Goal: Book appointment/travel/reservation

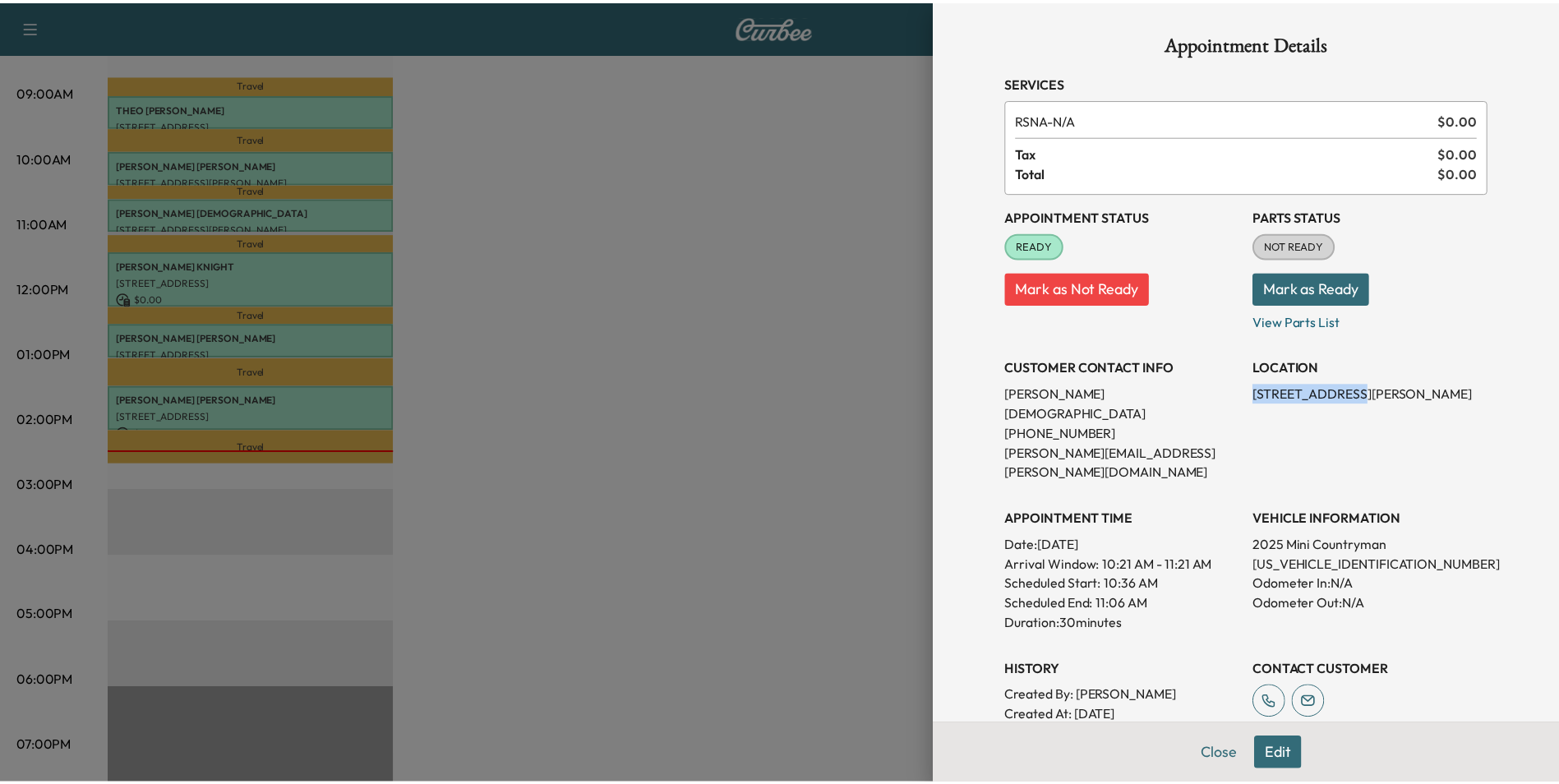
scroll to position [246, 0]
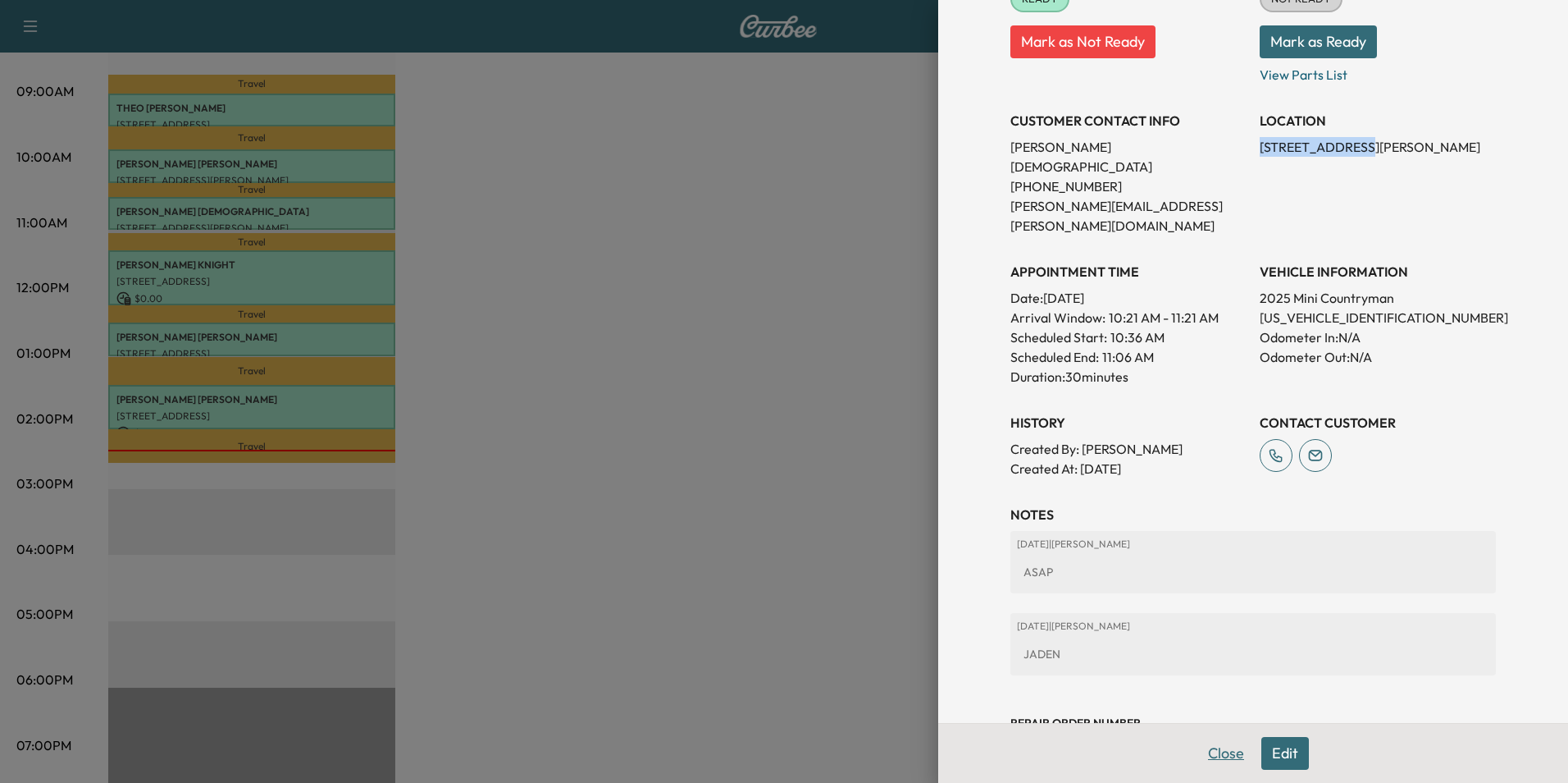
click at [1204, 754] on button "Close" at bounding box center [1226, 753] width 58 height 32
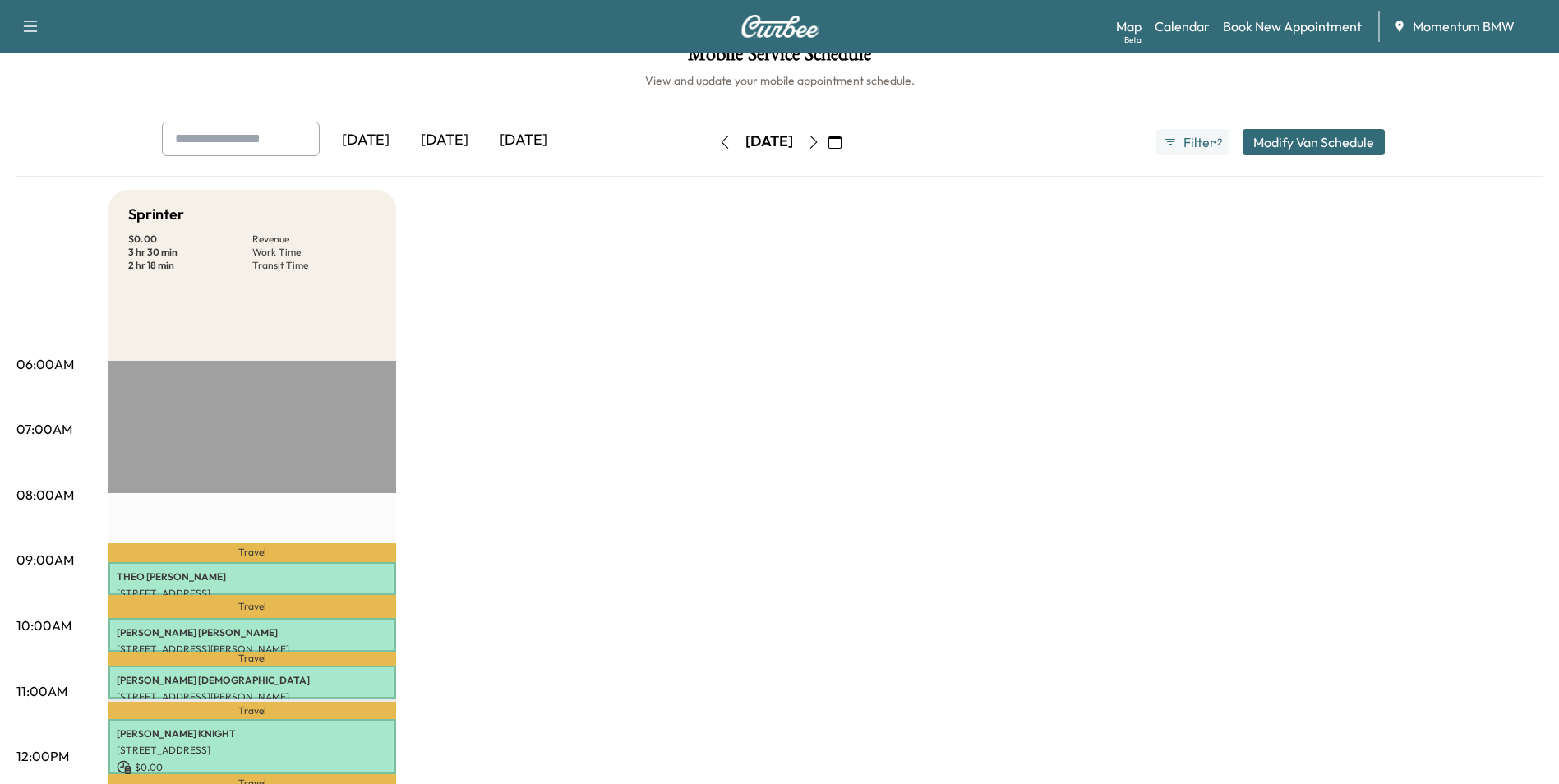
scroll to position [0, 0]
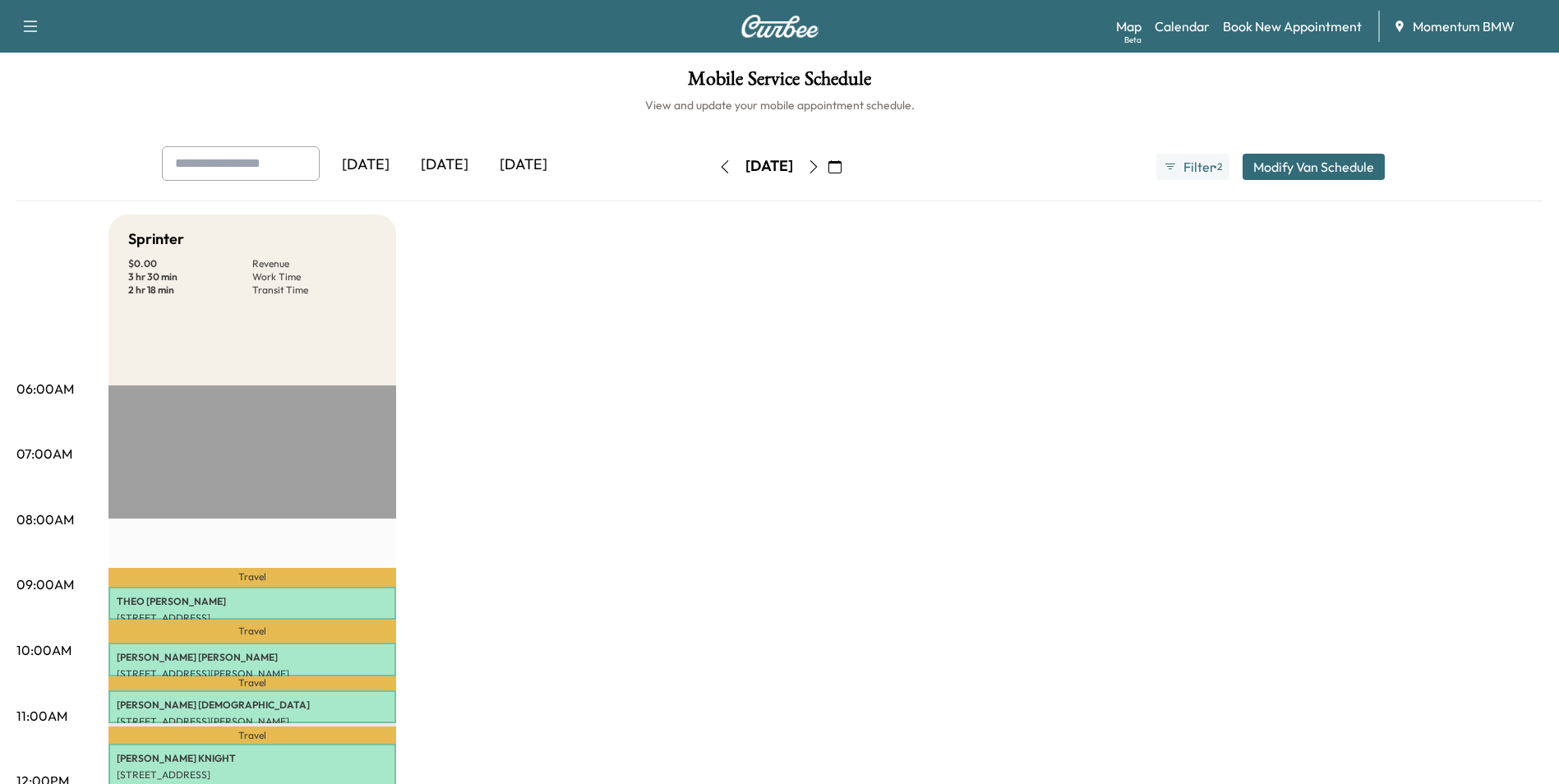
click at [821, 162] on icon "button" at bounding box center [813, 167] width 14 height 14
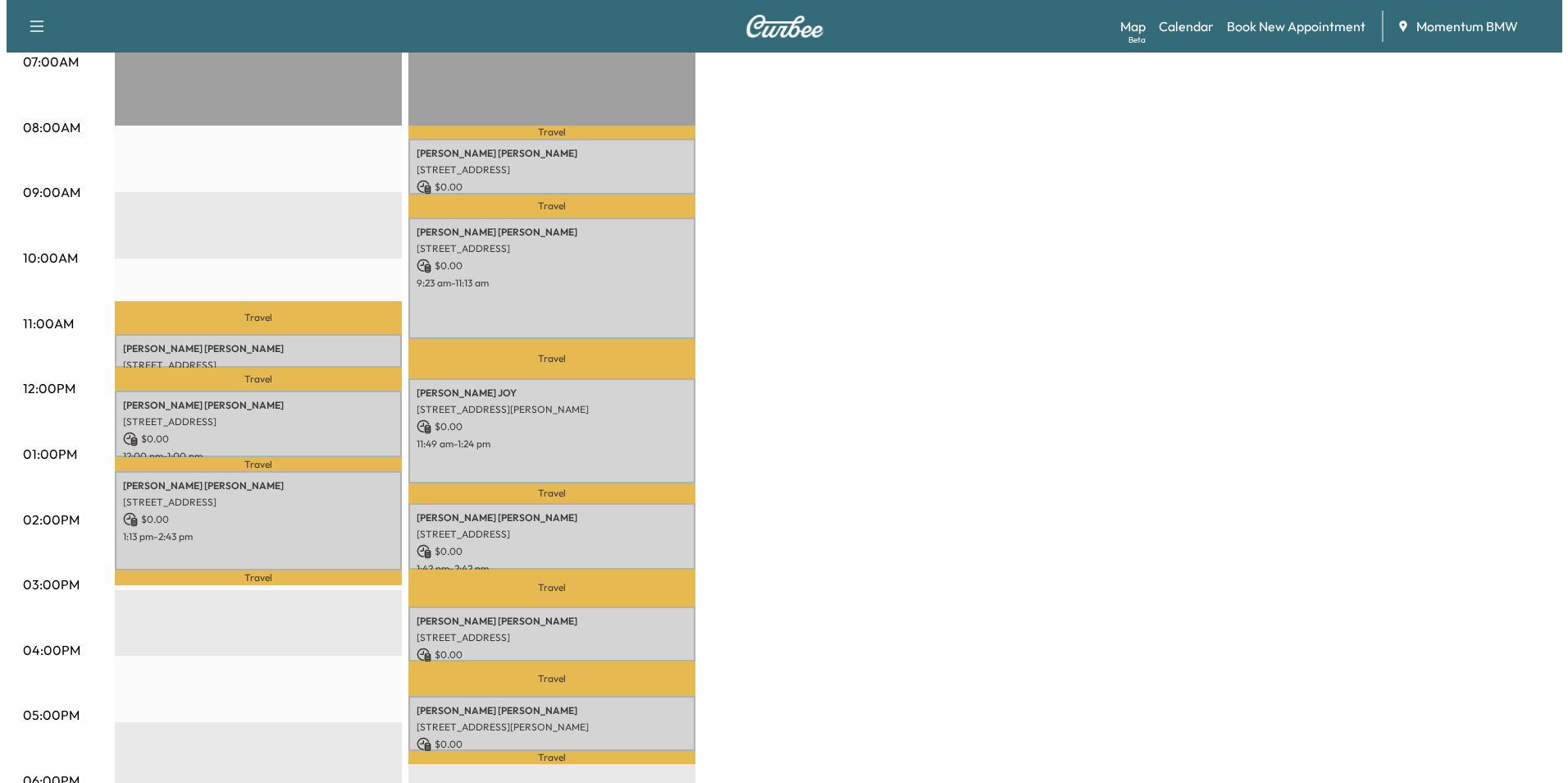
scroll to position [410, 0]
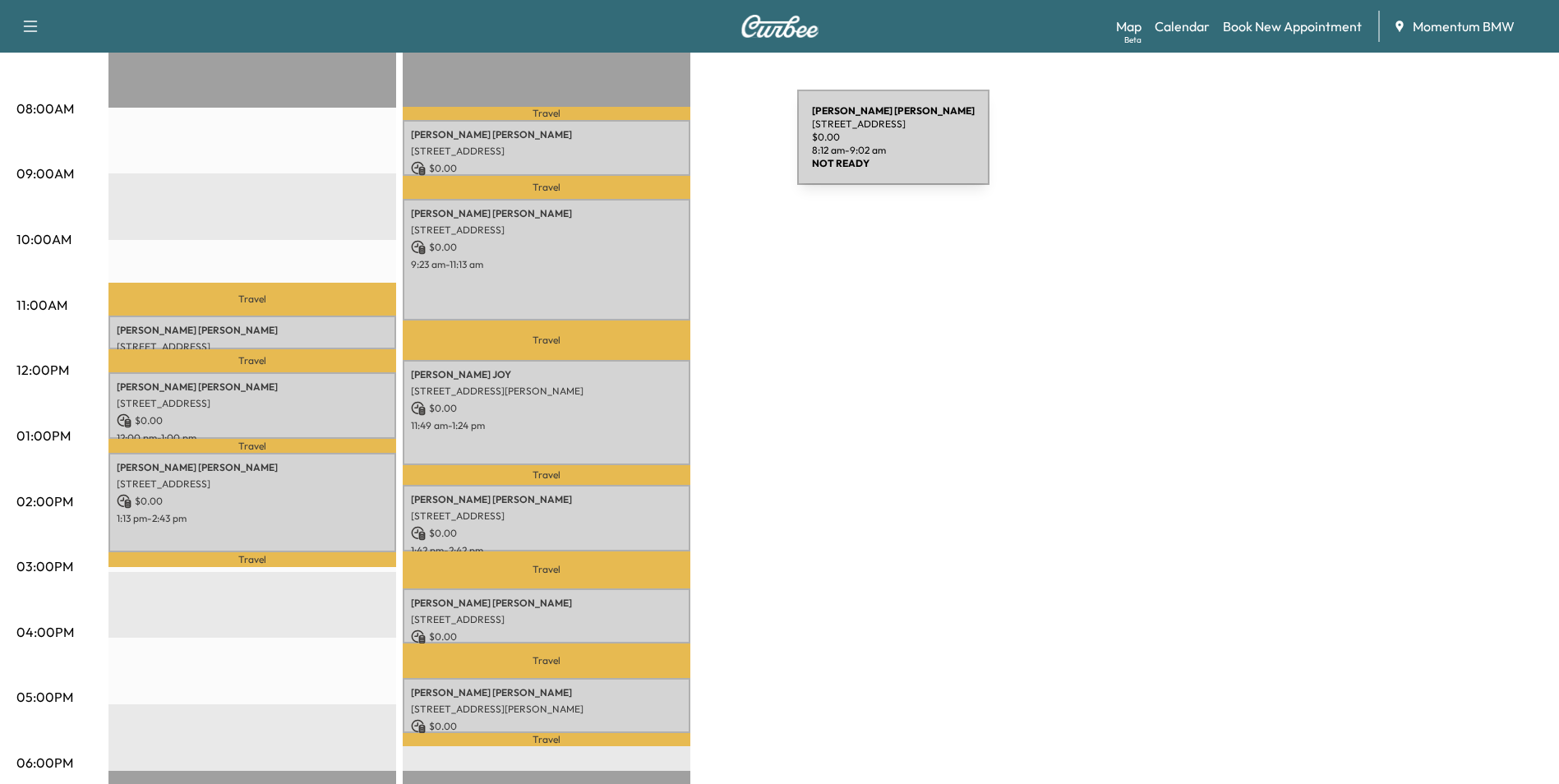
click at [674, 147] on p "[STREET_ADDRESS]" at bounding box center [546, 151] width 271 height 14
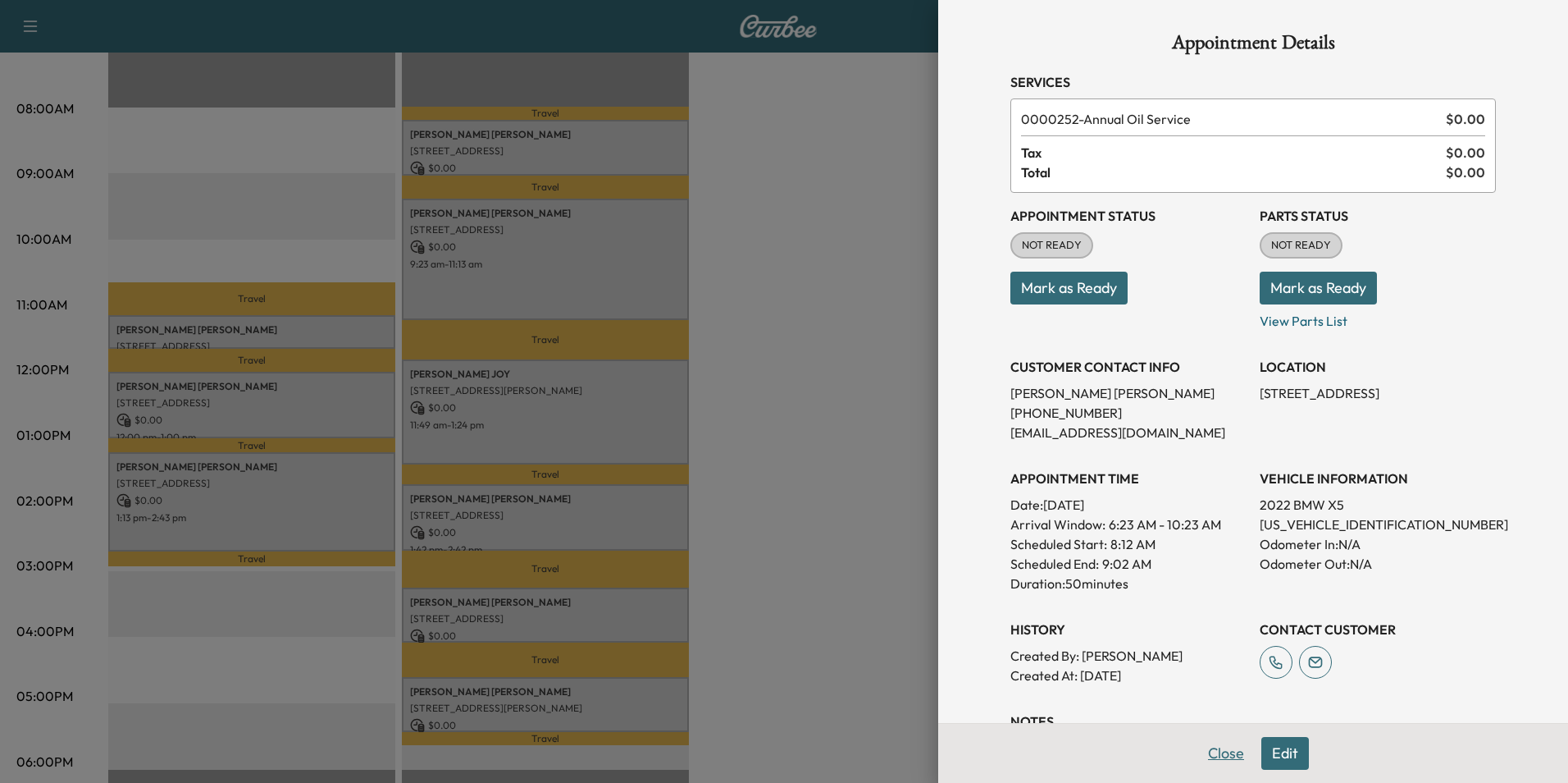
click at [1212, 745] on button "Close" at bounding box center [1226, 753] width 58 height 32
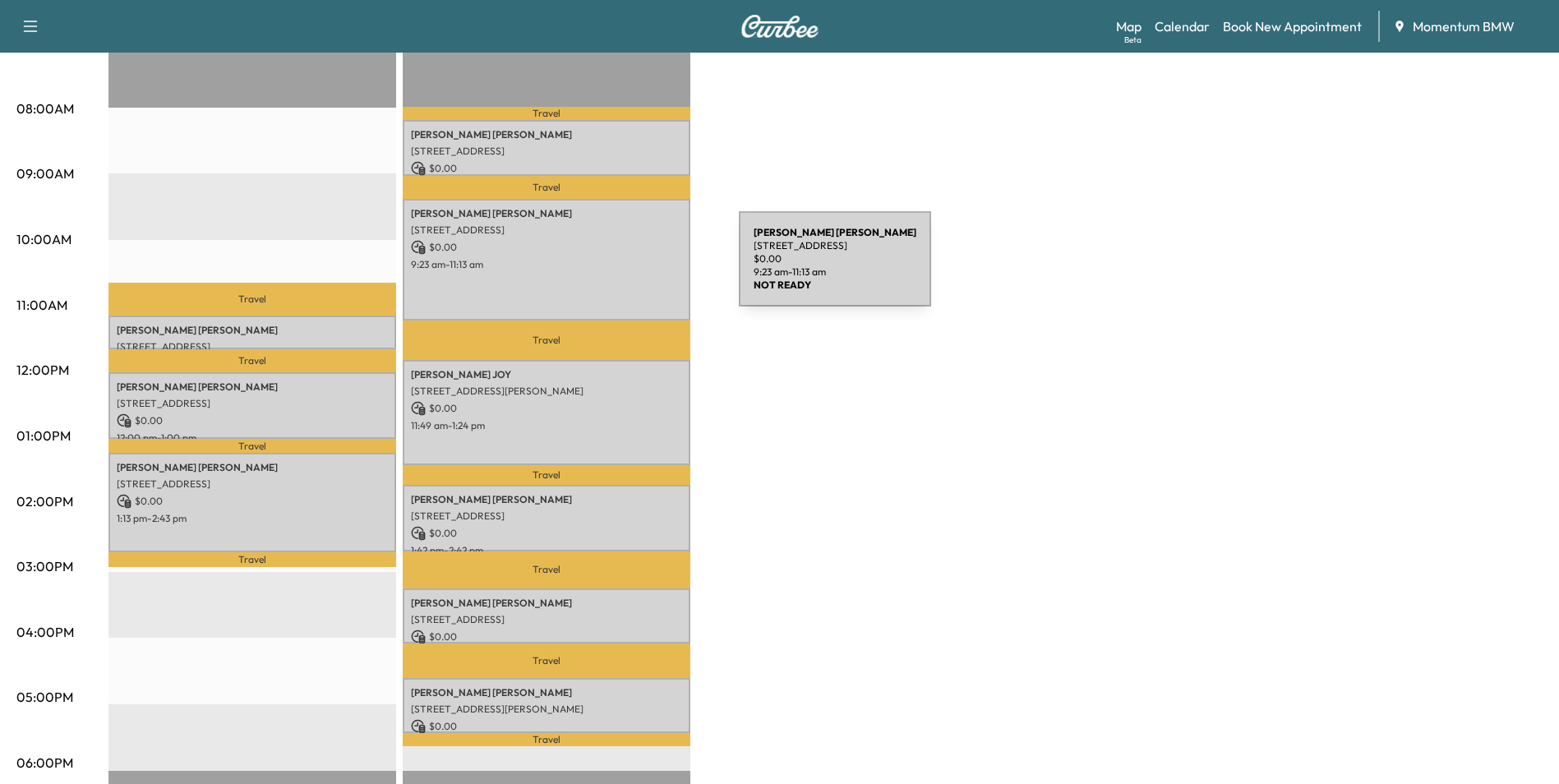
click at [616, 269] on div "TISHA WILLIAMS 4919 Ridge Harbor Dr, Houston, TX 77053, USA $ 0.00 9:23 am - 11…" at bounding box center [546, 259] width 288 height 122
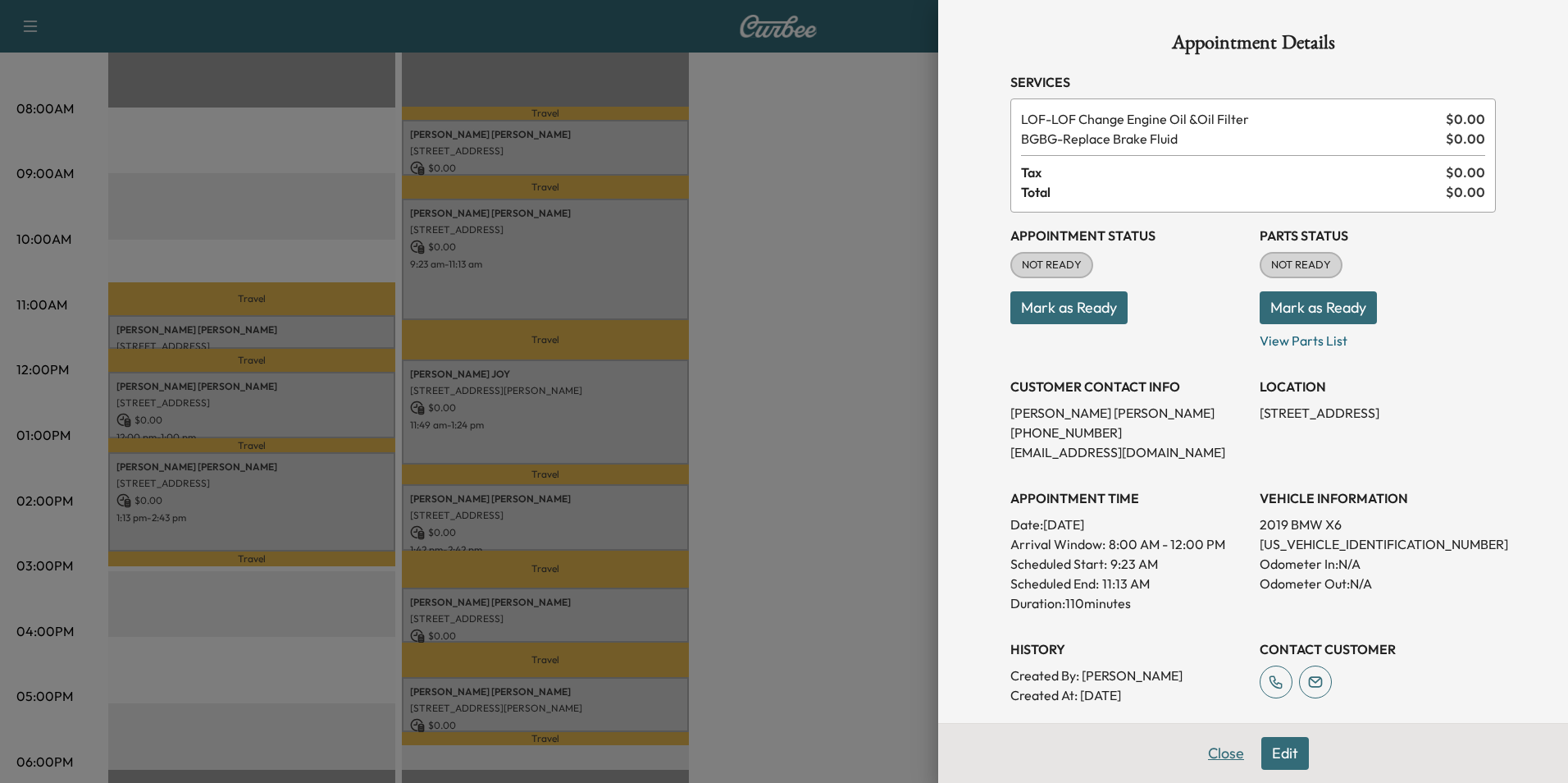
click at [1223, 751] on button "Close" at bounding box center [1226, 753] width 58 height 32
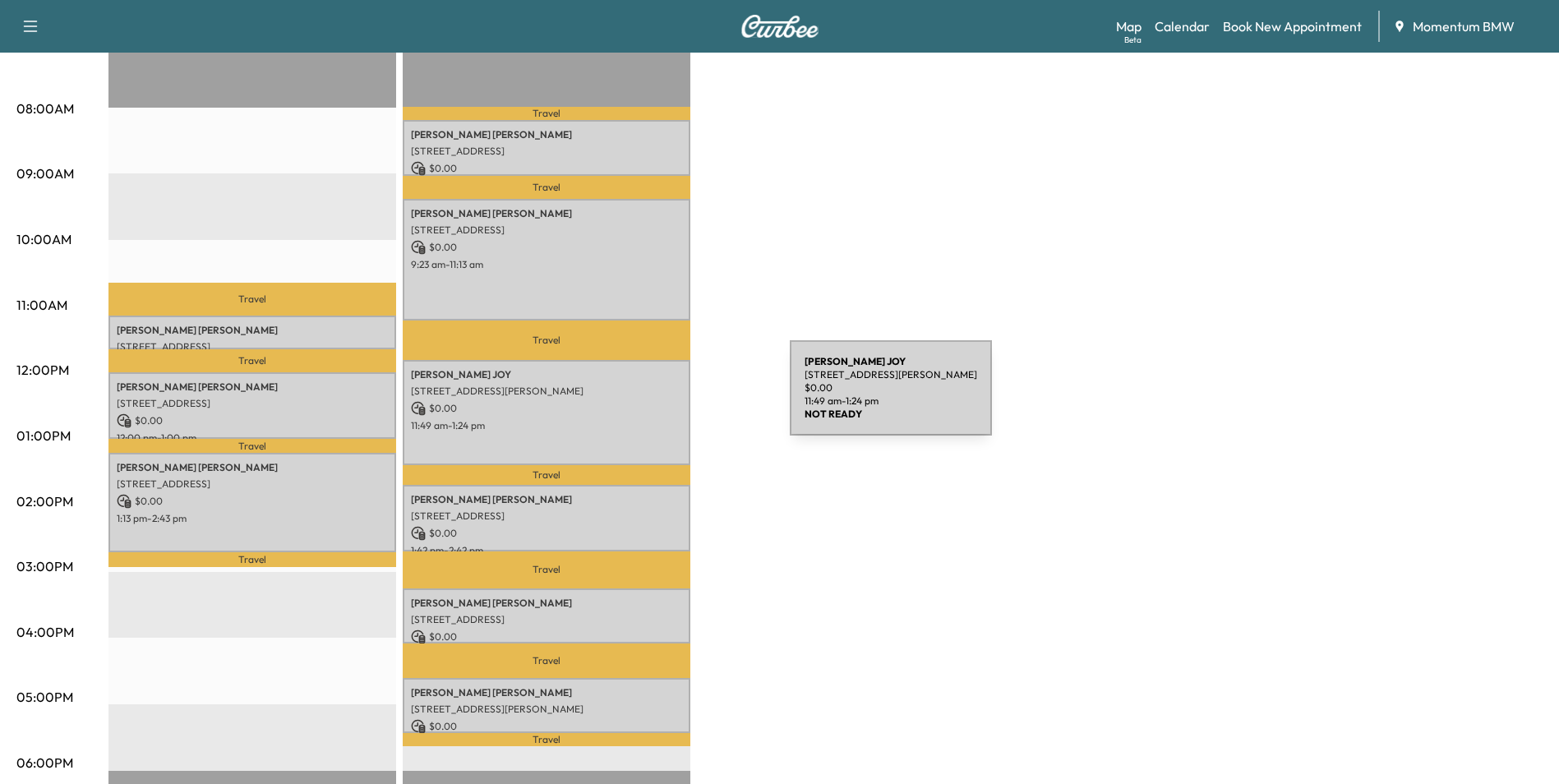
click at [666, 401] on p "$ 0.00" at bounding box center [546, 408] width 271 height 14
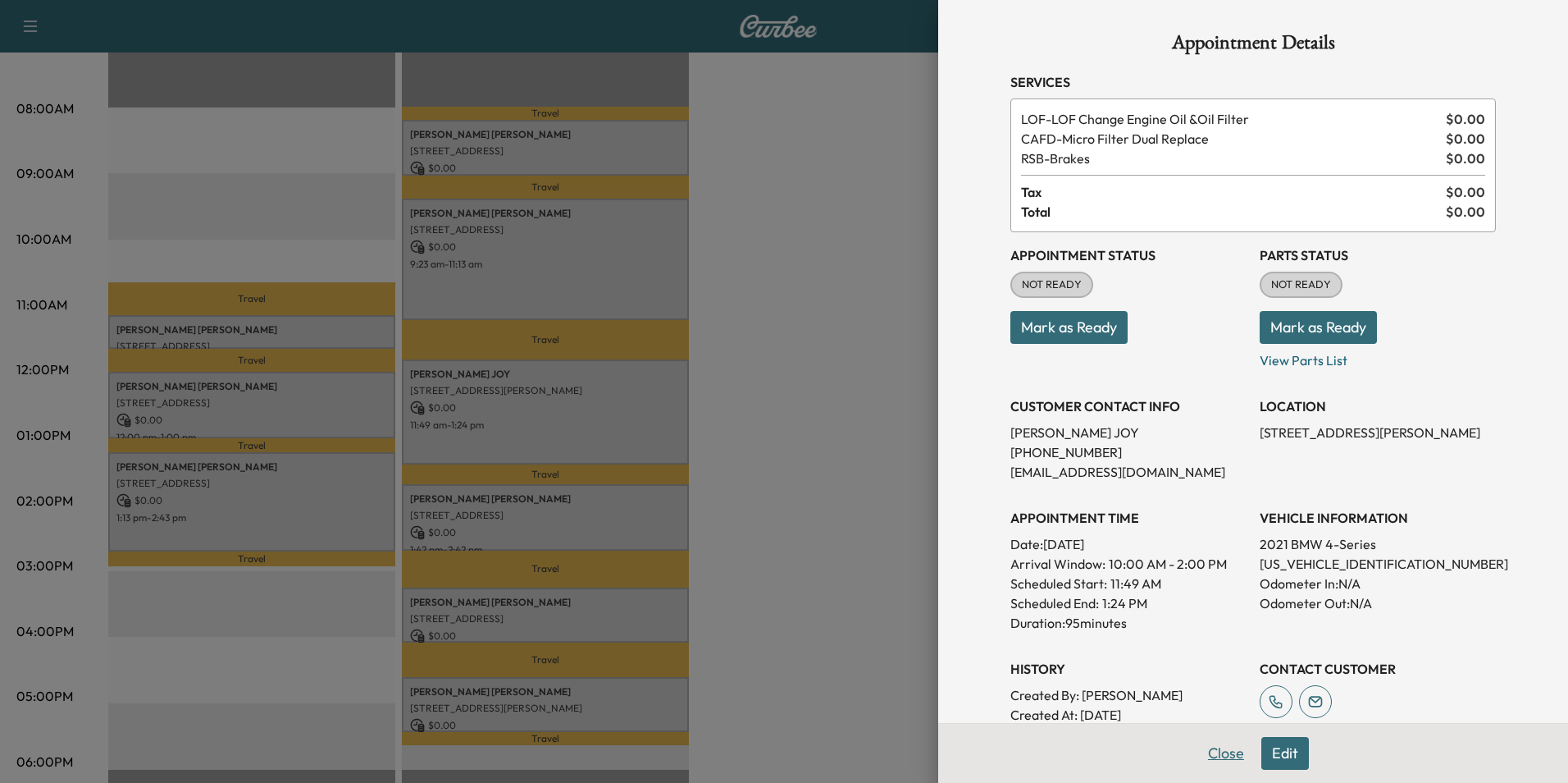
click at [1221, 754] on button "Close" at bounding box center [1226, 753] width 58 height 32
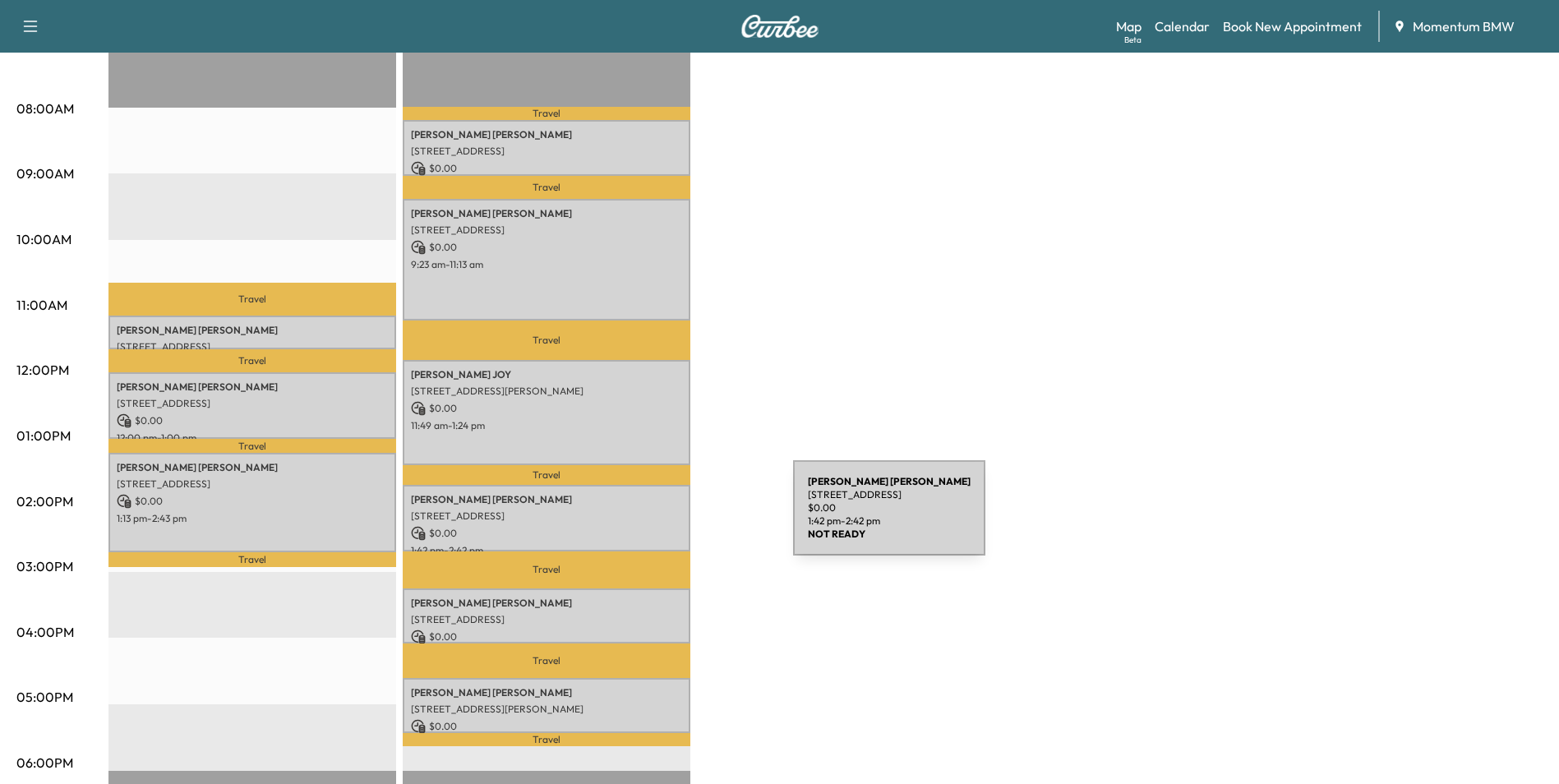
click at [670, 518] on div "Swetha Komatreddy 2510 Hinkles Ferry, Richmond, TX 77406, USA $ 0.00 1:42 pm - …" at bounding box center [546, 518] width 288 height 67
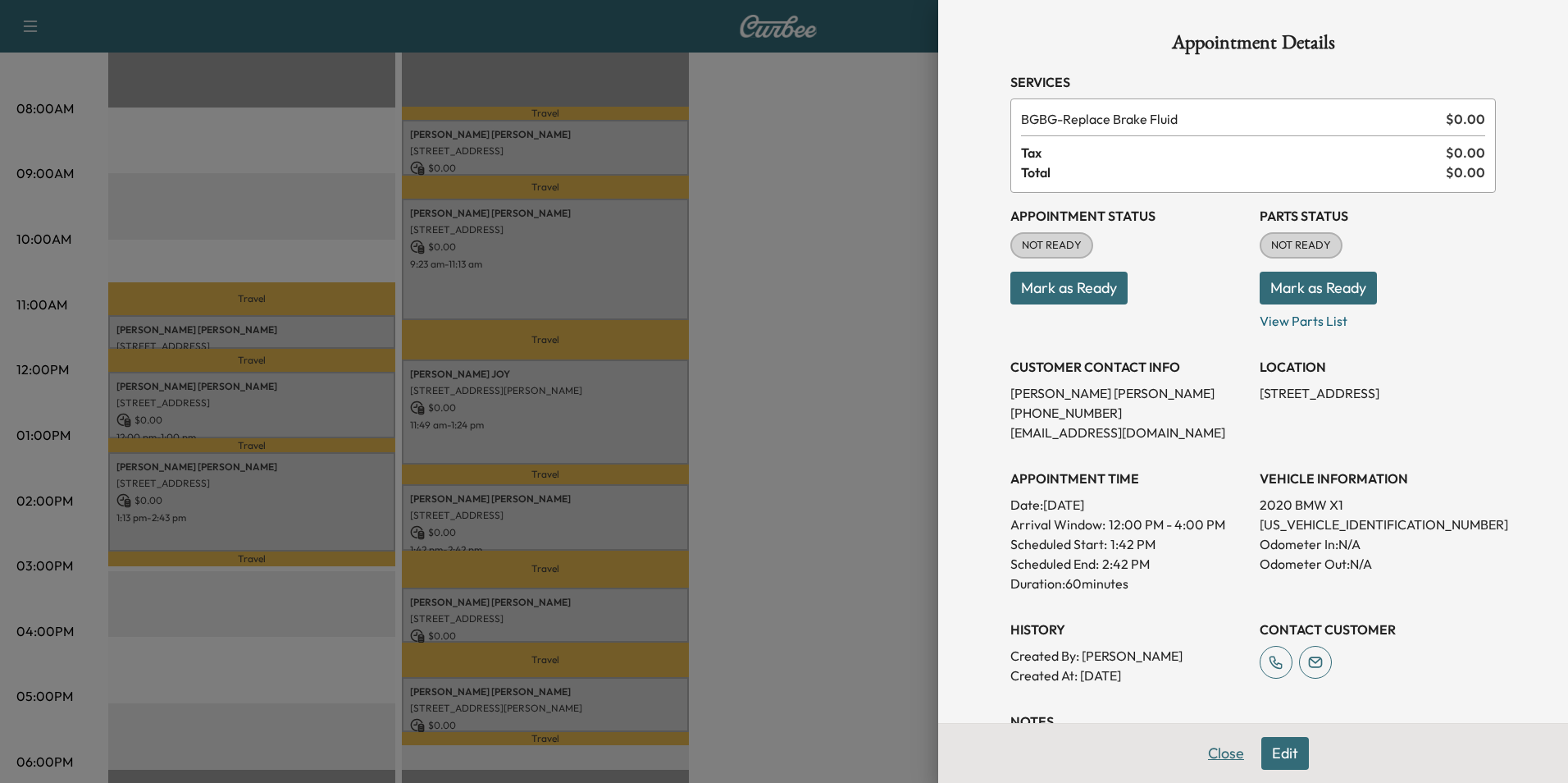
click at [1221, 745] on button "Close" at bounding box center [1226, 753] width 58 height 32
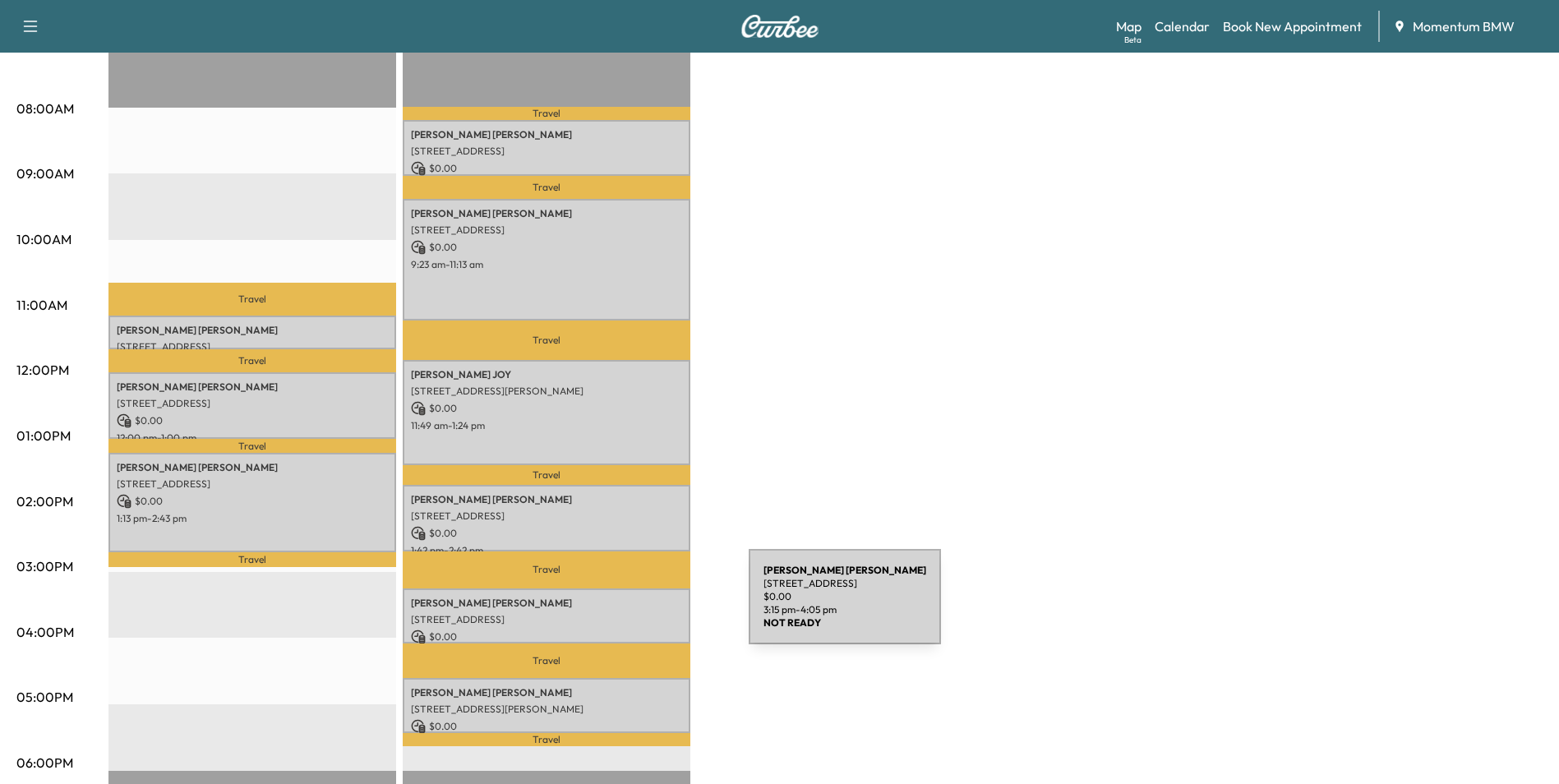
click at [626, 613] on p "[STREET_ADDRESS]" at bounding box center [546, 619] width 271 height 14
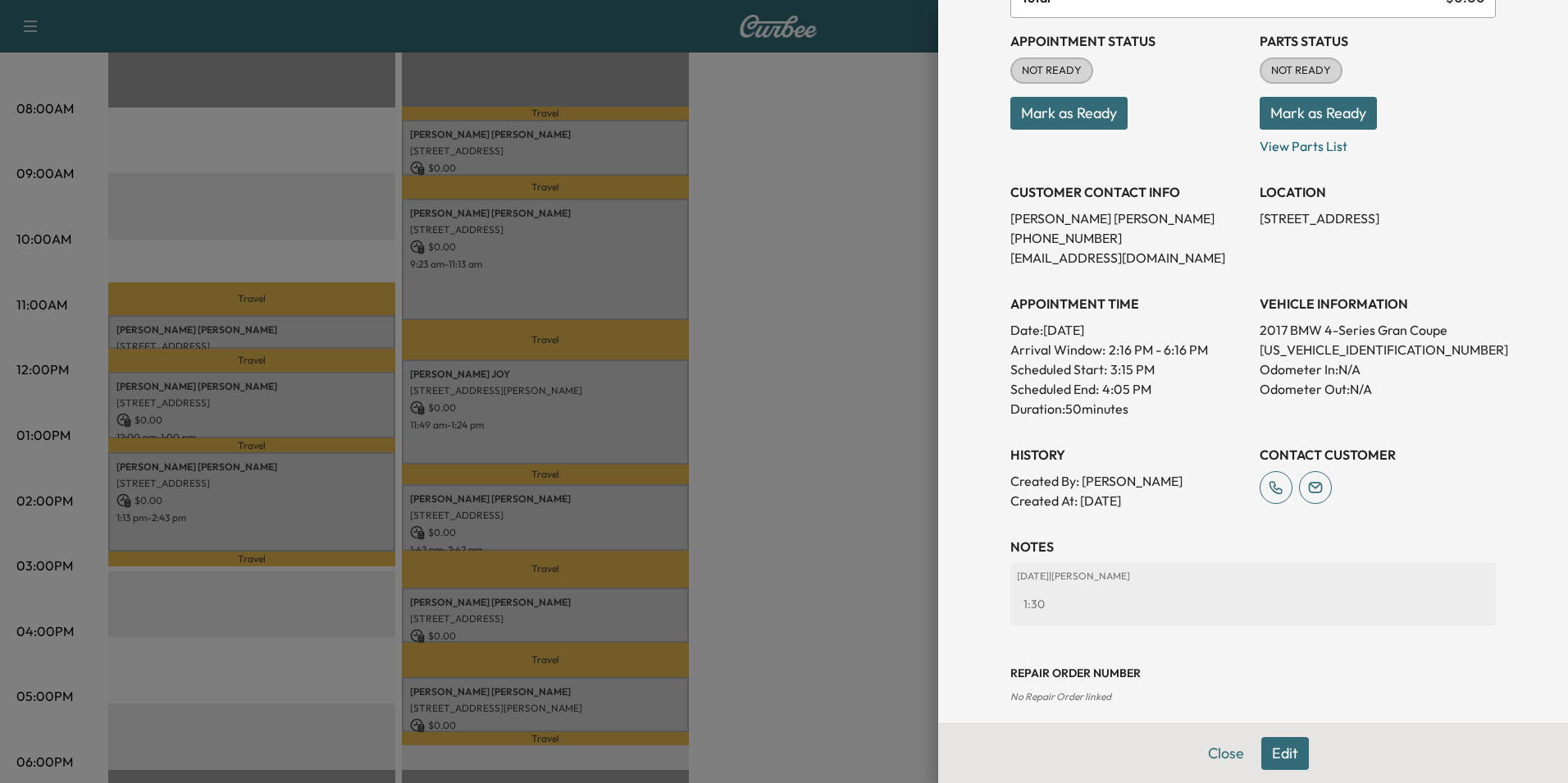
scroll to position [188, 0]
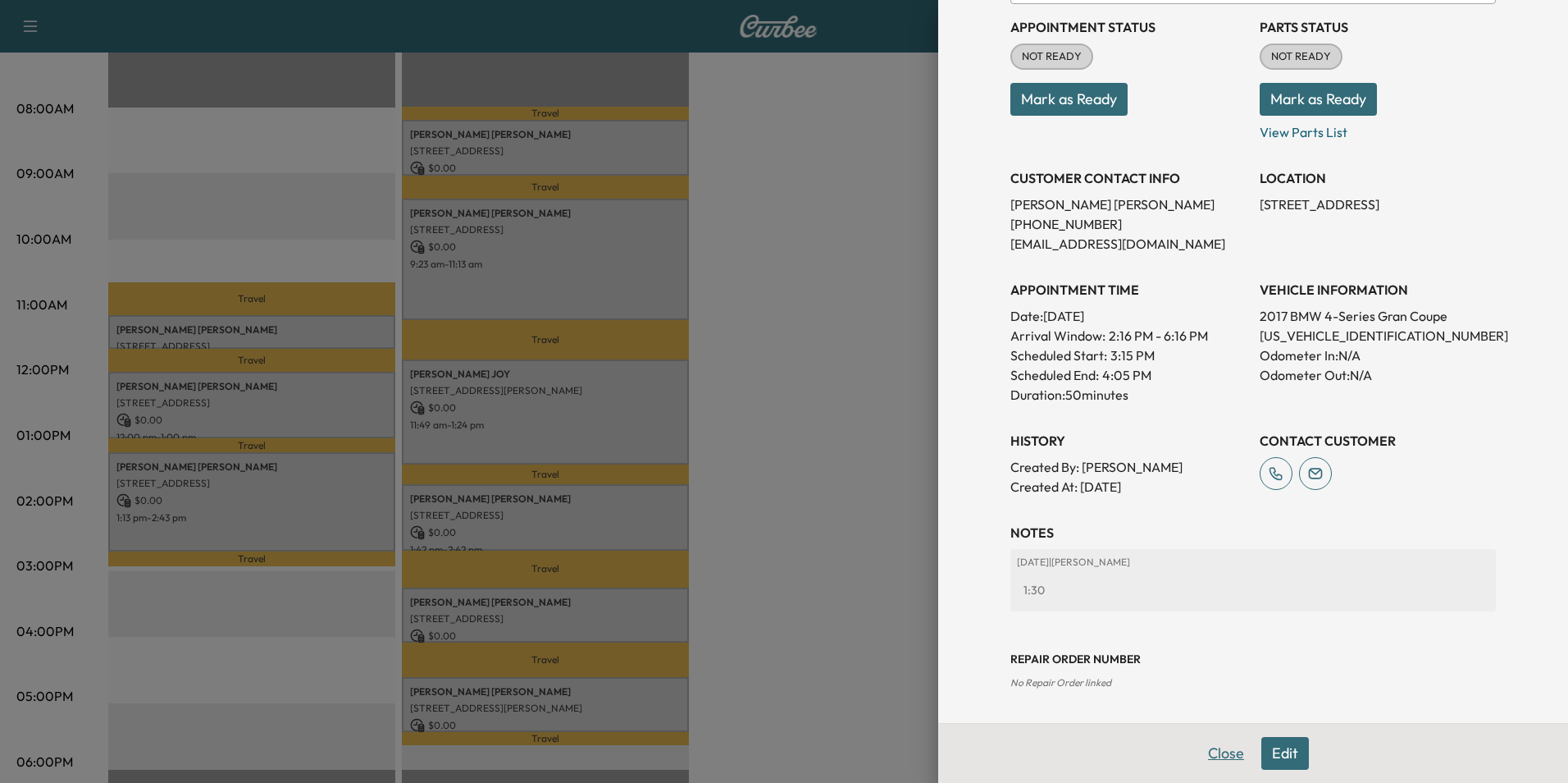
click at [1209, 750] on button "Close" at bounding box center [1226, 753] width 58 height 32
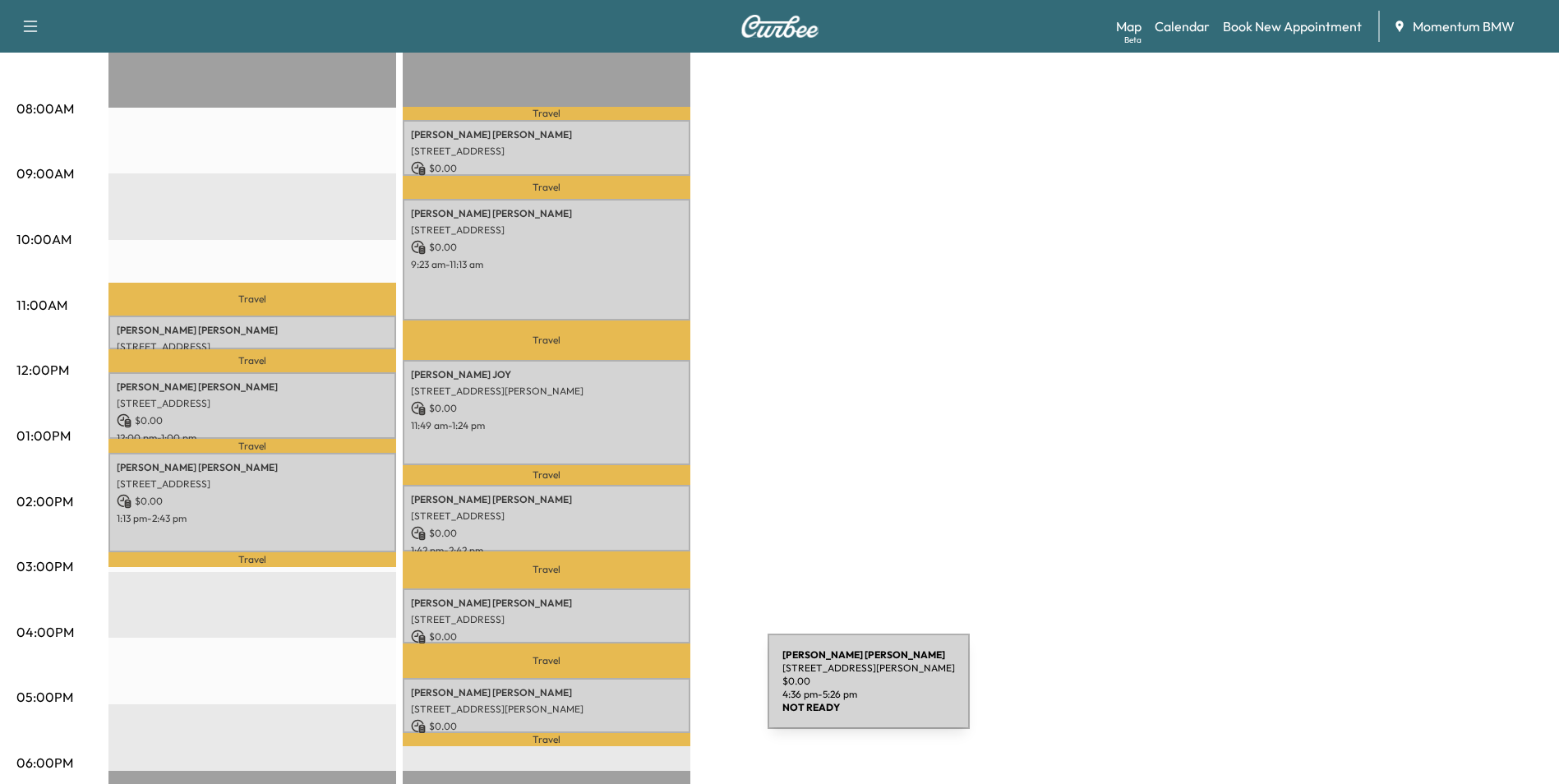
click at [645, 691] on div "Emily Gamez 6061 Beverly Hill St, Houston, TX 77057, USA $ 0.00 4:36 pm - 5:26 …" at bounding box center [546, 705] width 288 height 55
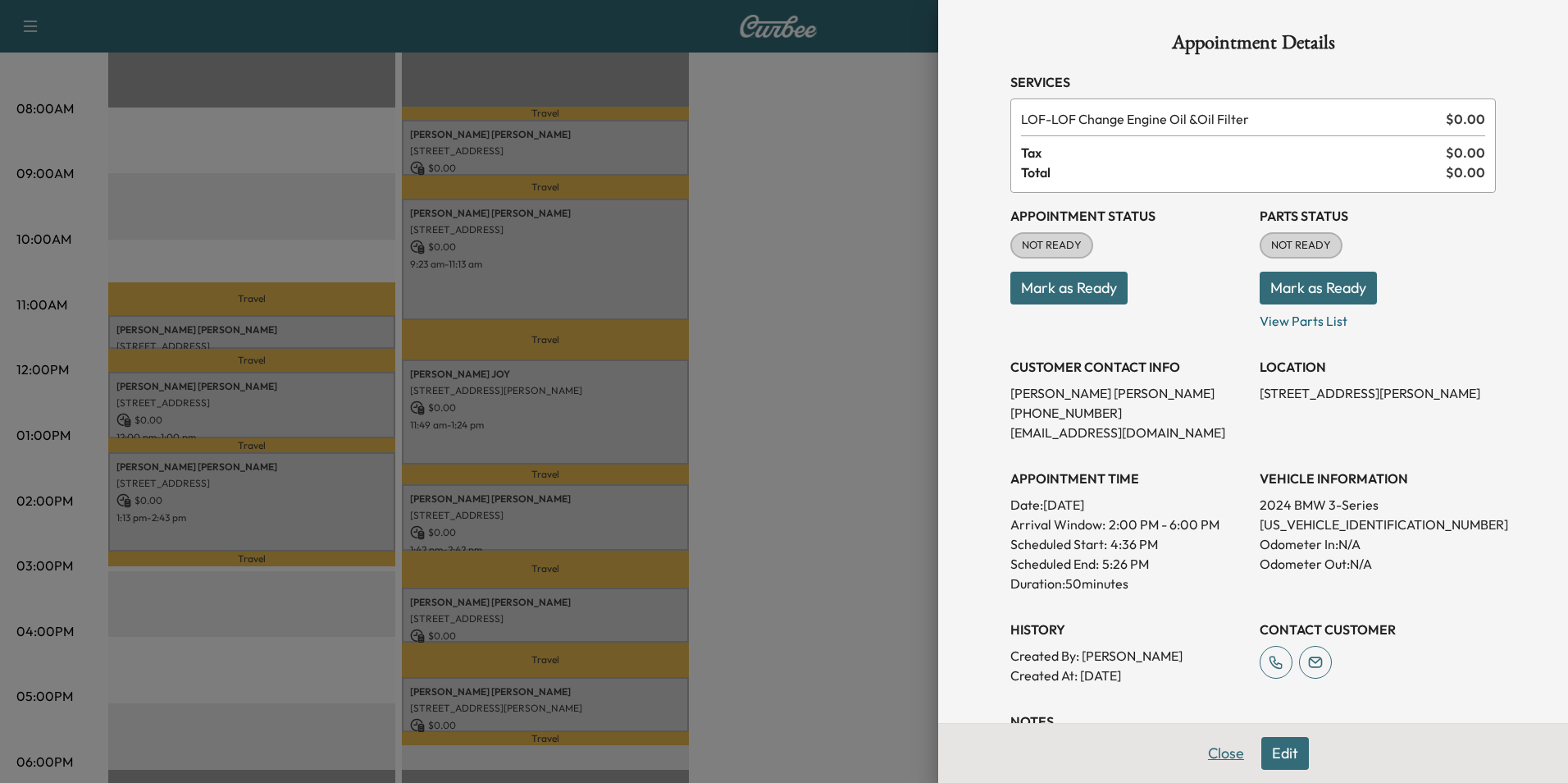
click at [1225, 753] on button "Close" at bounding box center [1226, 753] width 58 height 32
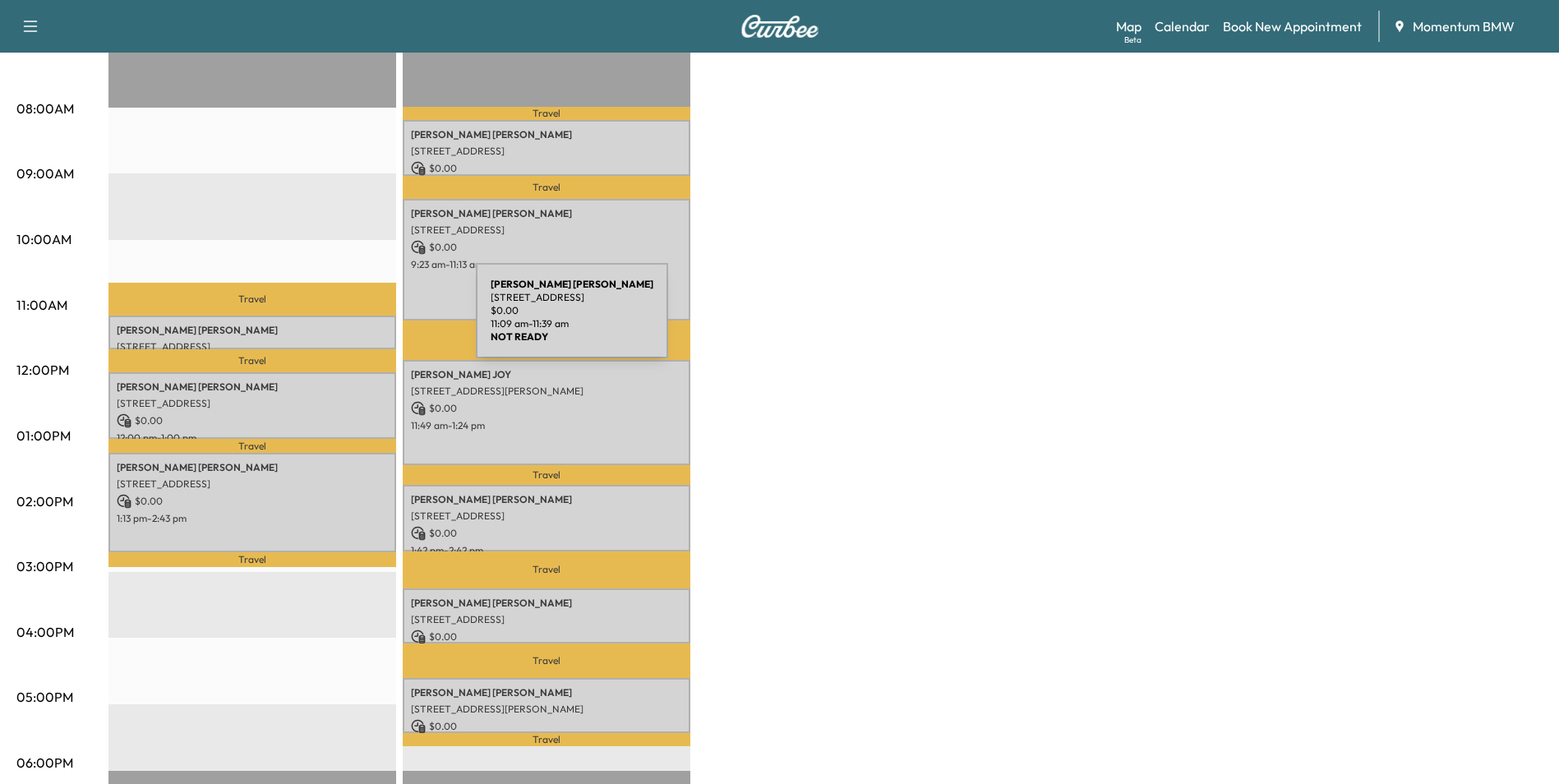
click at [354, 324] on p "Swetha Komatreddy" at bounding box center [252, 330] width 271 height 14
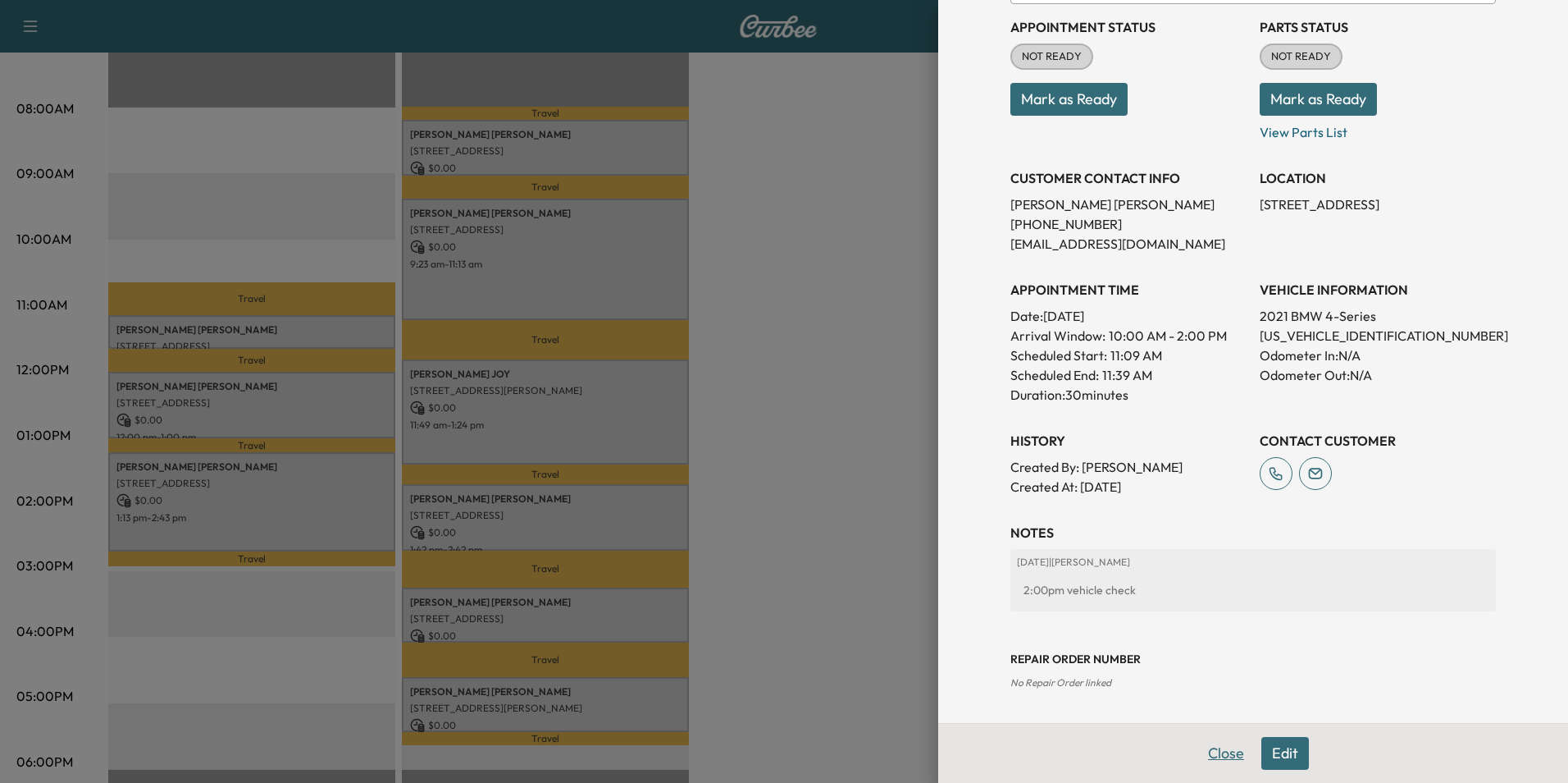
click at [1219, 752] on button "Close" at bounding box center [1226, 753] width 58 height 32
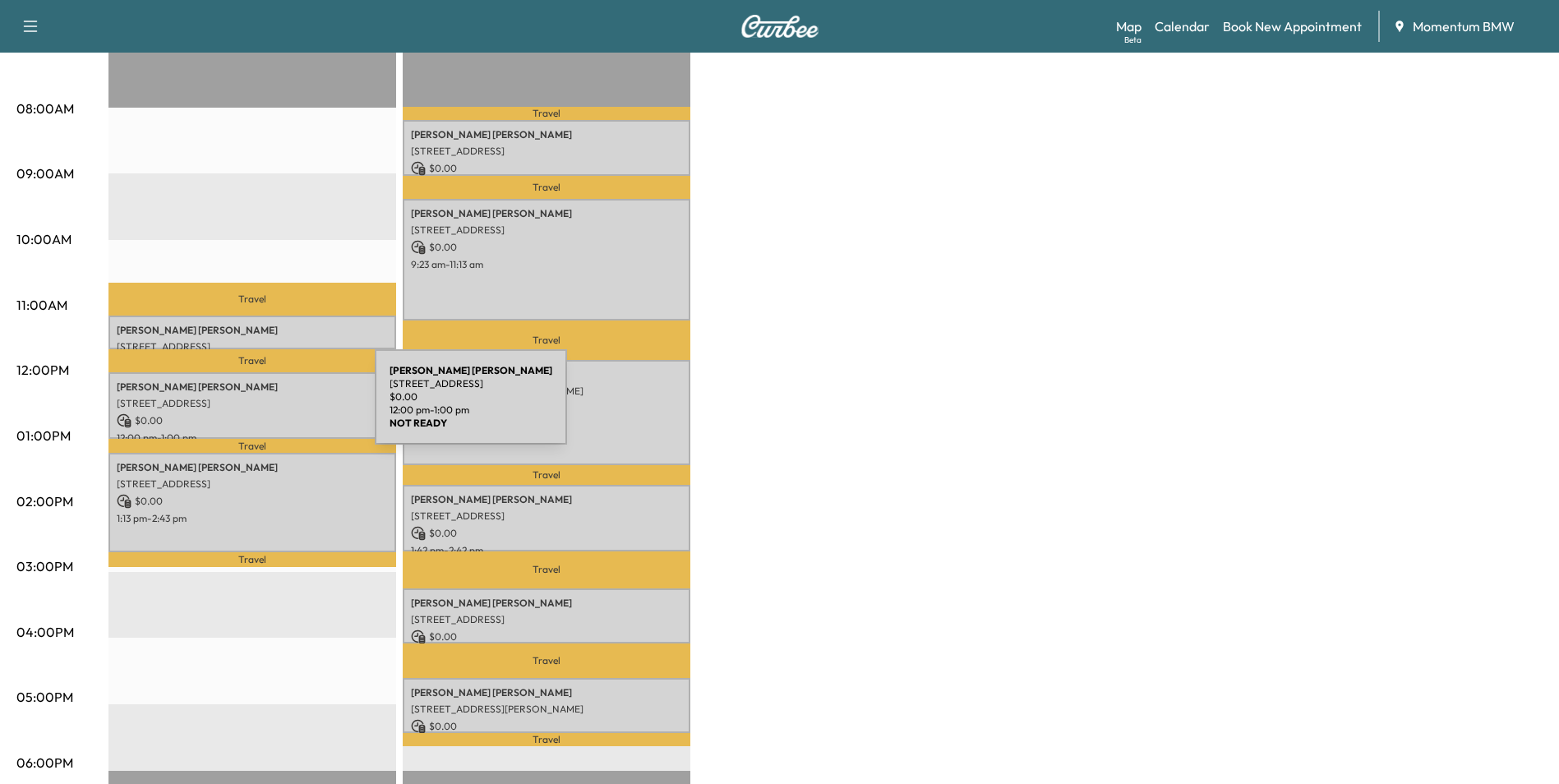
click at [252, 407] on div "KELVIN SINGH 10442 Sugar Sands Ct, Sugar Land, TX 77498, USA $ 0.00 12:00 pm - …" at bounding box center [252, 405] width 288 height 67
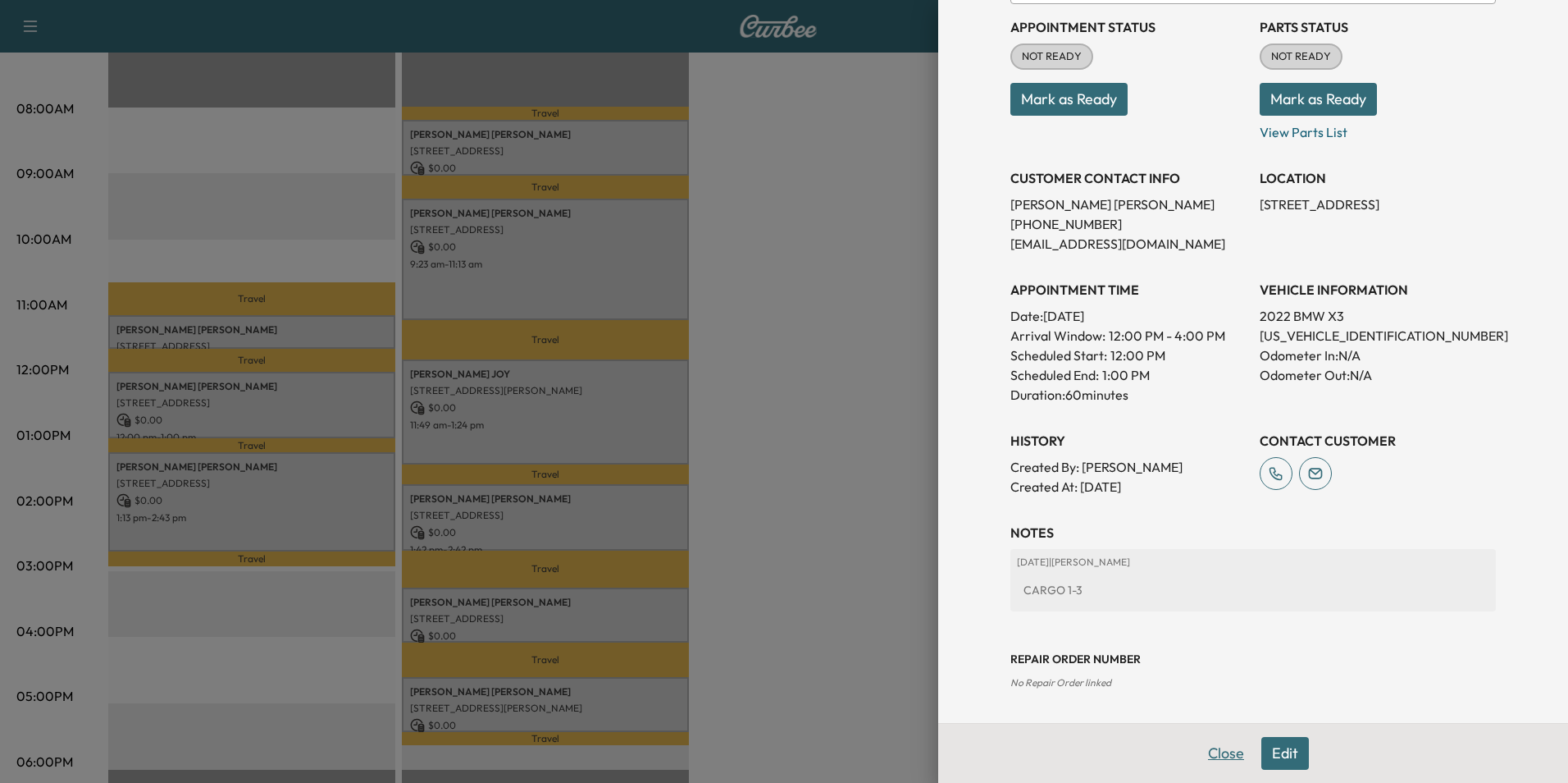
click at [1223, 756] on button "Close" at bounding box center [1226, 753] width 58 height 32
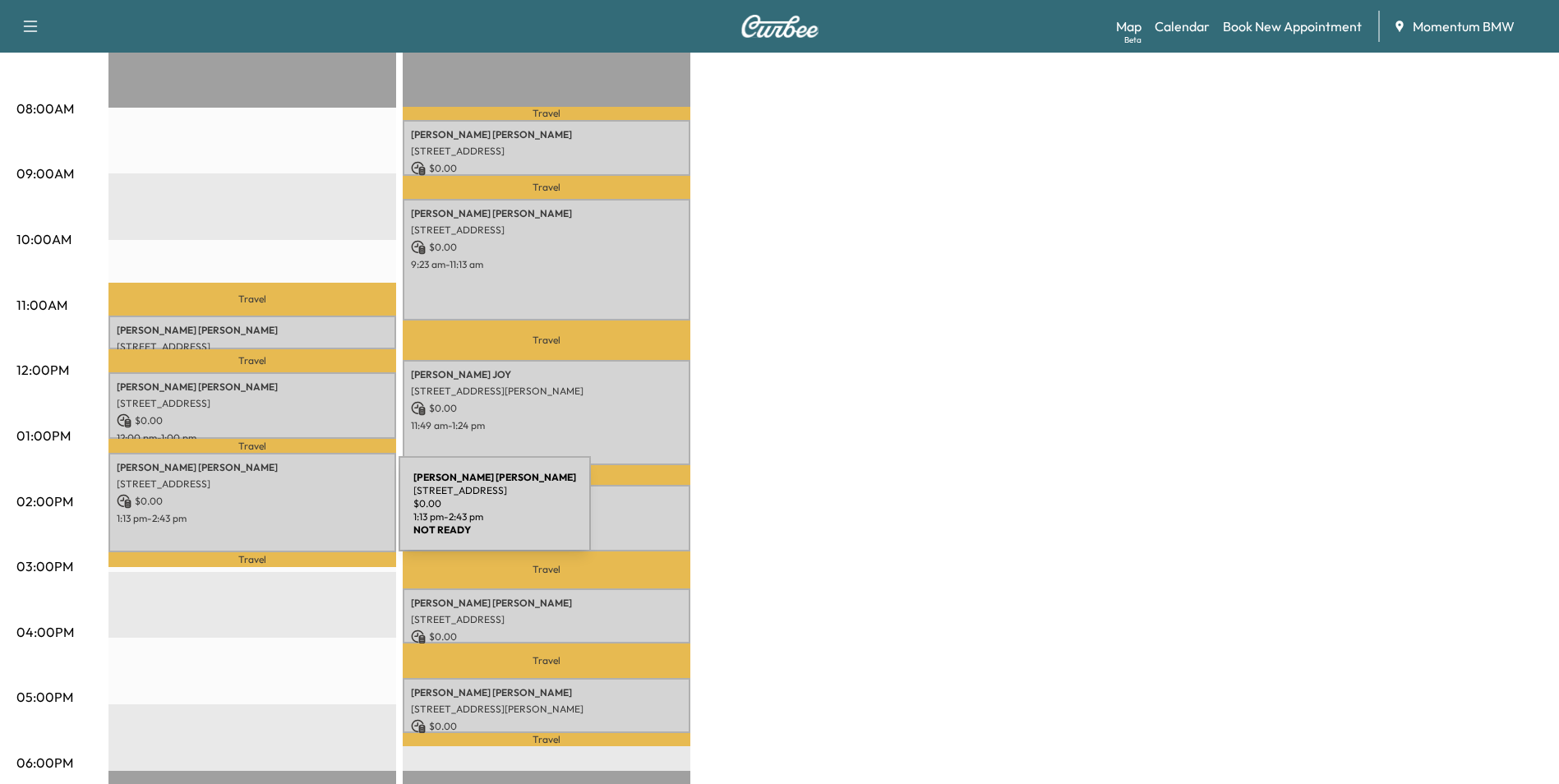
click at [275, 513] on p "1:13 pm - 2:43 pm" at bounding box center [252, 518] width 271 height 14
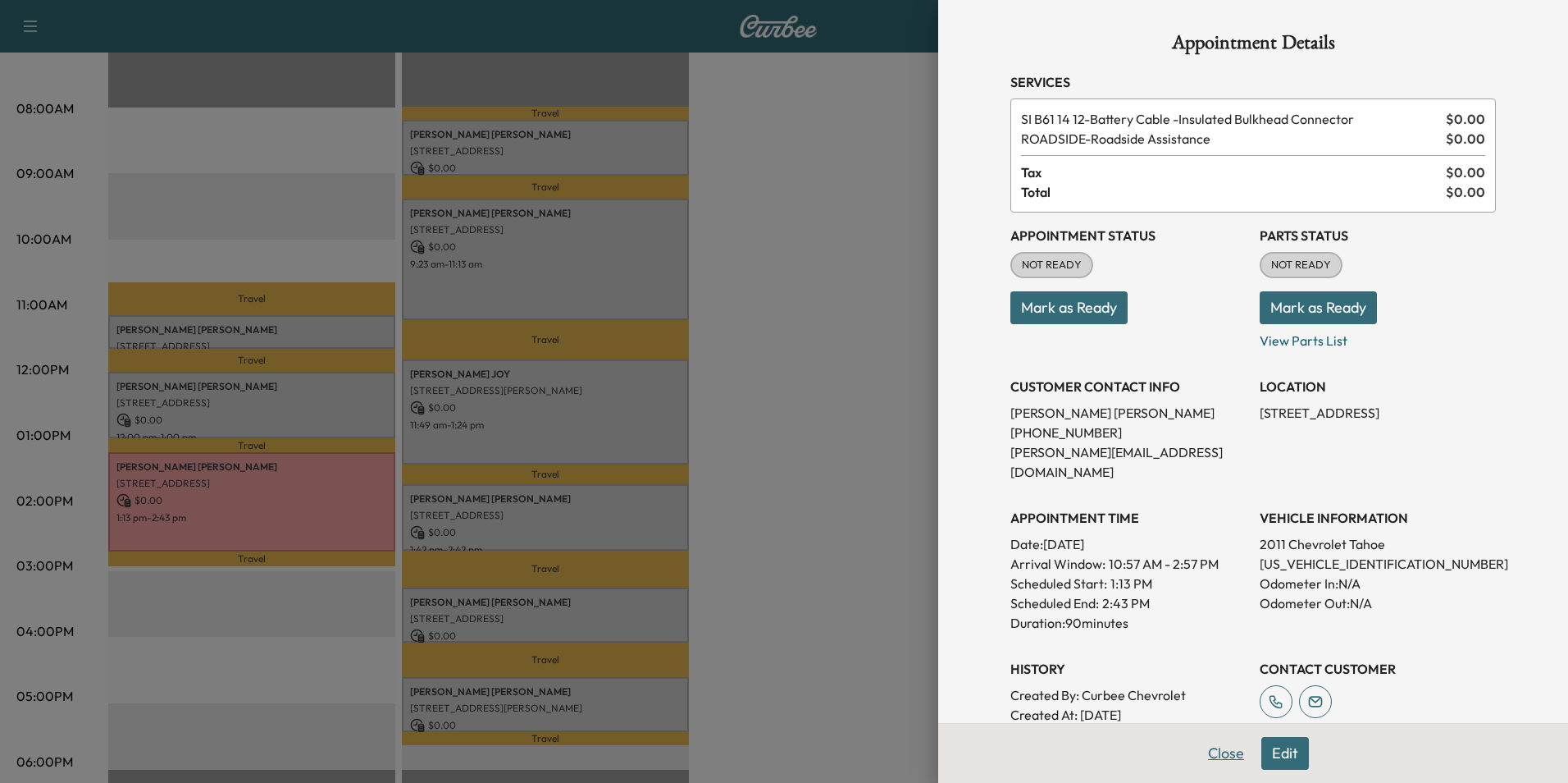
click at [1226, 759] on button "Close" at bounding box center [1226, 753] width 58 height 32
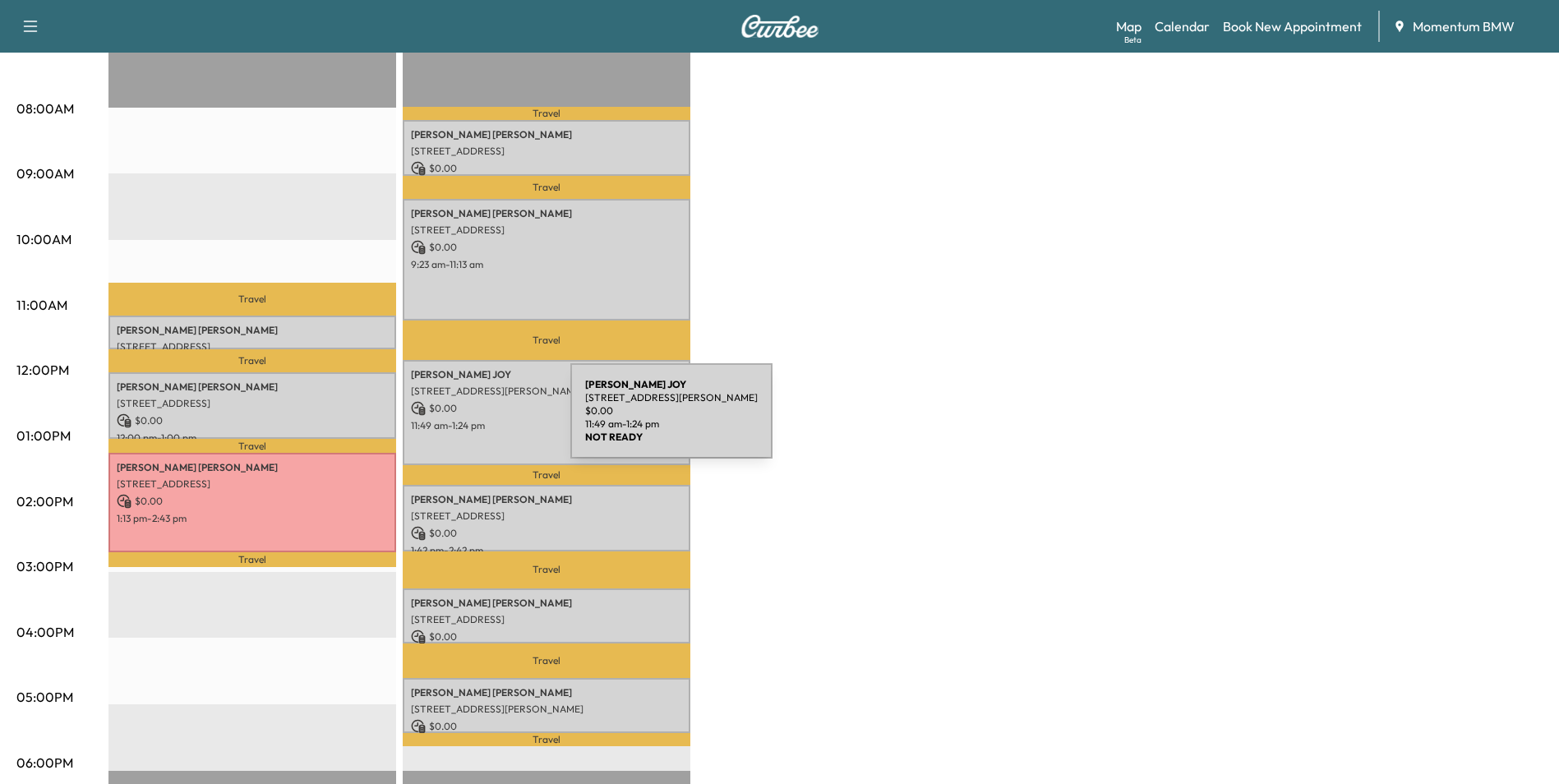
scroll to position [82, 0]
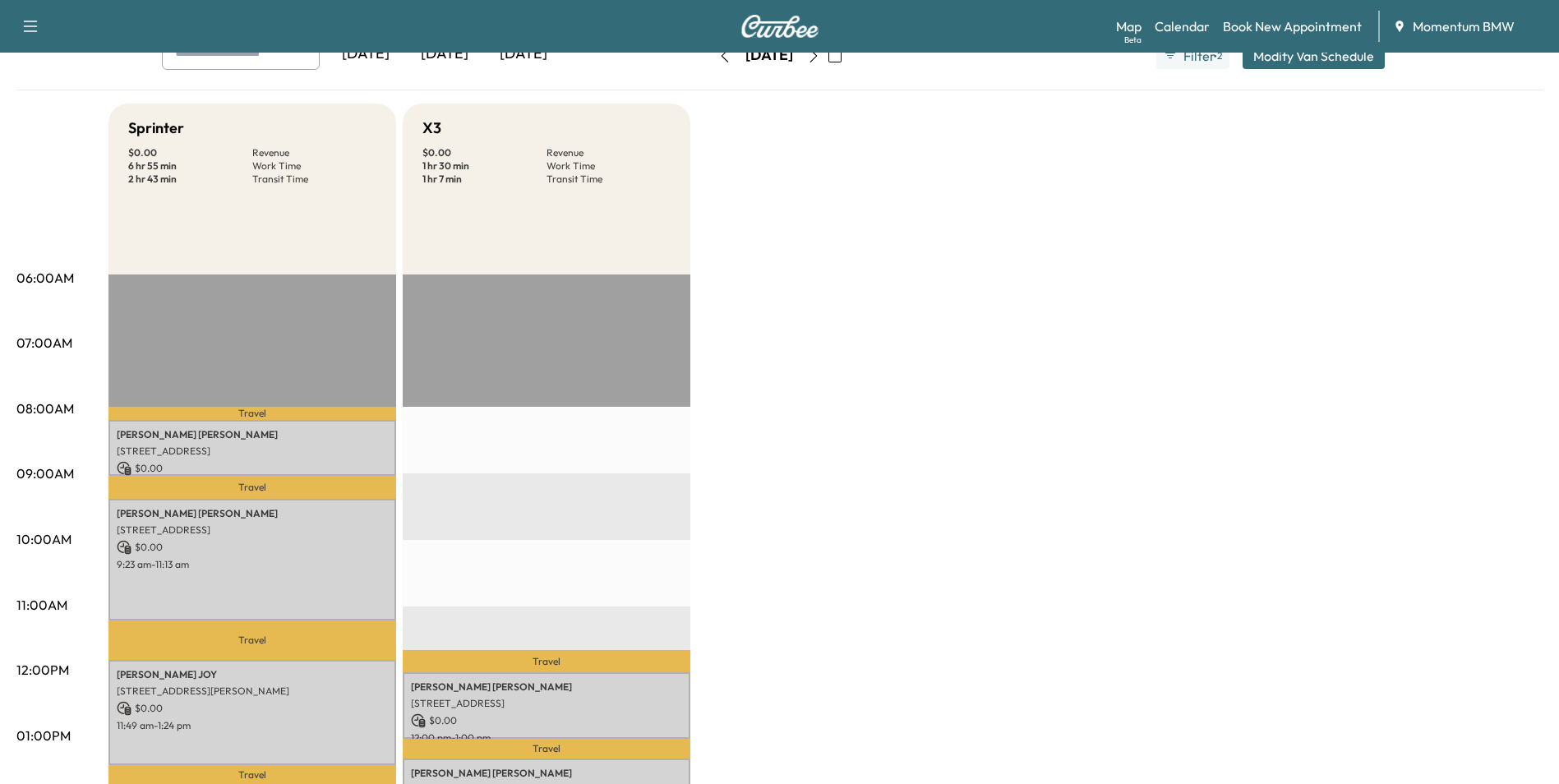
scroll to position [82, 0]
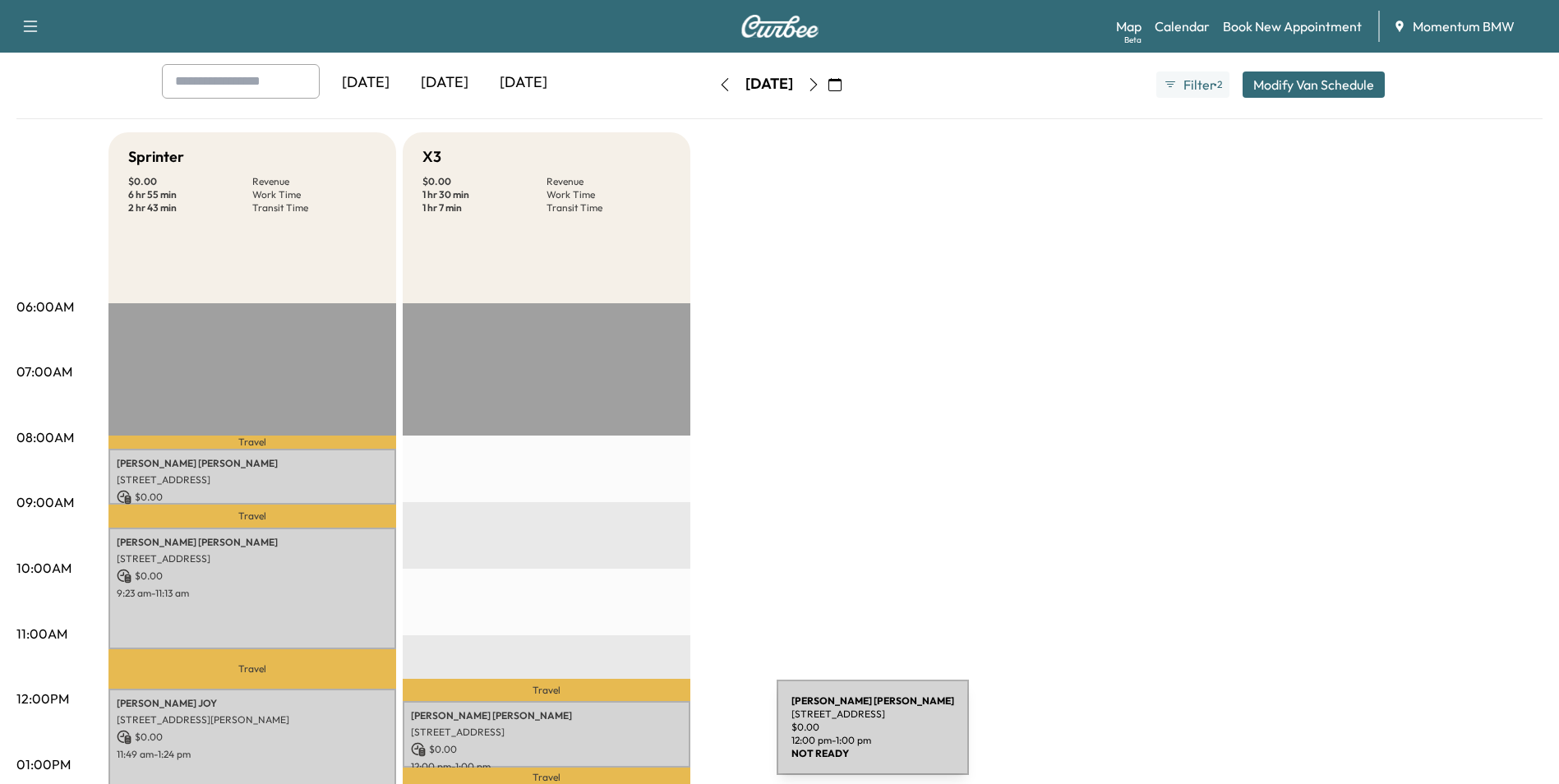
click at [654, 742] on p "$ 0.00" at bounding box center [546, 749] width 271 height 14
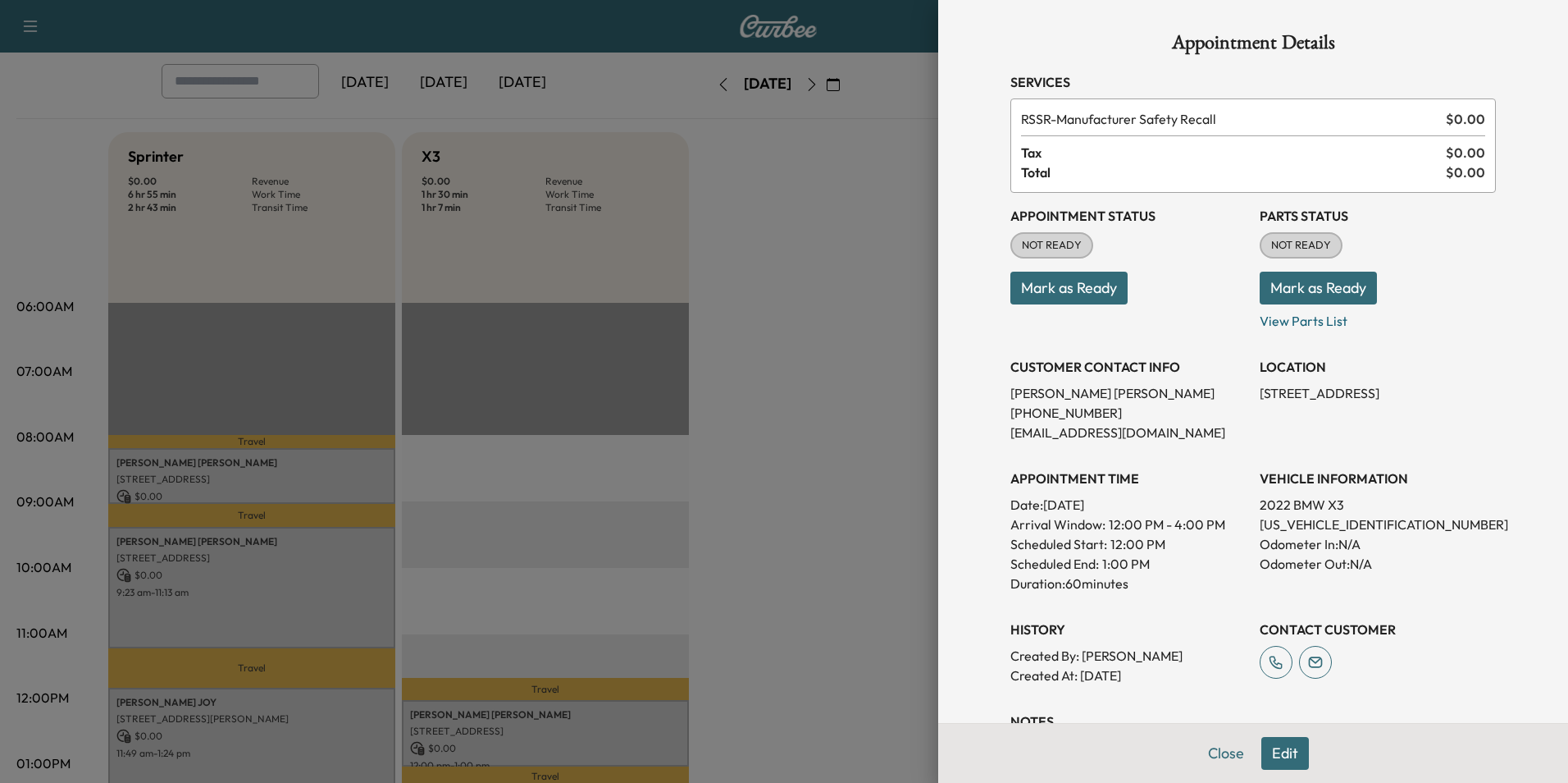
click at [1273, 757] on button "Edit" at bounding box center [1284, 753] width 48 height 32
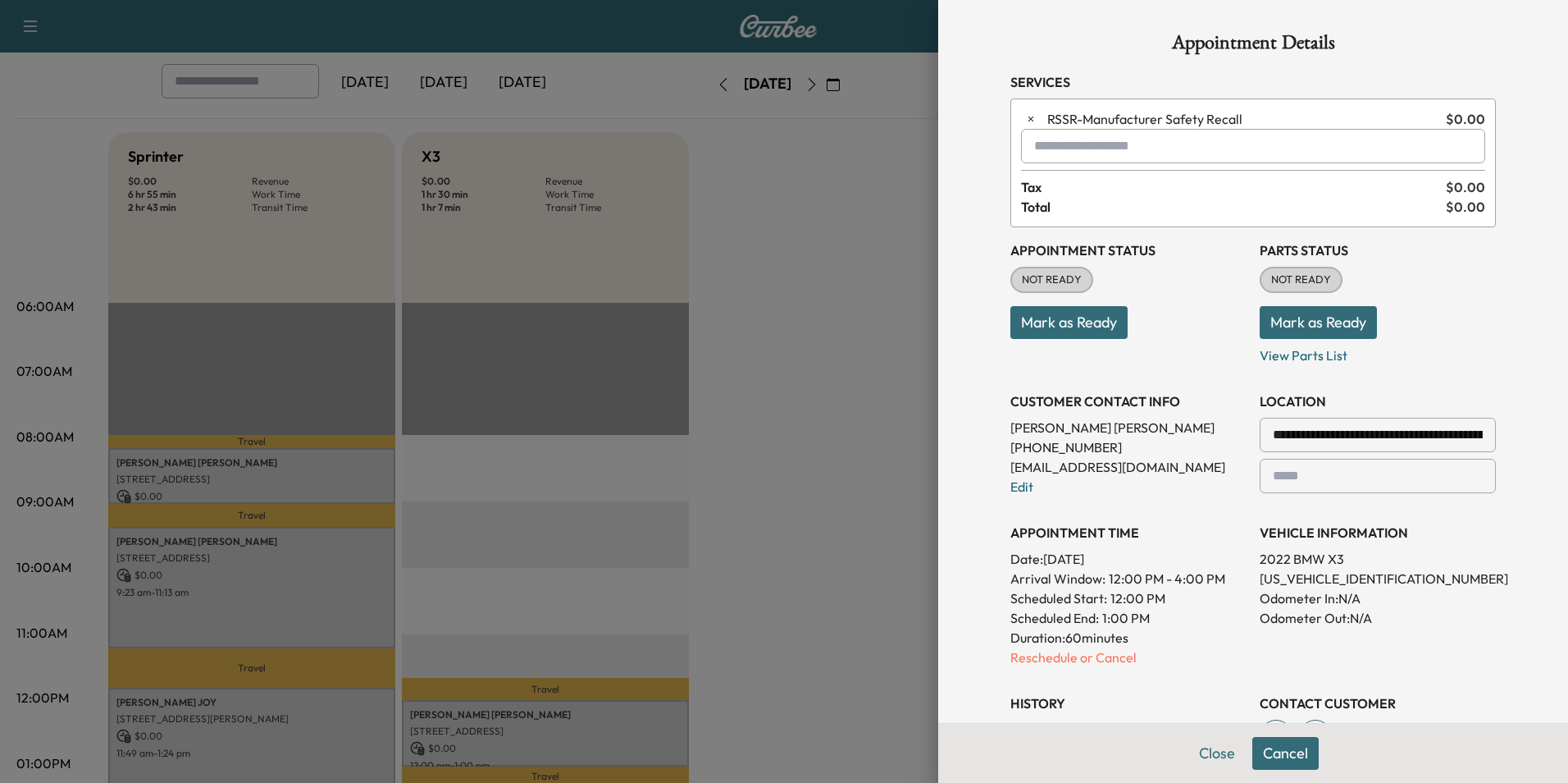
click at [1187, 143] on input "text" at bounding box center [1253, 146] width 464 height 34
click at [1172, 181] on p "ROADSIDE - Roadside Assistance" at bounding box center [1200, 188] width 367 height 23
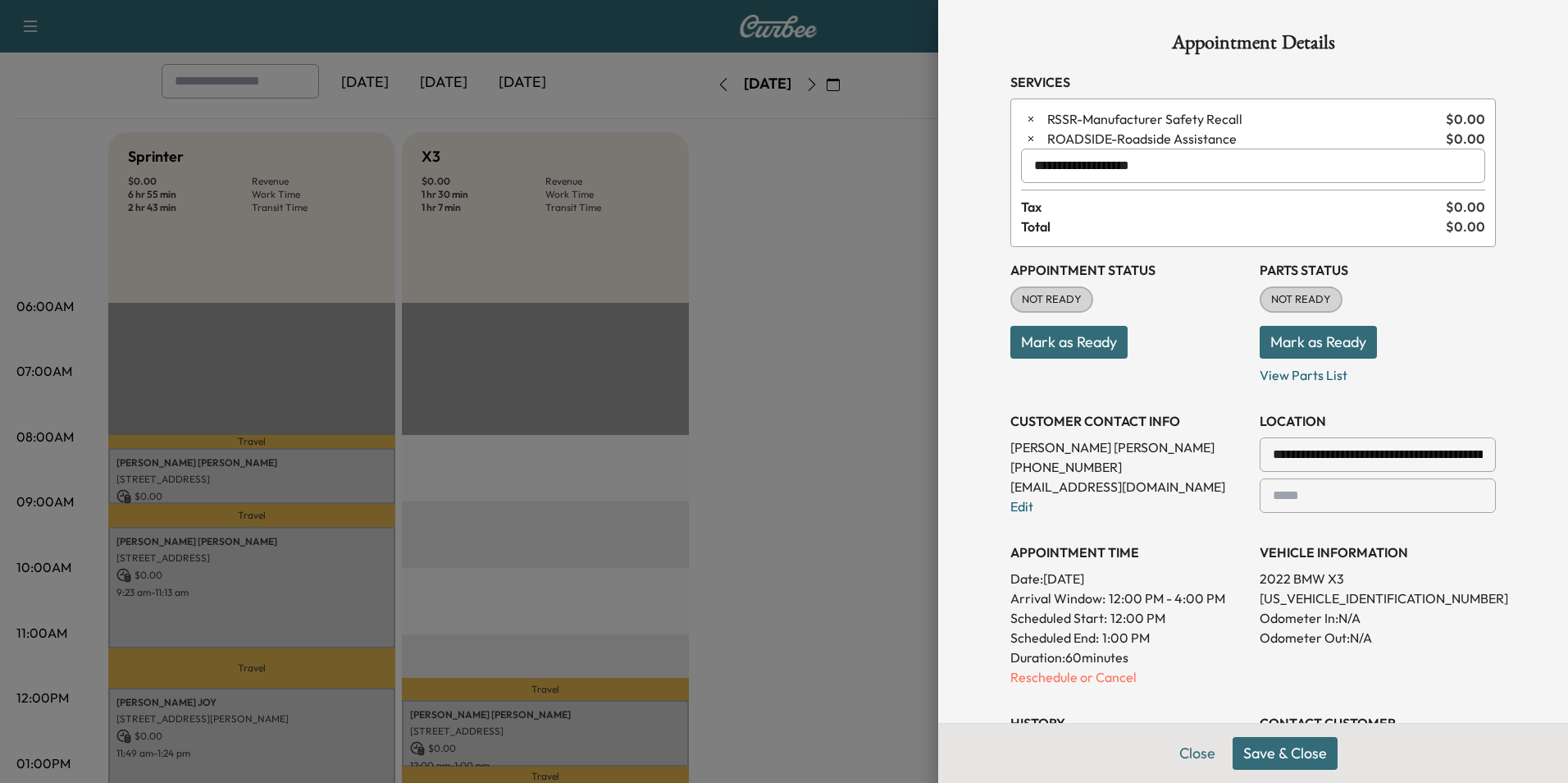
type input "**********"
click at [1291, 759] on button "Save & Close" at bounding box center [1284, 753] width 105 height 32
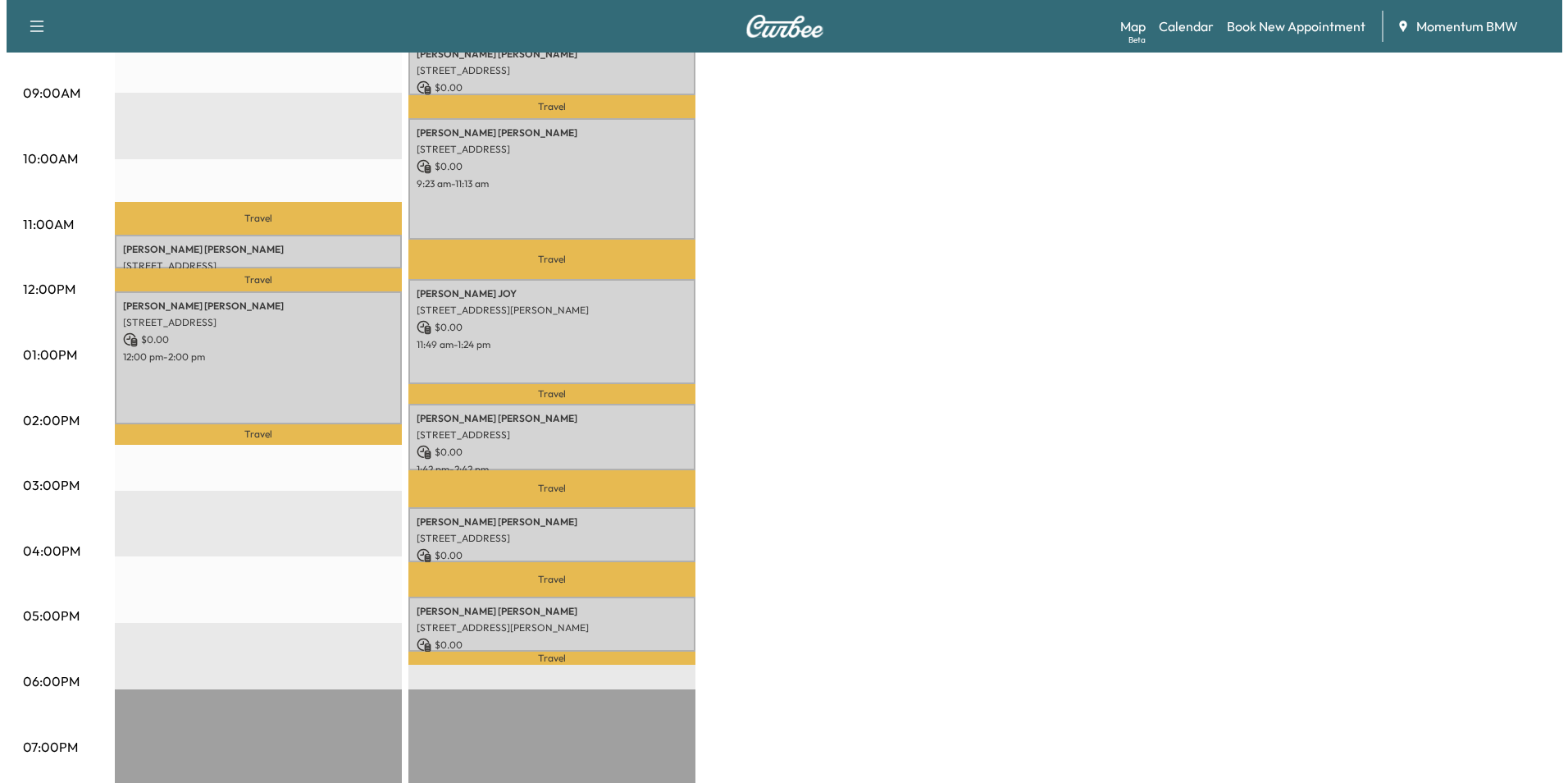
scroll to position [328, 0]
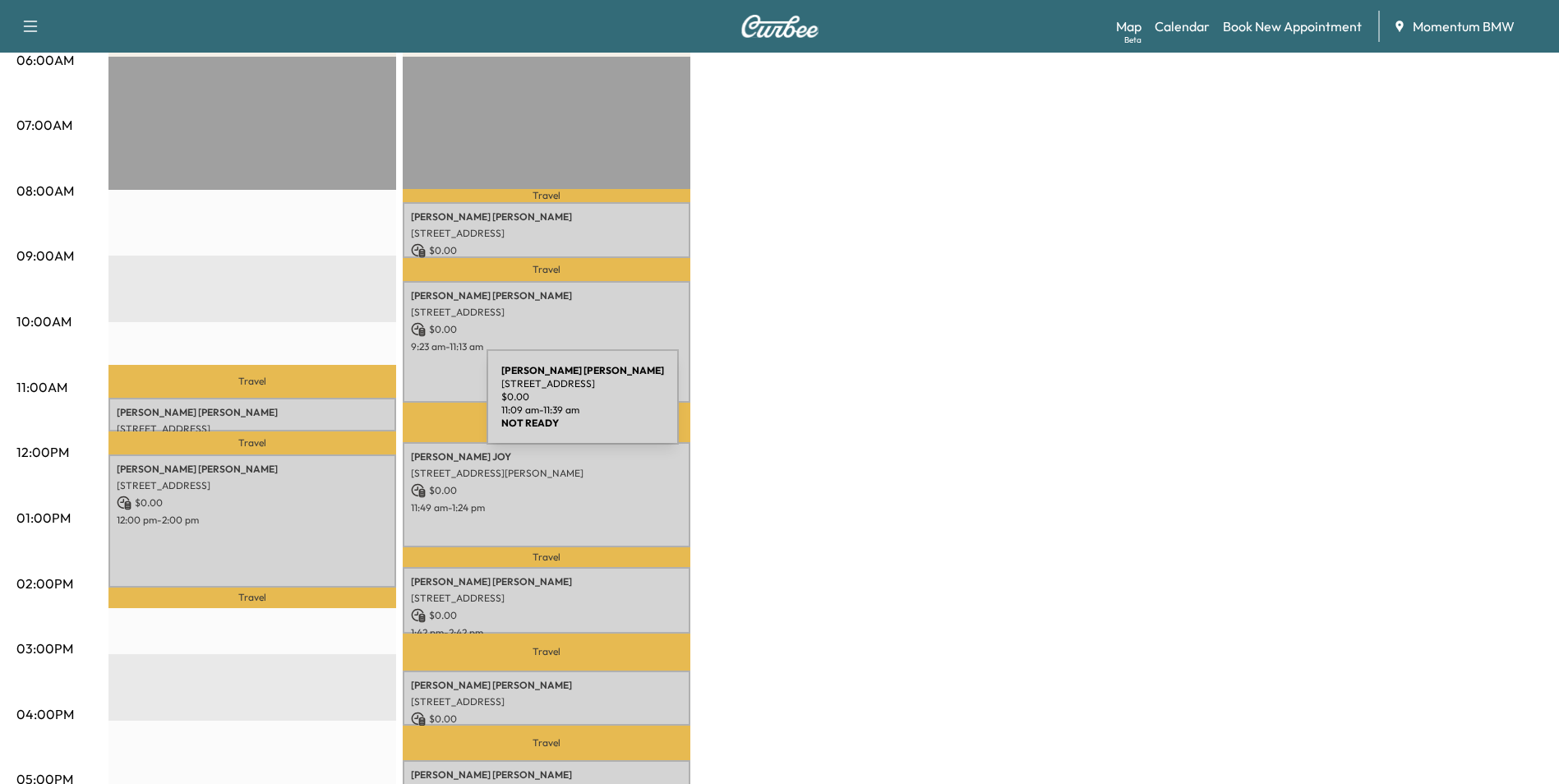
click at [363, 407] on p "Swetha Komatreddy" at bounding box center [252, 412] width 271 height 14
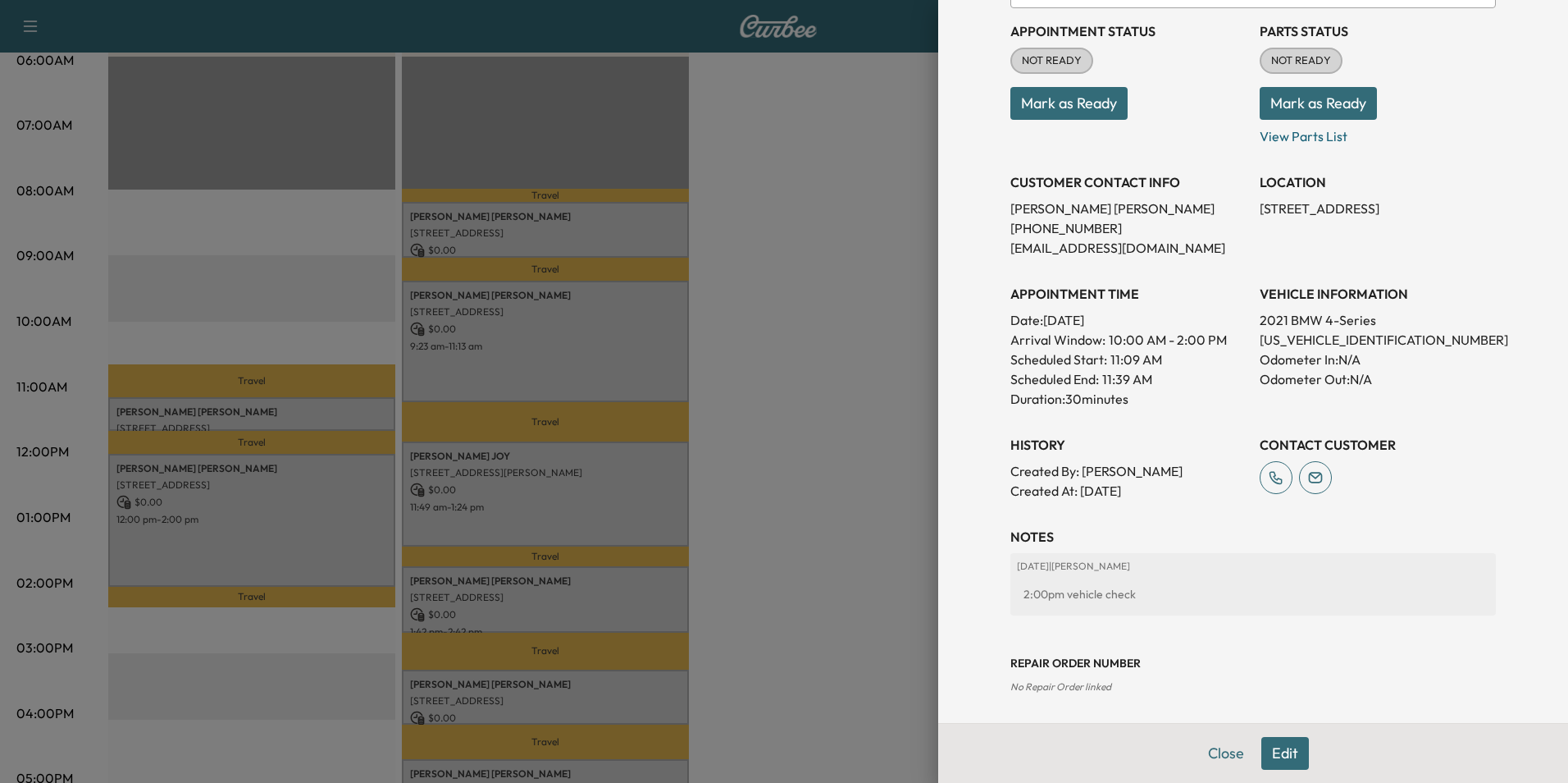
scroll to position [188, 0]
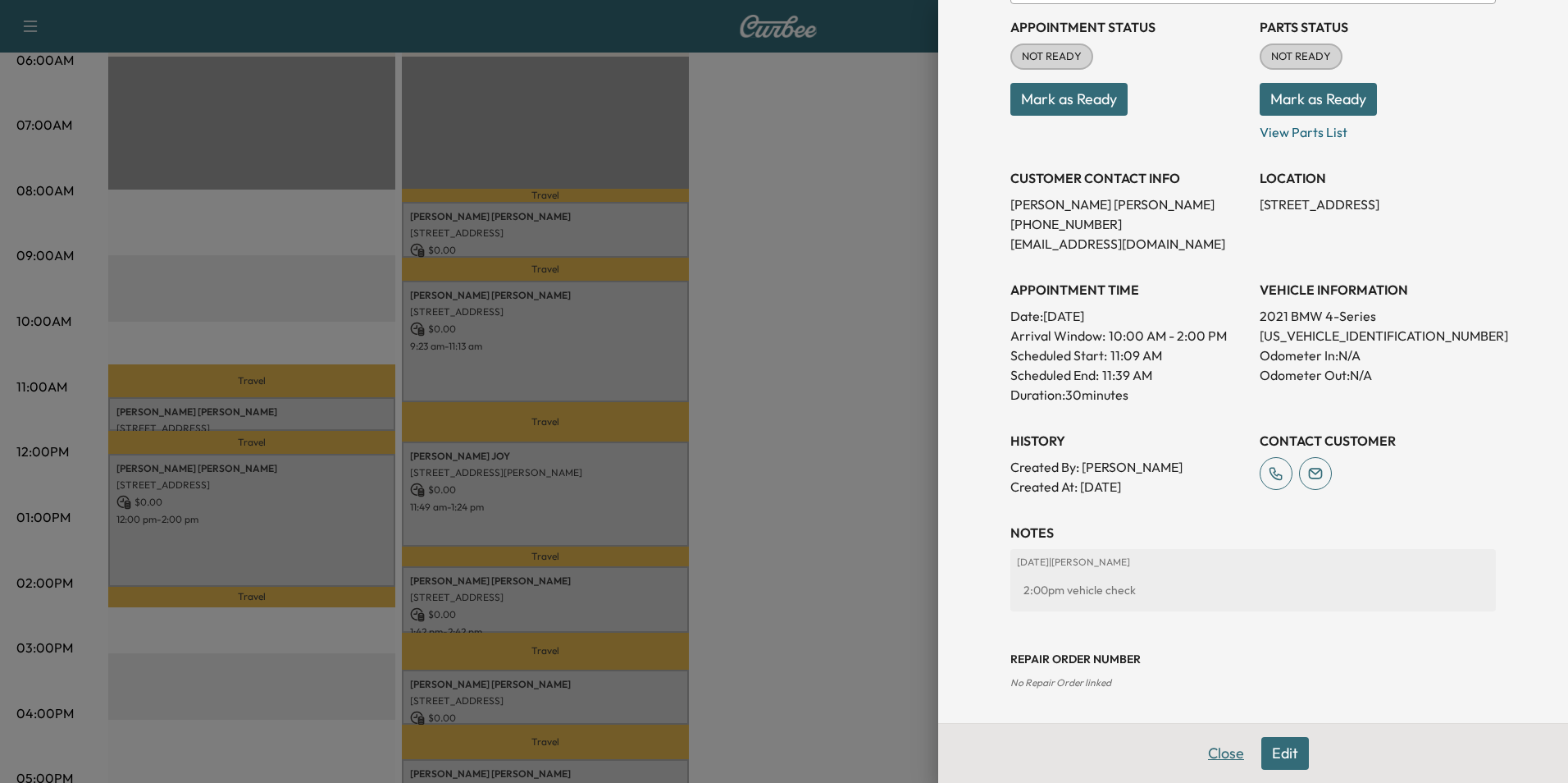
click at [1217, 744] on button "Close" at bounding box center [1226, 753] width 58 height 32
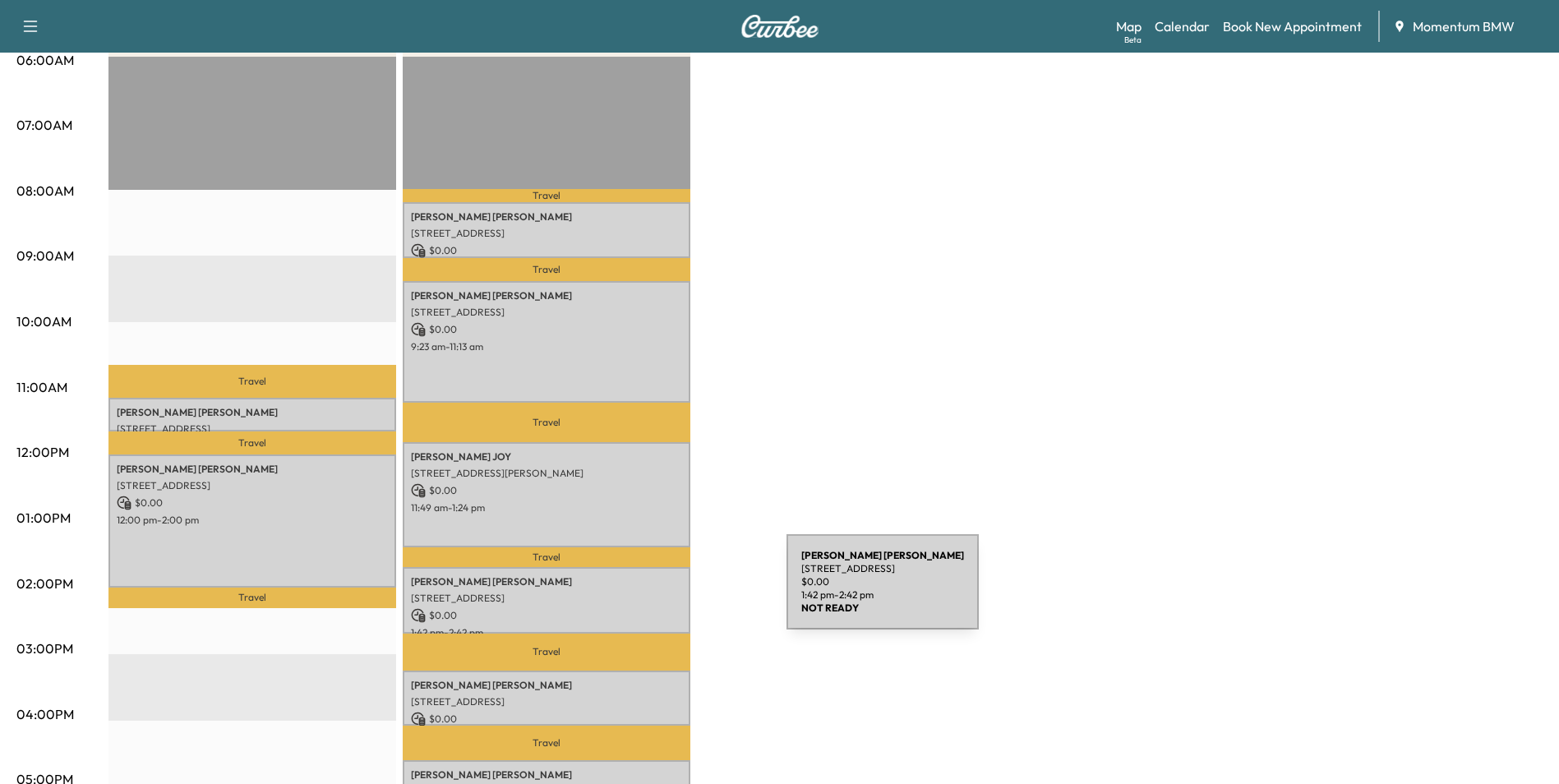
click at [664, 592] on p "[STREET_ADDRESS]" at bounding box center [546, 598] width 271 height 14
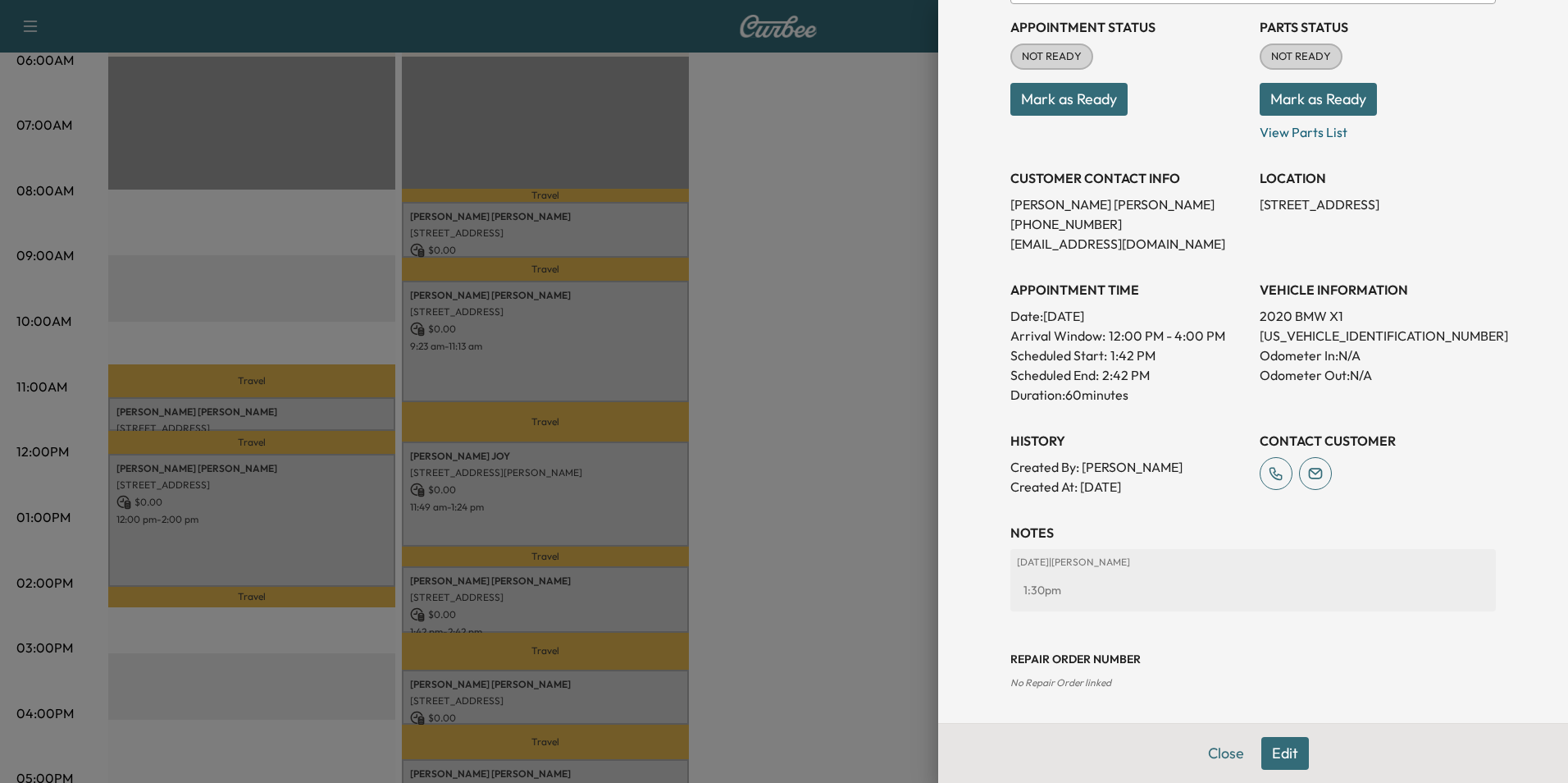
click at [1210, 751] on button "Close" at bounding box center [1226, 753] width 58 height 32
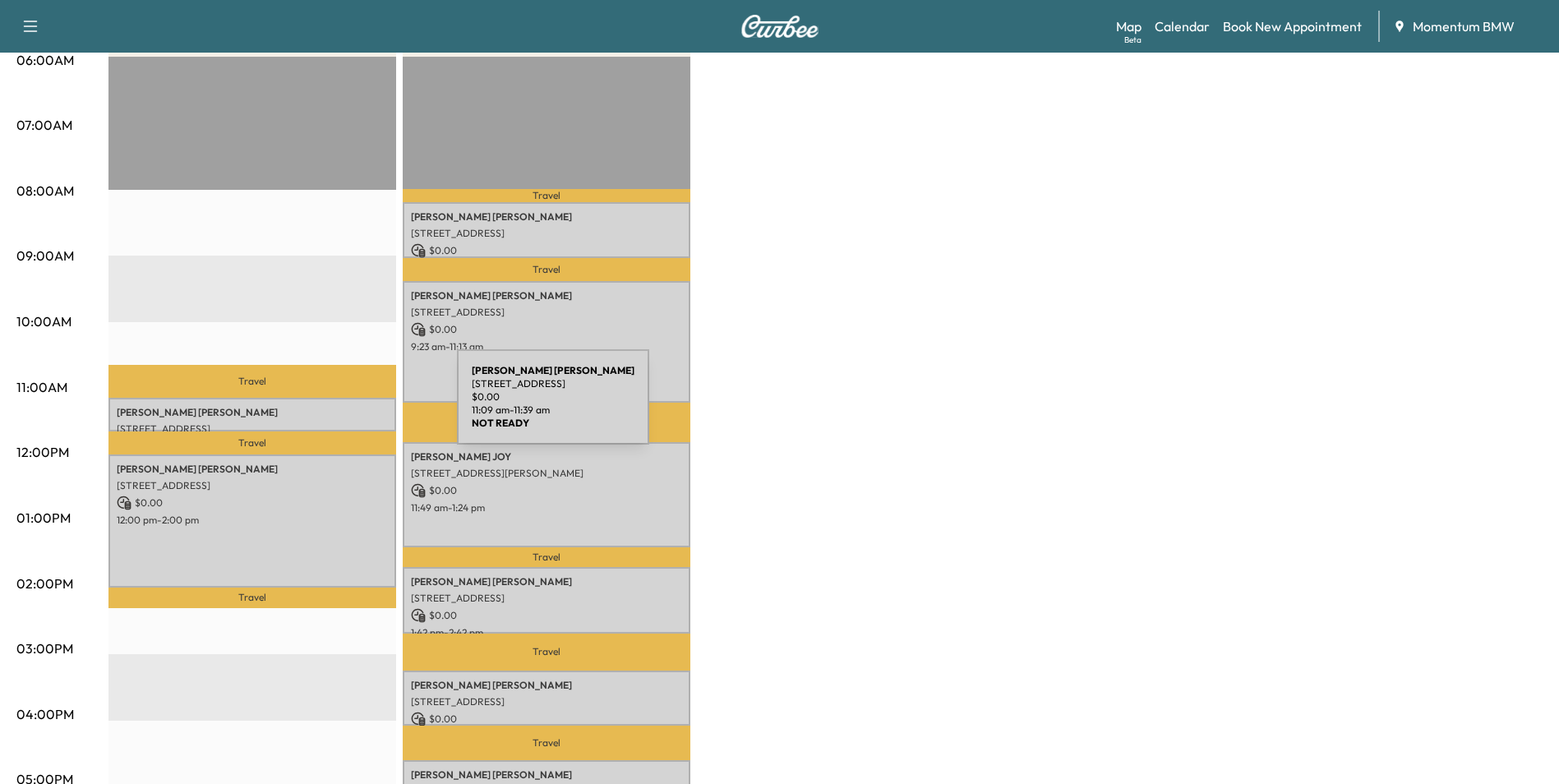
click at [334, 407] on p "Swetha Komatreddy" at bounding box center [252, 412] width 271 height 14
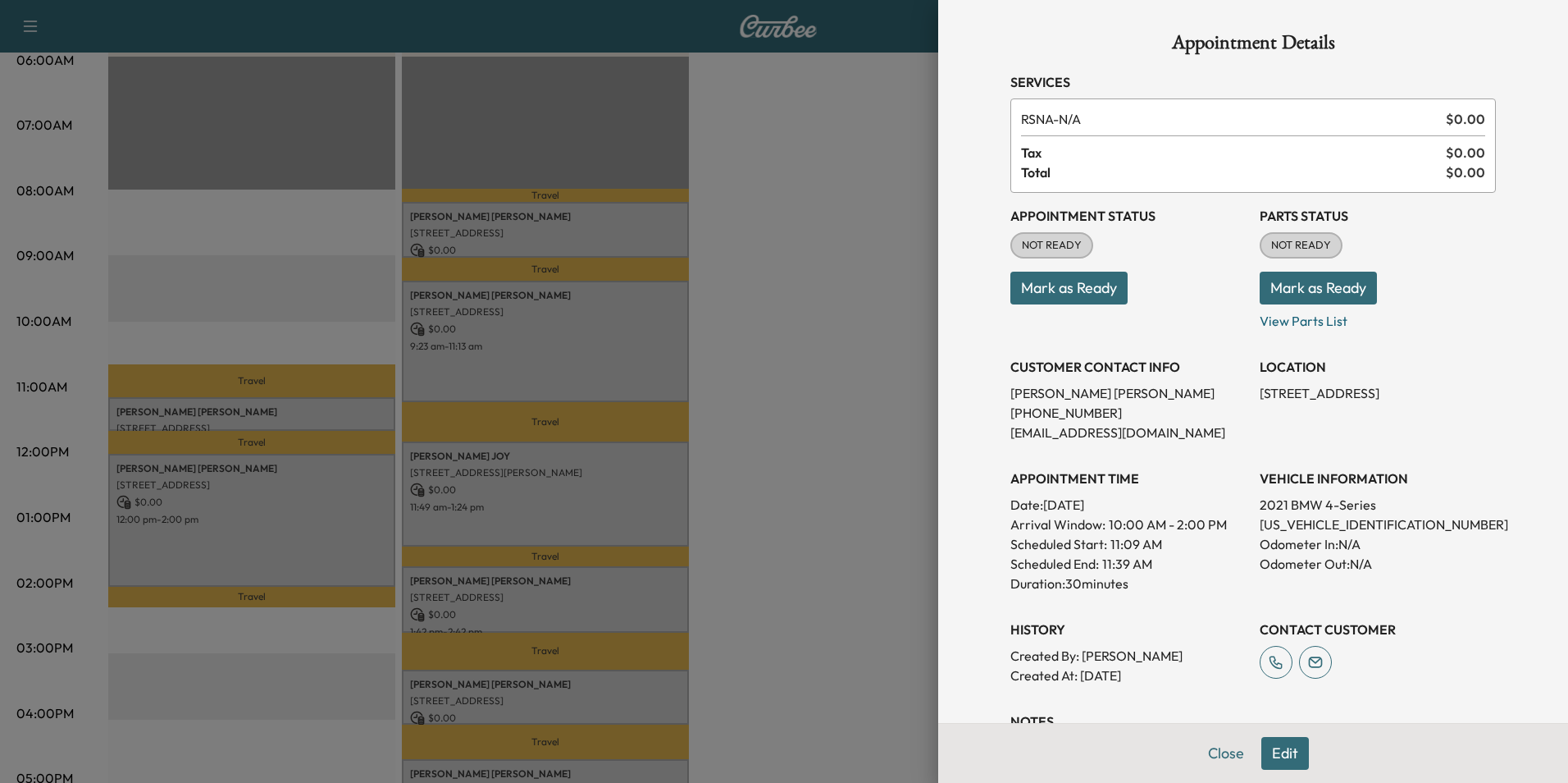
click at [1275, 757] on button "Edit" at bounding box center [1284, 753] width 48 height 32
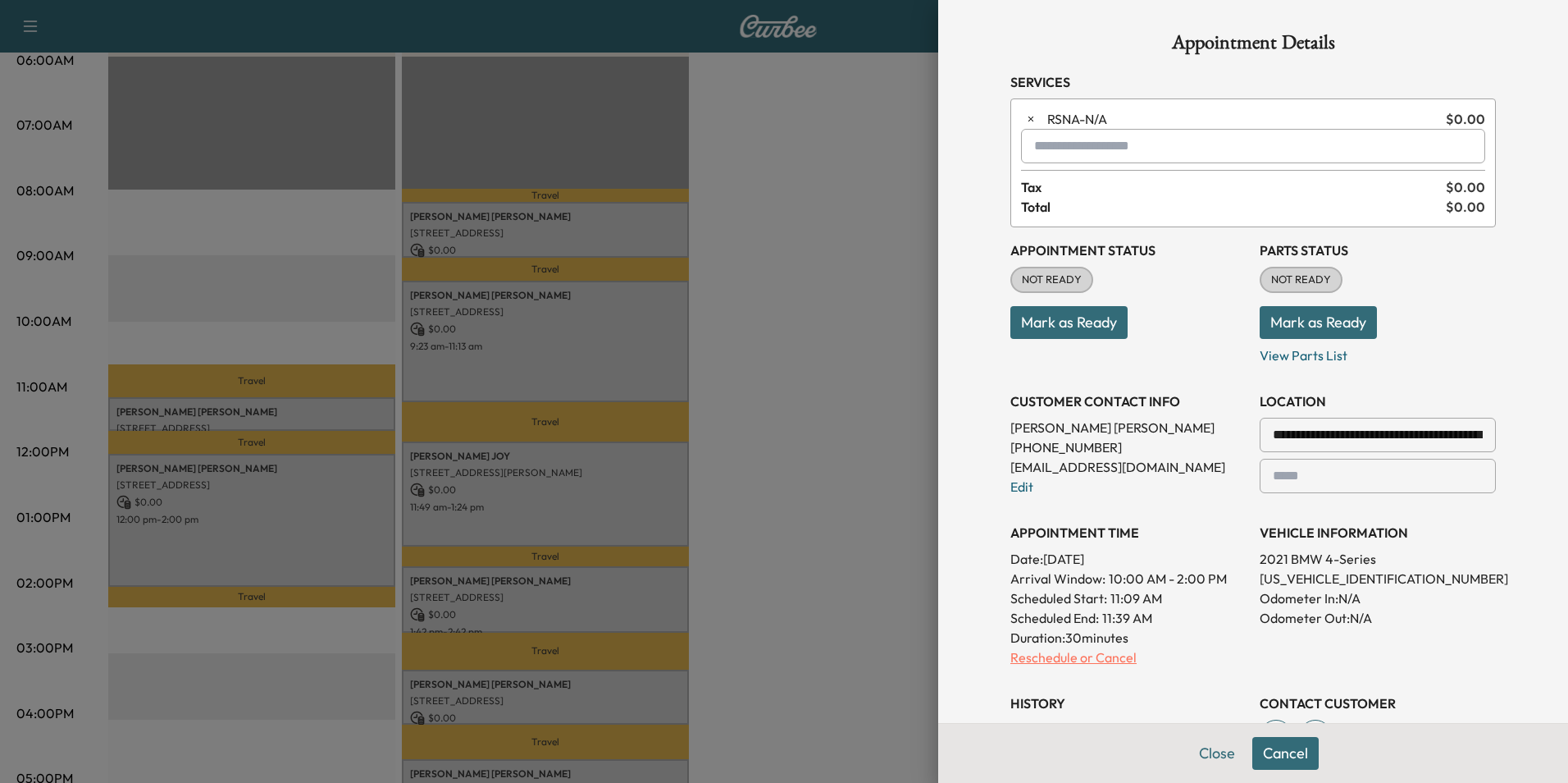
click at [1065, 655] on p "Reschedule or Cancel" at bounding box center [1128, 657] width 236 height 20
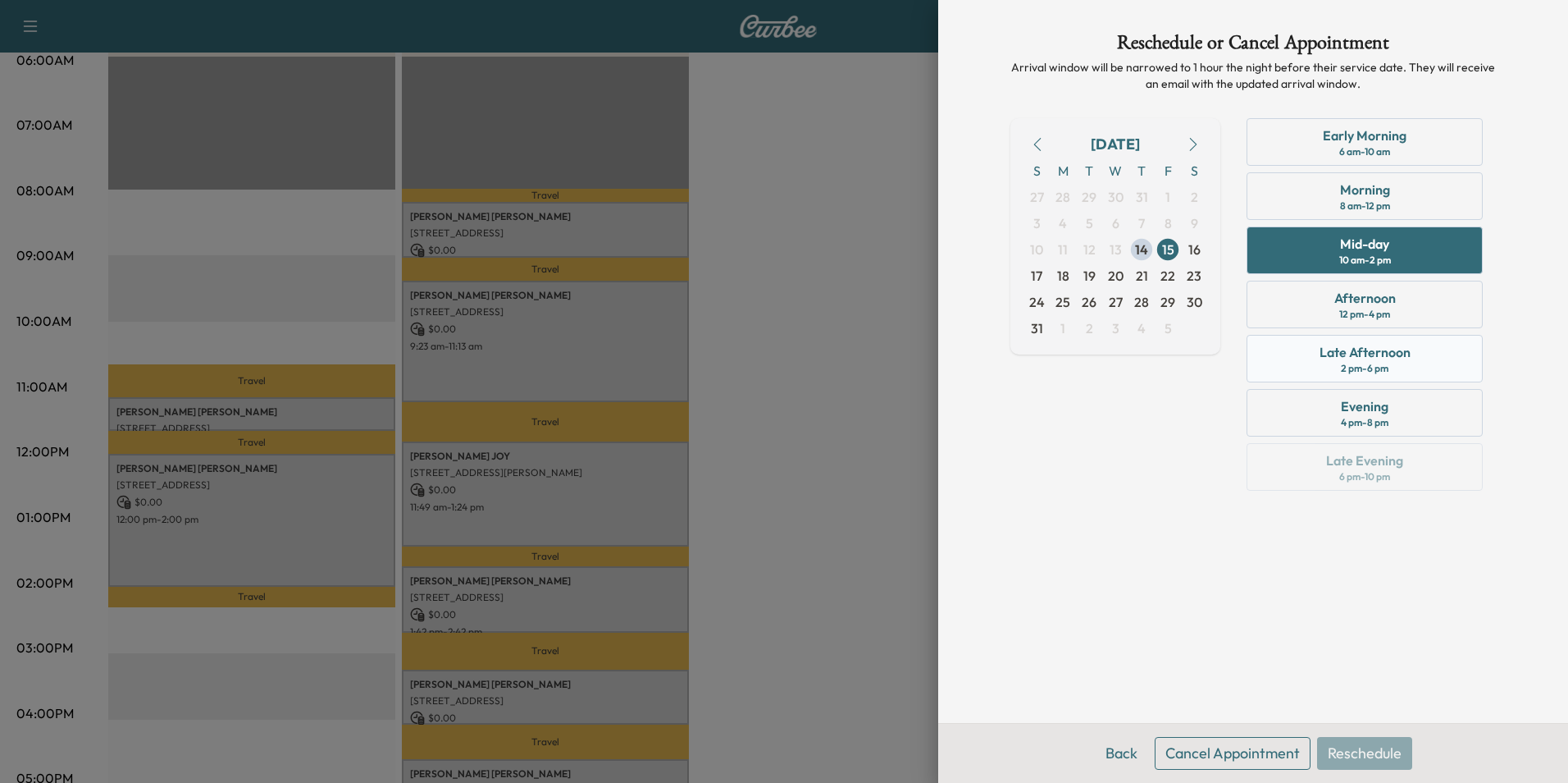
click at [1413, 369] on div "Late Afternoon 2 pm - 6 pm" at bounding box center [1364, 358] width 236 height 48
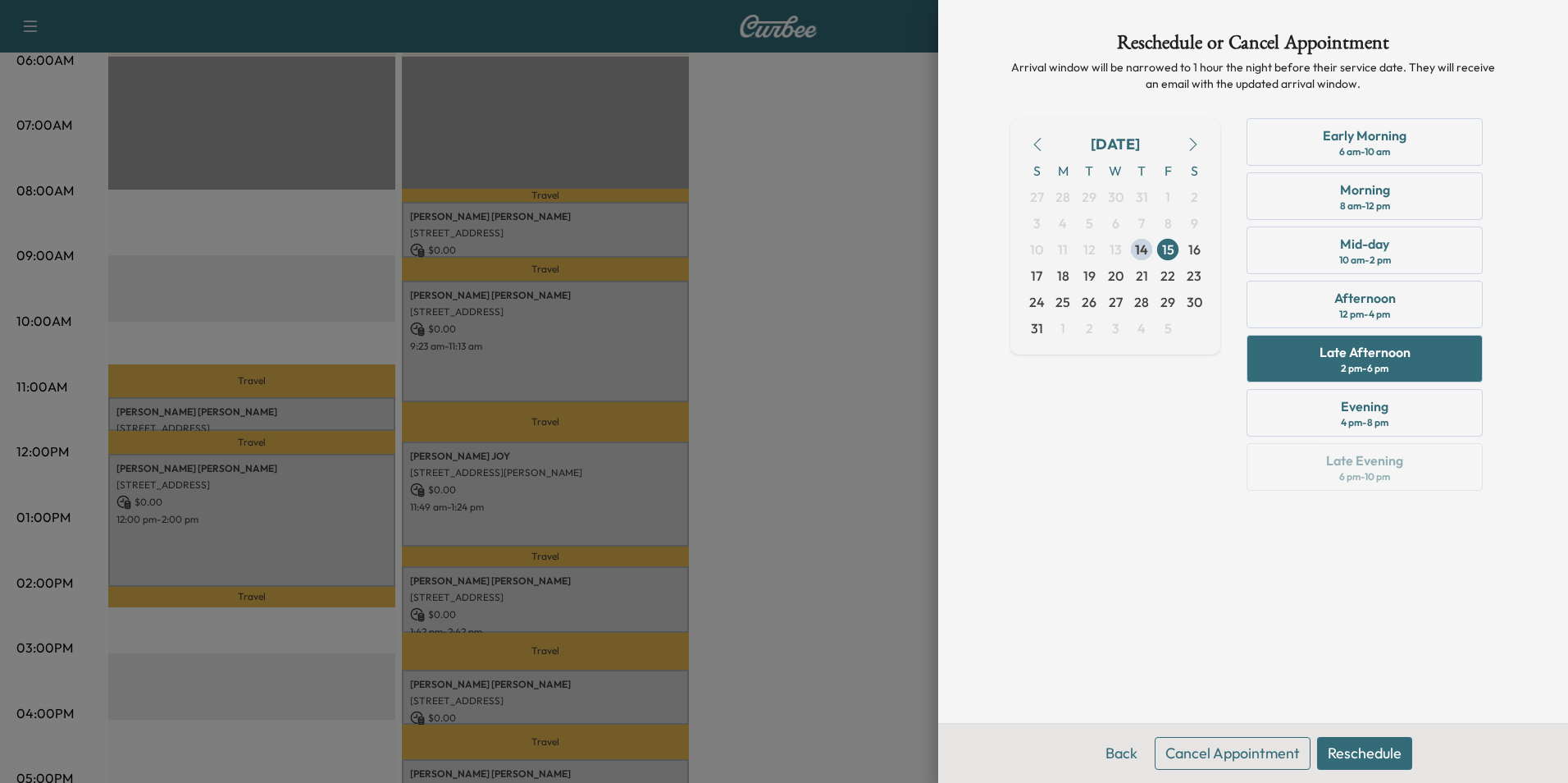
click at [1380, 759] on button "Reschedule" at bounding box center [1364, 753] width 95 height 32
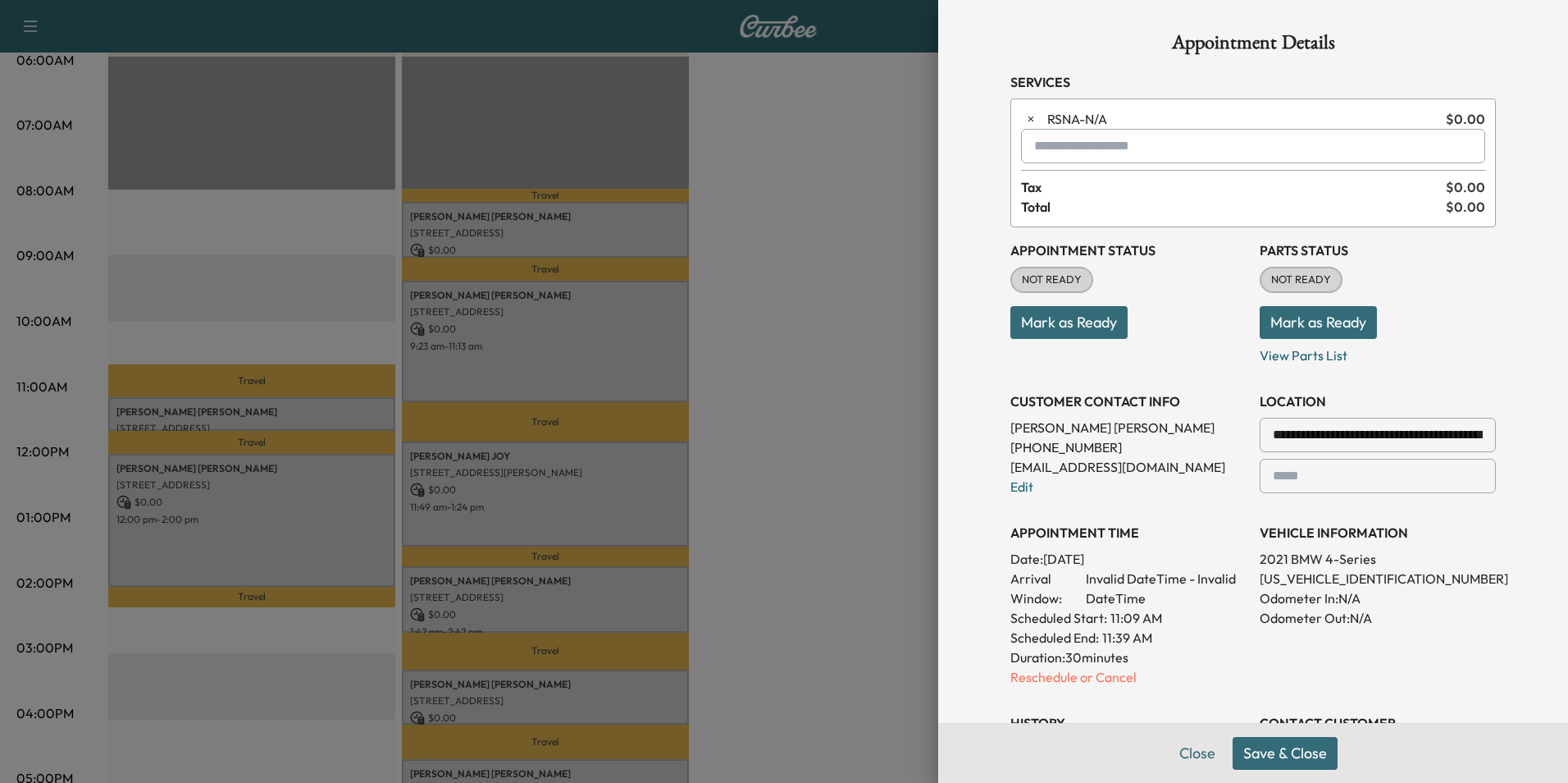
click at [1287, 754] on button "Save & Close" at bounding box center [1284, 753] width 105 height 32
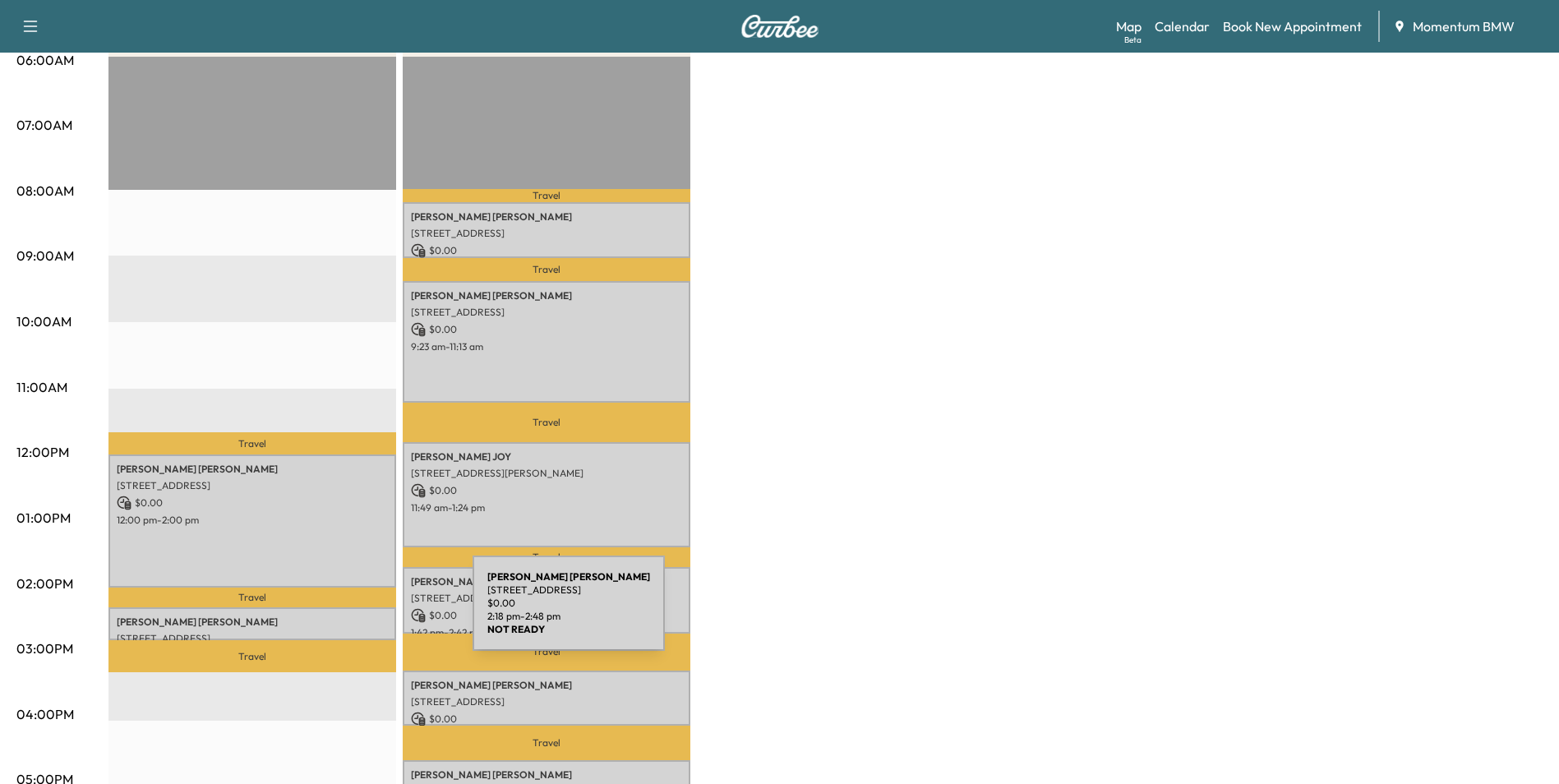
click at [349, 615] on p "Swetha Komatreddy" at bounding box center [252, 622] width 271 height 14
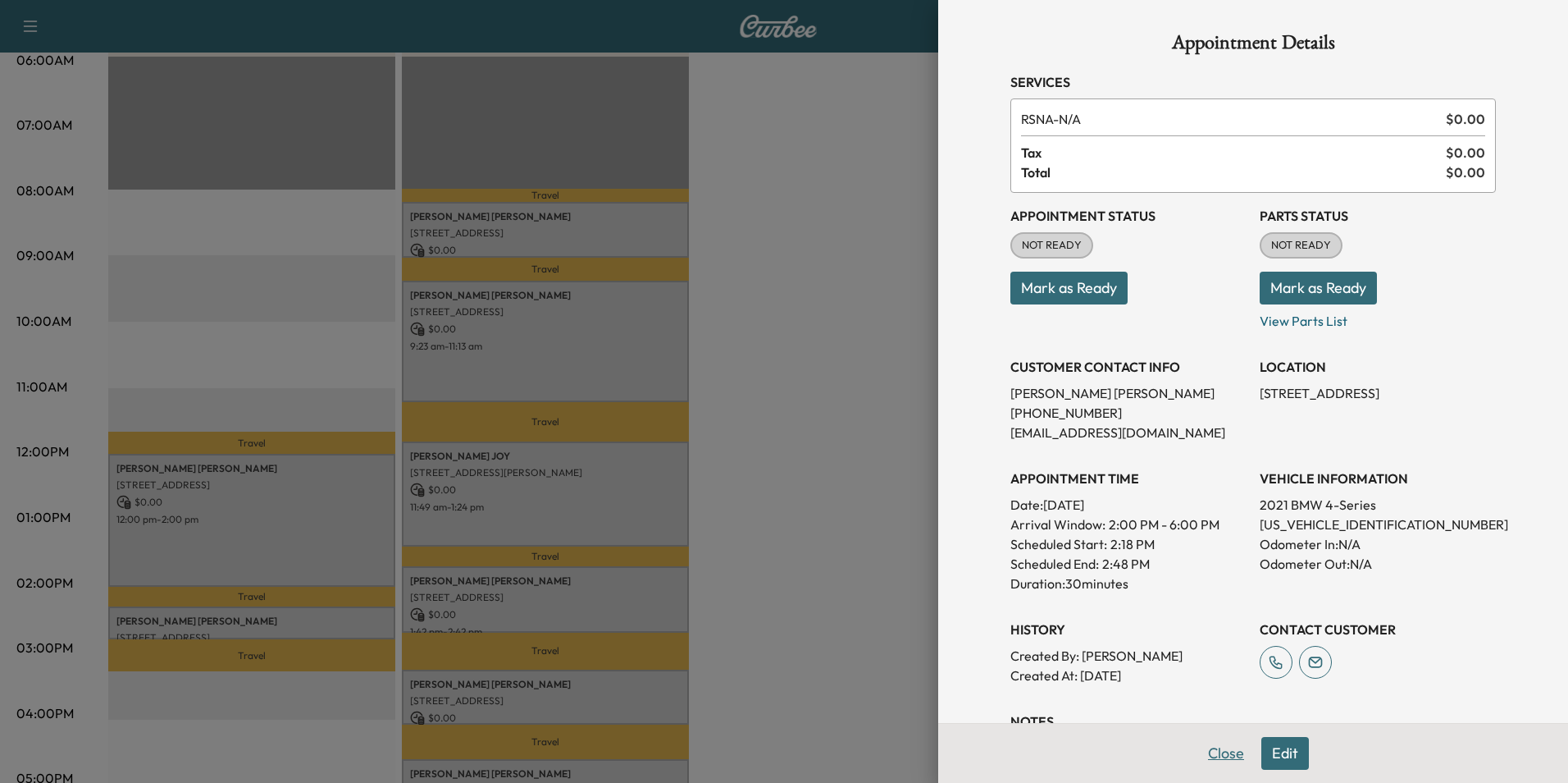
click at [1223, 759] on button "Close" at bounding box center [1226, 753] width 58 height 32
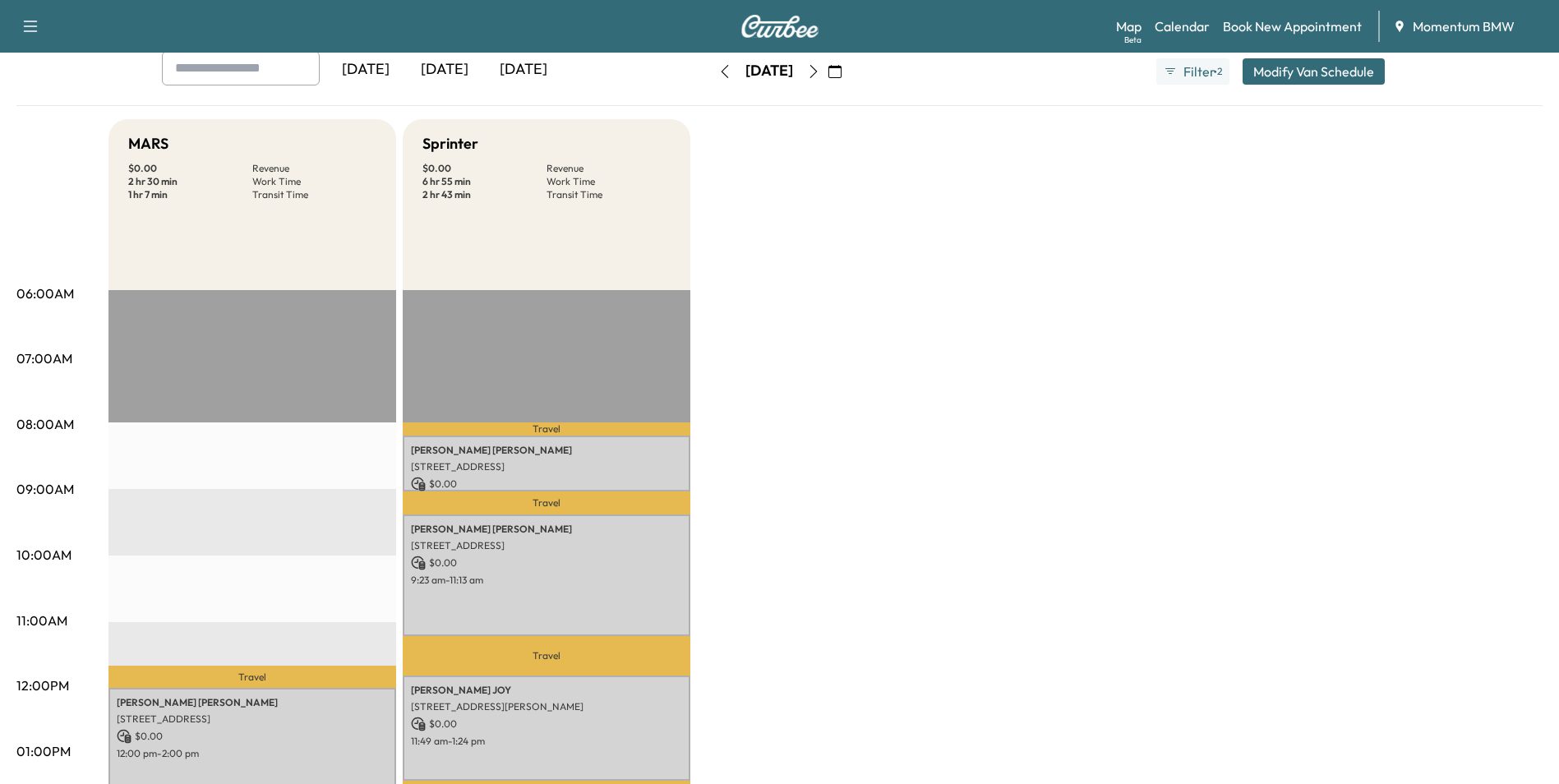
scroll to position [0, 0]
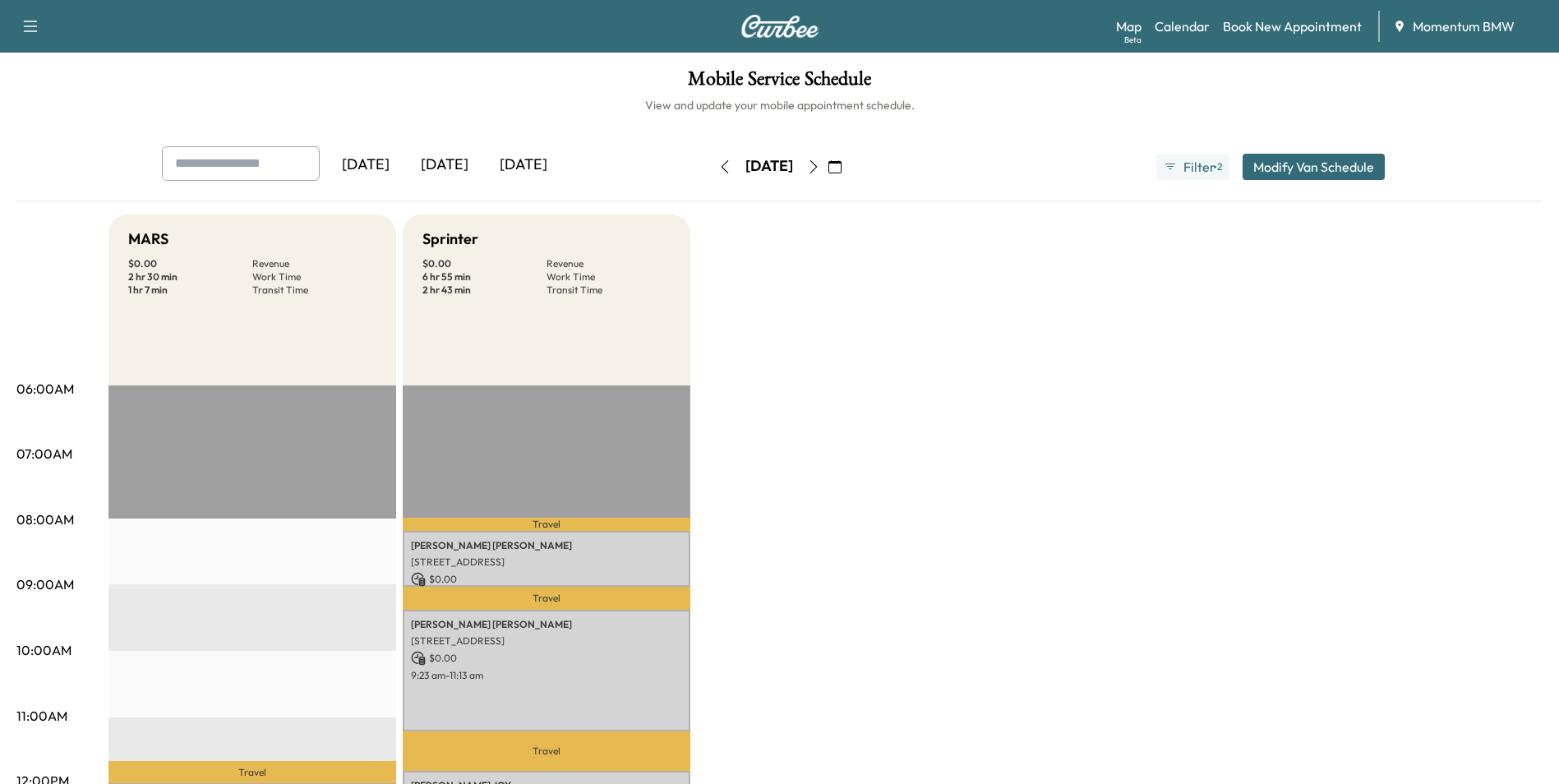
click at [1339, 167] on button "Modify Van Schedule" at bounding box center [1314, 166] width 143 height 26
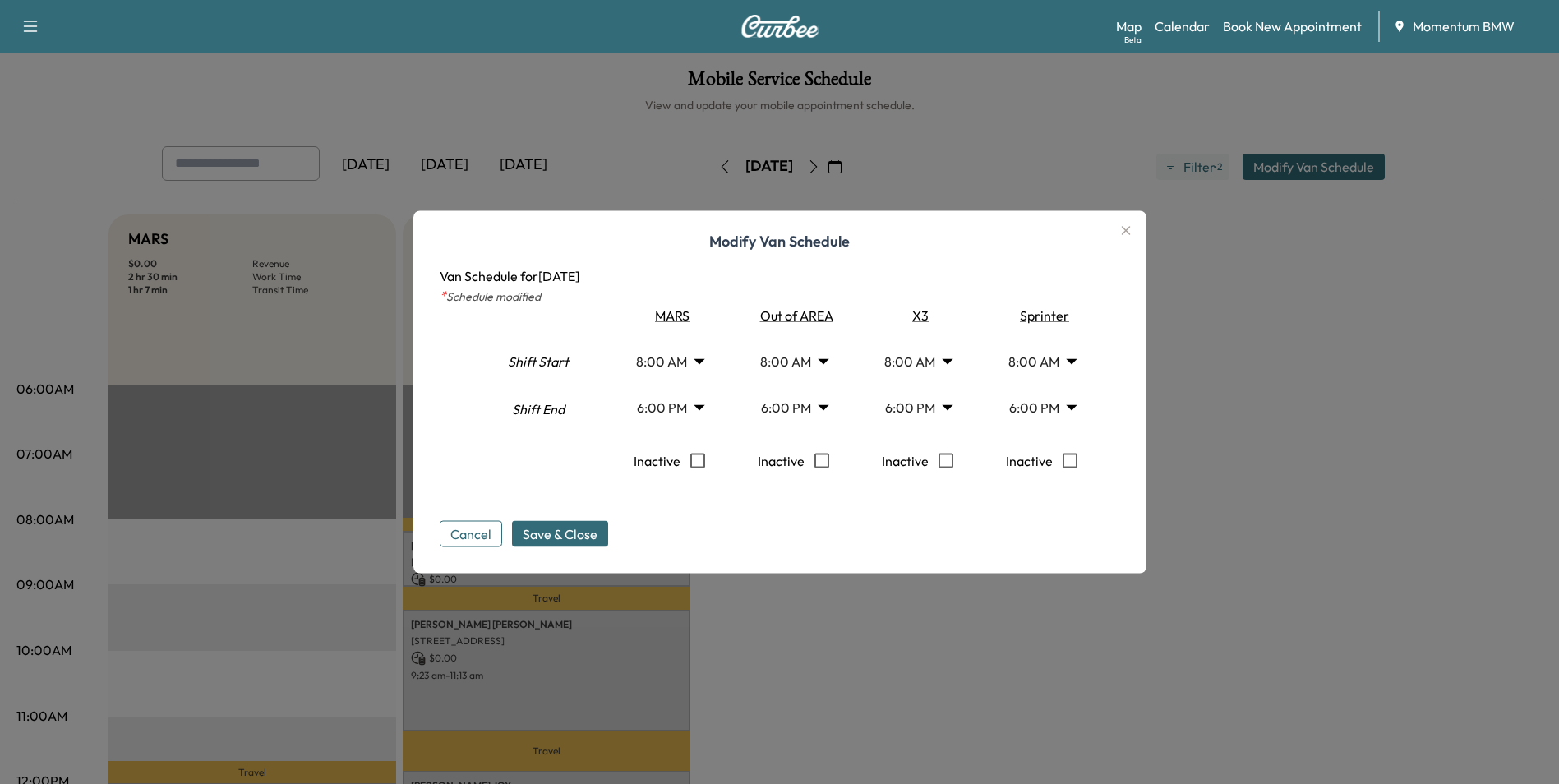
click at [483, 538] on button "Cancel" at bounding box center [470, 533] width 62 height 26
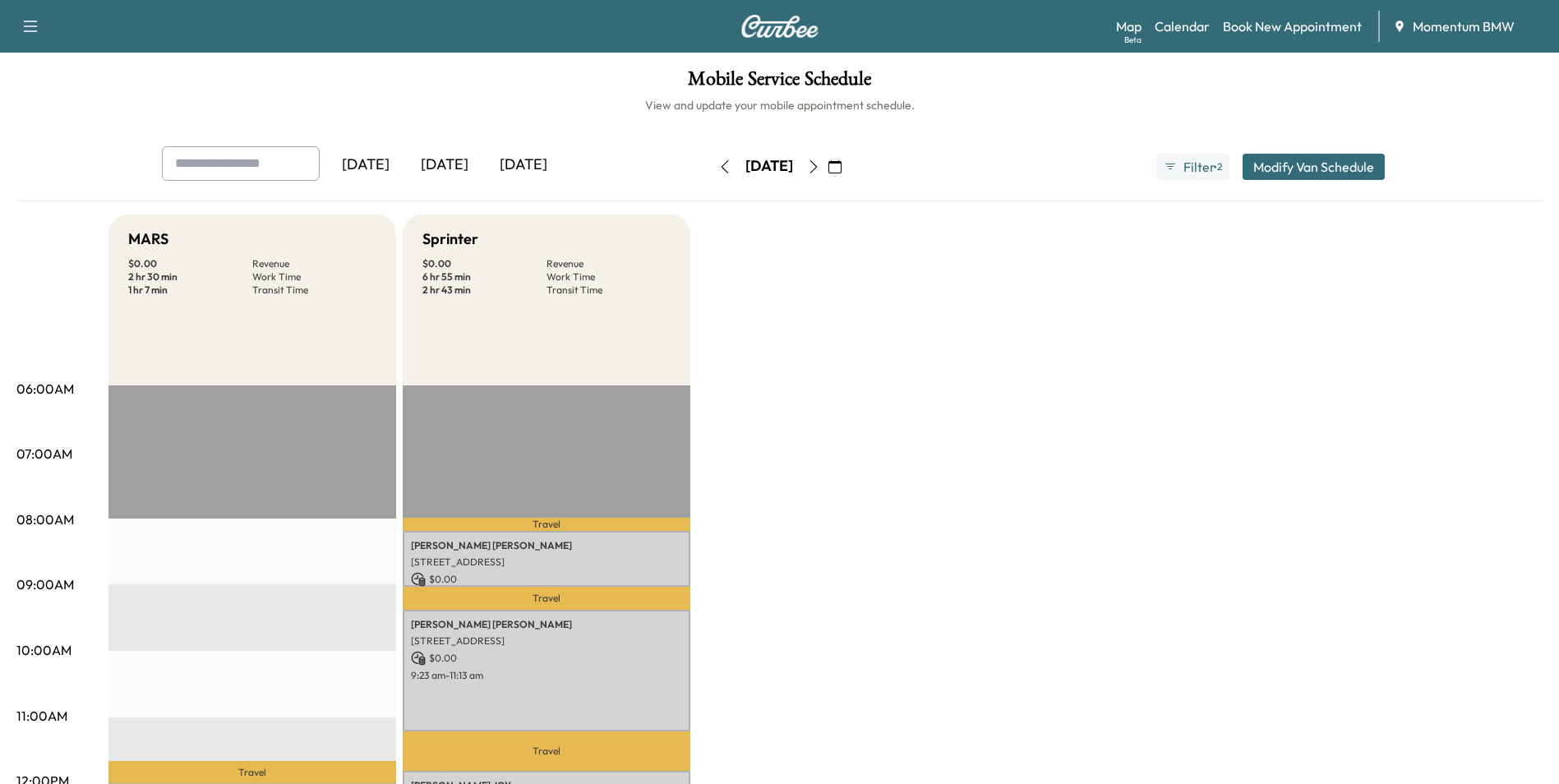
click at [841, 164] on icon "button" at bounding box center [835, 167] width 14 height 14
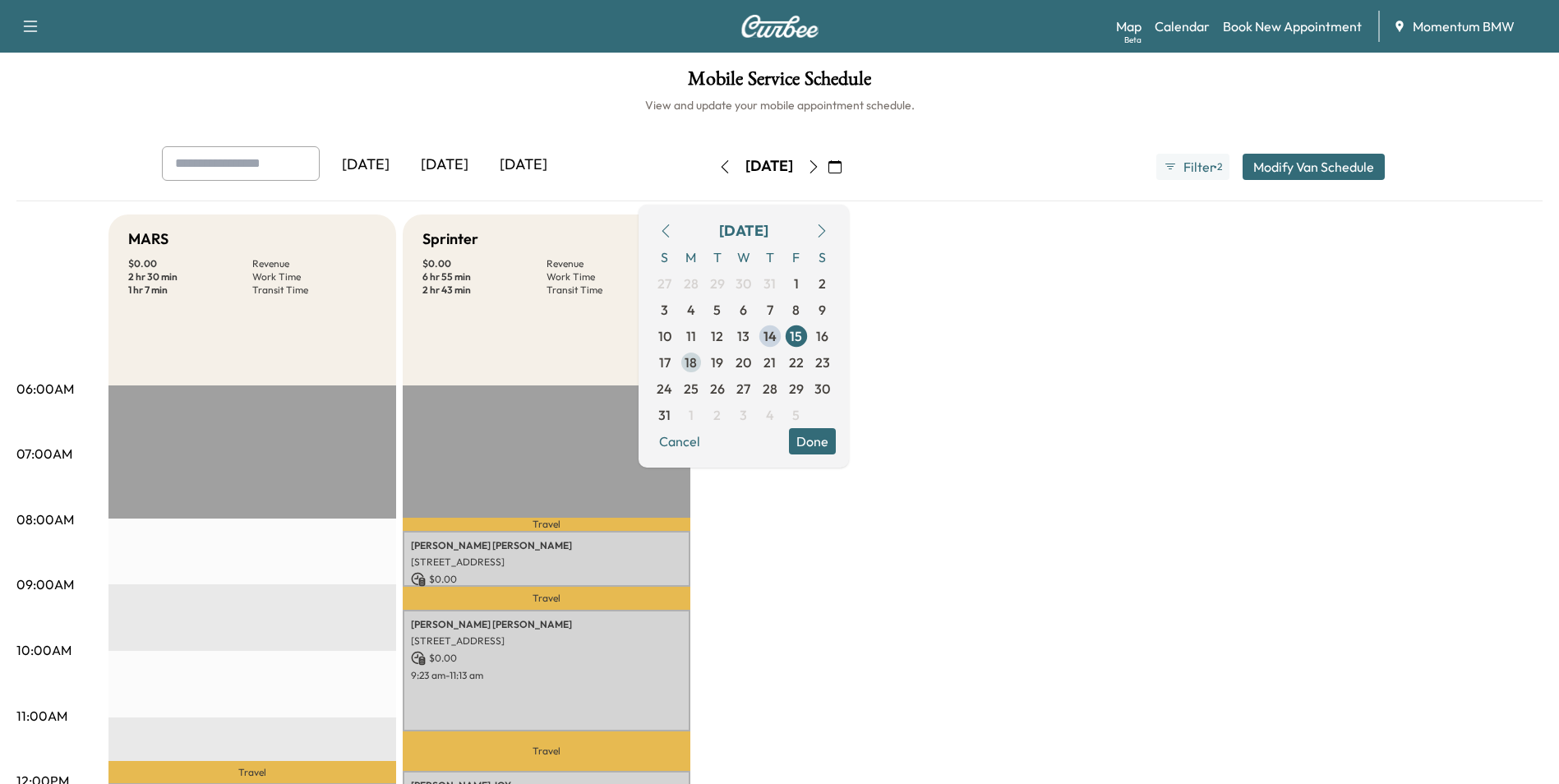
click at [697, 363] on span "18" at bounding box center [691, 363] width 13 height 20
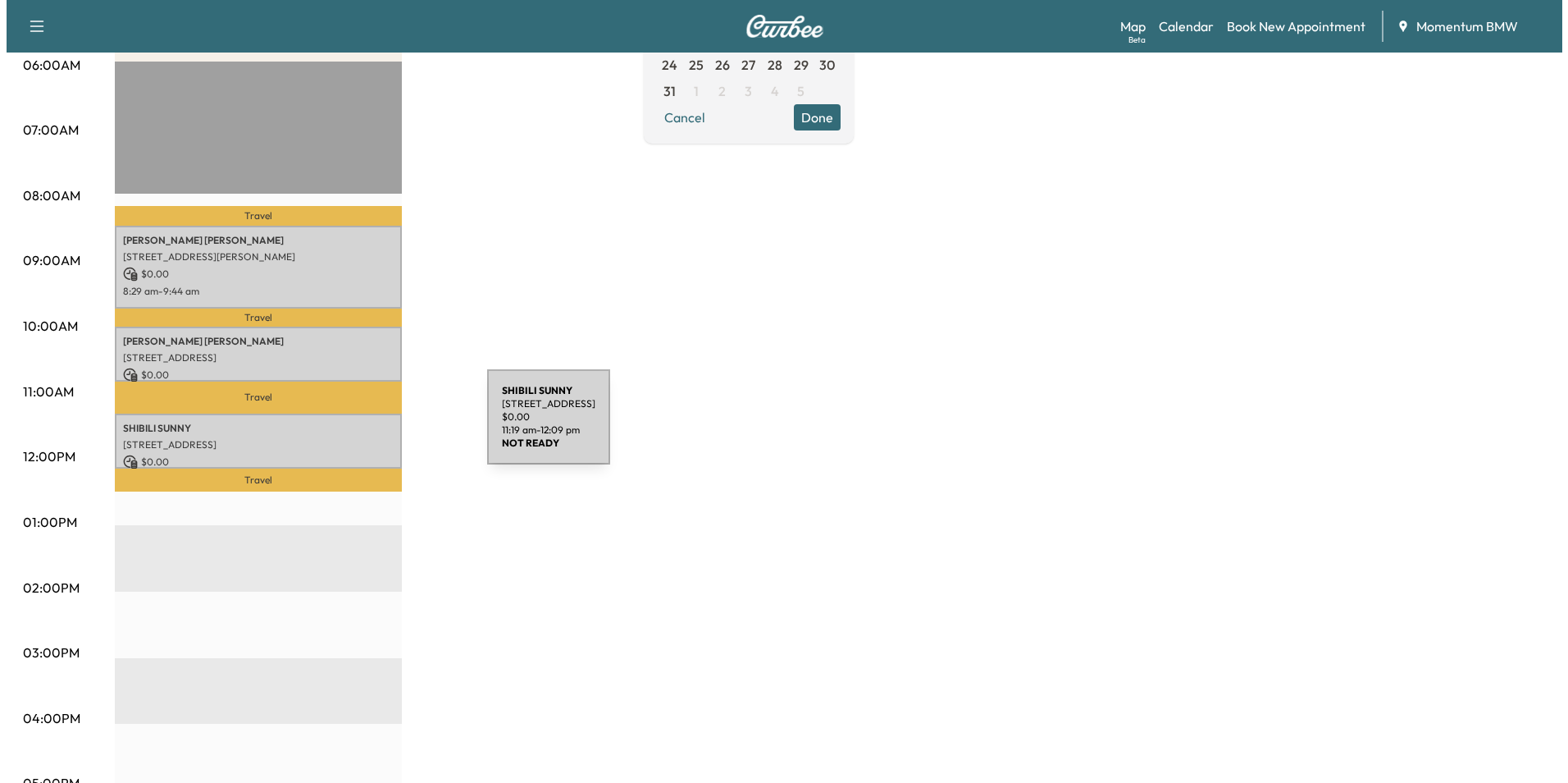
scroll to position [328, 0]
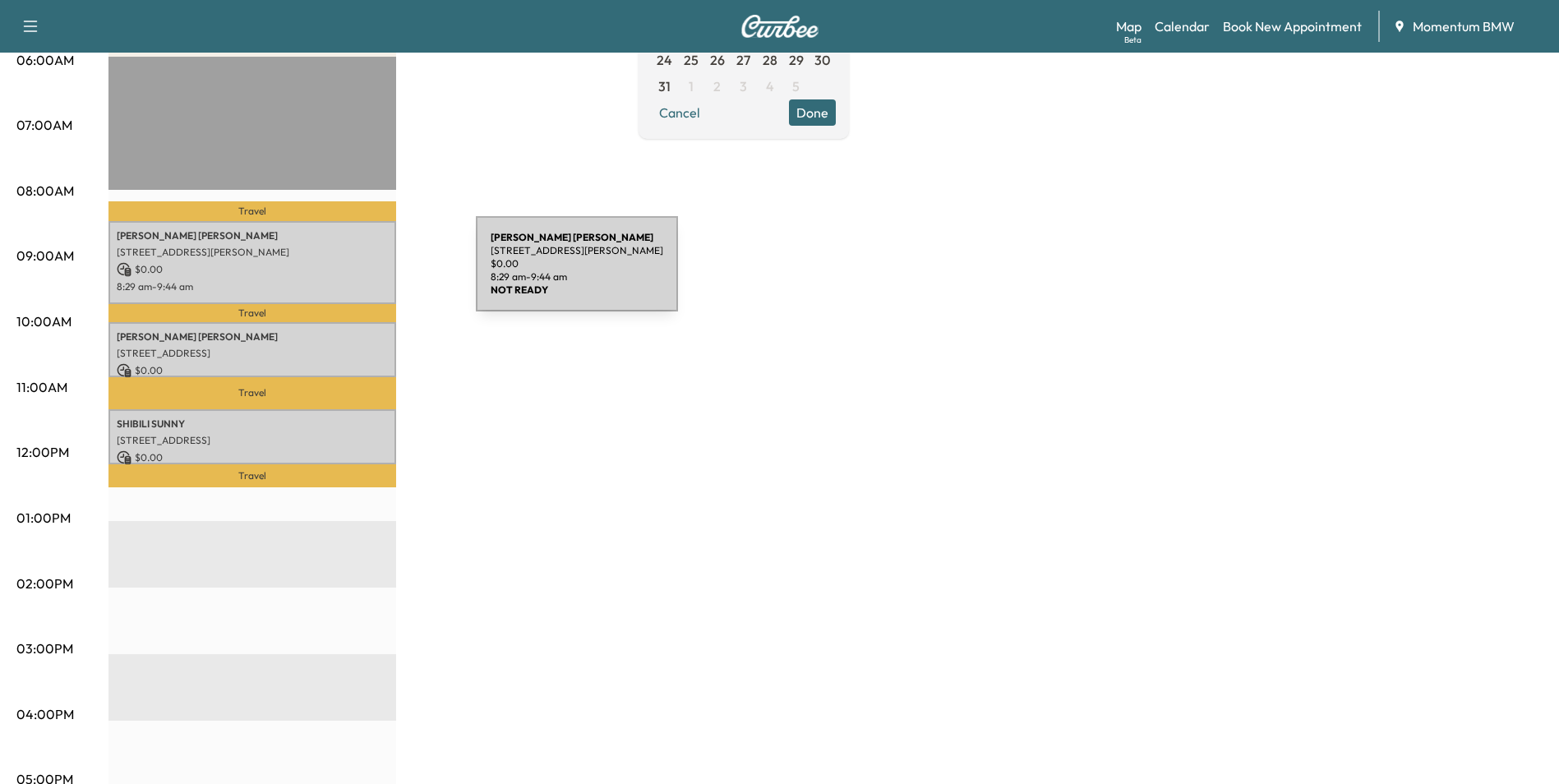
click at [353, 273] on p "$ 0.00" at bounding box center [252, 269] width 271 height 14
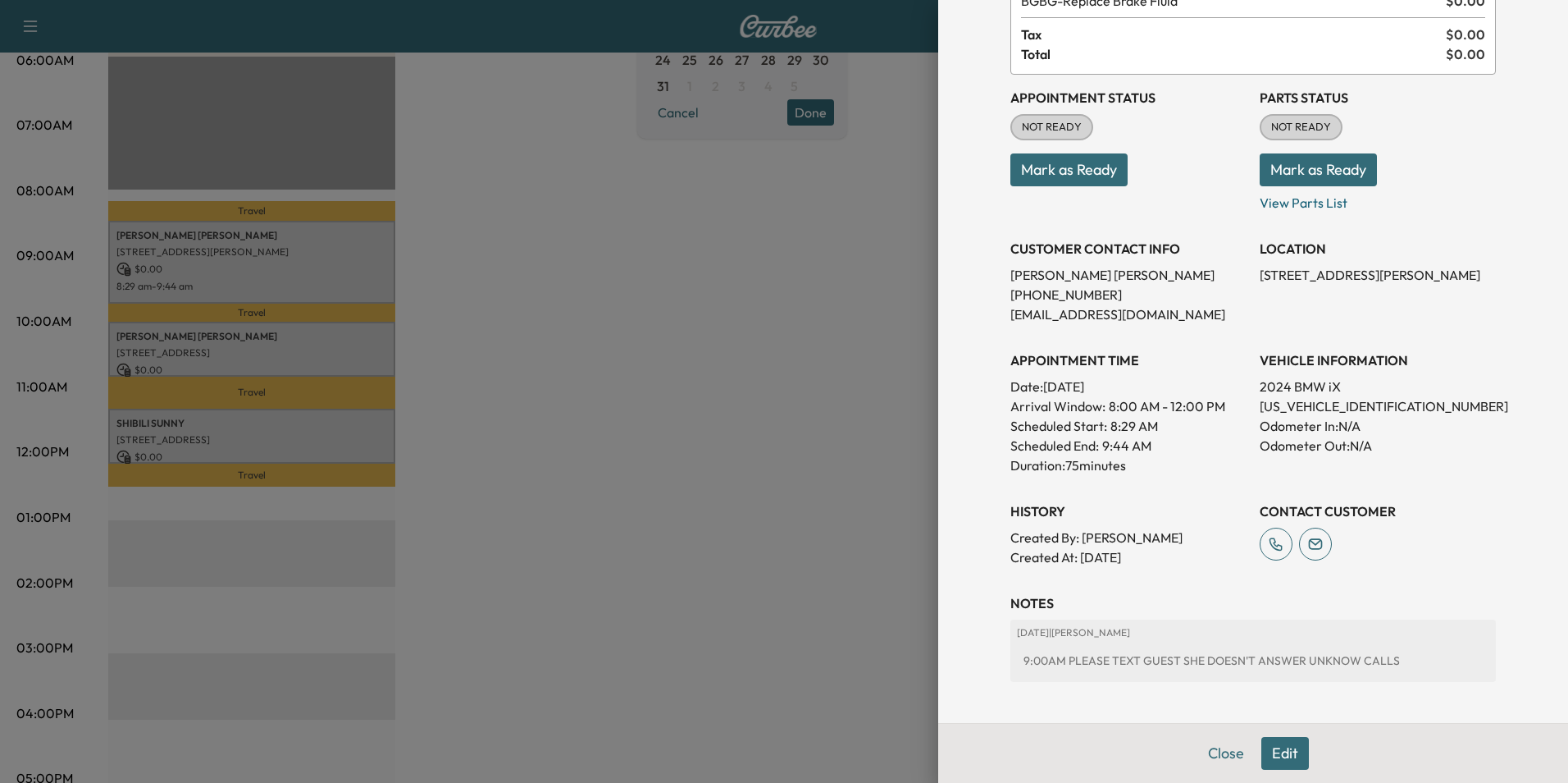
scroll to position [208, 0]
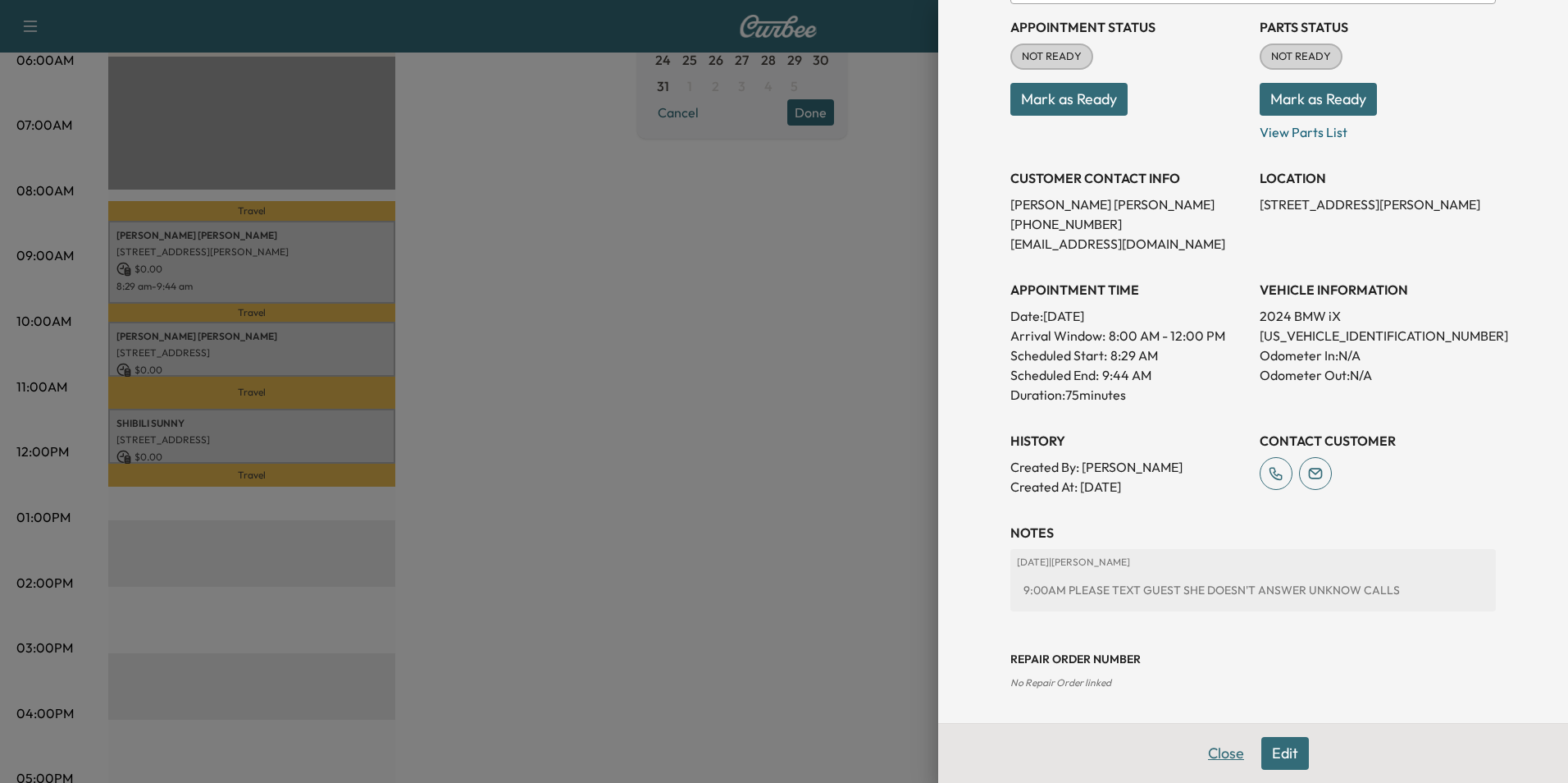
click at [1204, 750] on button "Close" at bounding box center [1226, 753] width 58 height 32
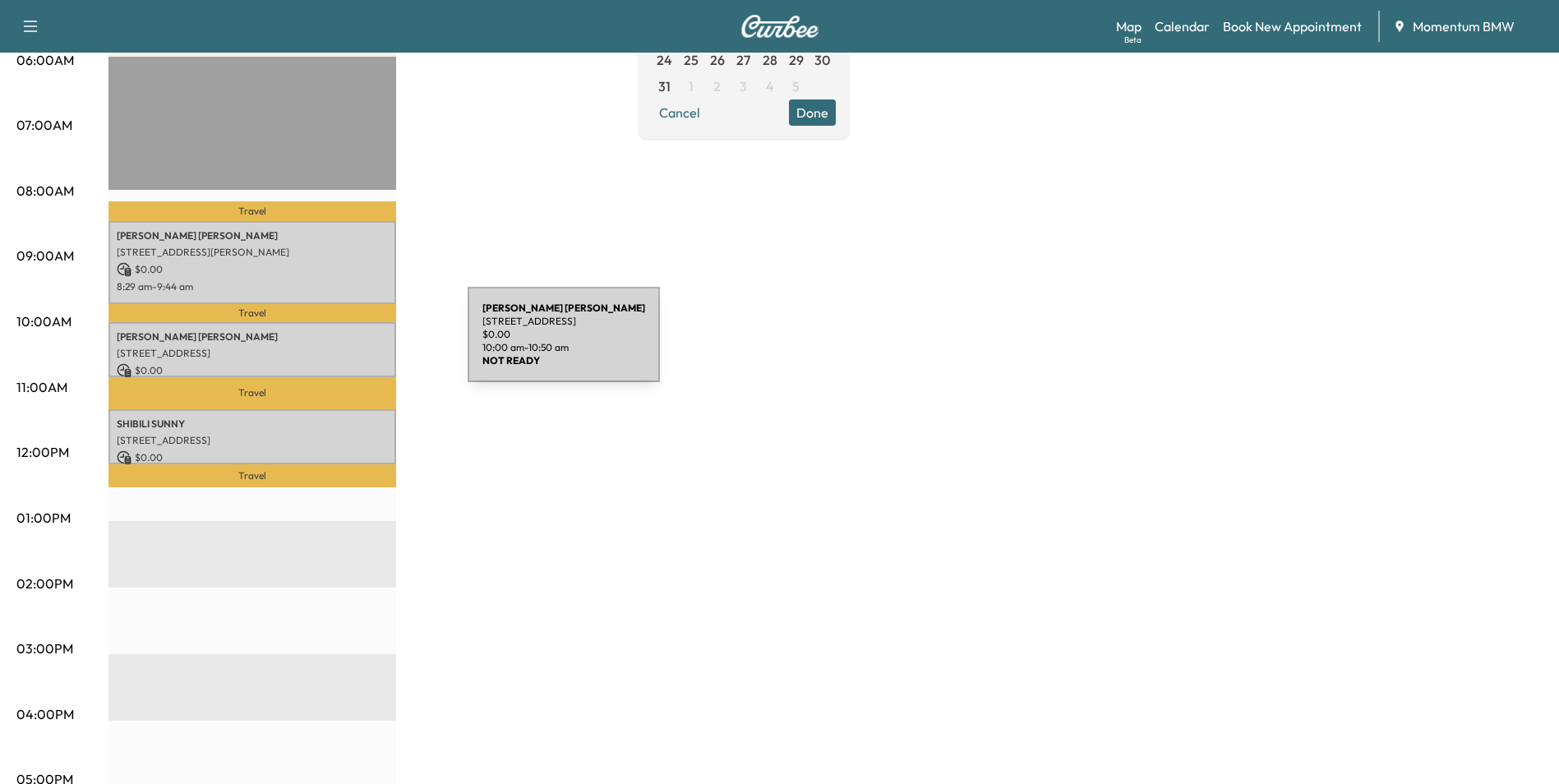
click at [345, 346] on p "3110 Kettering Dr, Houston, TX 77027, USA" at bounding box center [252, 353] width 271 height 14
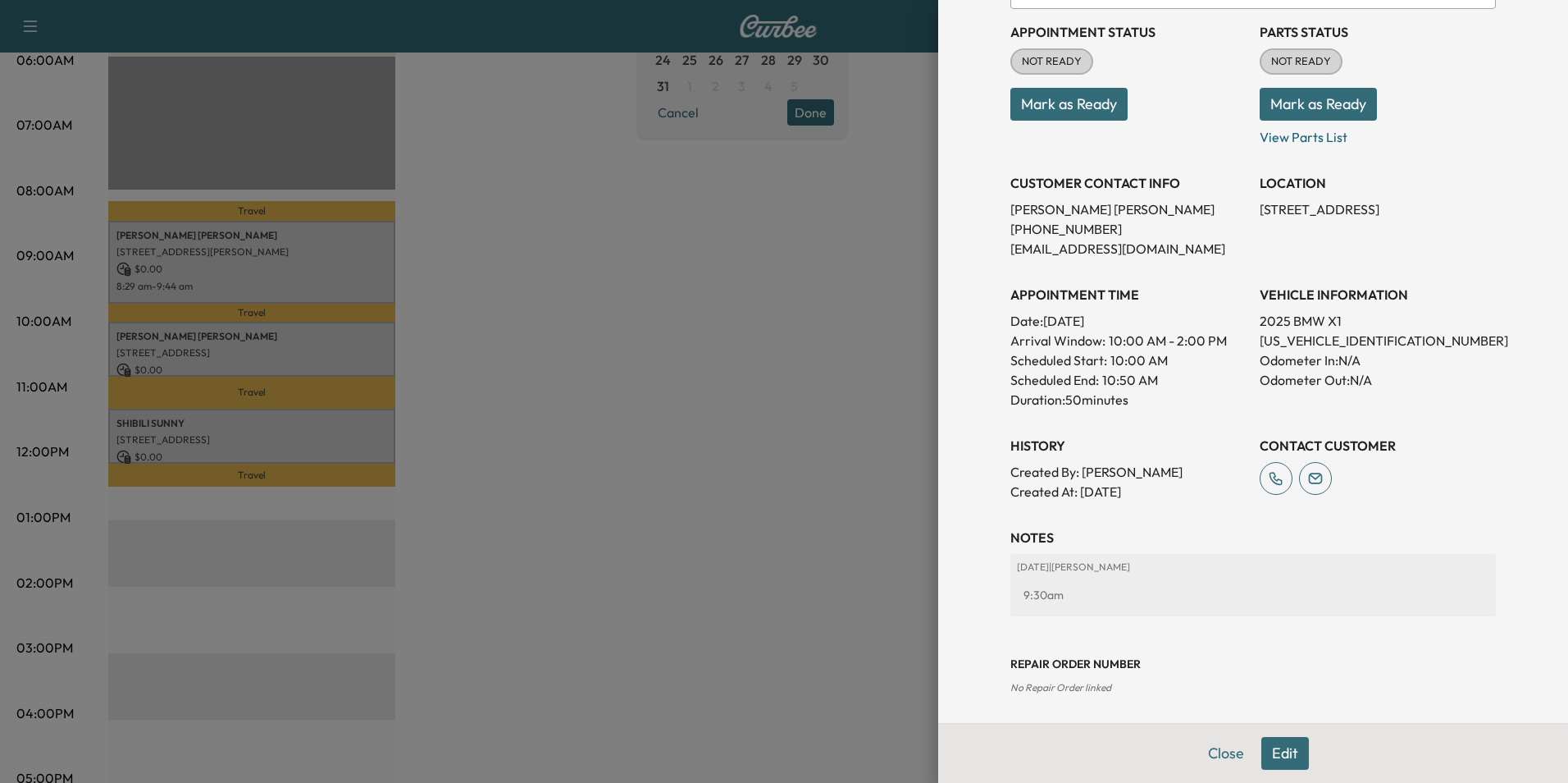
scroll to position [188, 0]
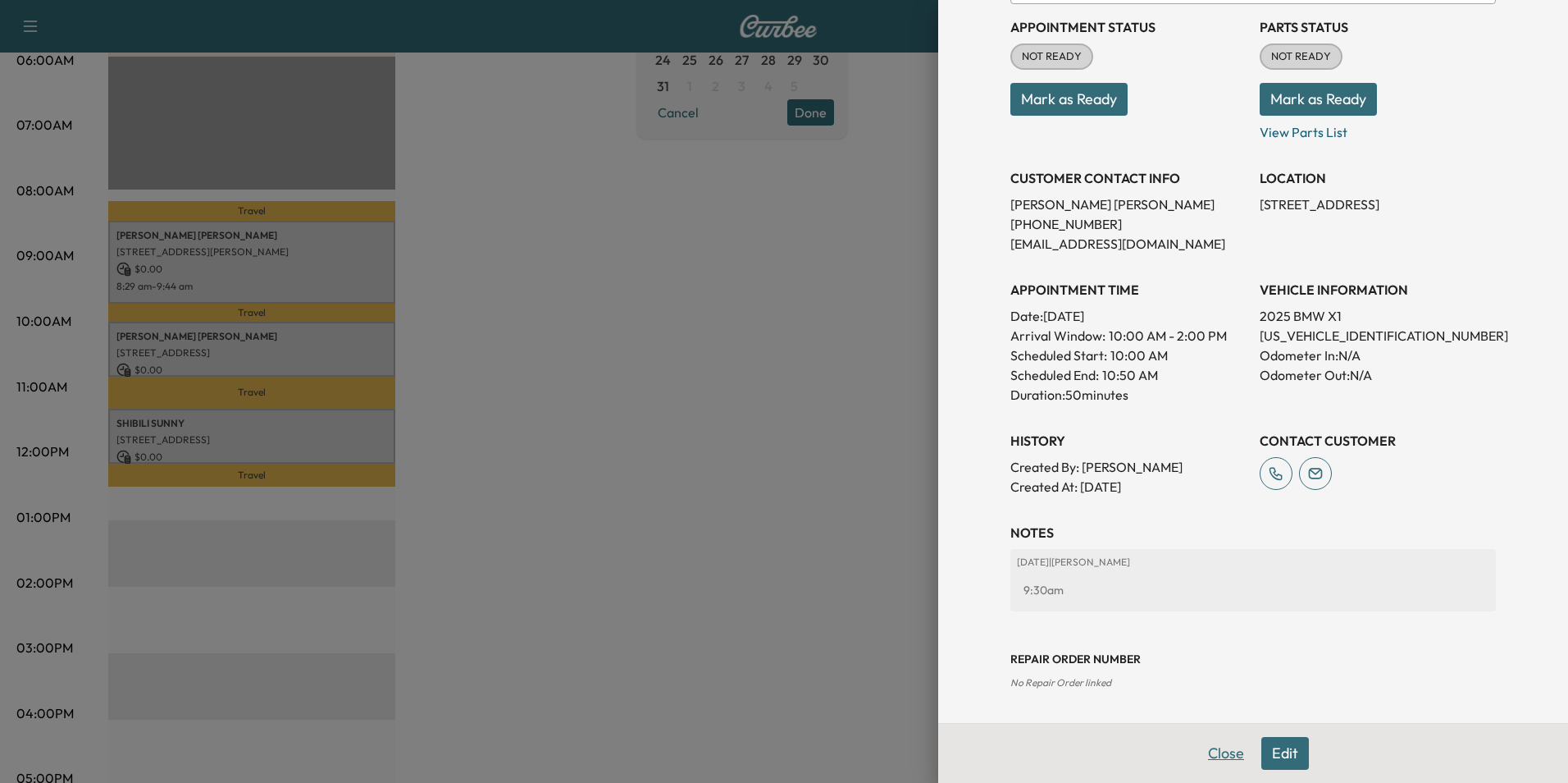
click at [1204, 757] on button "Close" at bounding box center [1226, 753] width 58 height 32
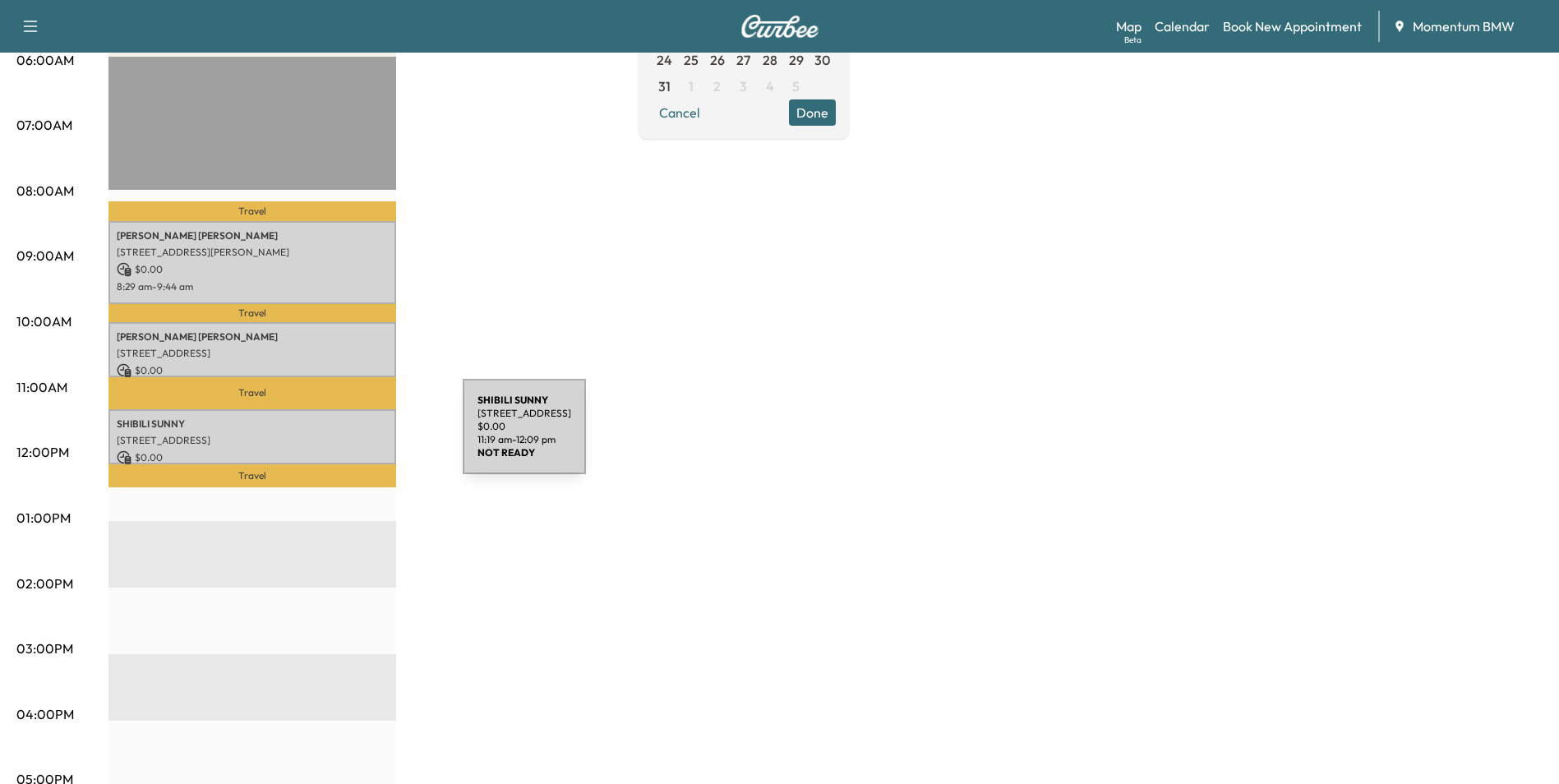
click at [340, 436] on p "4731 Great Acre Ln, Fresno, TX 77545, USA" at bounding box center [252, 440] width 271 height 14
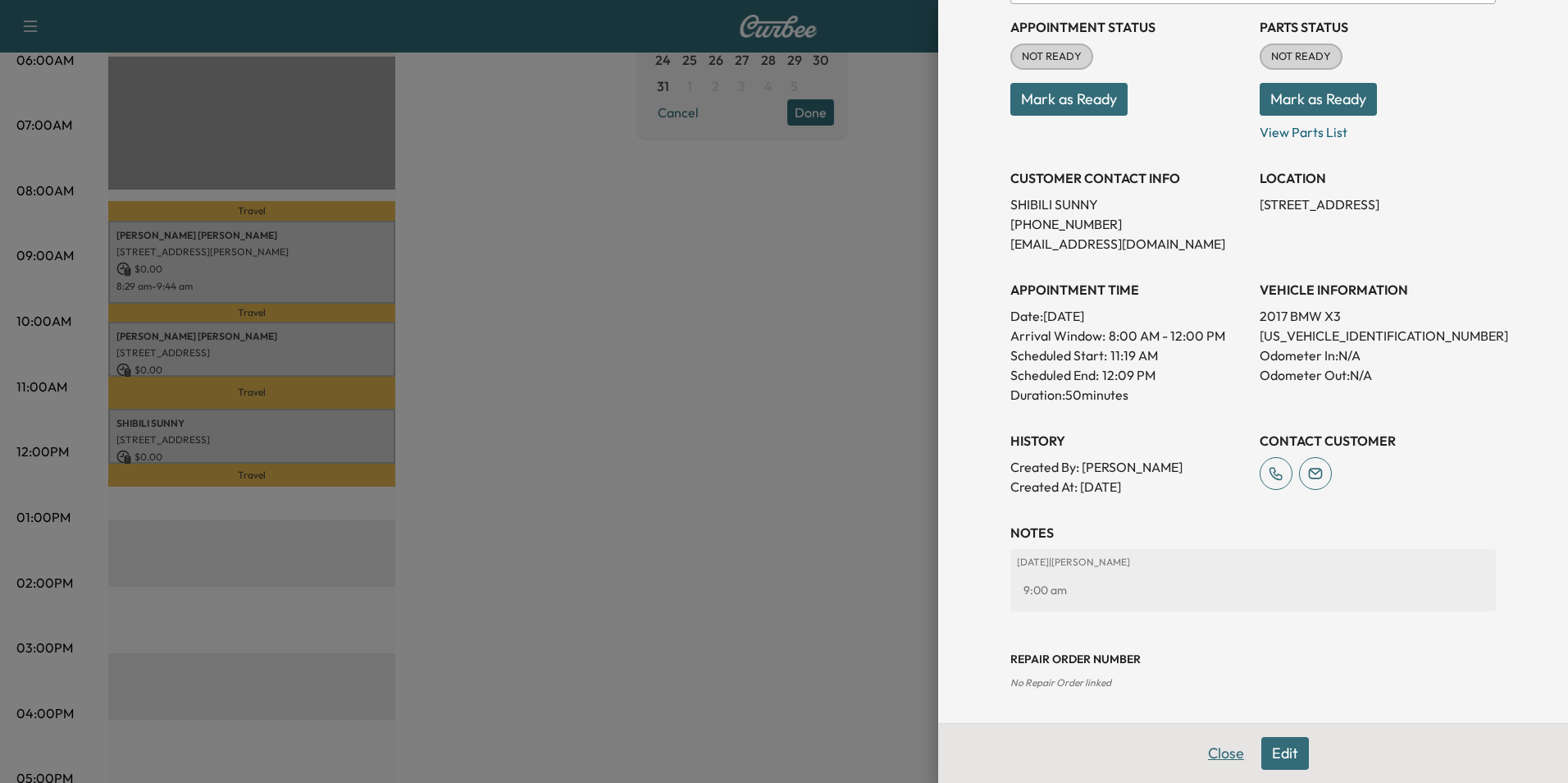
click at [1197, 748] on button "Close" at bounding box center [1226, 753] width 58 height 32
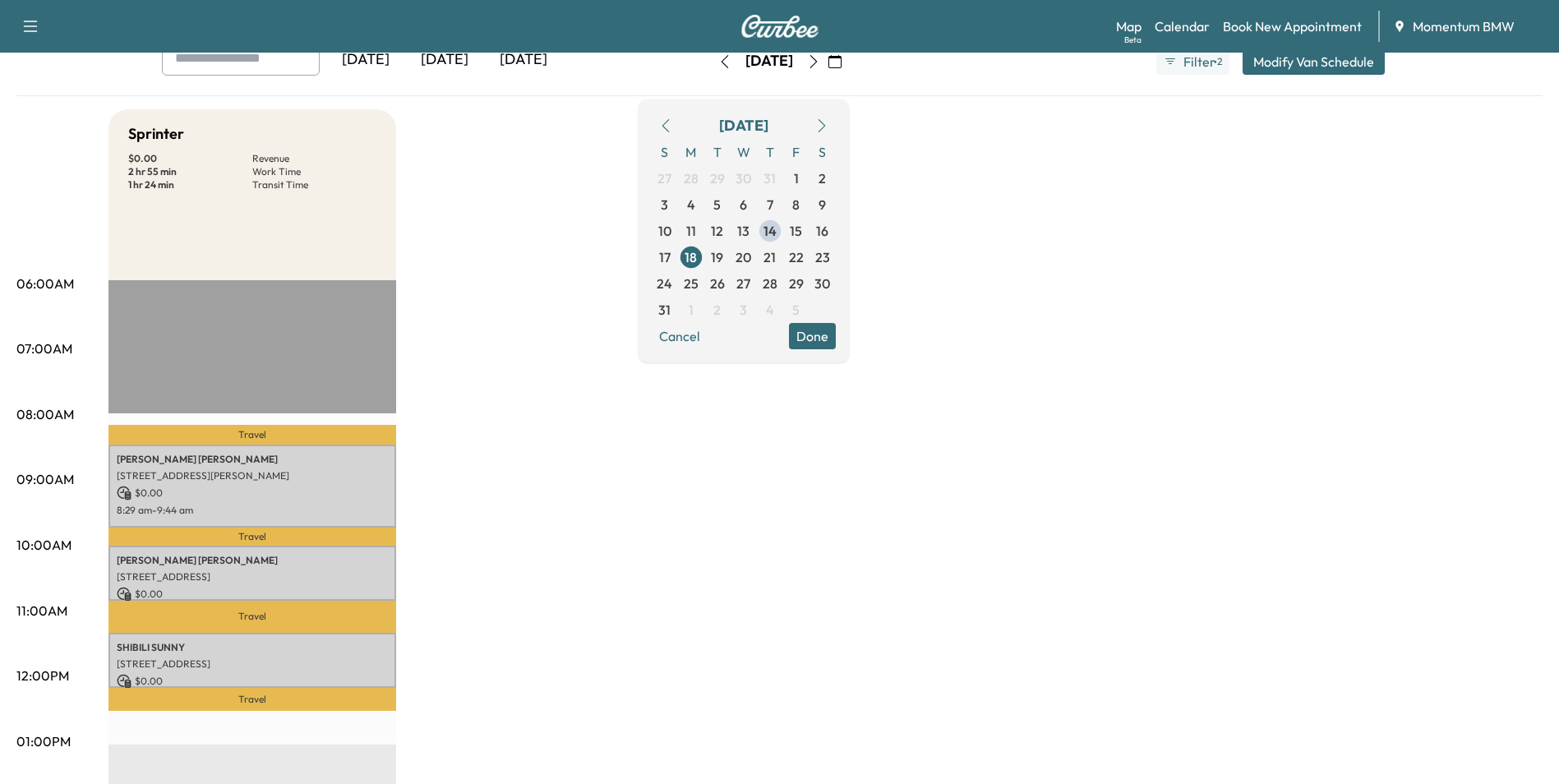
scroll to position [82, 0]
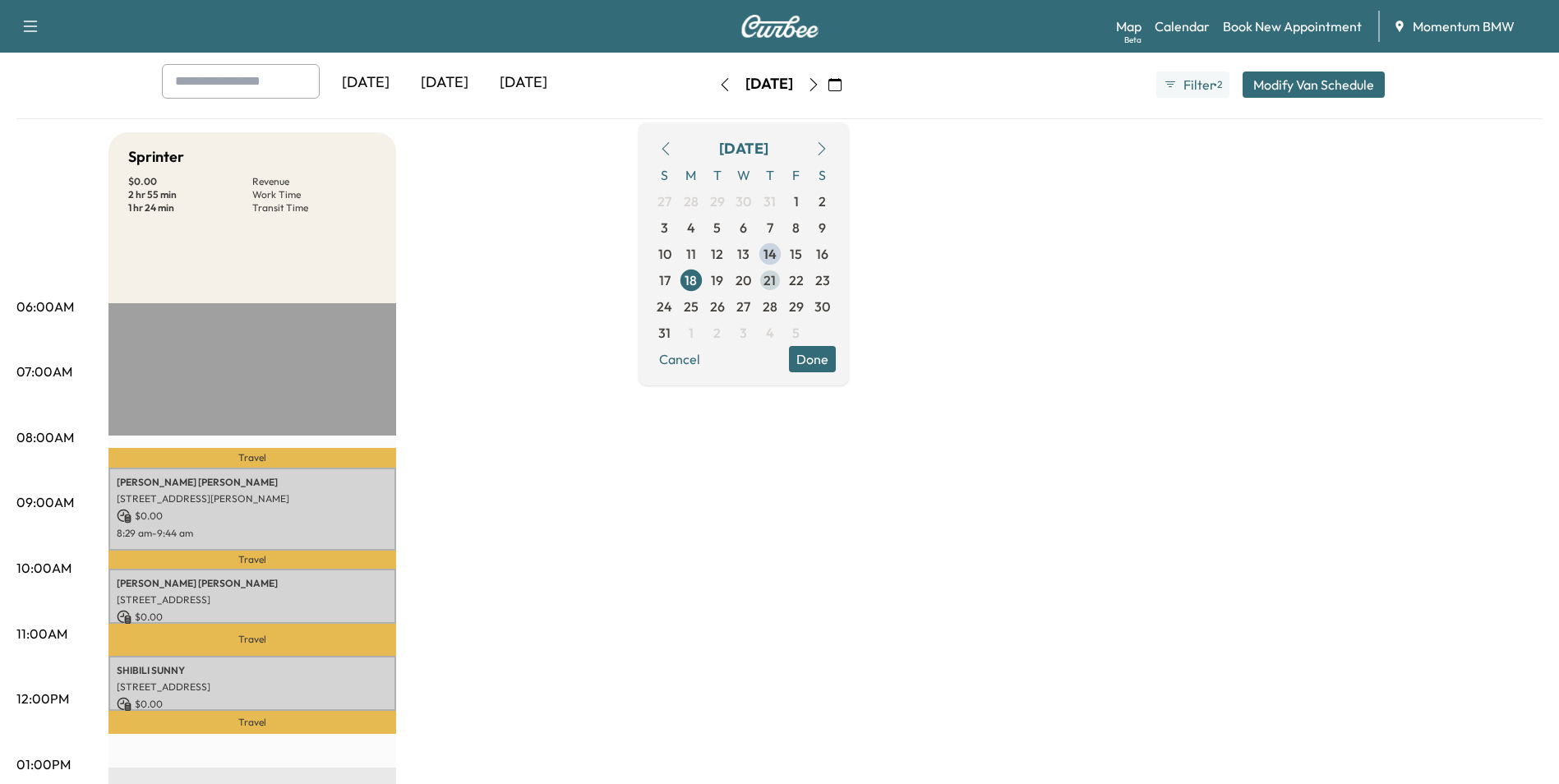
click at [776, 280] on span "21" at bounding box center [770, 281] width 13 height 20
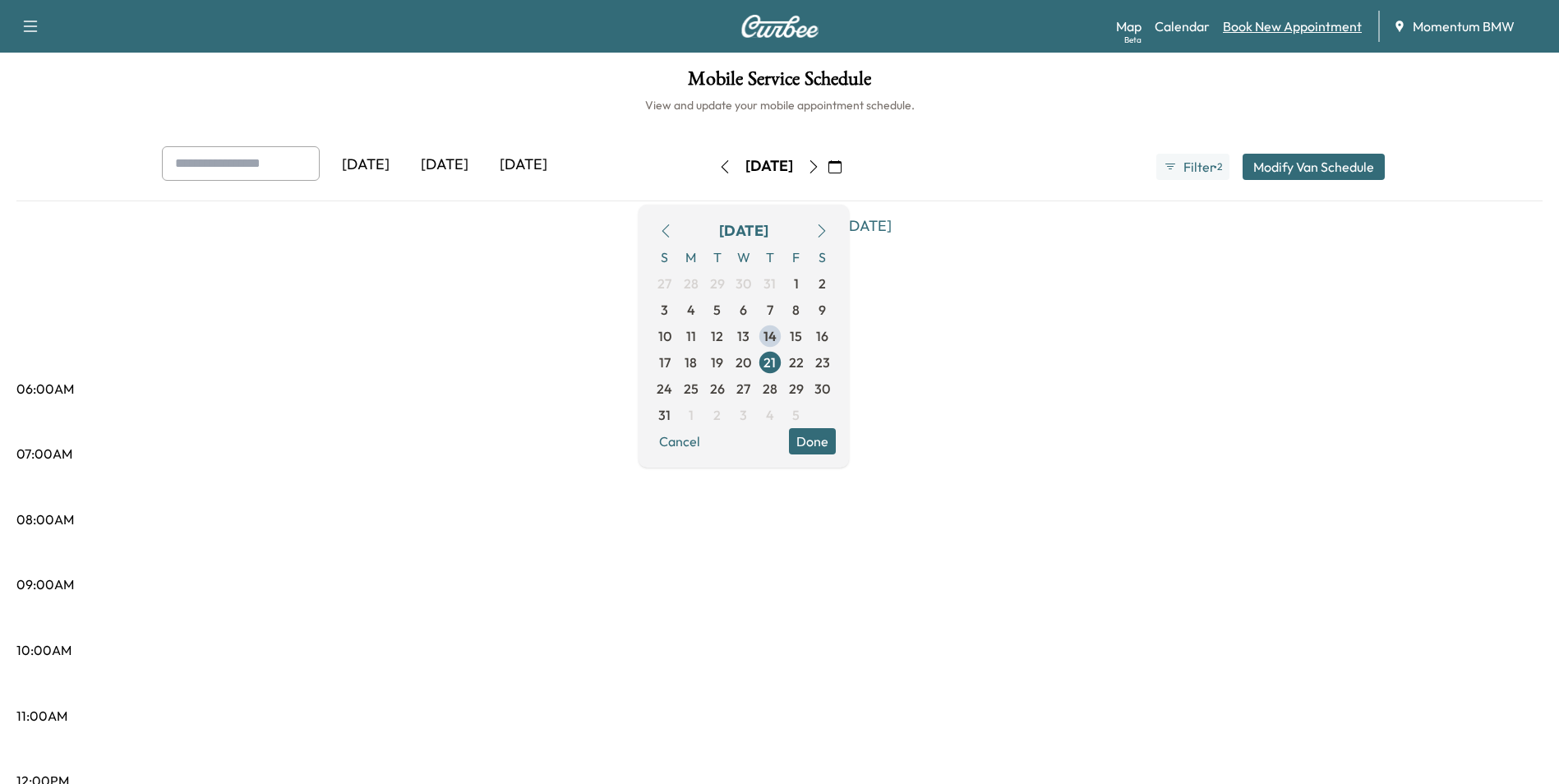
click at [1314, 33] on link "Book New Appointment" at bounding box center [1293, 26] width 139 height 20
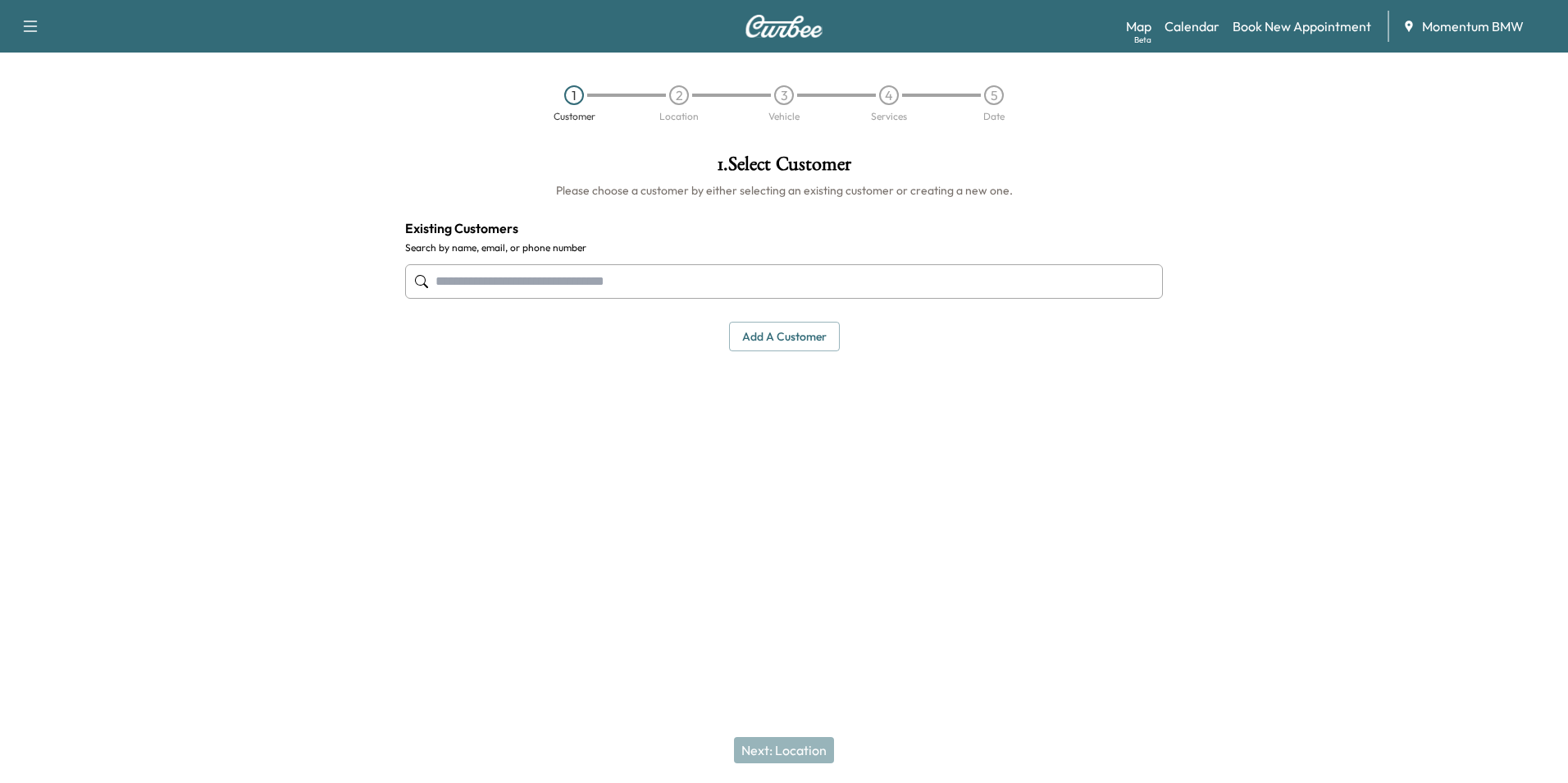
click at [576, 279] on input "text" at bounding box center [784, 281] width 757 height 34
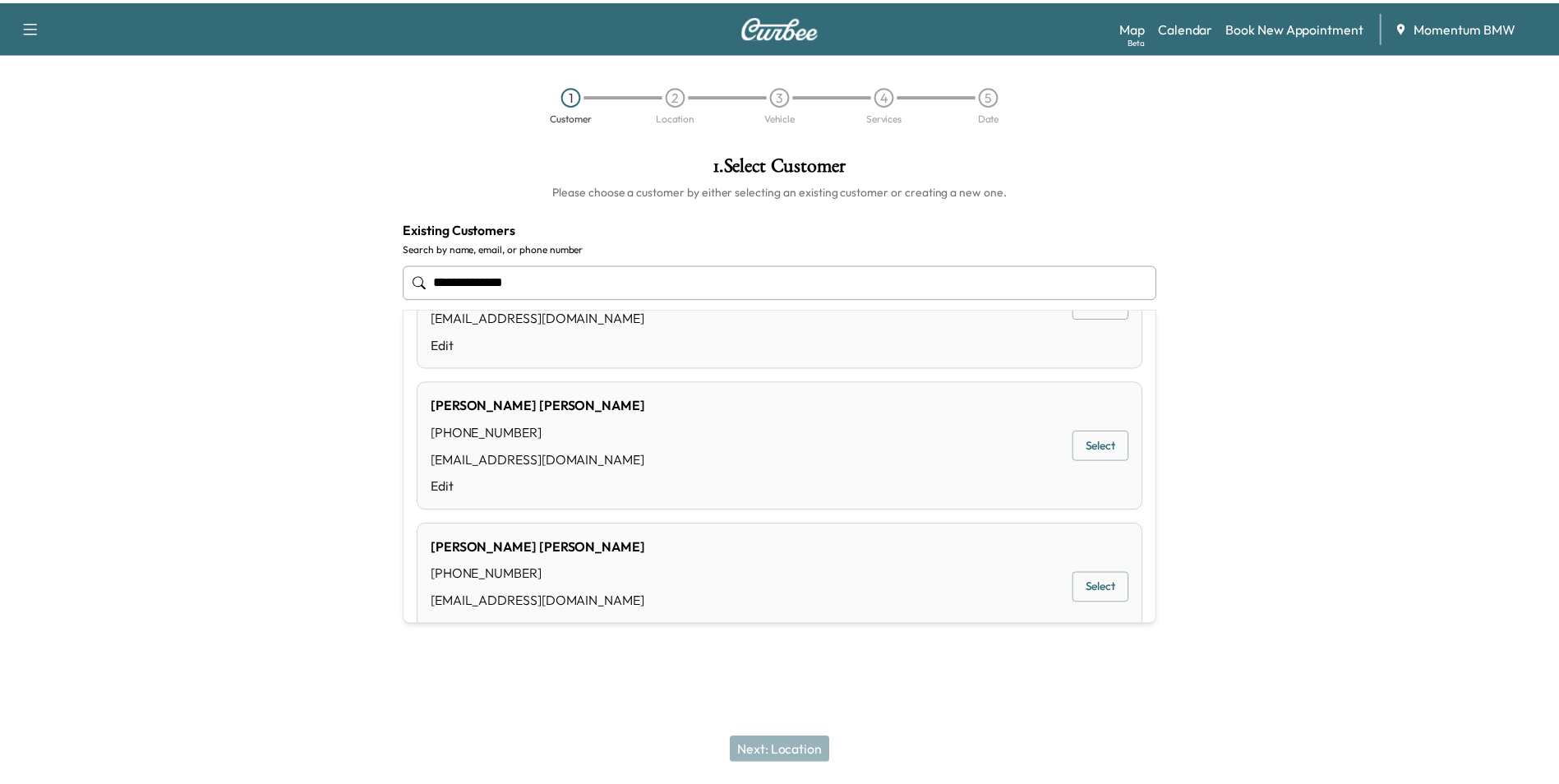
scroll to position [822, 0]
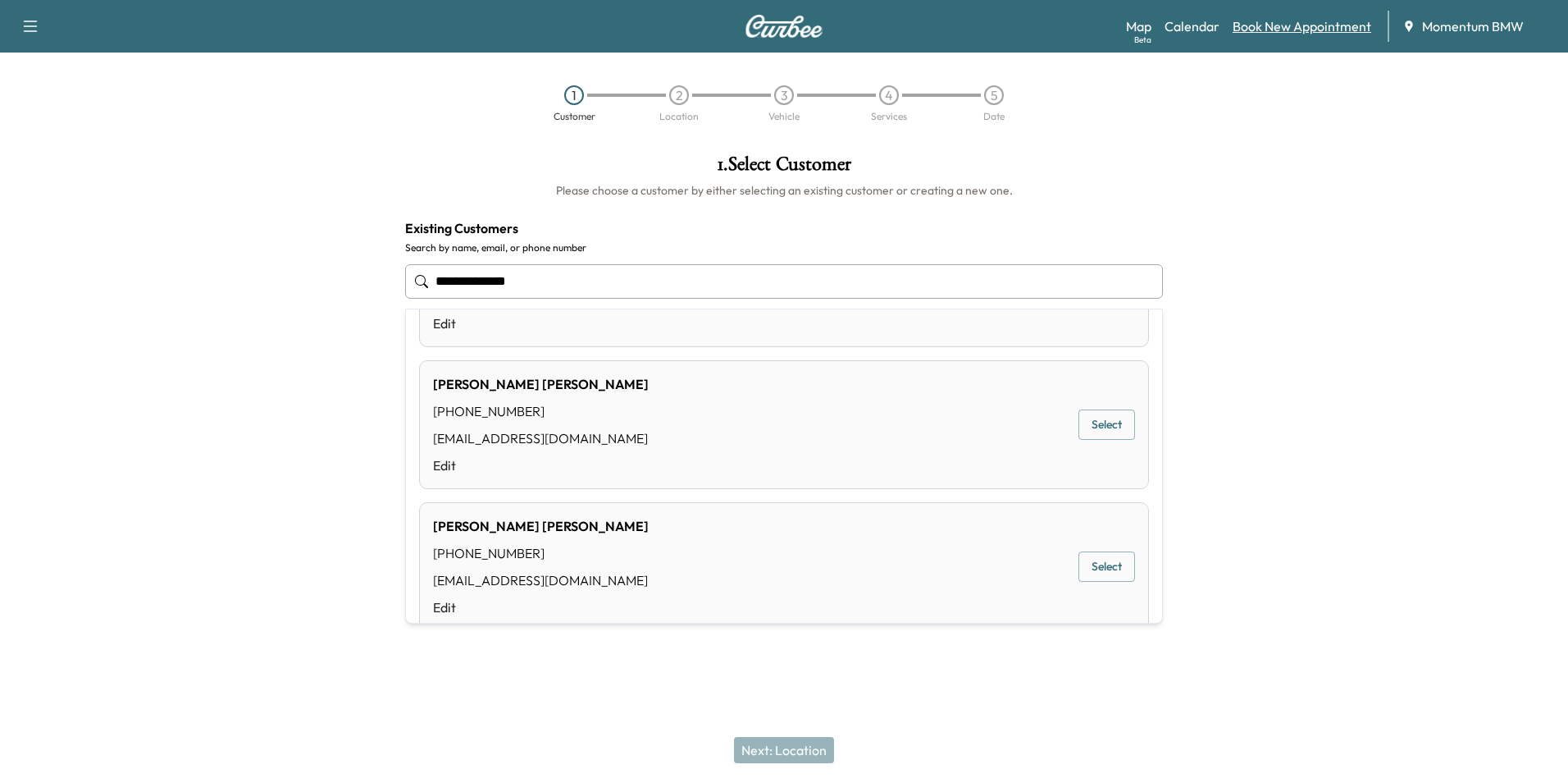
type input "**********"
click at [1264, 24] on link "Book New Appointment" at bounding box center [1301, 26] width 139 height 20
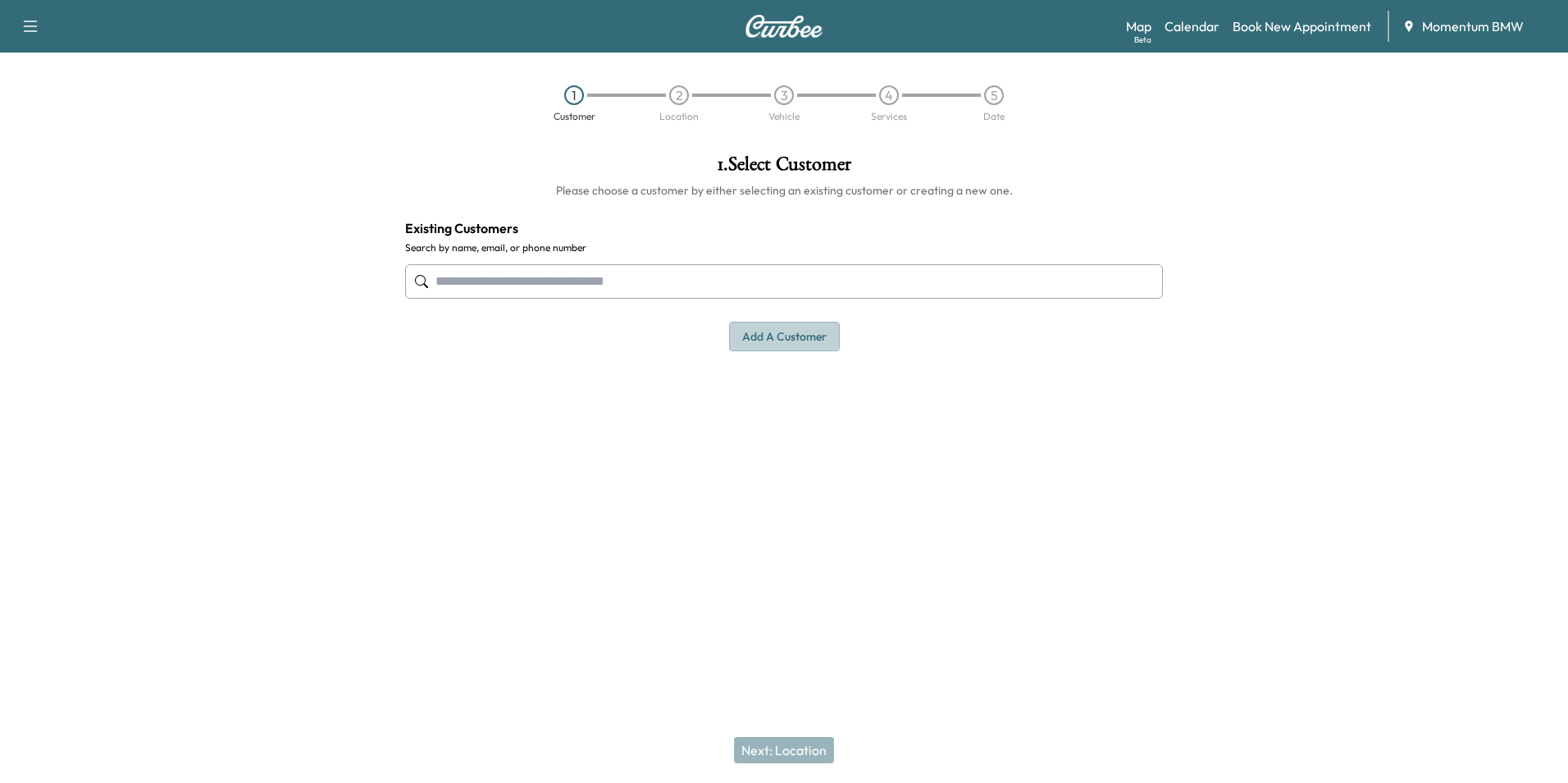
click at [778, 341] on button "Add a customer" at bounding box center [784, 337] width 111 height 31
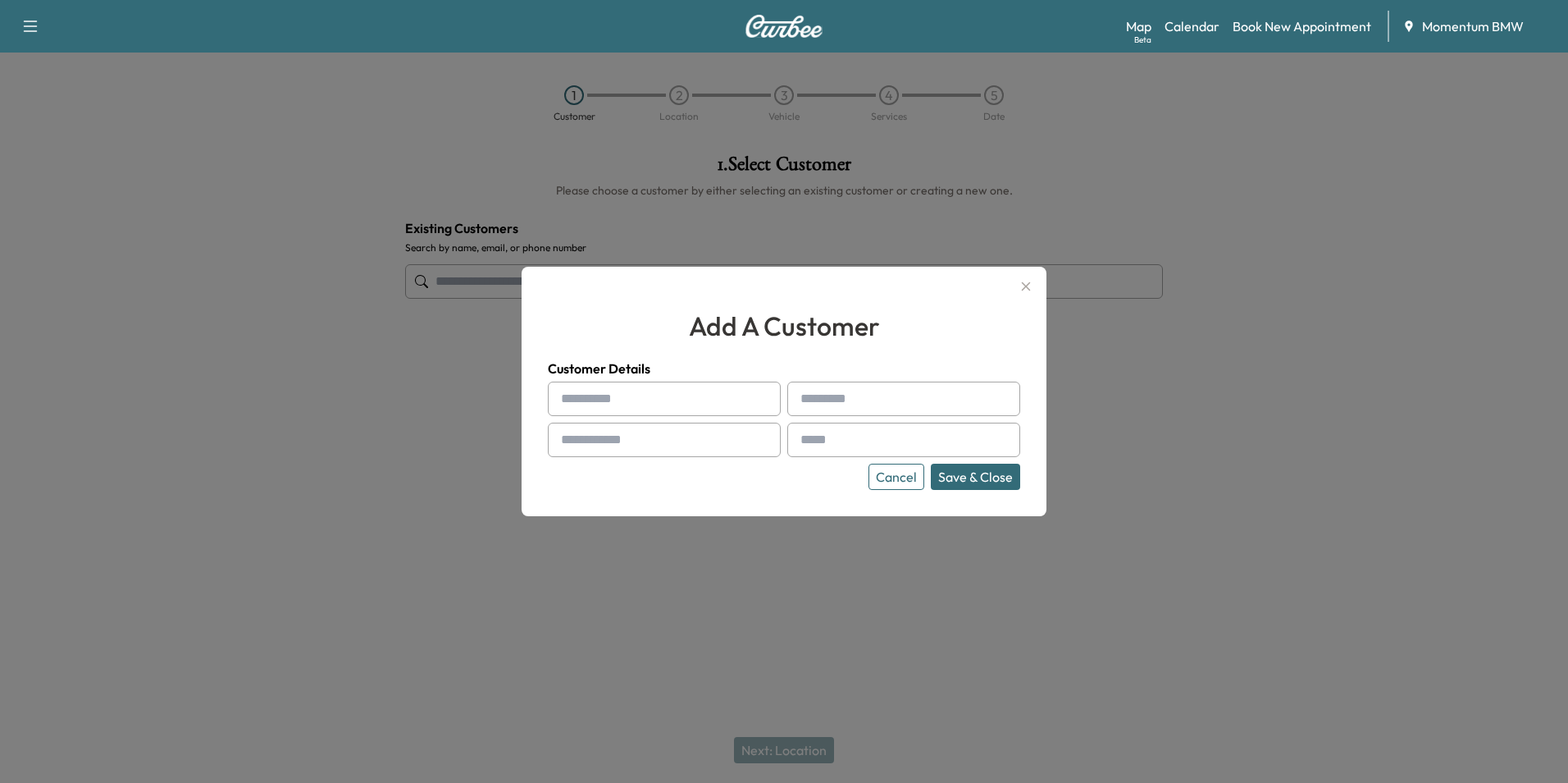
drag, startPoint x: 681, startPoint y: 398, endPoint x: 668, endPoint y: 390, distance: 15.3
click at [681, 398] on input "text" at bounding box center [664, 398] width 233 height 34
type input "********"
type input "*****"
type input "**********"
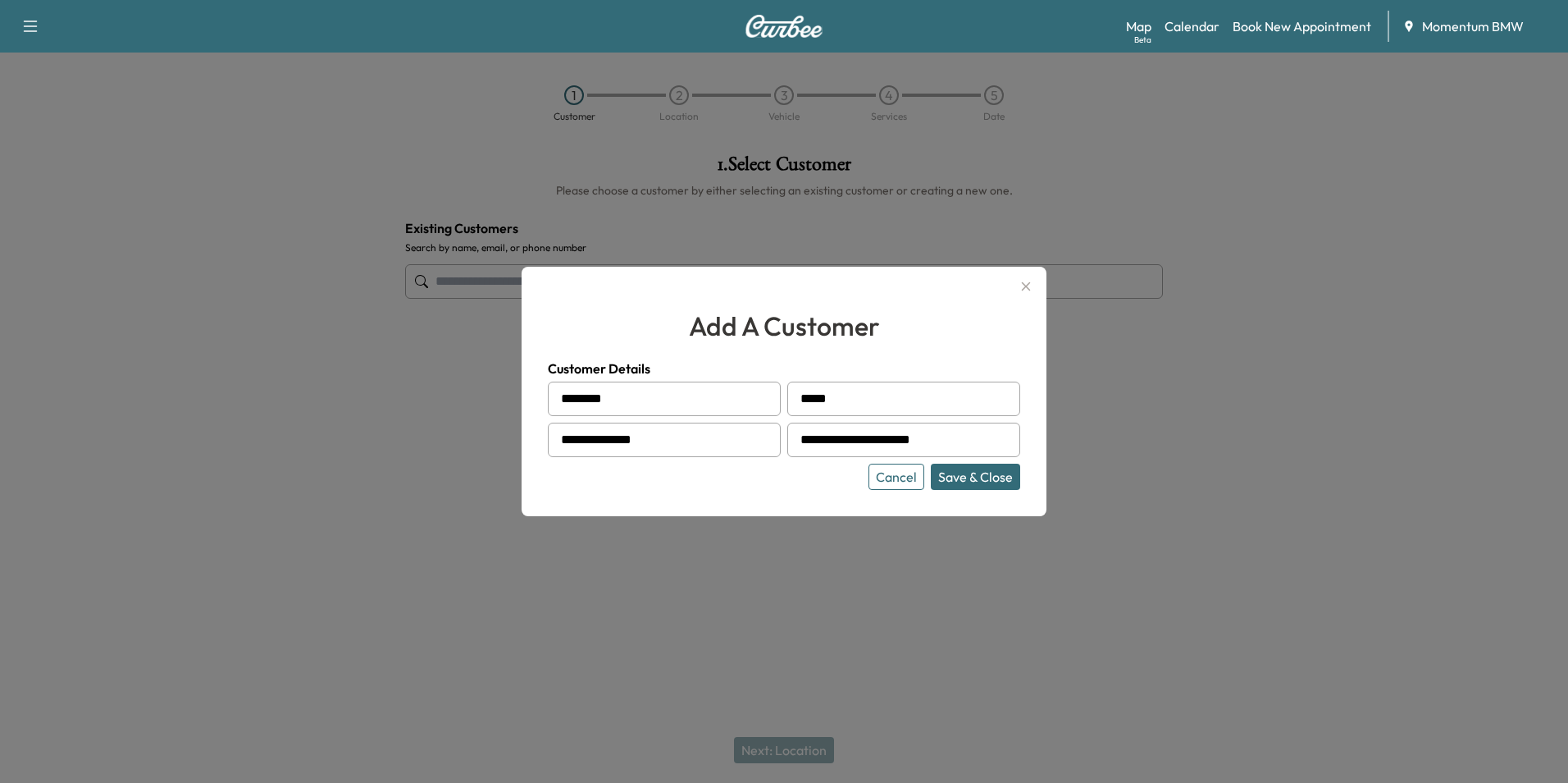
type input "**********"
click at [995, 478] on button "Save & Close" at bounding box center [974, 476] width 89 height 26
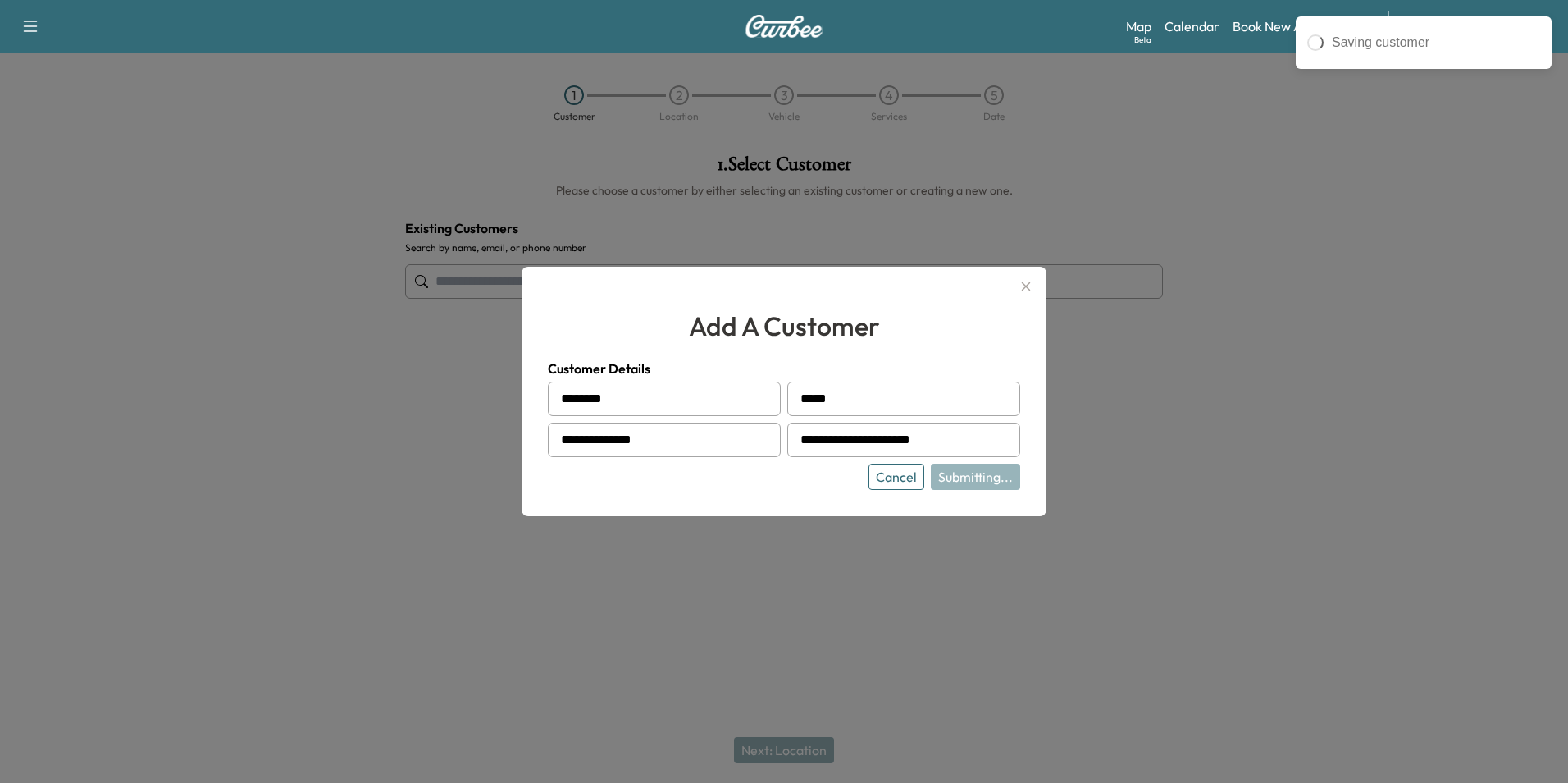
type input "**********"
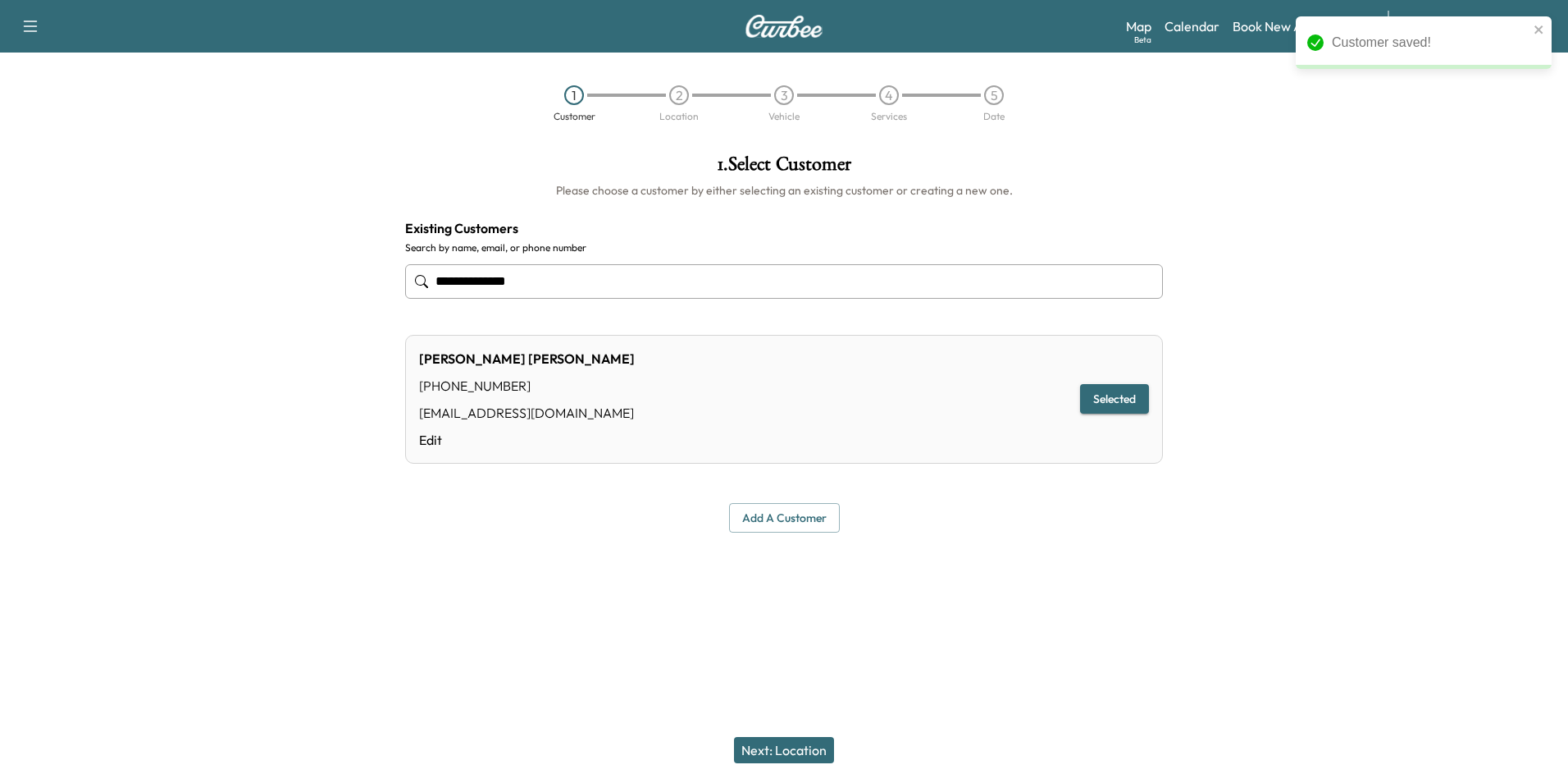
click at [808, 749] on button "Next: Location" at bounding box center [784, 750] width 100 height 26
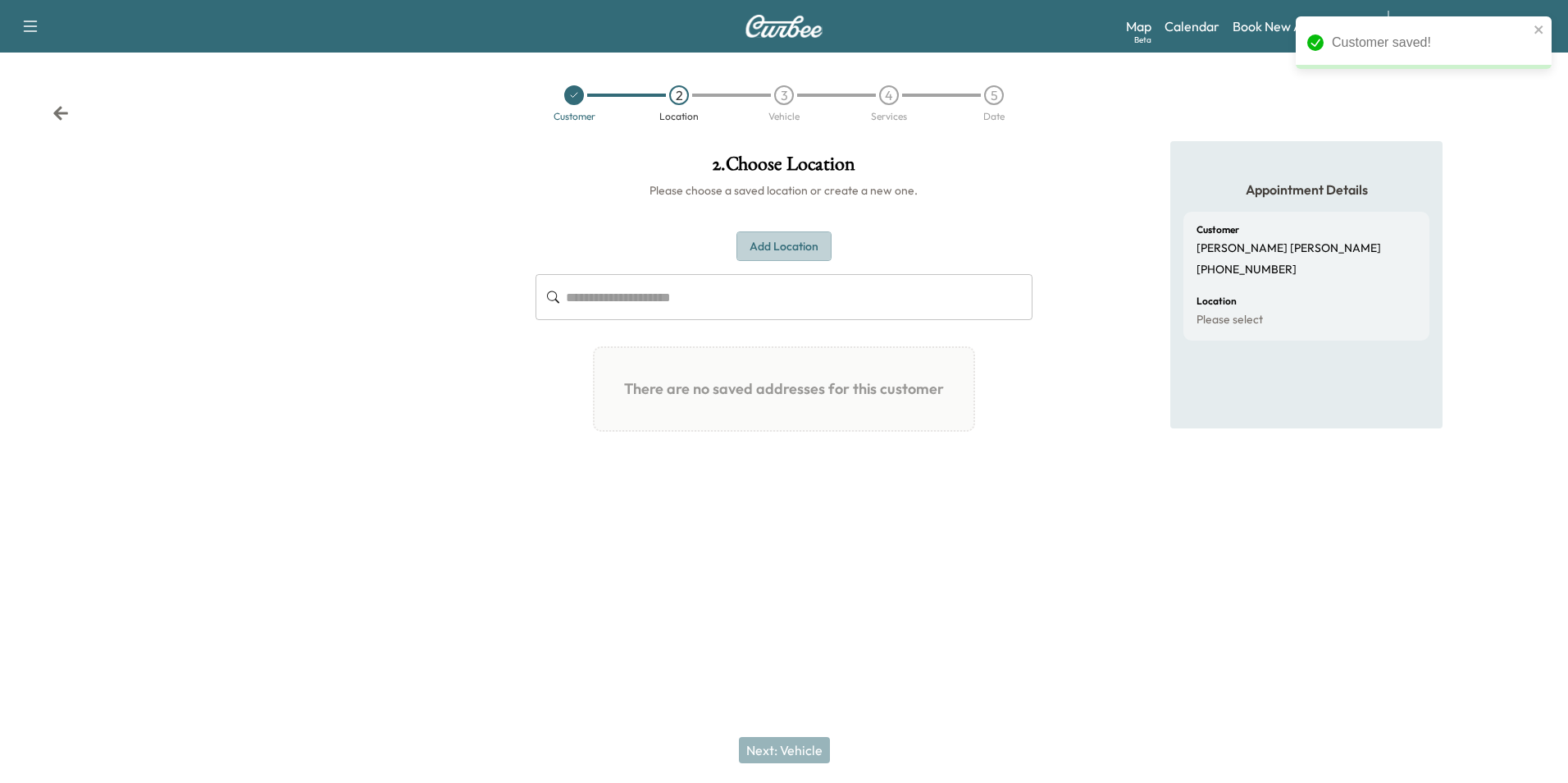
click at [775, 250] on button "Add Location" at bounding box center [784, 247] width 95 height 31
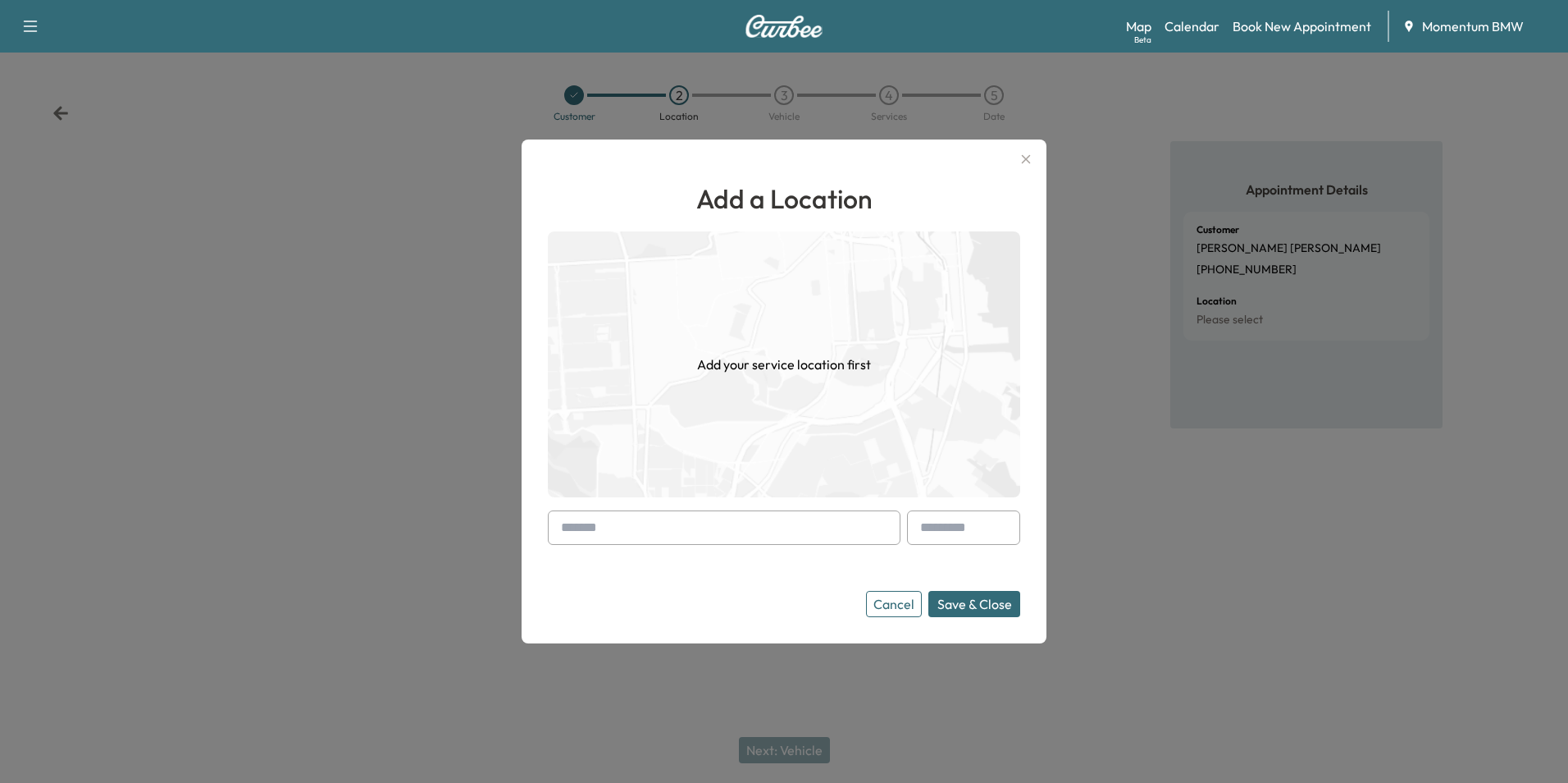
click at [747, 527] on input "text" at bounding box center [724, 527] width 353 height 34
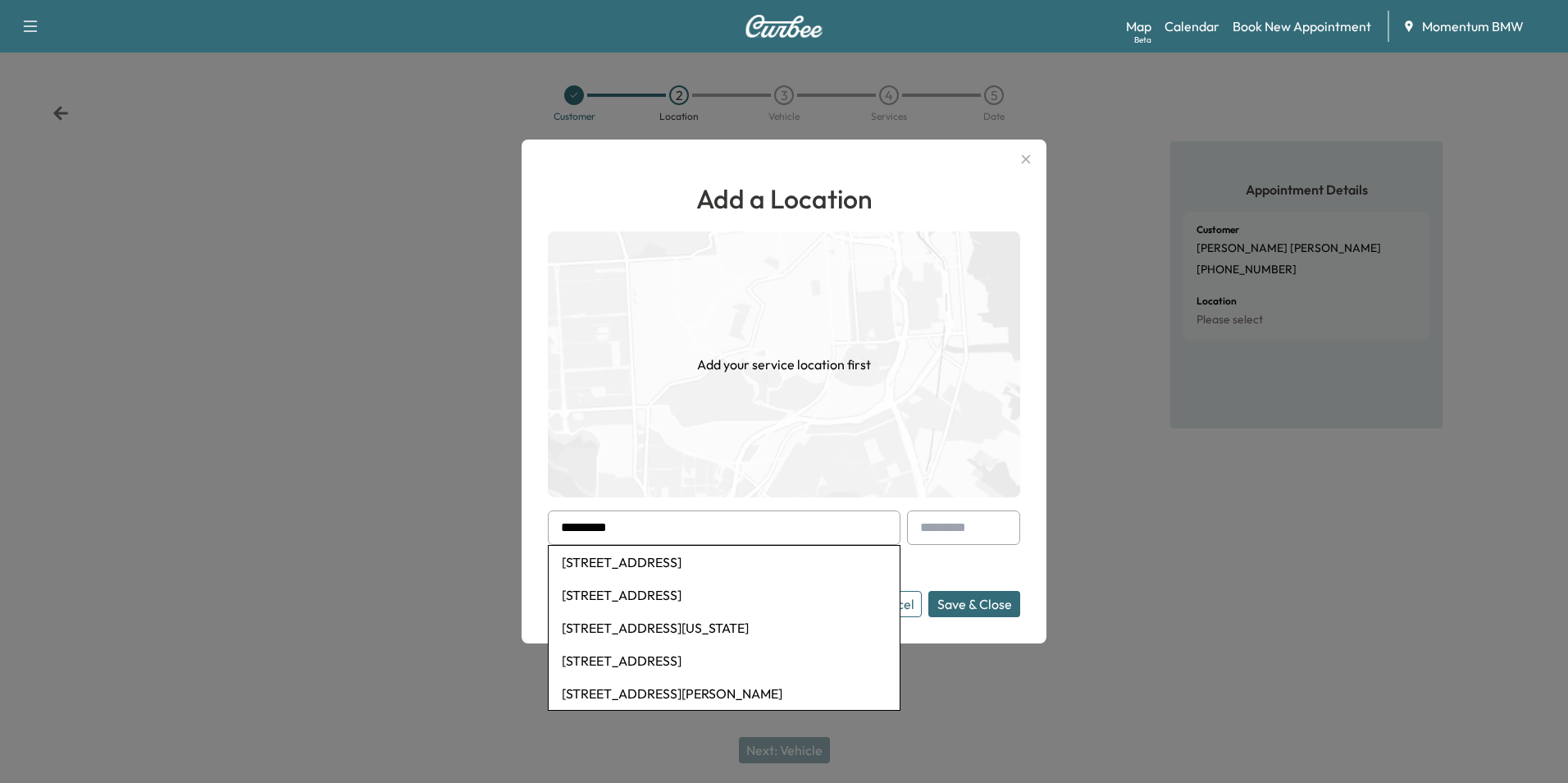
click at [743, 560] on li "2814 Rocky Springs Drive, Pearland, TX, USA" at bounding box center [724, 561] width 351 height 32
type input "**********"
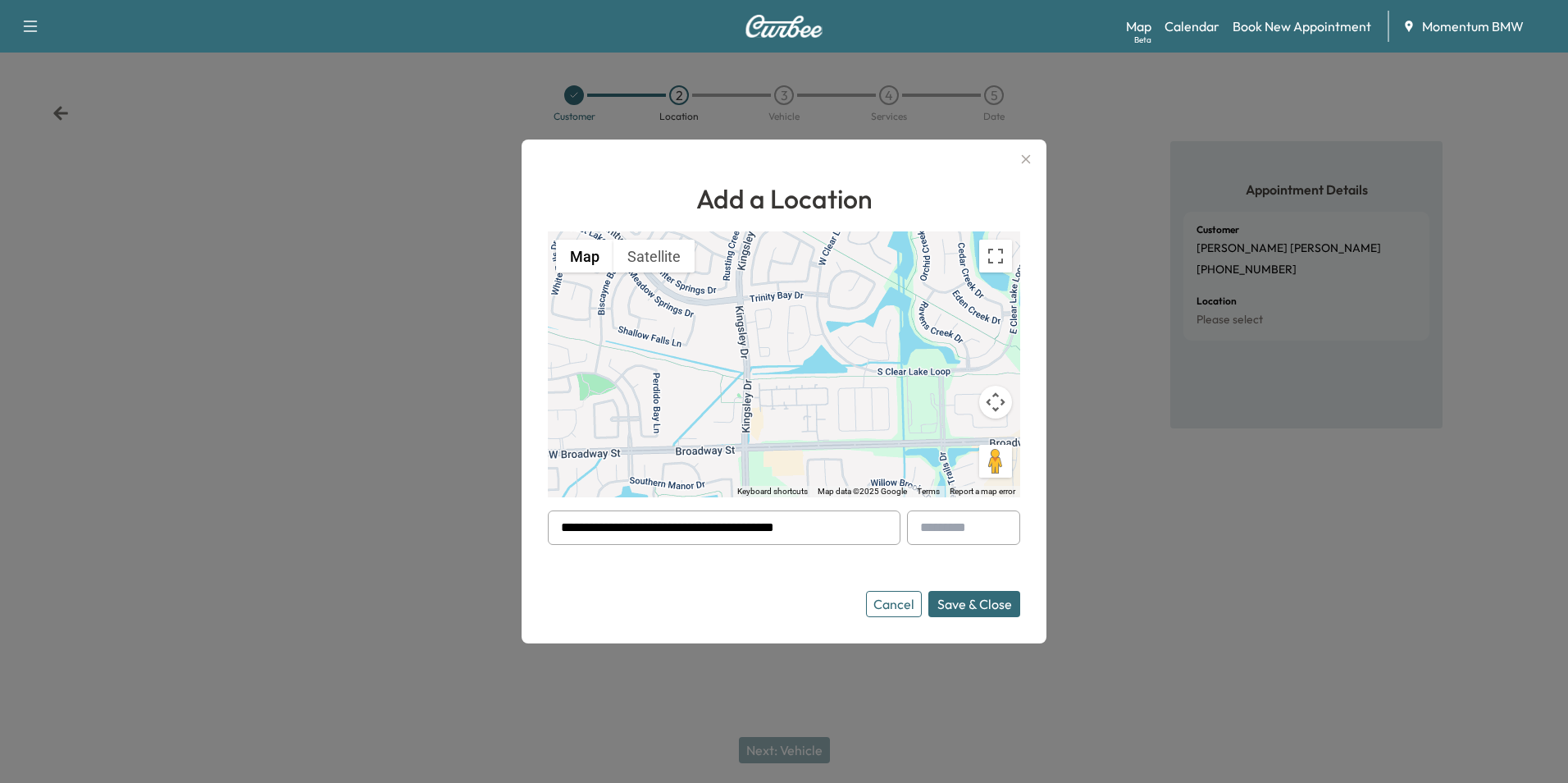
click at [992, 608] on button "Save & Close" at bounding box center [974, 604] width 92 height 26
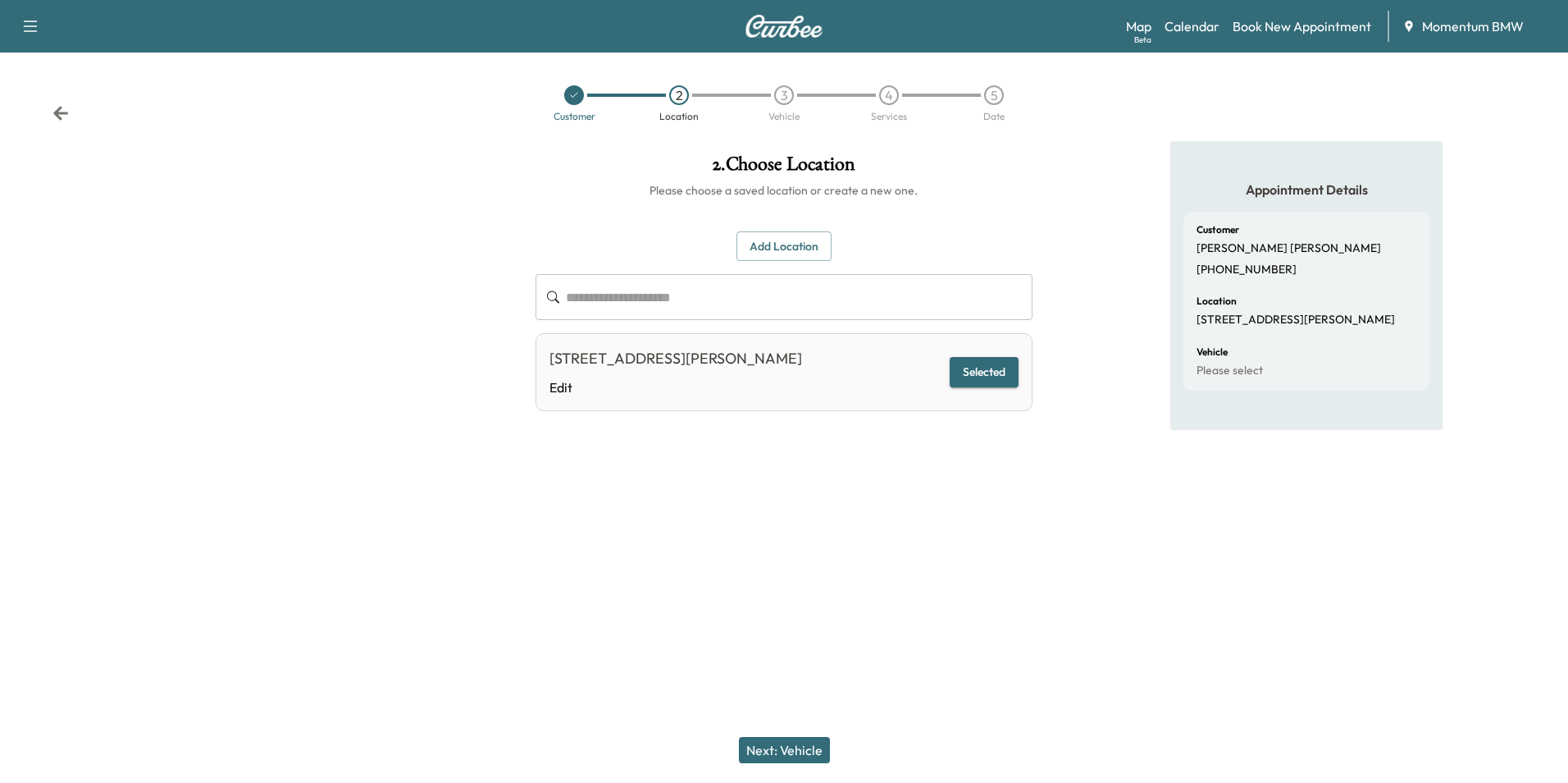
click at [811, 751] on button "Next: Vehicle" at bounding box center [784, 750] width 91 height 26
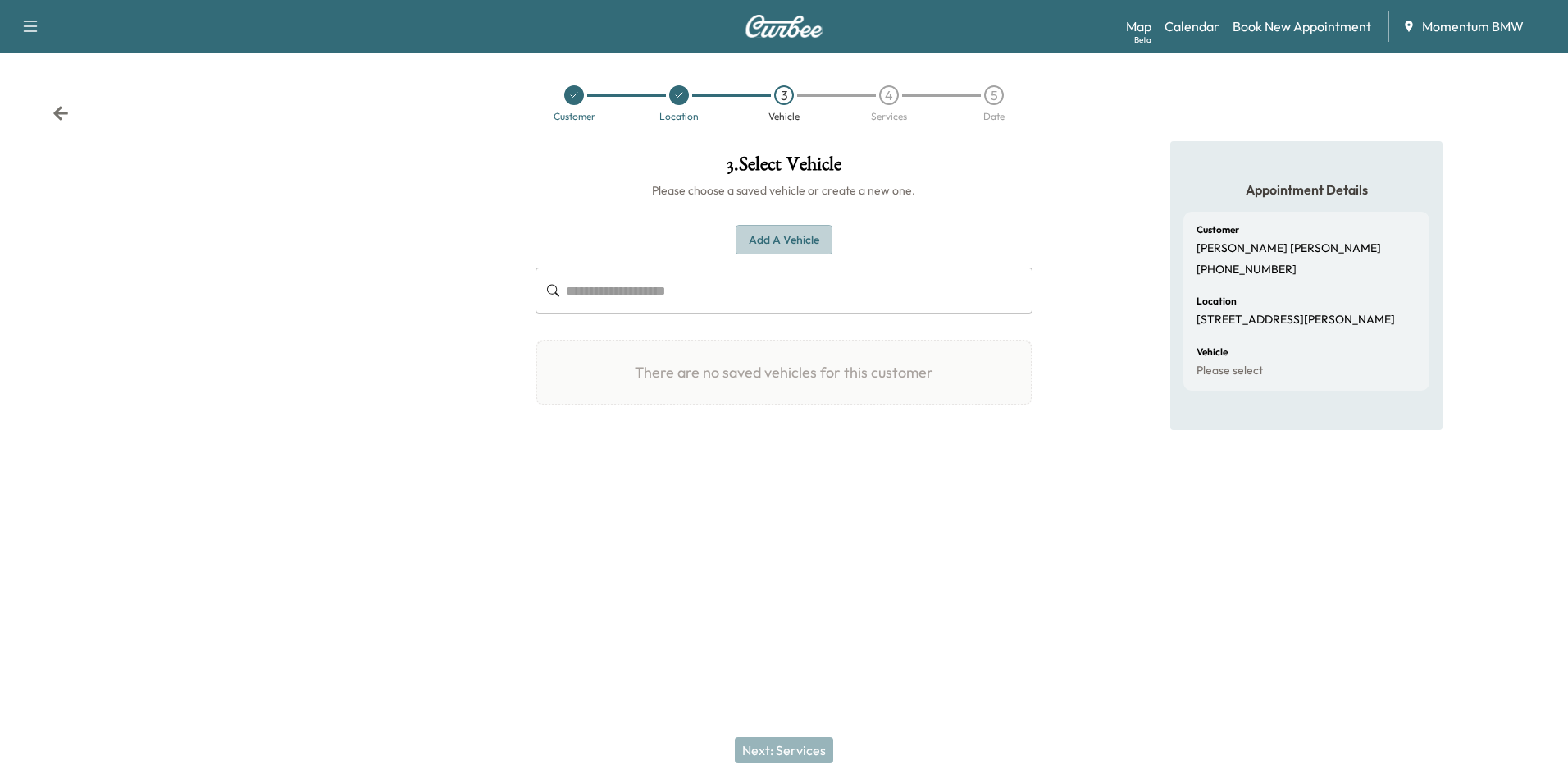
click at [784, 239] on button "Add a Vehicle" at bounding box center [784, 240] width 96 height 31
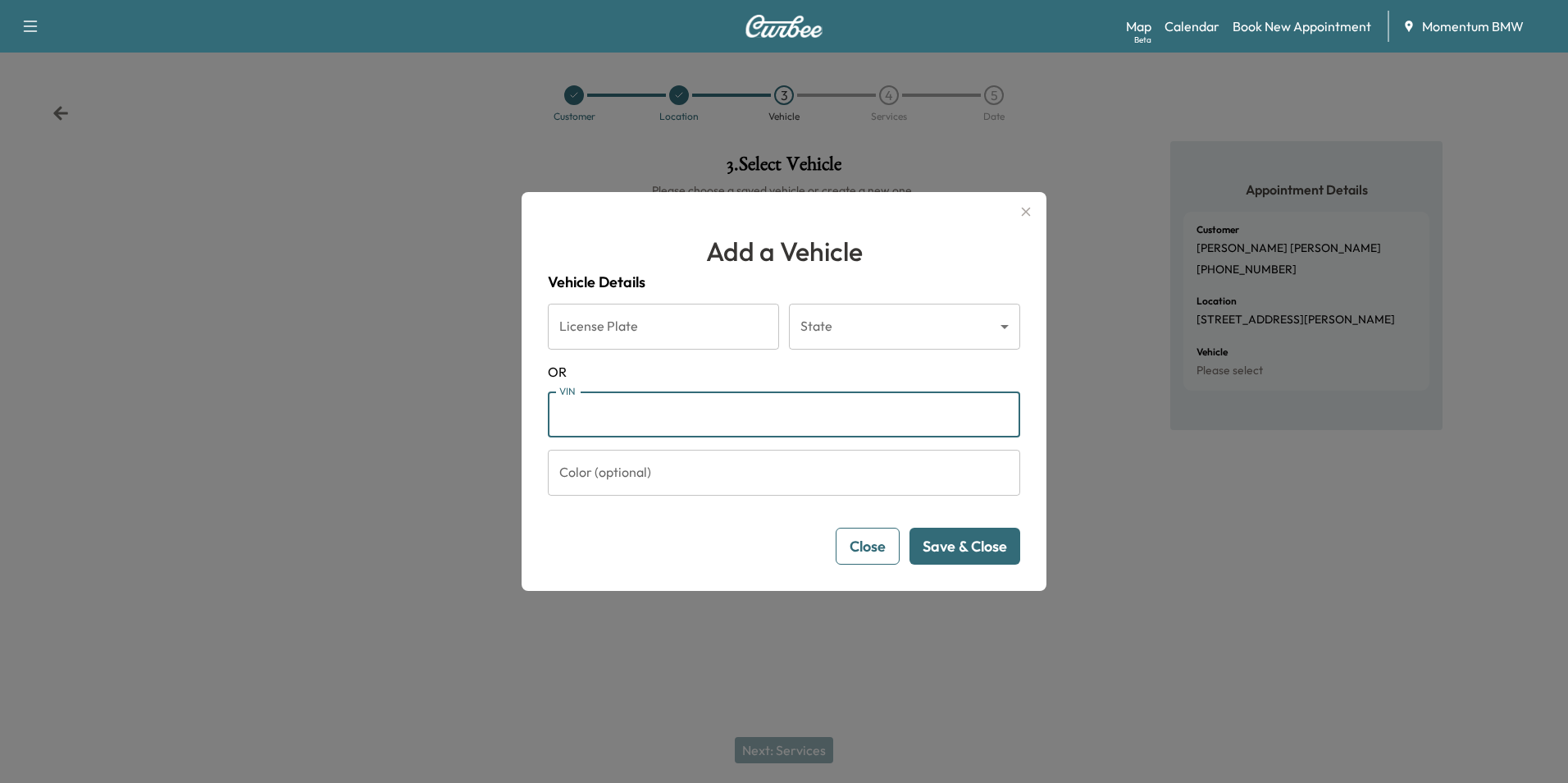
paste input "**********"
type input "**********"
drag, startPoint x: 729, startPoint y: 417, endPoint x: 487, endPoint y: 408, distance: 242.2
click at [487, 408] on div "**********" at bounding box center [784, 391] width 1568 height 783
paste input "**********"
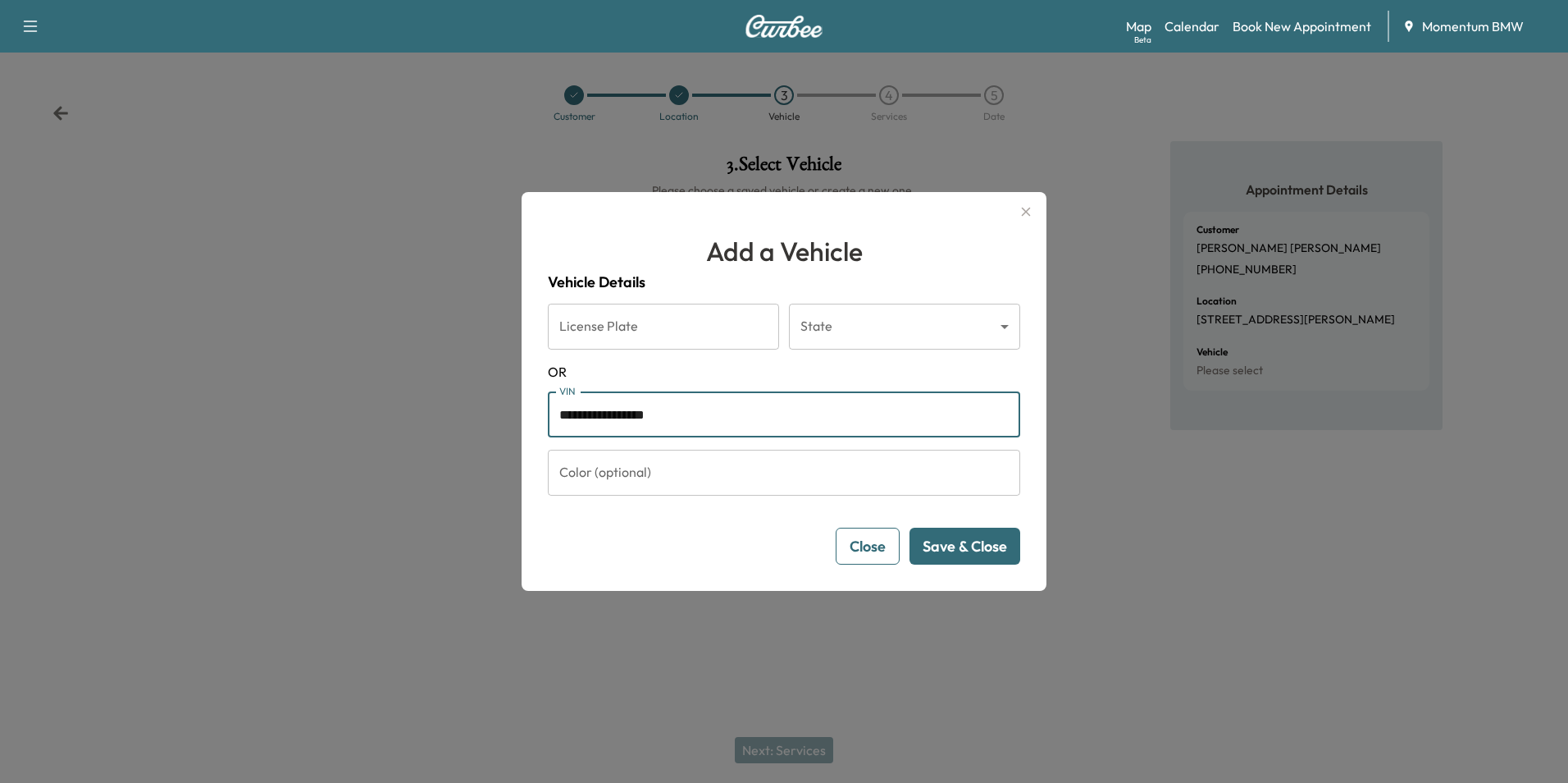
type input "**********"
click at [992, 547] on button "Save & Close" at bounding box center [965, 545] width 111 height 37
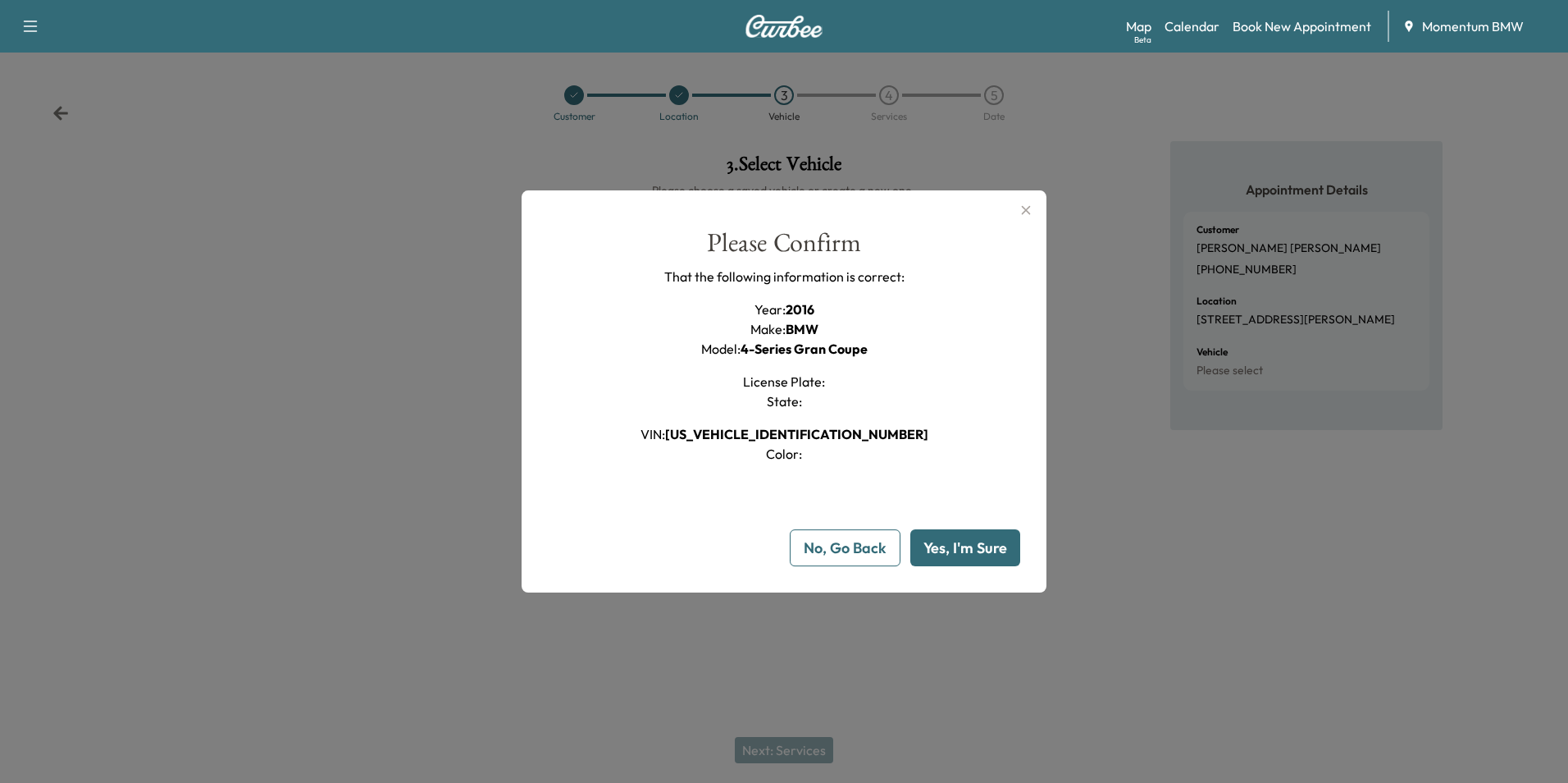
click at [992, 547] on button "Yes, I'm Sure" at bounding box center [965, 547] width 110 height 37
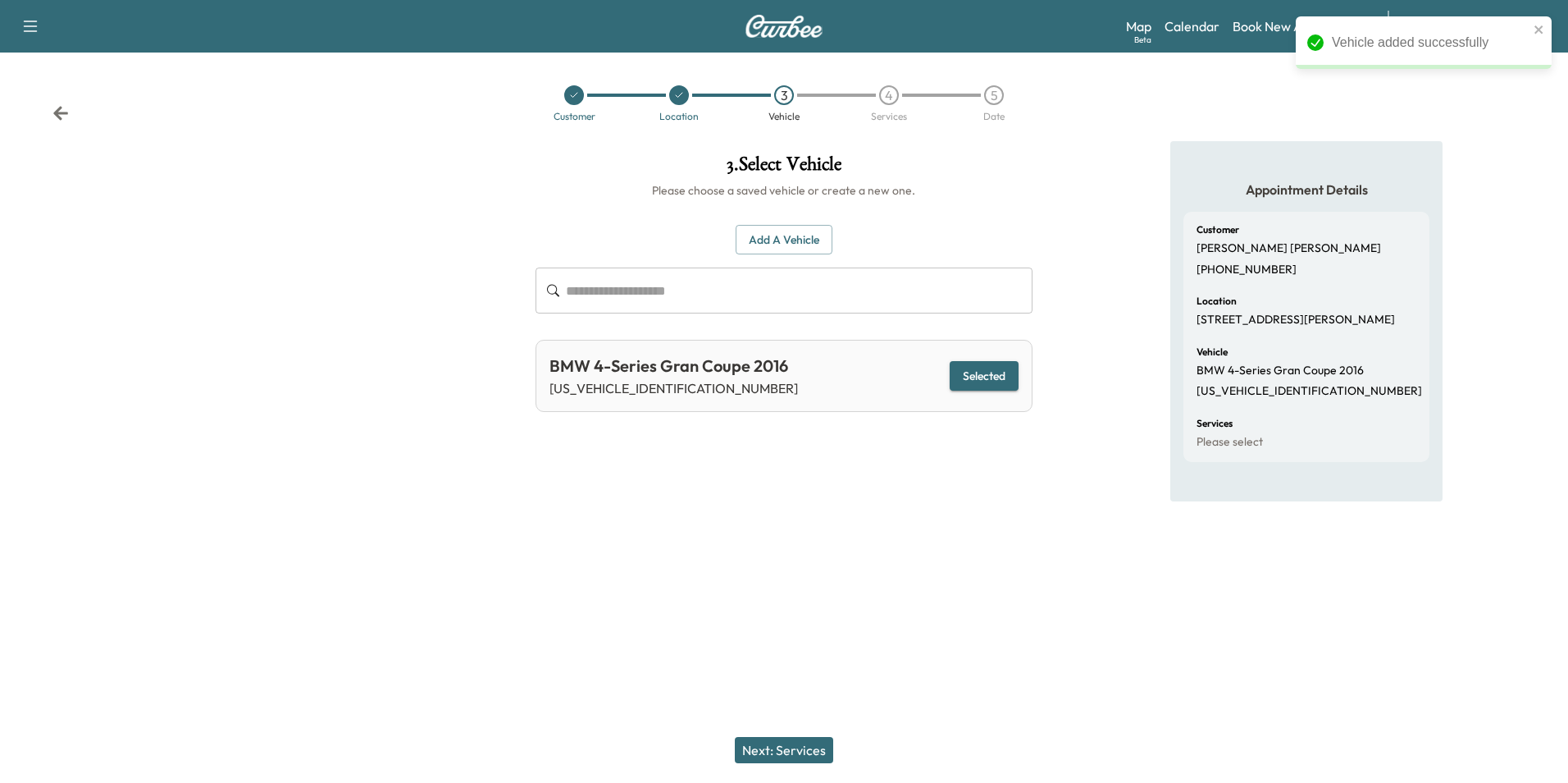
click at [787, 746] on button "Next: Services" at bounding box center [784, 750] width 98 height 26
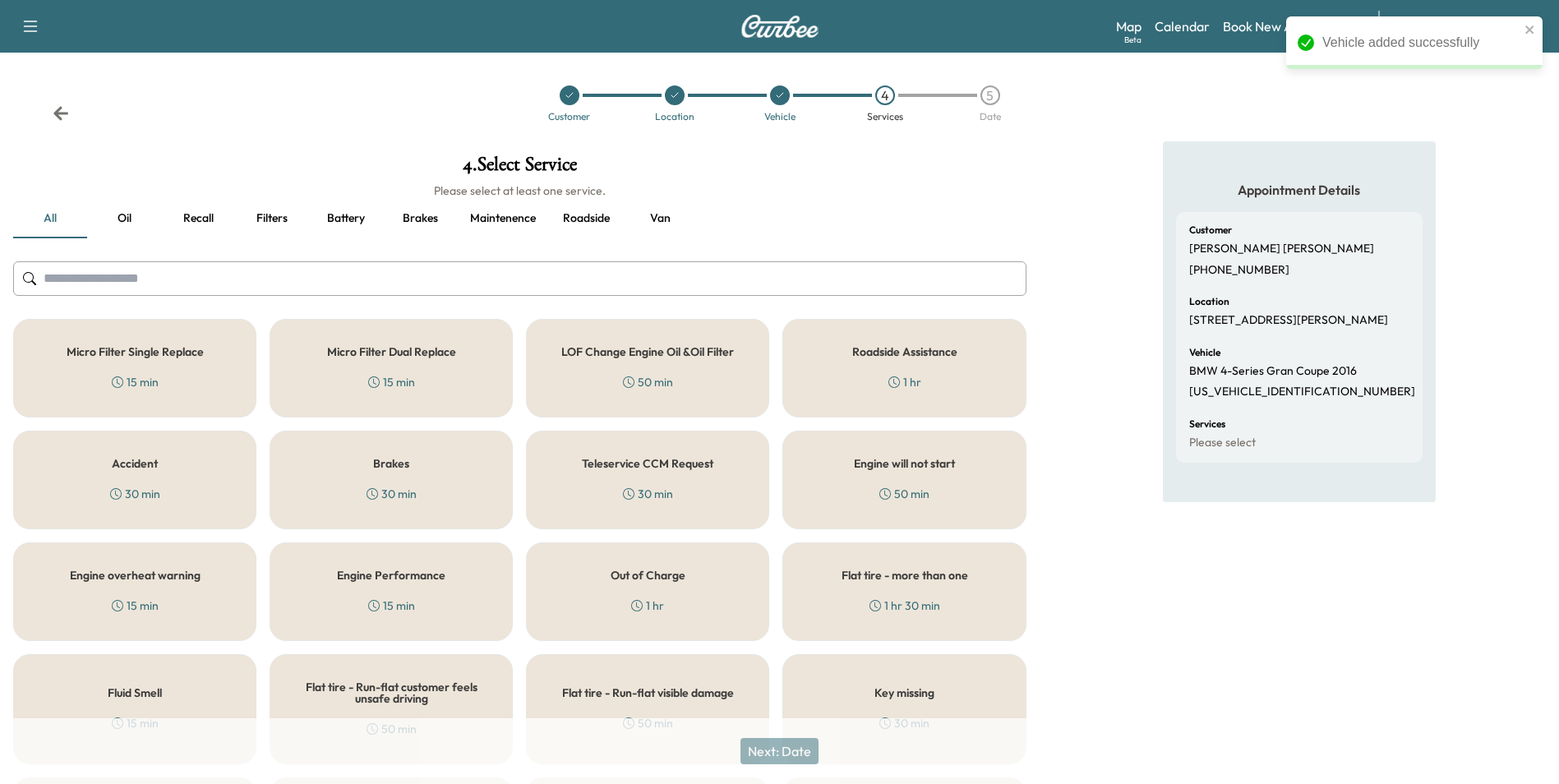
click at [130, 222] on button "Oil" at bounding box center [125, 218] width 74 height 40
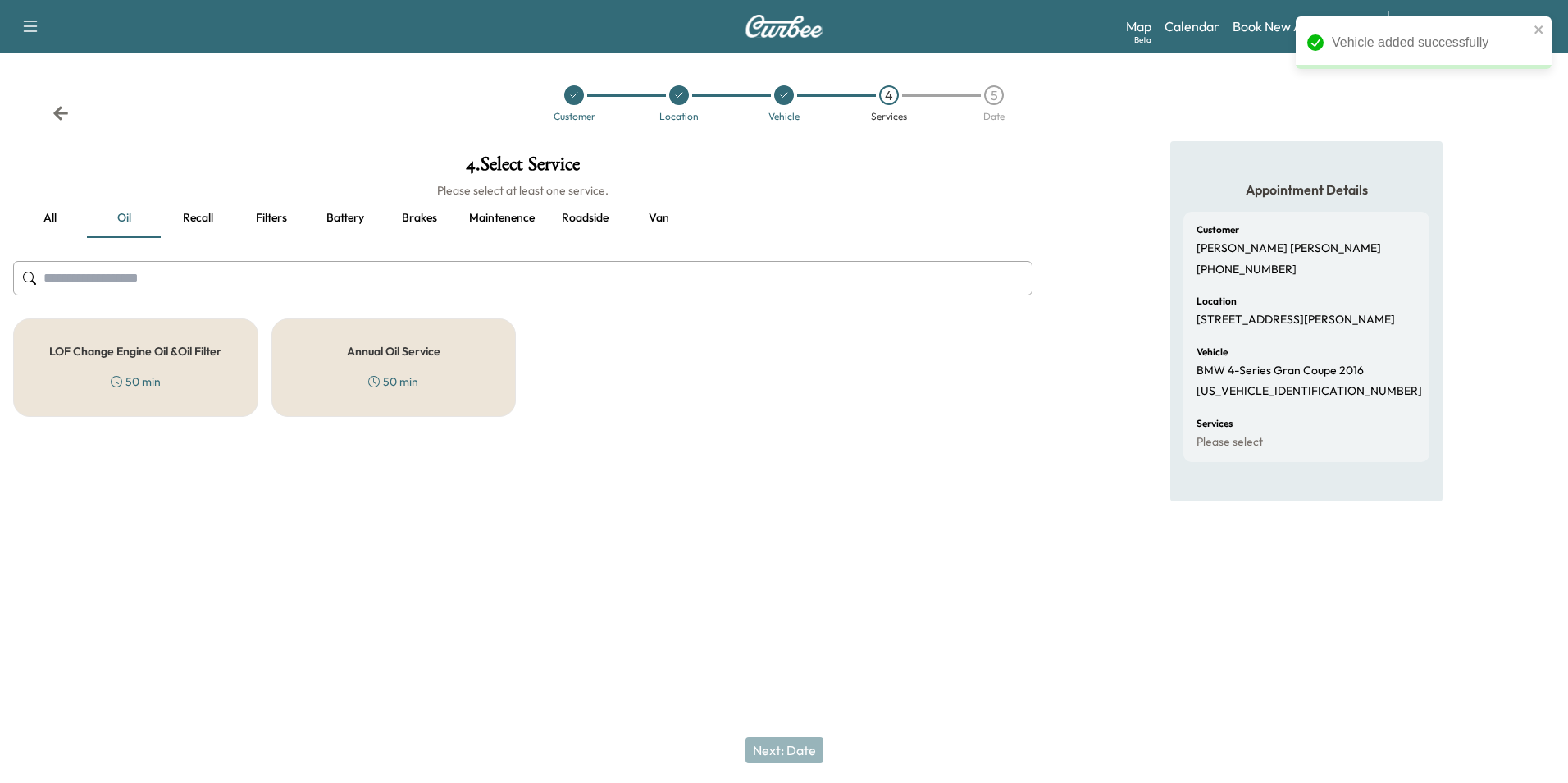
click at [431, 351] on h5 "Annual Oil Service" at bounding box center [394, 351] width 94 height 12
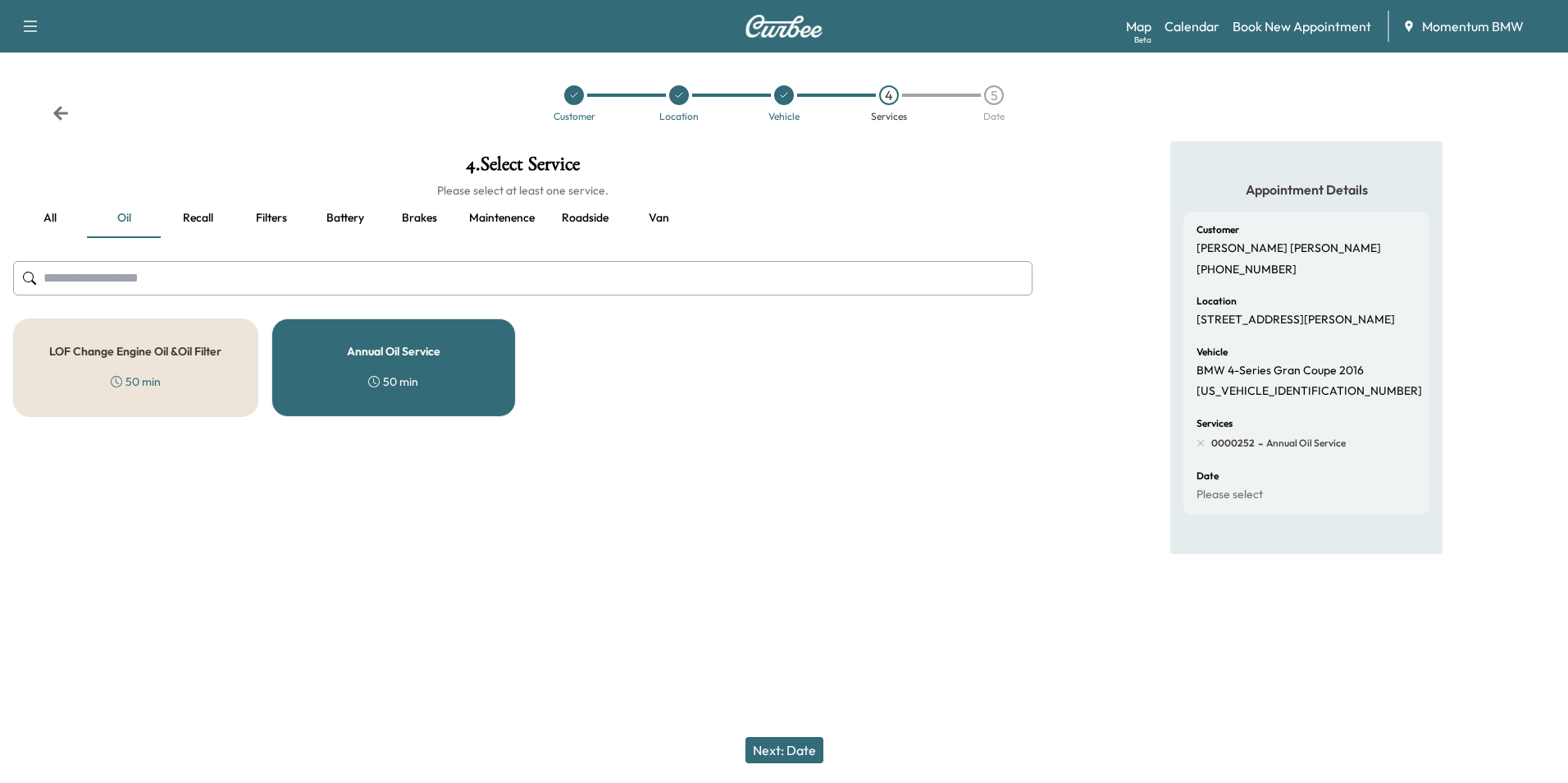
click at [801, 751] on button "Next: Date" at bounding box center [784, 750] width 77 height 26
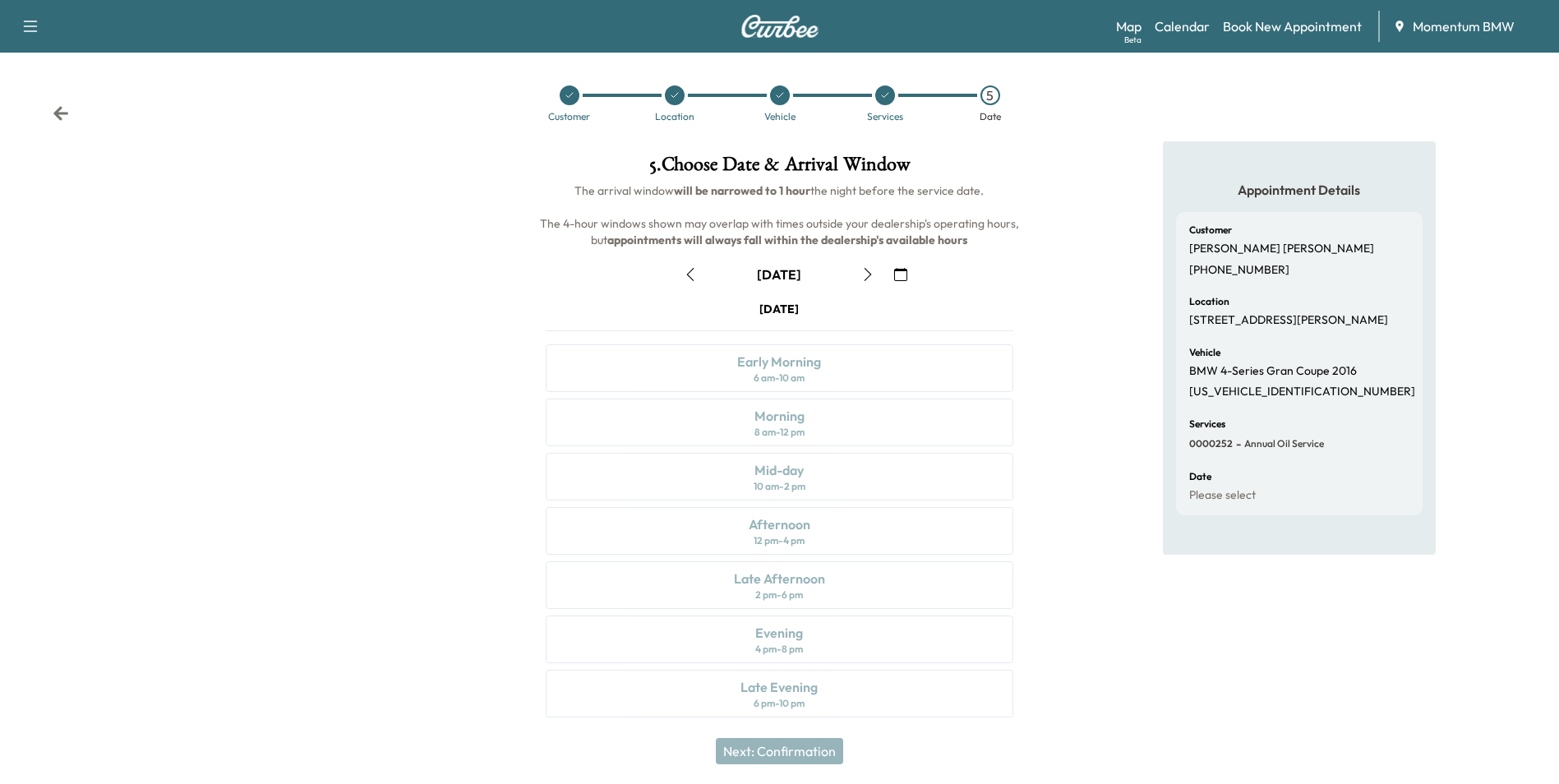
click at [896, 276] on icon "button" at bounding box center [901, 274] width 14 height 14
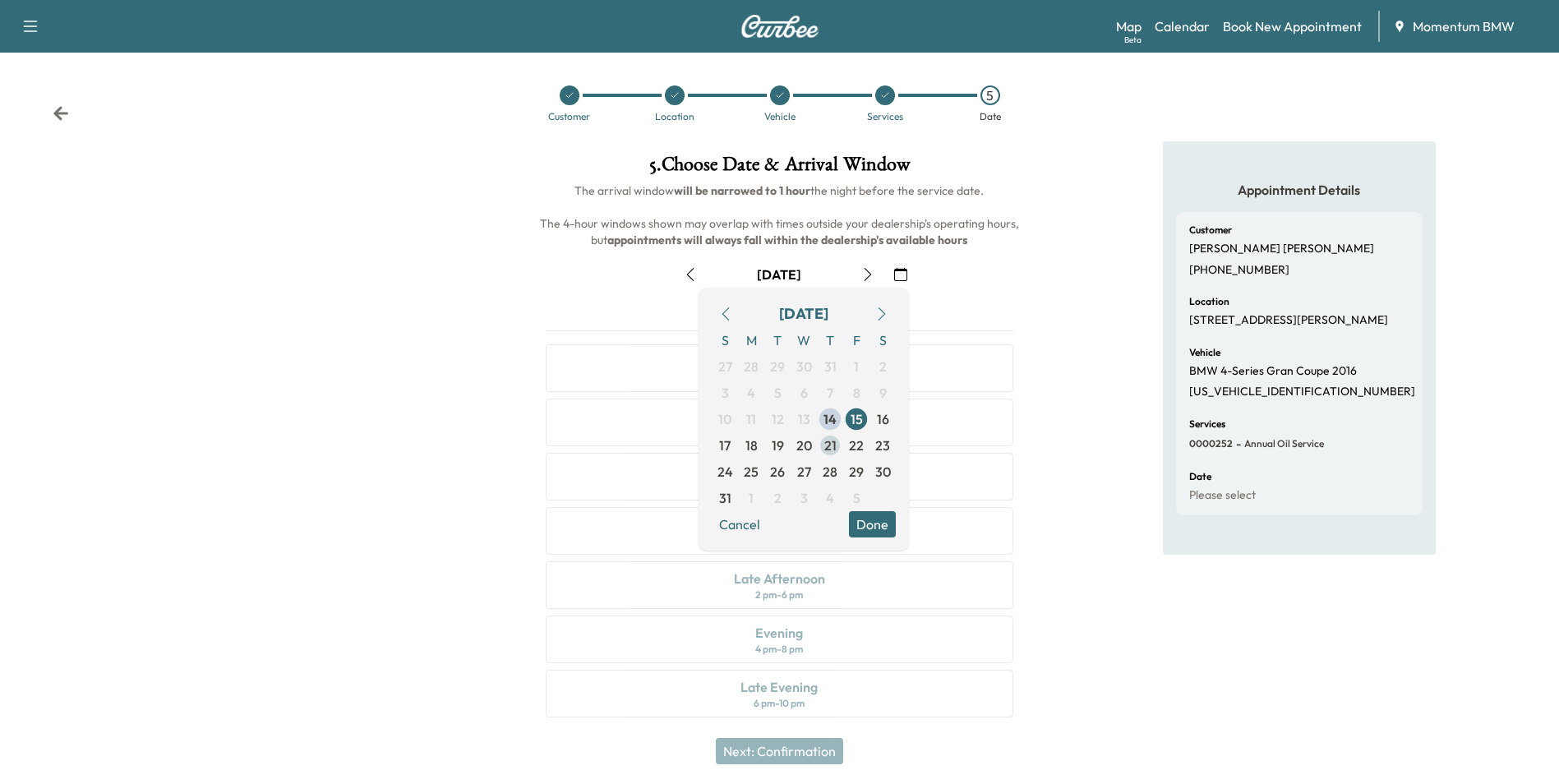
click at [831, 448] on span "21" at bounding box center [831, 446] width 13 height 20
click at [869, 518] on button "Done" at bounding box center [873, 523] width 47 height 26
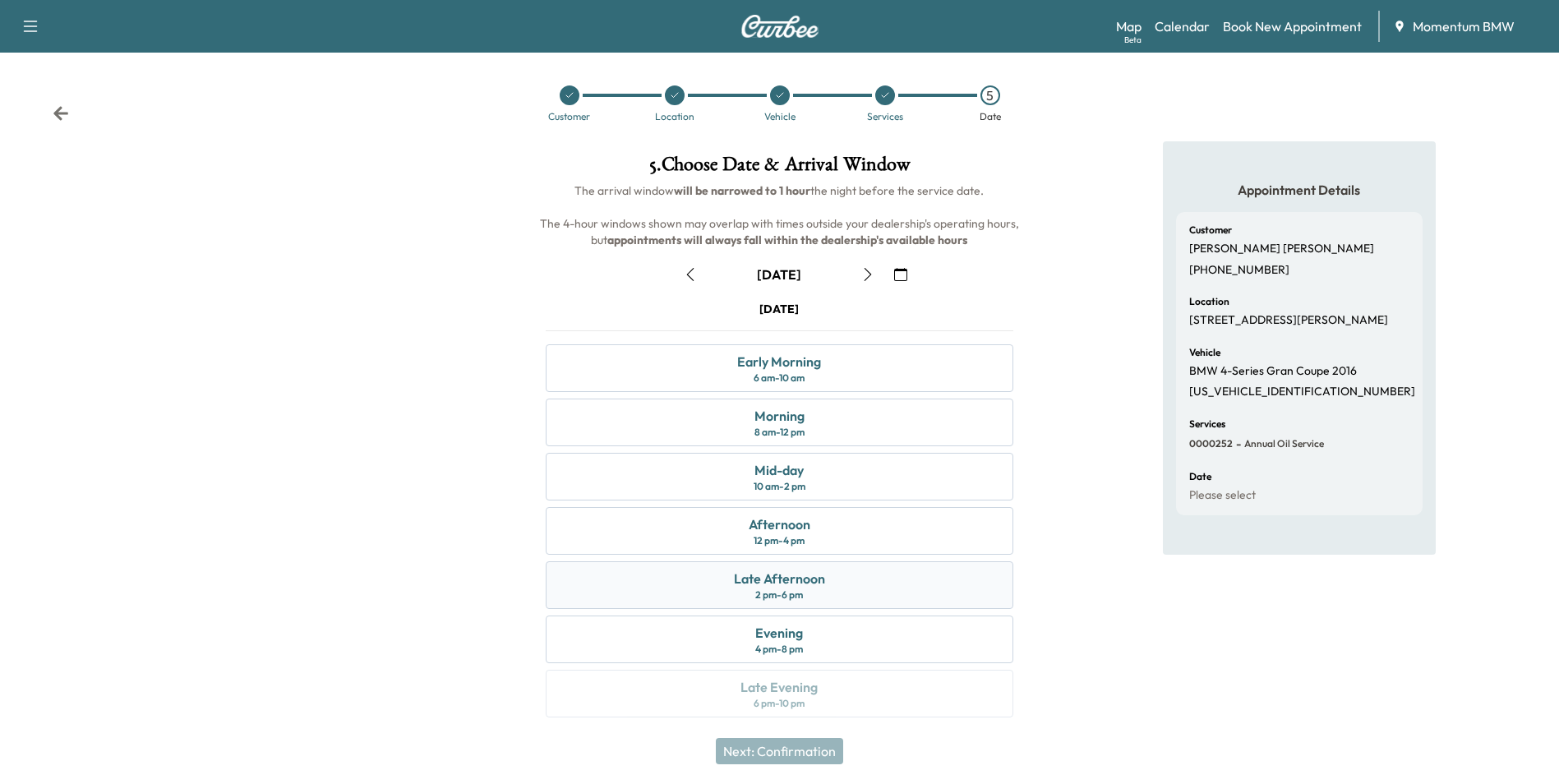
click at [800, 585] on div "Late Afternoon" at bounding box center [779, 578] width 91 height 20
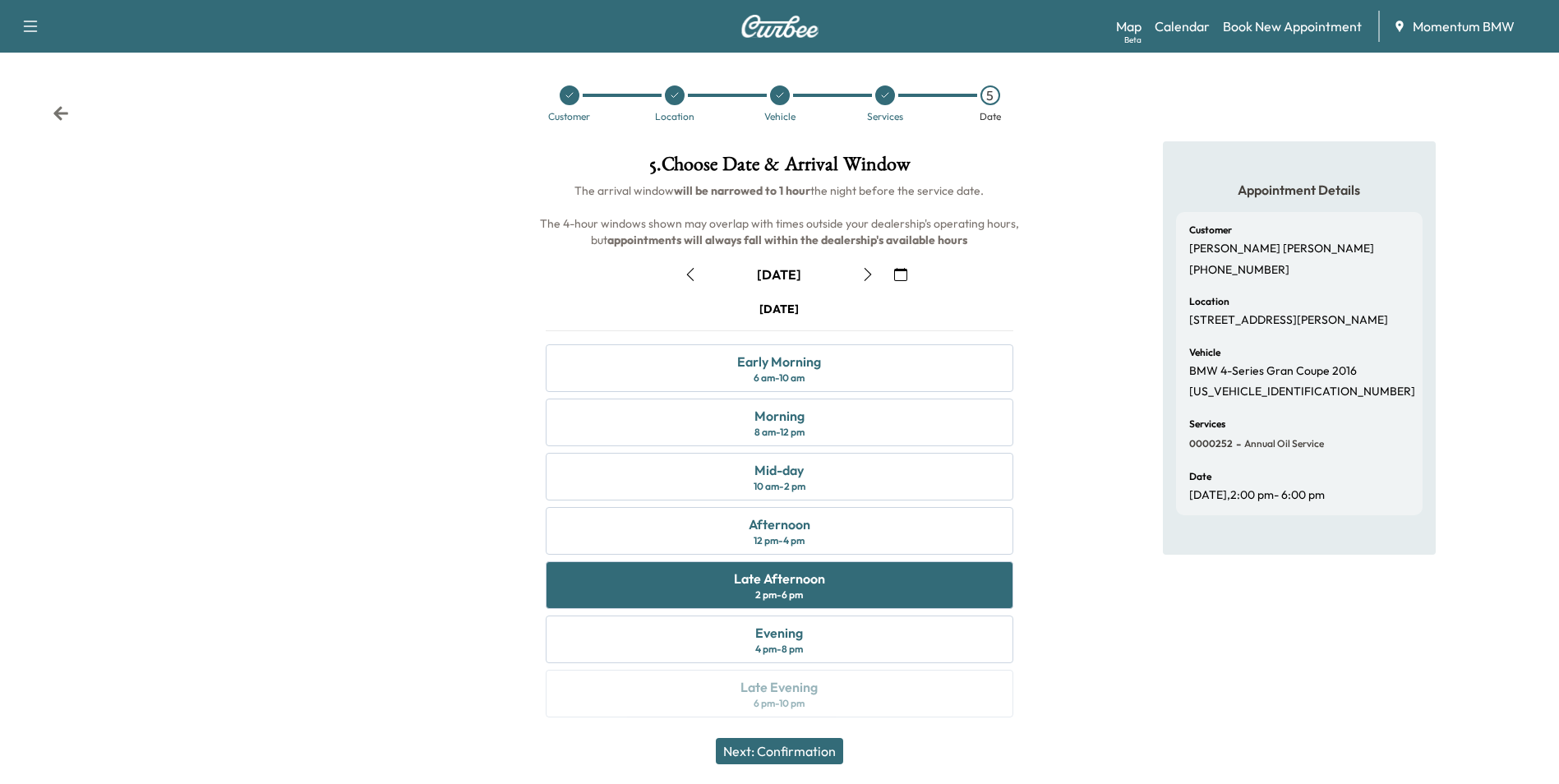
click at [819, 755] on button "Next: Confirmation" at bounding box center [779, 751] width 127 height 26
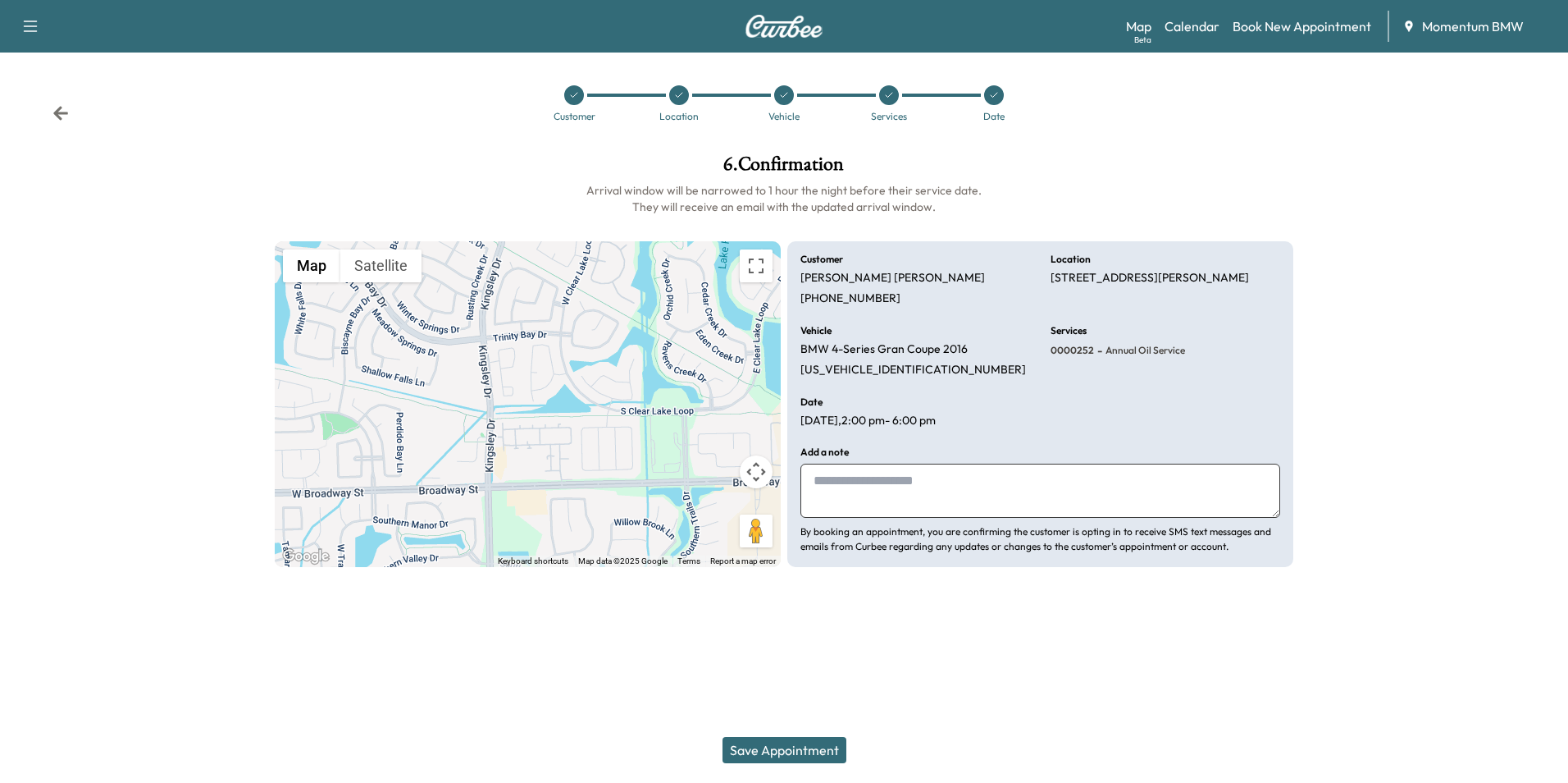
click at [911, 501] on textarea at bounding box center [1040, 490] width 480 height 54
type textarea "*******"
click at [791, 750] on button "Save Appointment" at bounding box center [784, 750] width 123 height 26
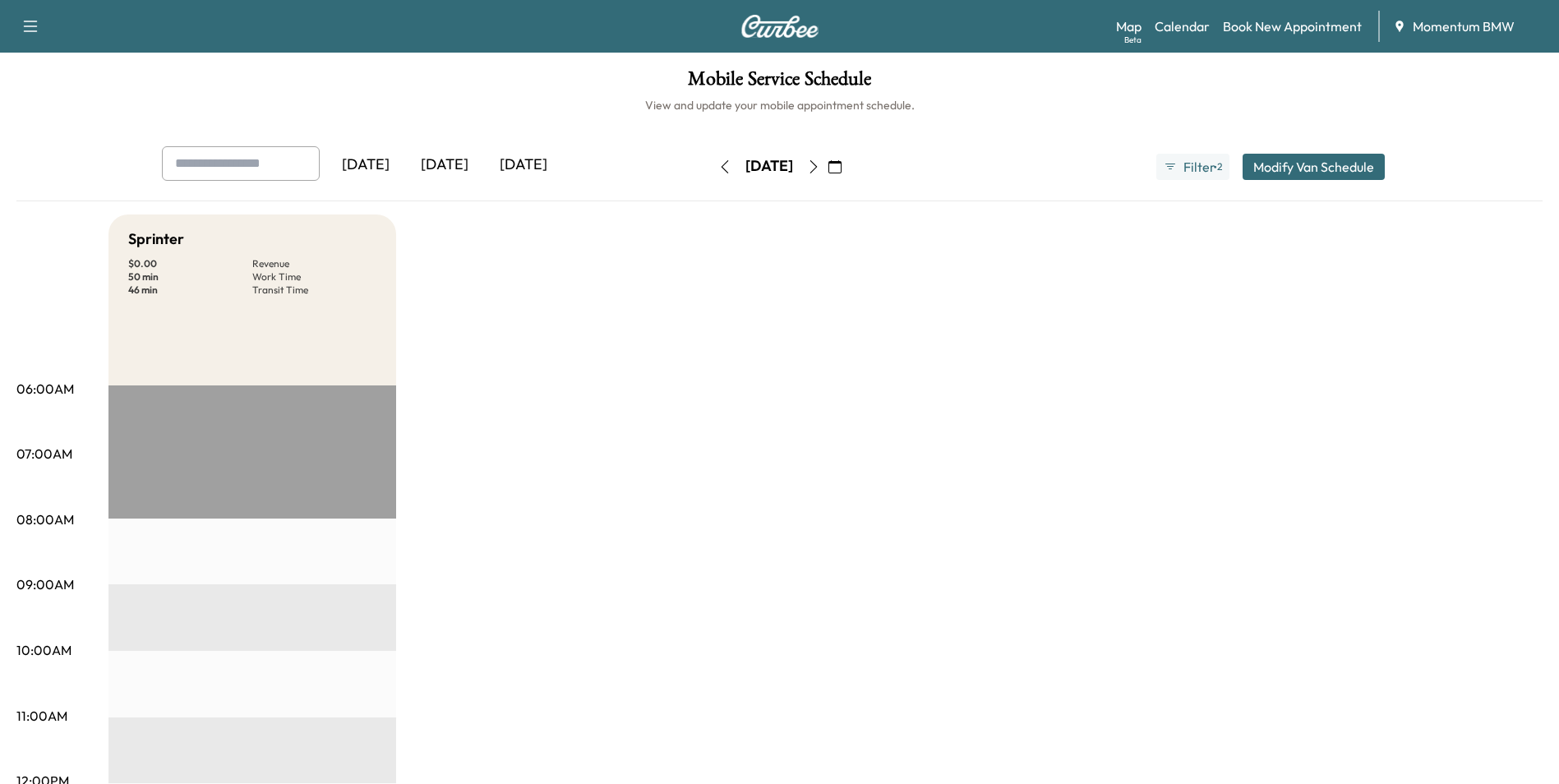
click at [841, 168] on icon "button" at bounding box center [835, 167] width 14 height 14
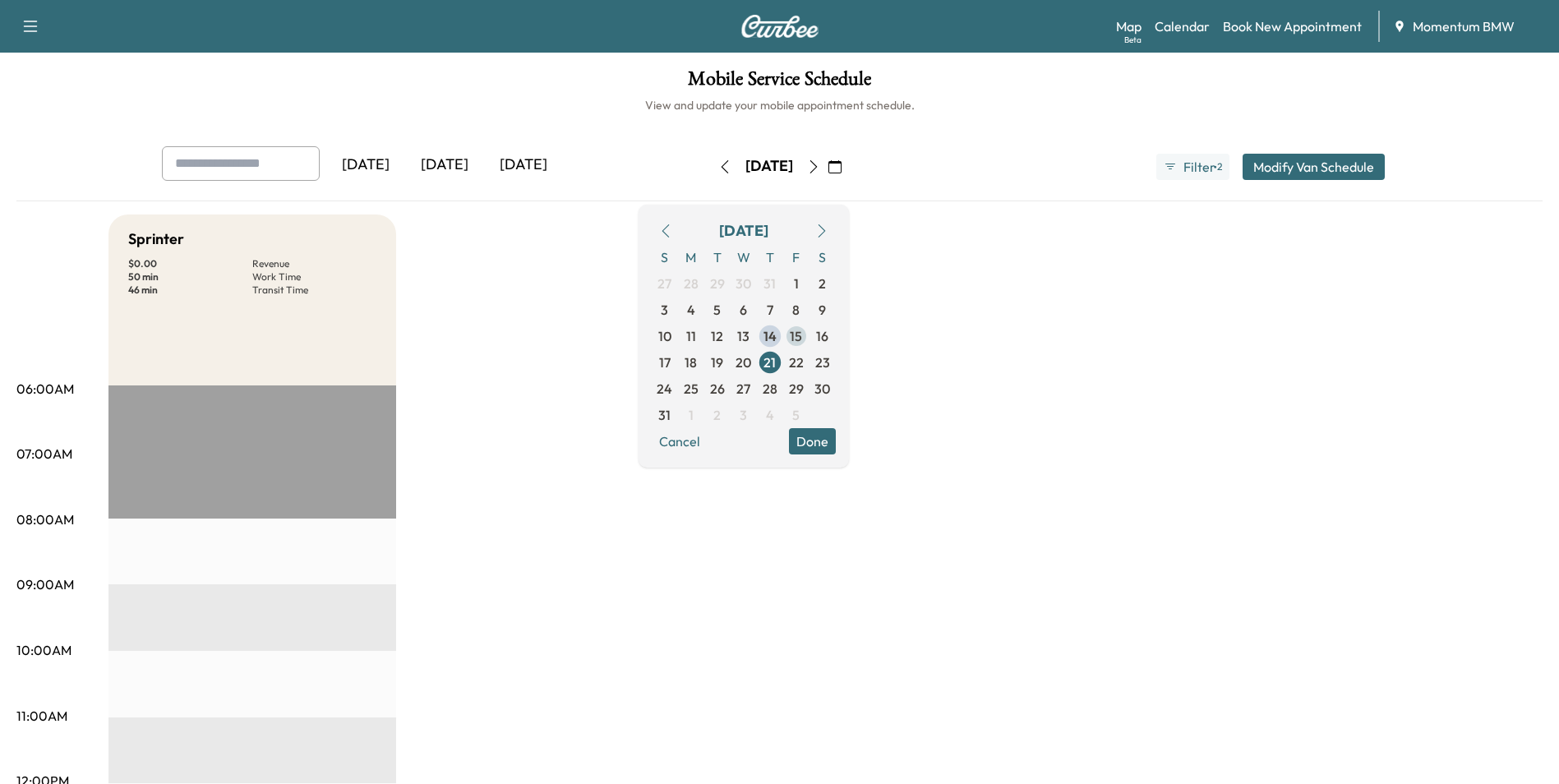
click at [803, 335] on span "15" at bounding box center [796, 336] width 13 height 20
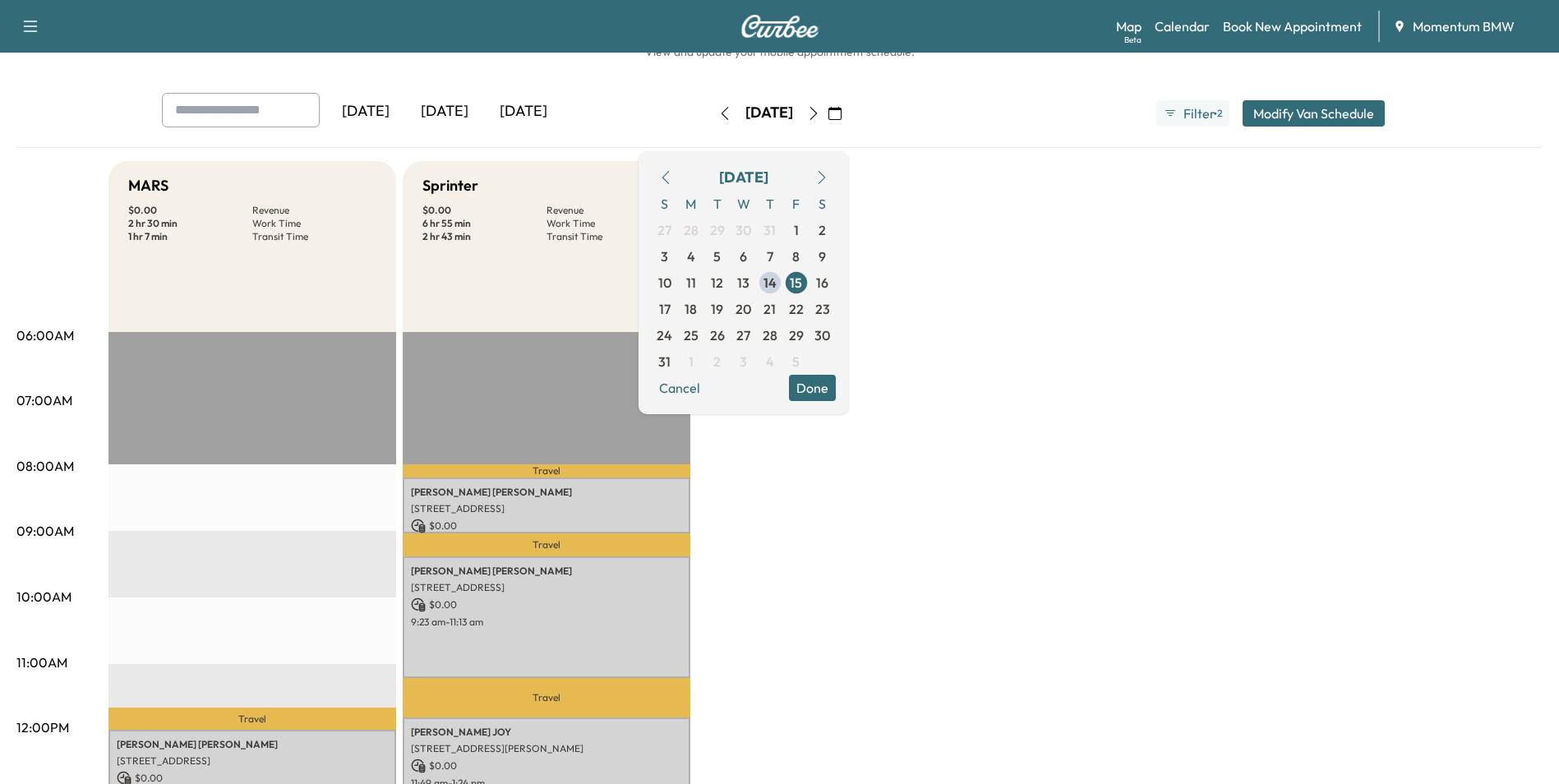
scroll to position [82, 0]
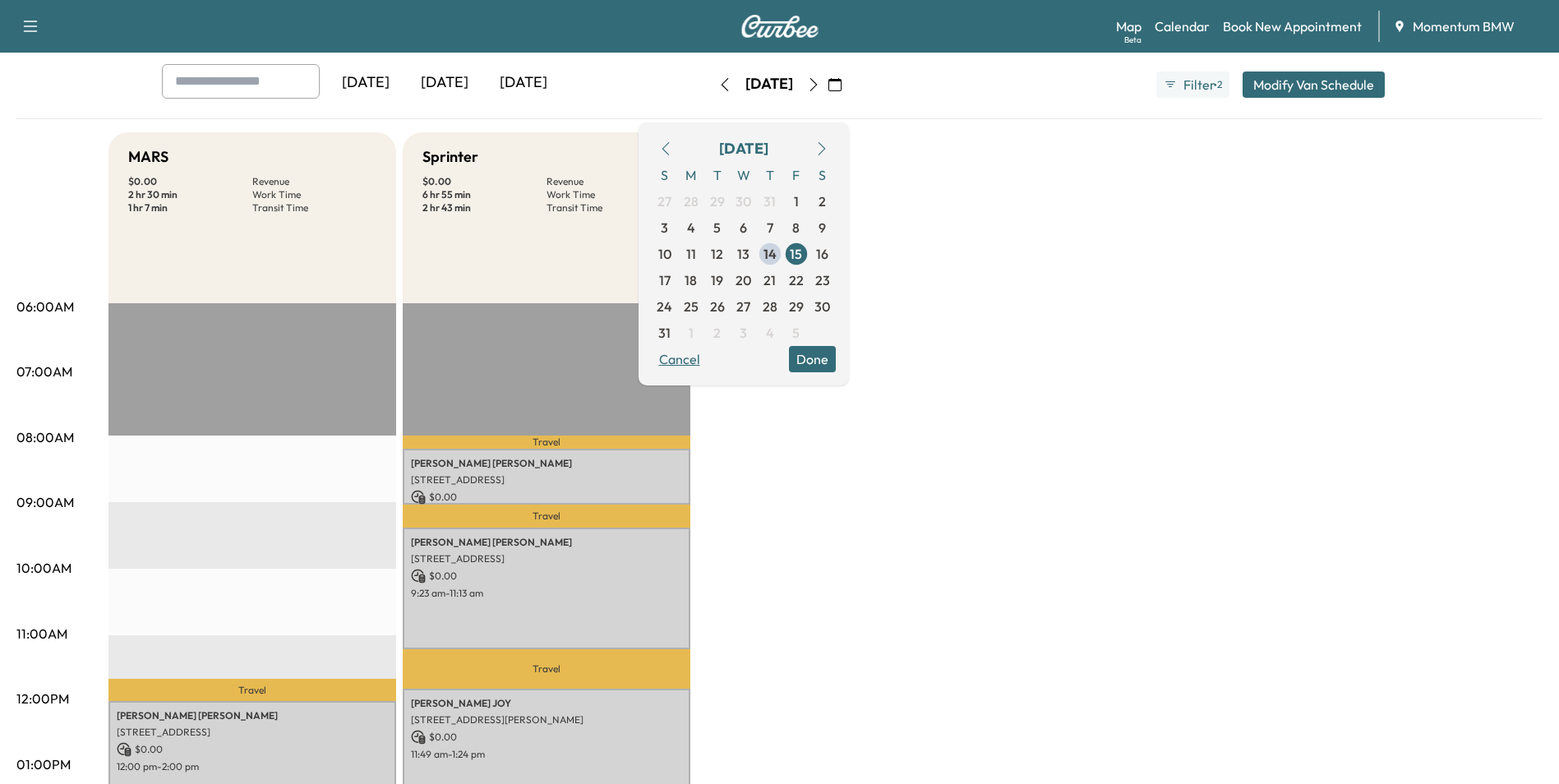
click at [708, 354] on button "Cancel" at bounding box center [680, 358] width 56 height 26
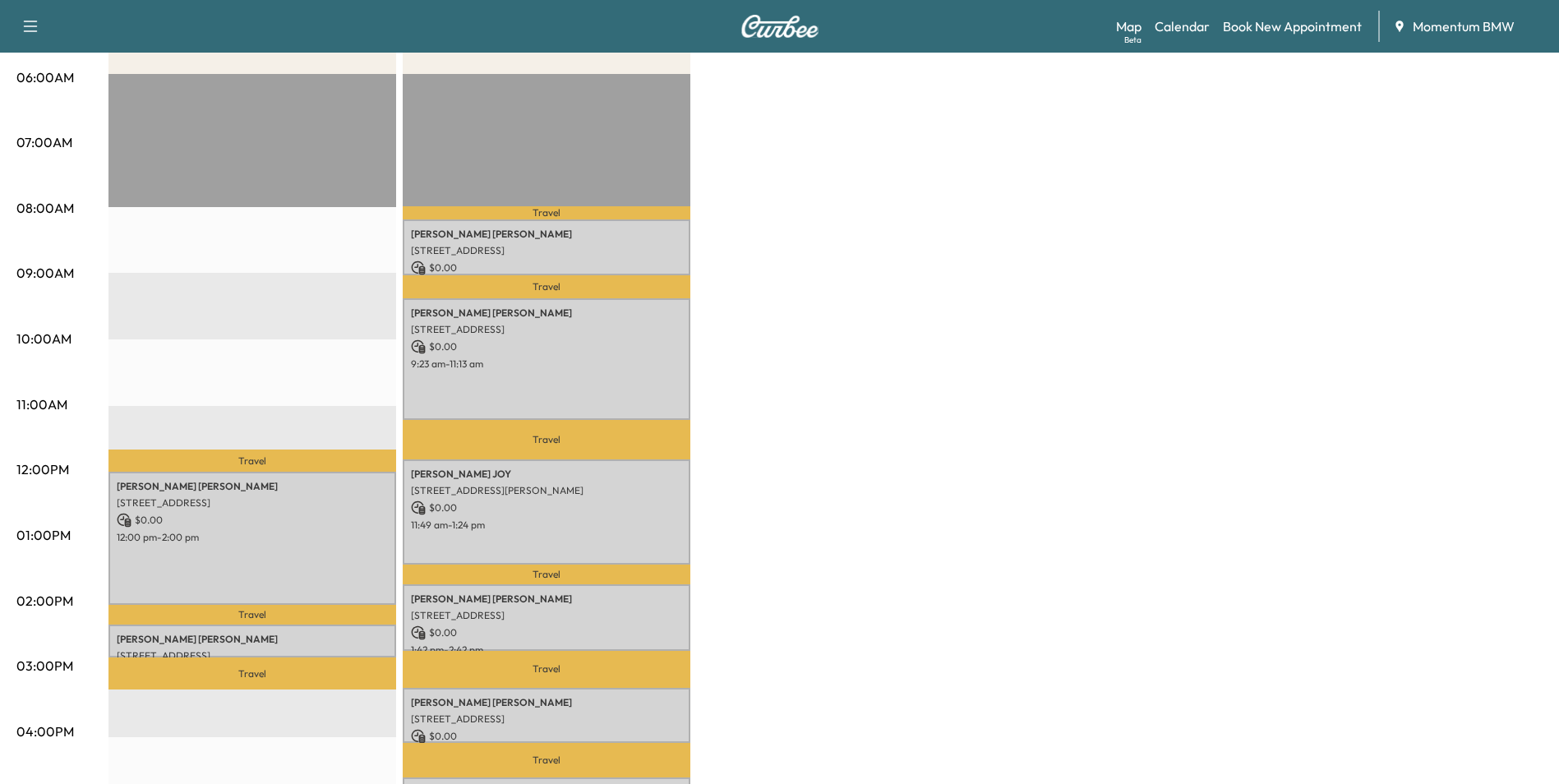
scroll to position [328, 0]
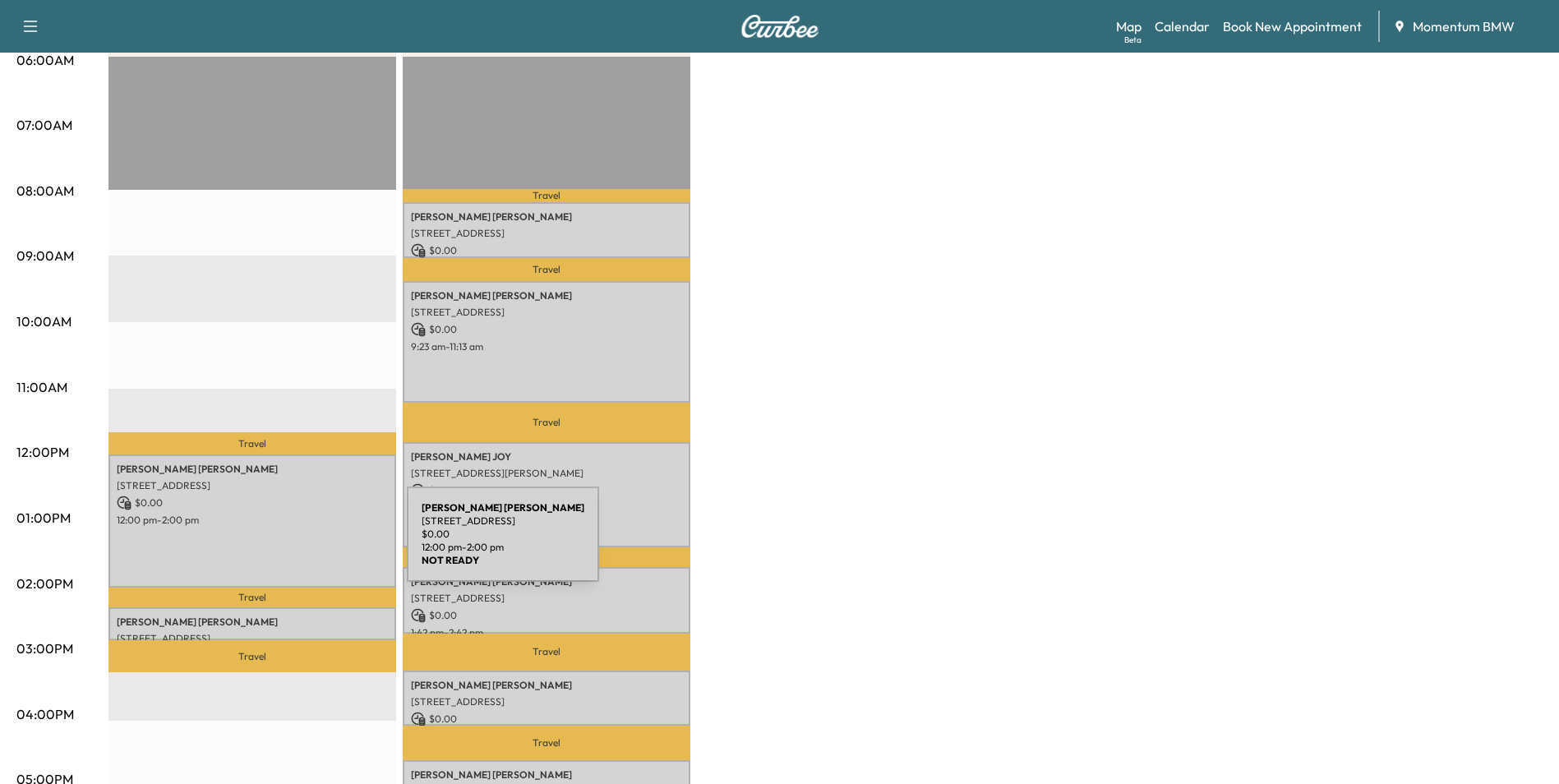
click at [289, 537] on div "KELVIN SINGH 10442 Sugar Sands Ct, Sugar Land, TX 77498, USA $ 0.00 12:00 pm - …" at bounding box center [252, 521] width 288 height 134
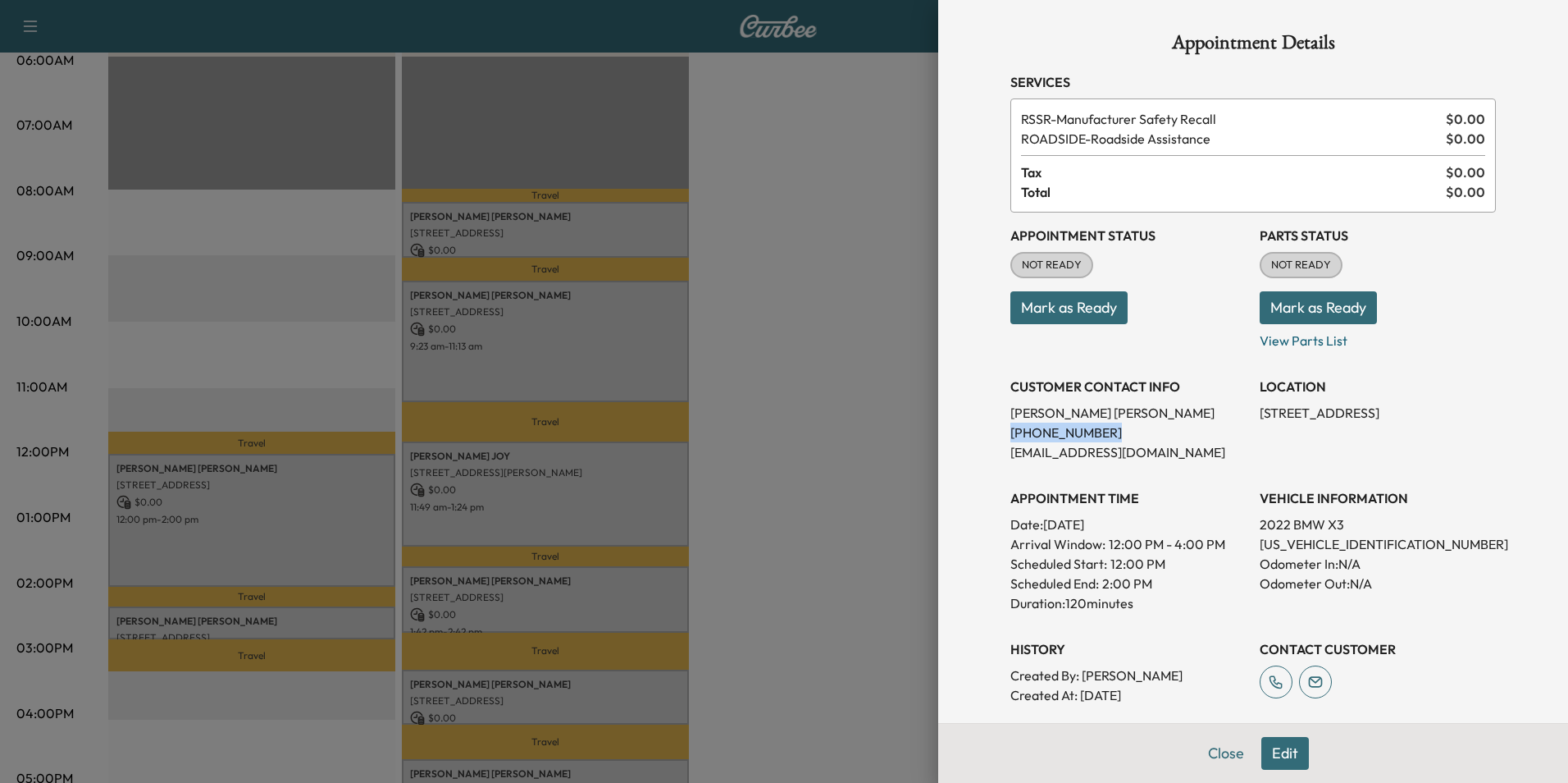
drag, startPoint x: 1089, startPoint y: 424, endPoint x: 995, endPoint y: 433, distance: 94.4
click at [995, 433] on div "Appointment Details Services RSSR - Manufacturer Safety Recall $ 0.00 ROADSIDE …" at bounding box center [1253, 465] width 525 height 931
drag, startPoint x: 995, startPoint y: 433, endPoint x: 1065, endPoint y: 435, distance: 70.0
copy p "(832) 788-6169"
click at [1095, 307] on button "Mark as Ready" at bounding box center [1069, 307] width 117 height 32
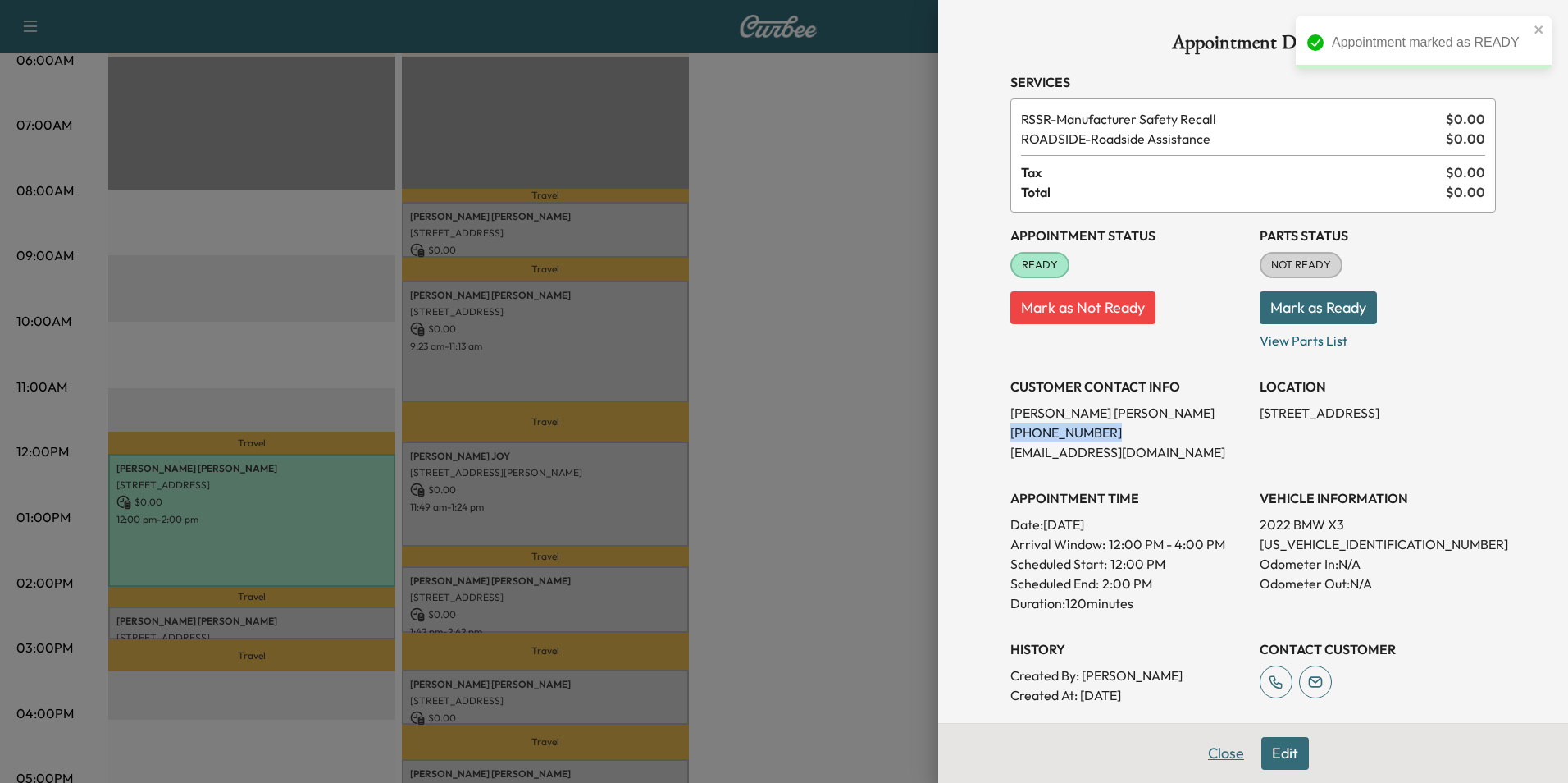
click at [1218, 758] on button "Close" at bounding box center [1226, 753] width 58 height 32
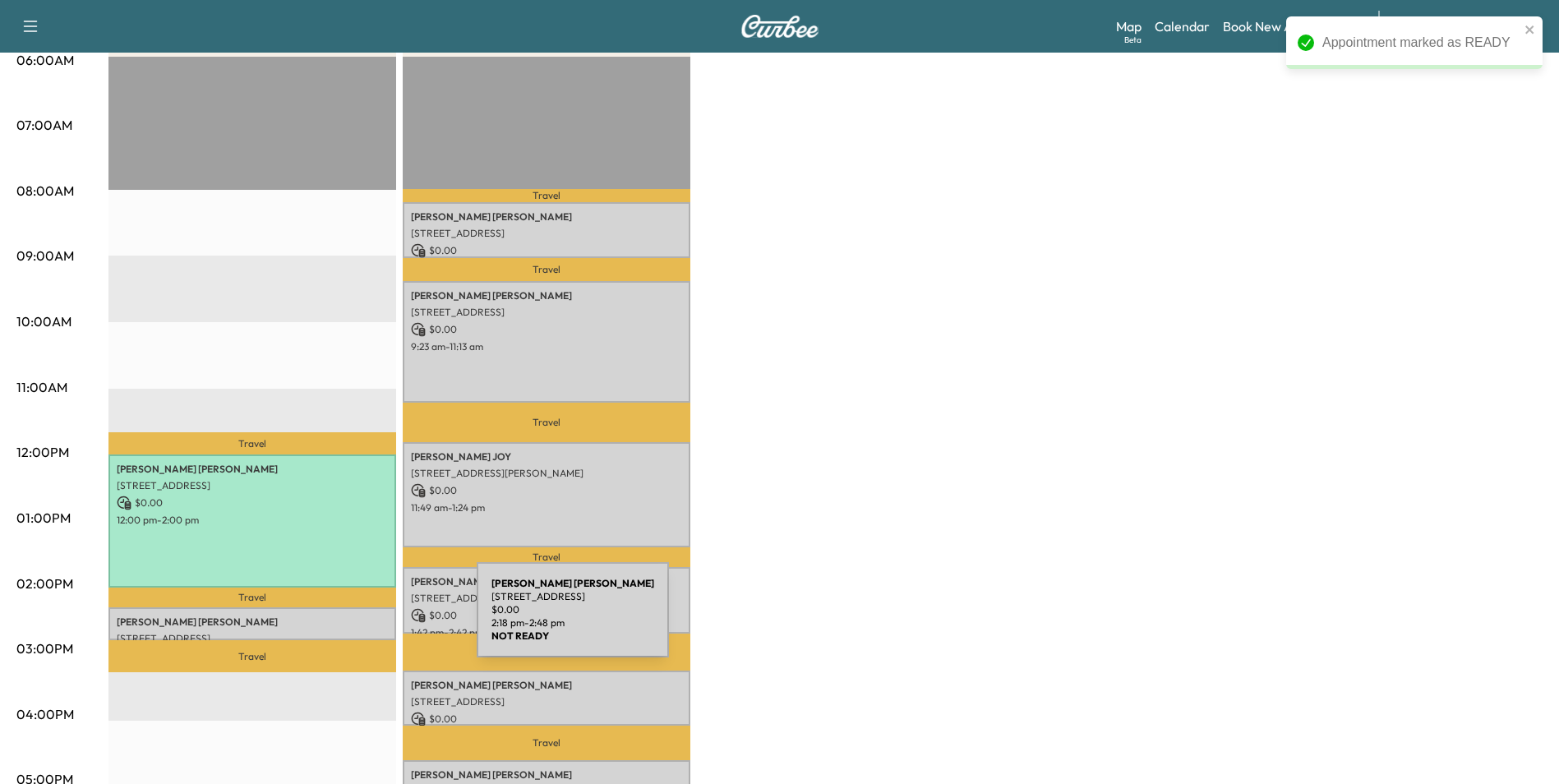
click at [354, 620] on p "Swetha Komatreddy" at bounding box center [252, 622] width 271 height 14
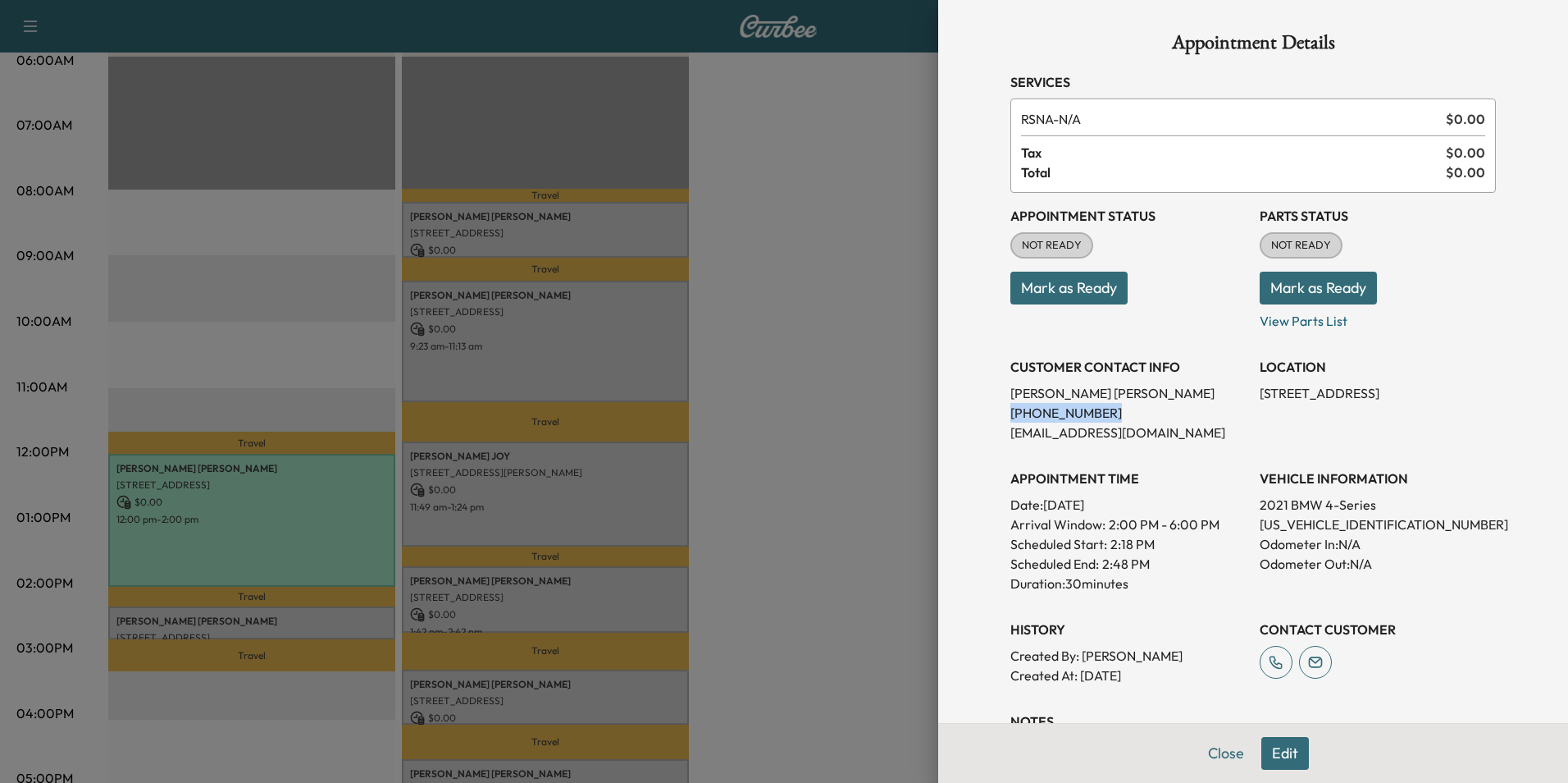
drag, startPoint x: 1093, startPoint y: 412, endPoint x: 997, endPoint y: 413, distance: 96.0
click at [997, 413] on div "Appointment Details Services RSNA - N/A $ 0.00 Tax $ 0.00 Total $ 0.00 Appointm…" at bounding box center [1253, 456] width 525 height 912
drag, startPoint x: 997, startPoint y: 413, endPoint x: 1067, endPoint y: 416, distance: 70.1
copy p "(713) 202-0476"
click at [1079, 295] on button "Mark as Ready" at bounding box center [1069, 287] width 117 height 32
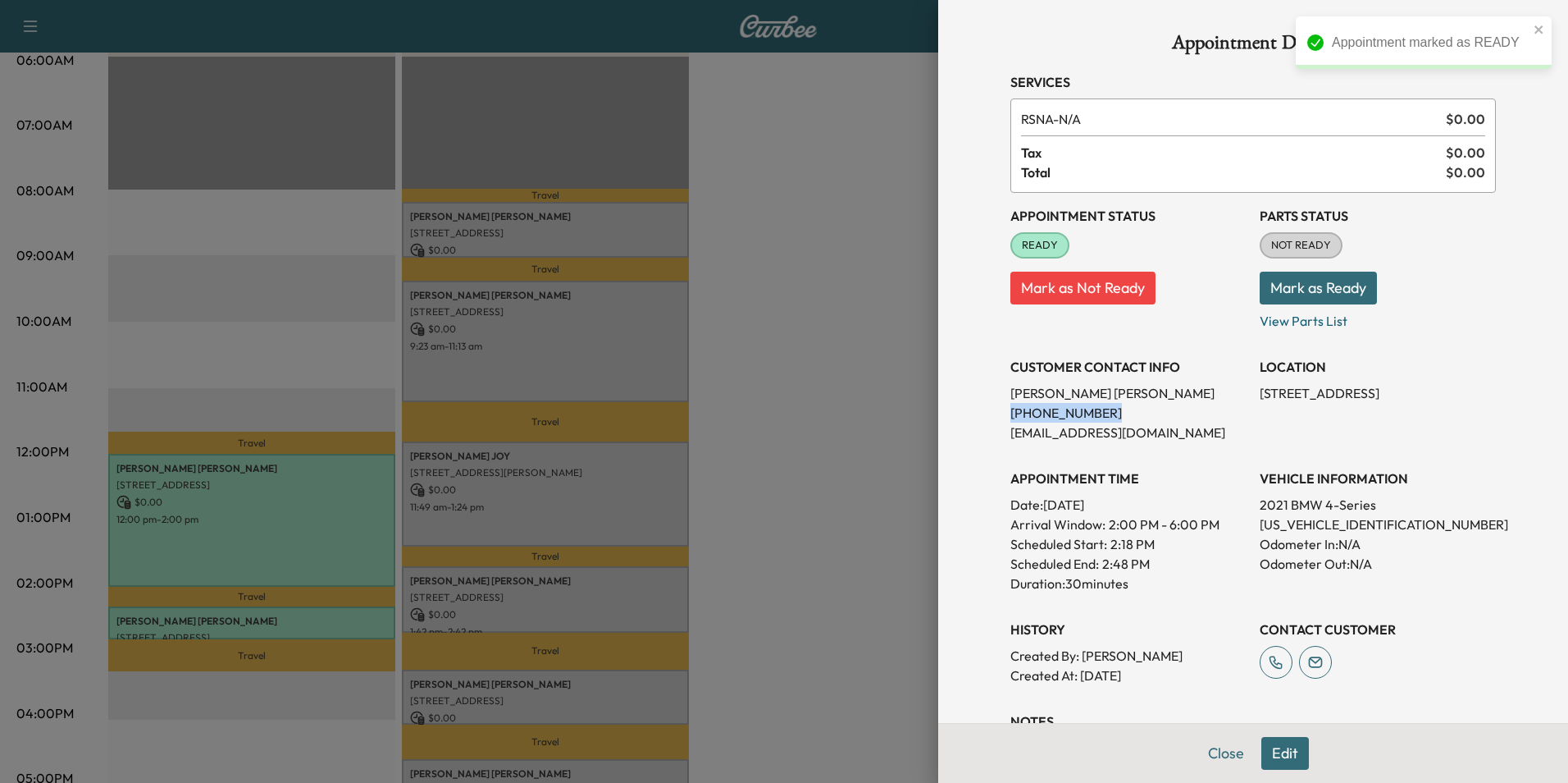
click at [1206, 742] on button "Close" at bounding box center [1226, 753] width 58 height 32
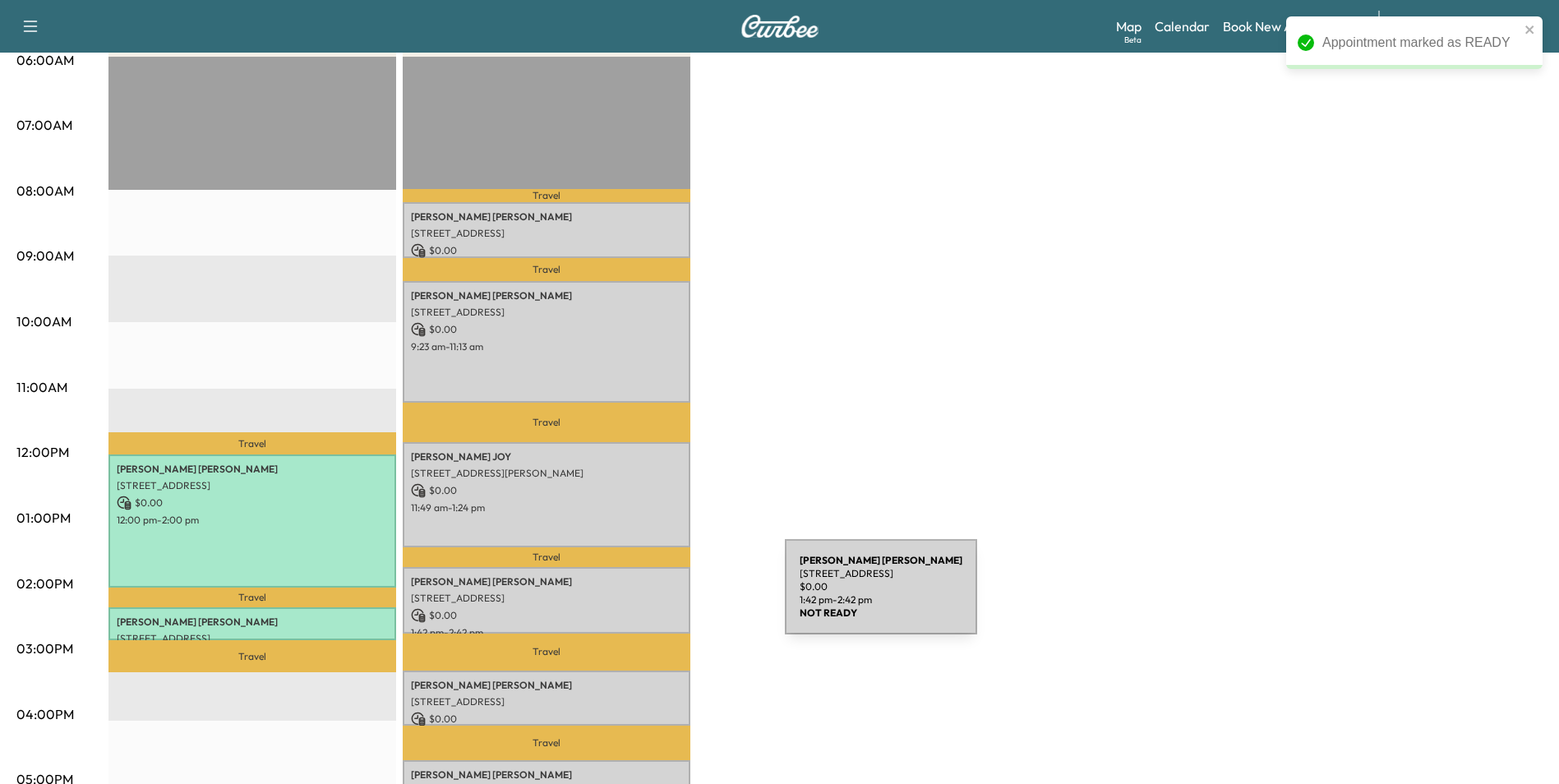
click at [662, 596] on p "[STREET_ADDRESS]" at bounding box center [546, 598] width 271 height 14
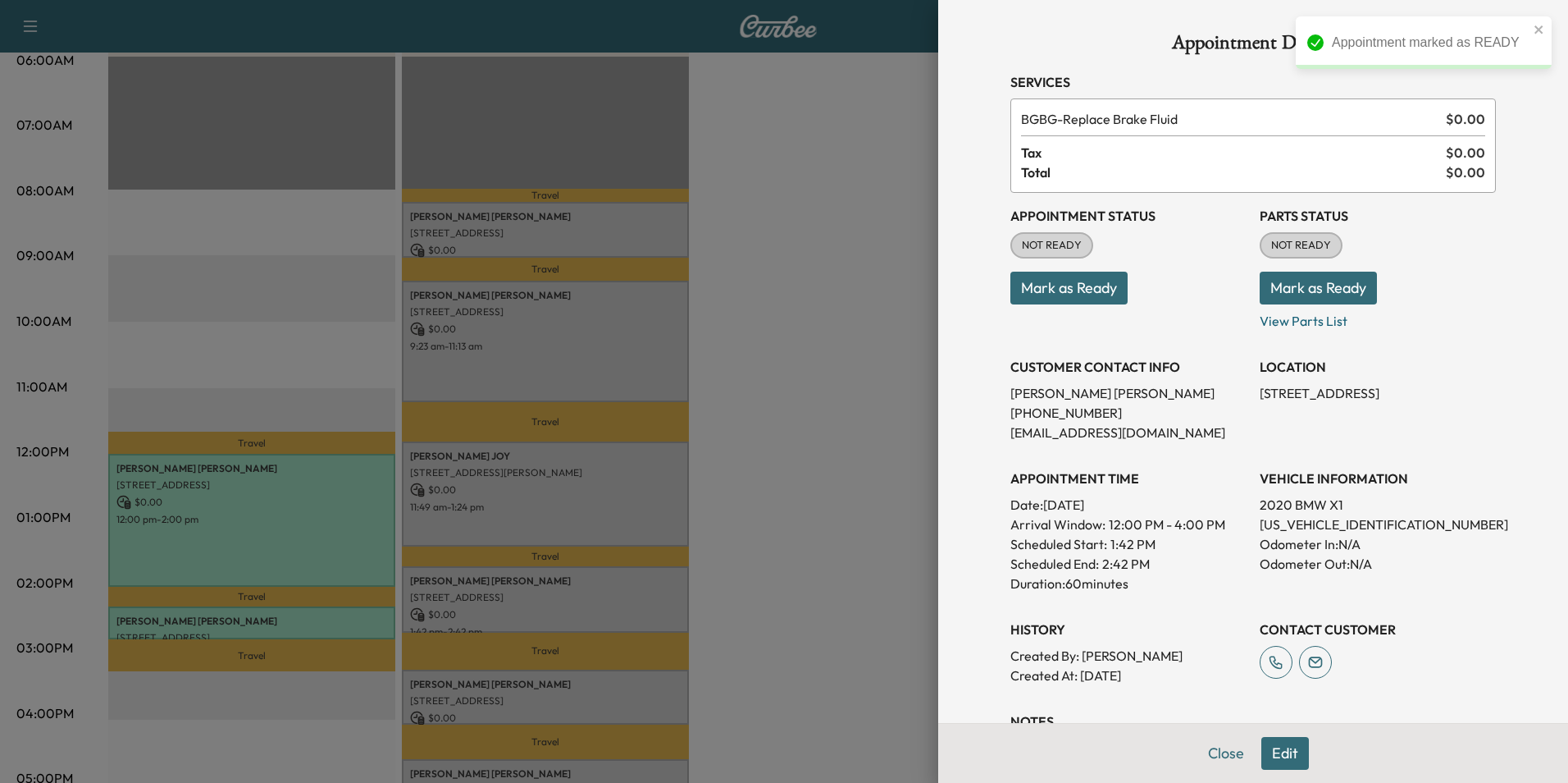
click at [1084, 296] on button "Mark as Ready" at bounding box center [1069, 287] width 117 height 32
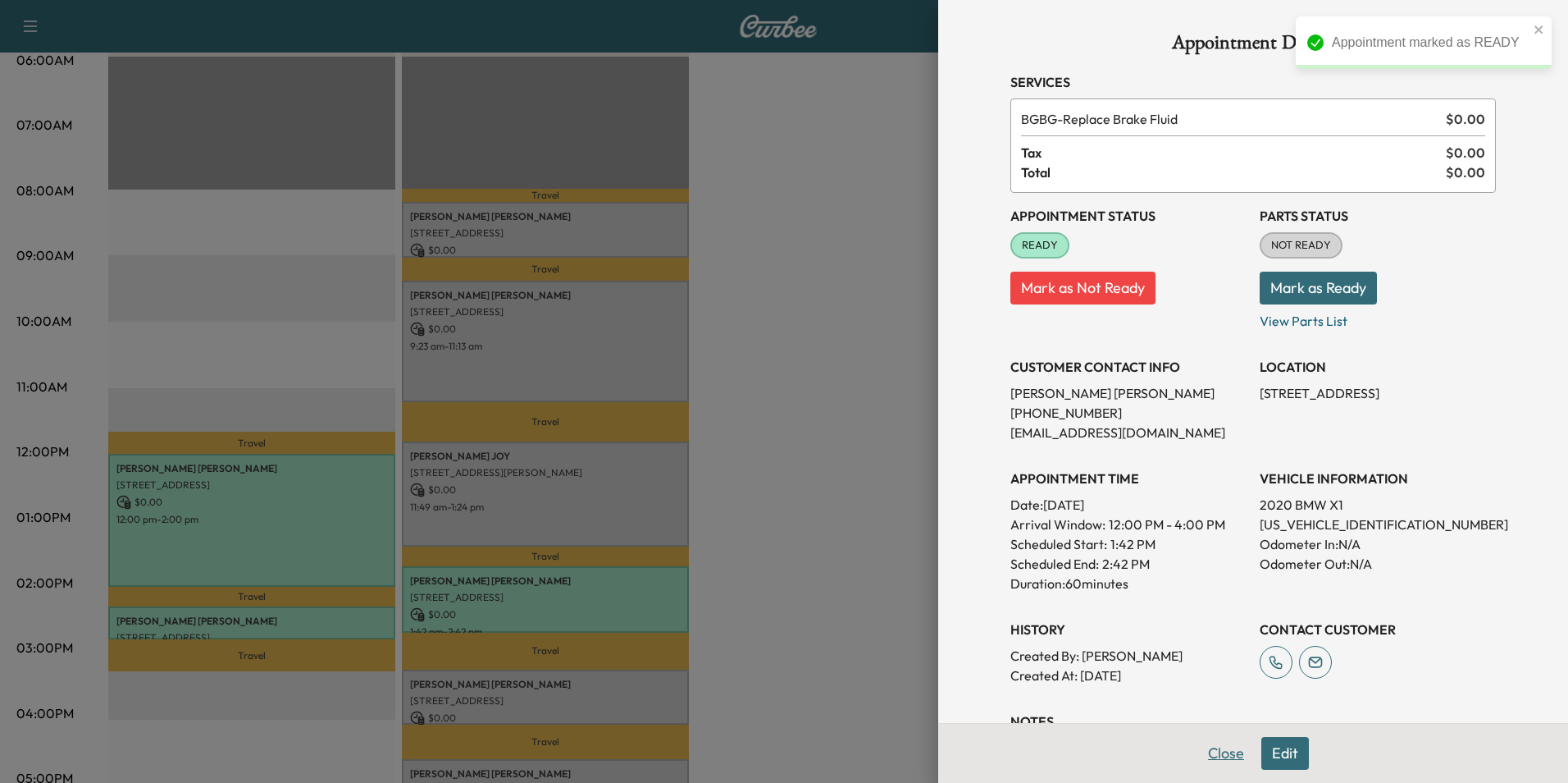
click at [1219, 756] on button "Close" at bounding box center [1226, 753] width 58 height 32
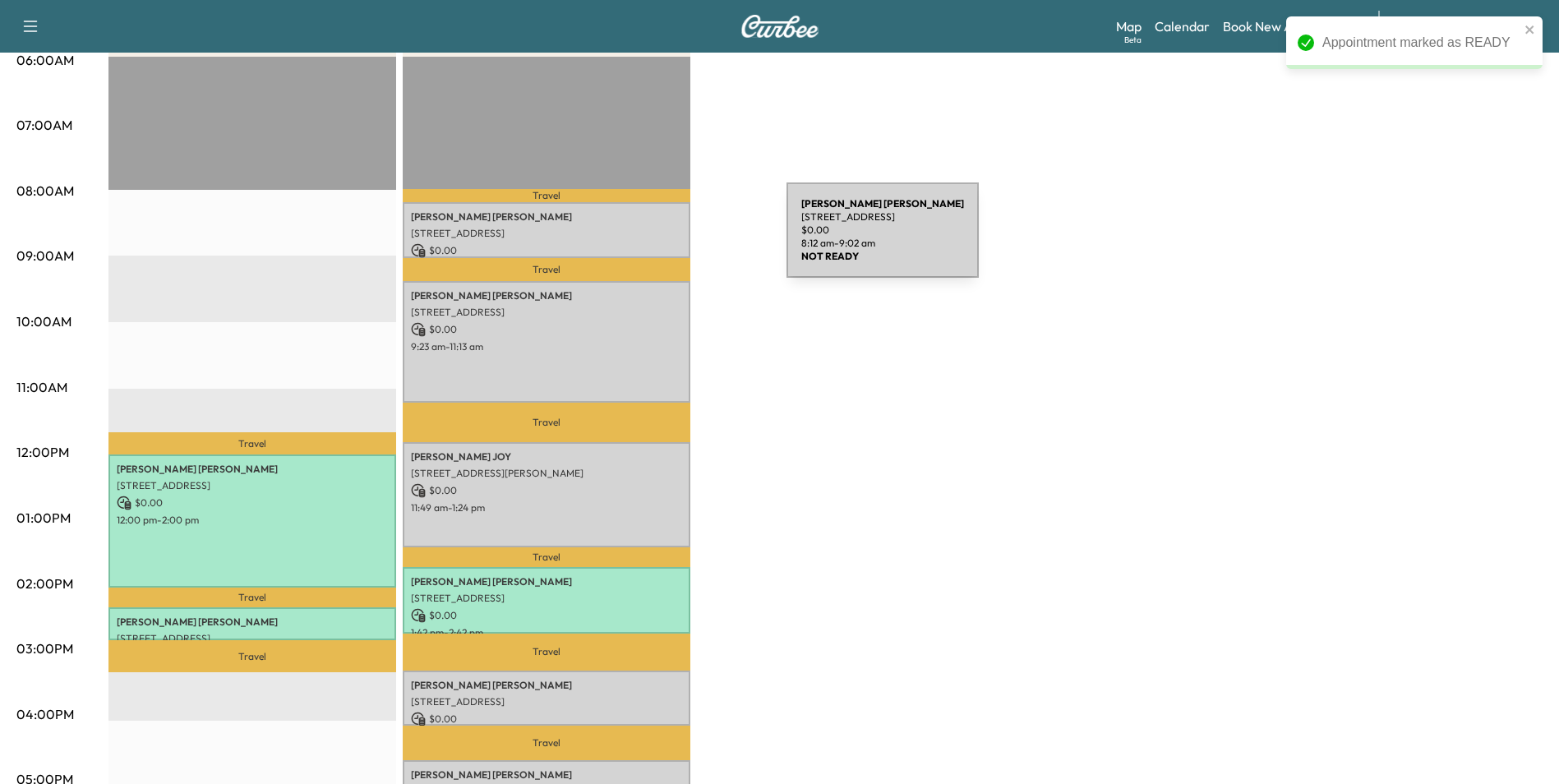
click at [666, 236] on p "[STREET_ADDRESS]" at bounding box center [546, 233] width 271 height 14
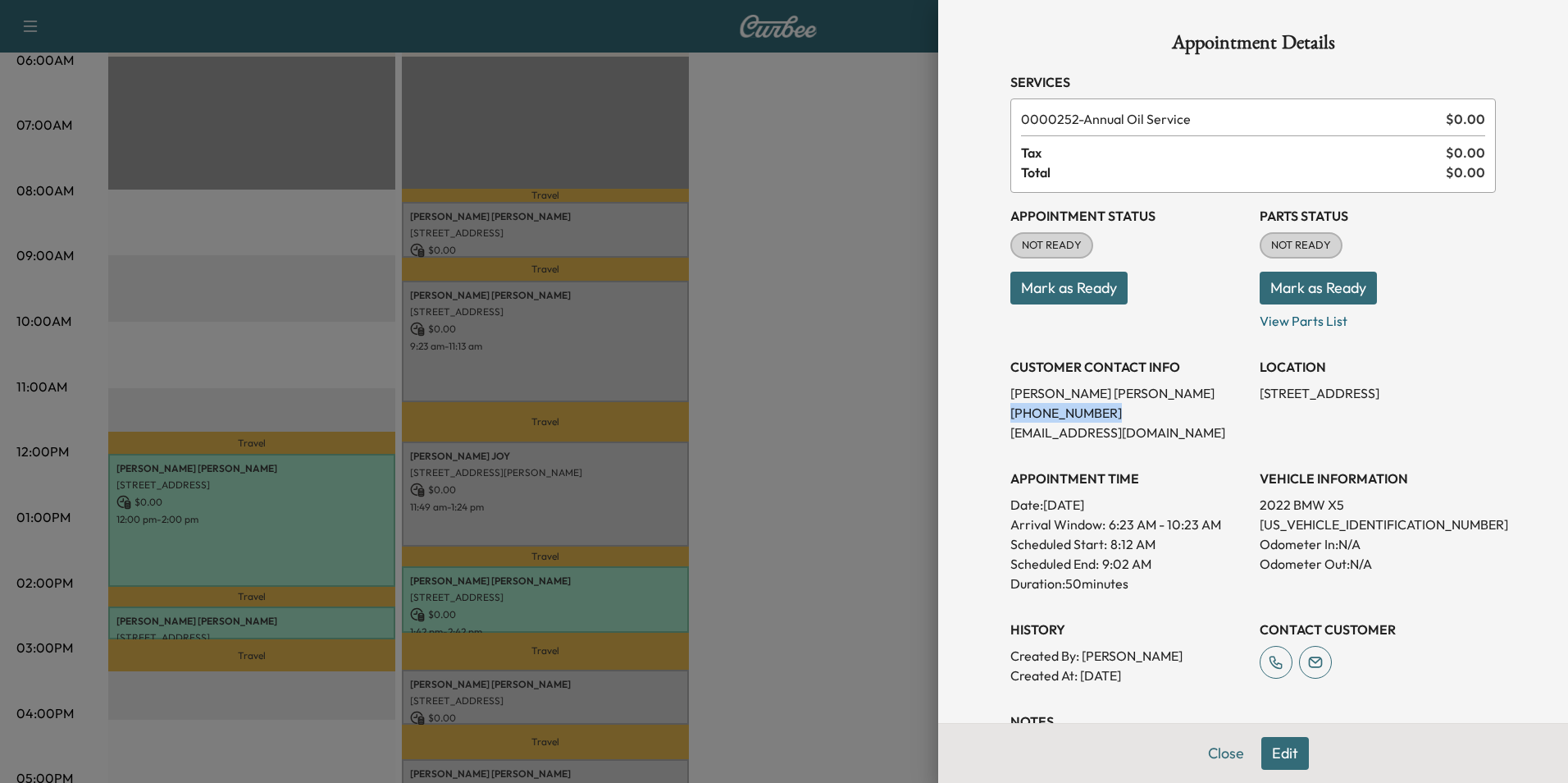
drag, startPoint x: 1086, startPoint y: 416, endPoint x: 998, endPoint y: 417, distance: 88.0
click at [1011, 417] on p "(713) 505-8781" at bounding box center [1128, 413] width 236 height 20
drag, startPoint x: 998, startPoint y: 417, endPoint x: 1061, endPoint y: 411, distance: 63.3
copy p "(713) 505-8781"
click at [1101, 287] on button "Mark as Ready" at bounding box center [1069, 287] width 117 height 32
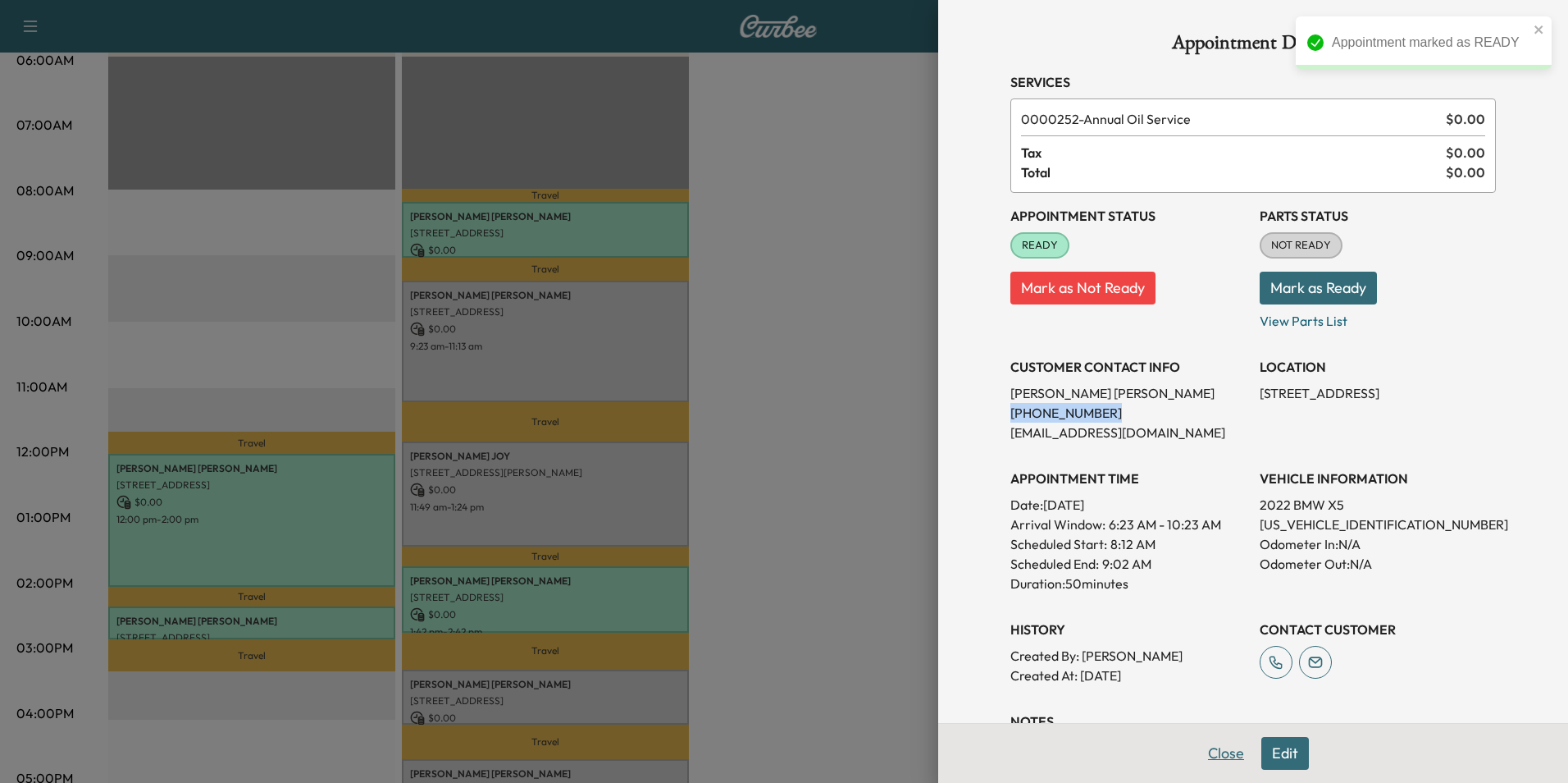
click at [1217, 756] on button "Close" at bounding box center [1226, 753] width 58 height 32
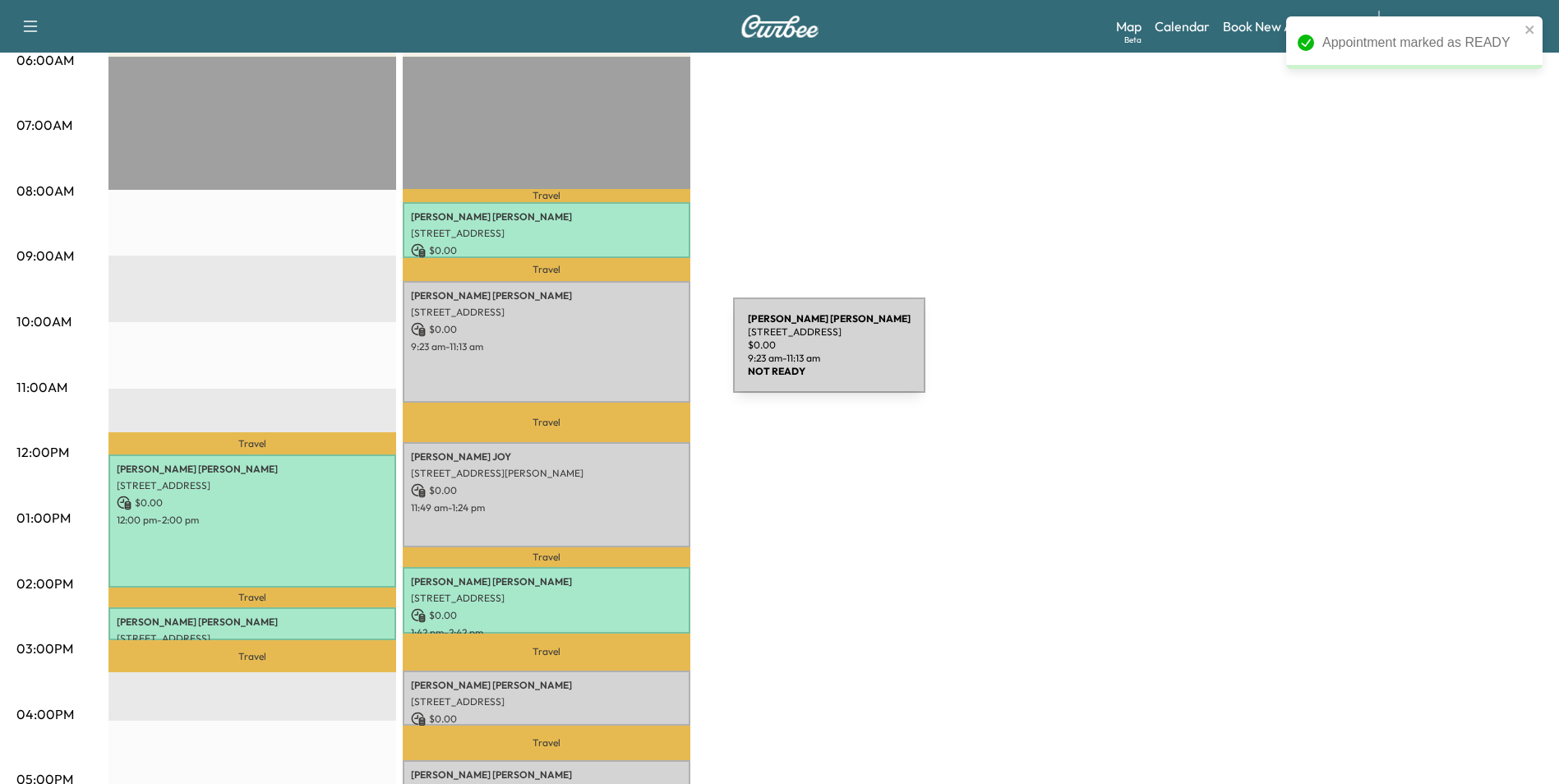
click at [610, 355] on div "TISHA WILLIAMS 4919 Ridge Harbor Dr, Houston, TX 77053, USA $ 0.00 9:23 am - 11…" at bounding box center [546, 341] width 288 height 122
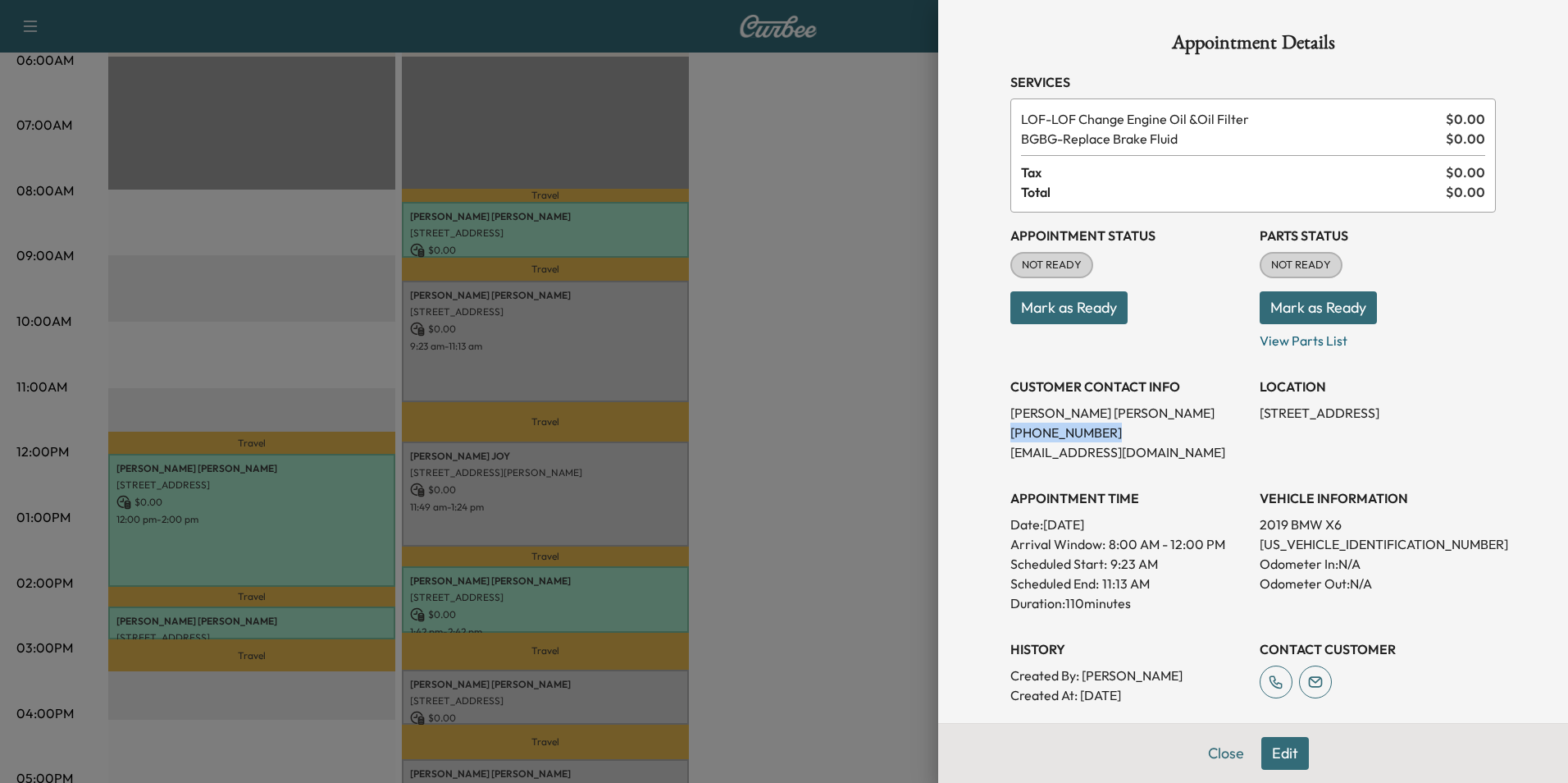
drag, startPoint x: 1076, startPoint y: 432, endPoint x: 998, endPoint y: 438, distance: 78.2
click at [1011, 438] on p "(713) 557-1310" at bounding box center [1128, 432] width 236 height 20
drag, startPoint x: 998, startPoint y: 438, endPoint x: 1062, endPoint y: 433, distance: 64.2
copy p "(713) 557-1310"
click at [1100, 305] on button "Mark as Ready" at bounding box center [1069, 307] width 117 height 32
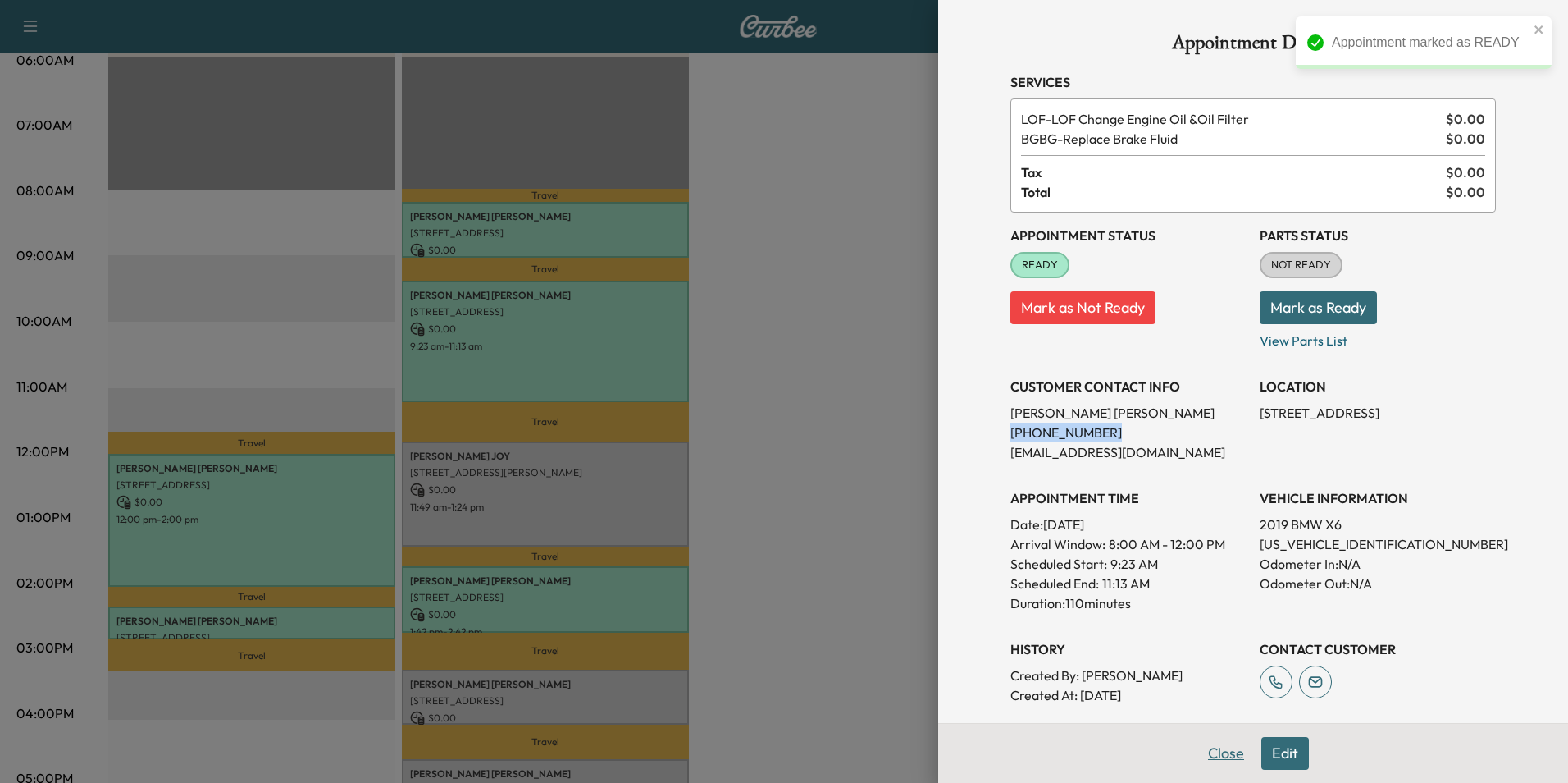
click at [1216, 756] on button "Close" at bounding box center [1226, 753] width 58 height 32
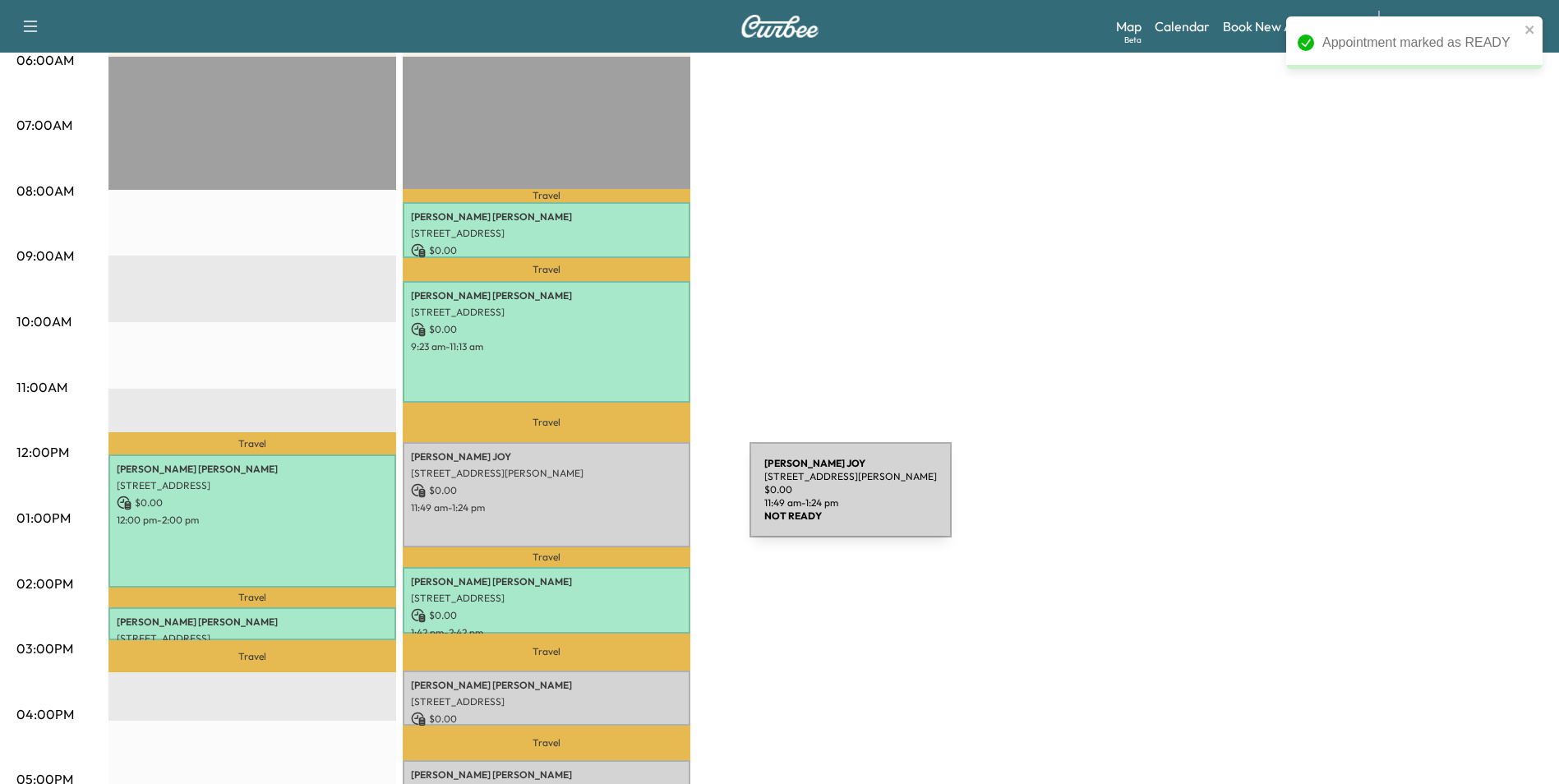
click at [626, 501] on p "11:49 am - 1:24 pm" at bounding box center [546, 507] width 271 height 14
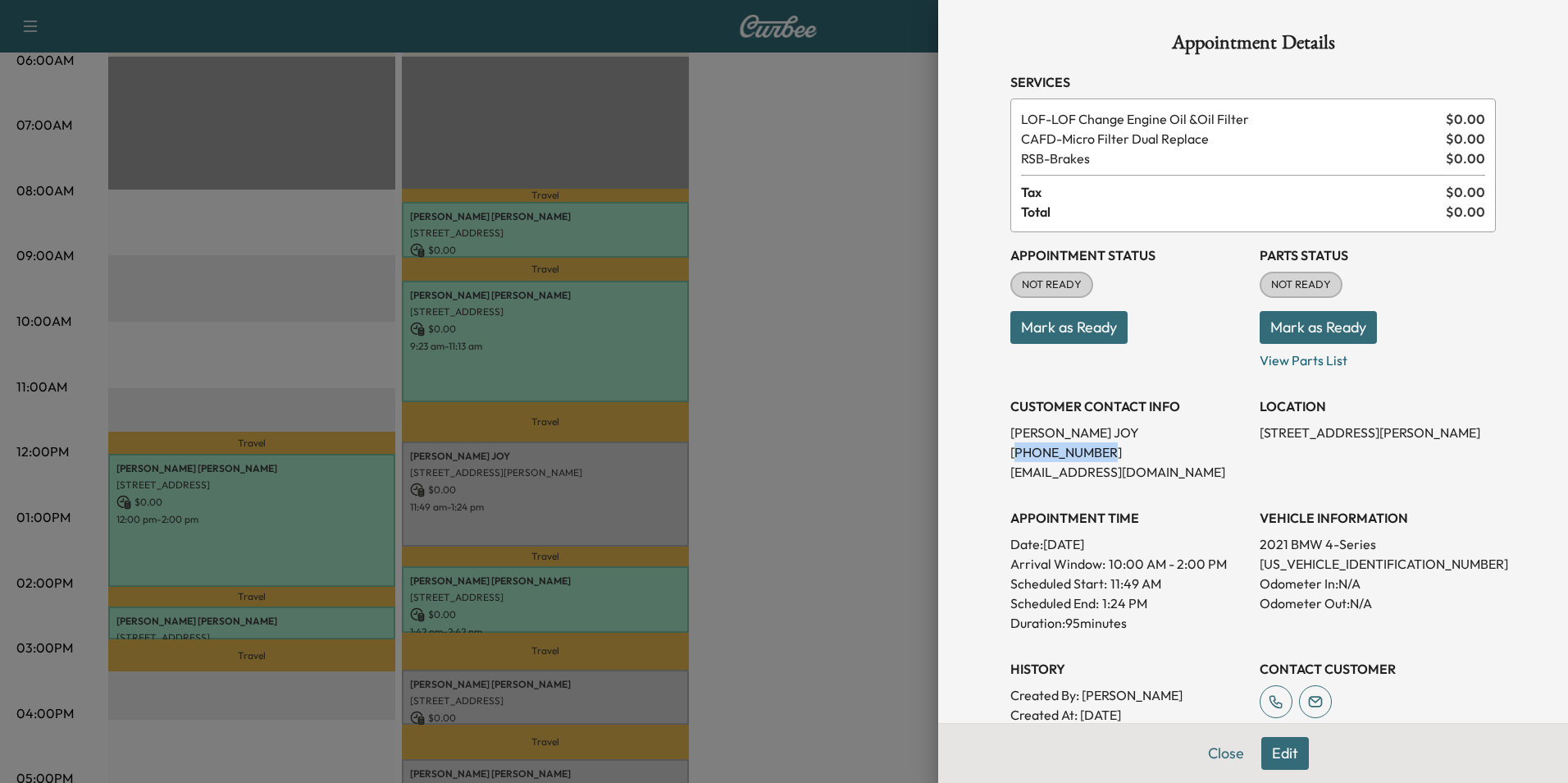
drag, startPoint x: 1076, startPoint y: 450, endPoint x: 1004, endPoint y: 451, distance: 72.0
click at [1011, 451] on p "(917) 327-2021" at bounding box center [1128, 452] width 236 height 20
drag, startPoint x: 1004, startPoint y: 451, endPoint x: 1114, endPoint y: 442, distance: 110.4
click at [1132, 442] on p "KURIYACHAN JOY" at bounding box center [1128, 432] width 236 height 20
drag, startPoint x: 1084, startPoint y: 445, endPoint x: 999, endPoint y: 451, distance: 85.2
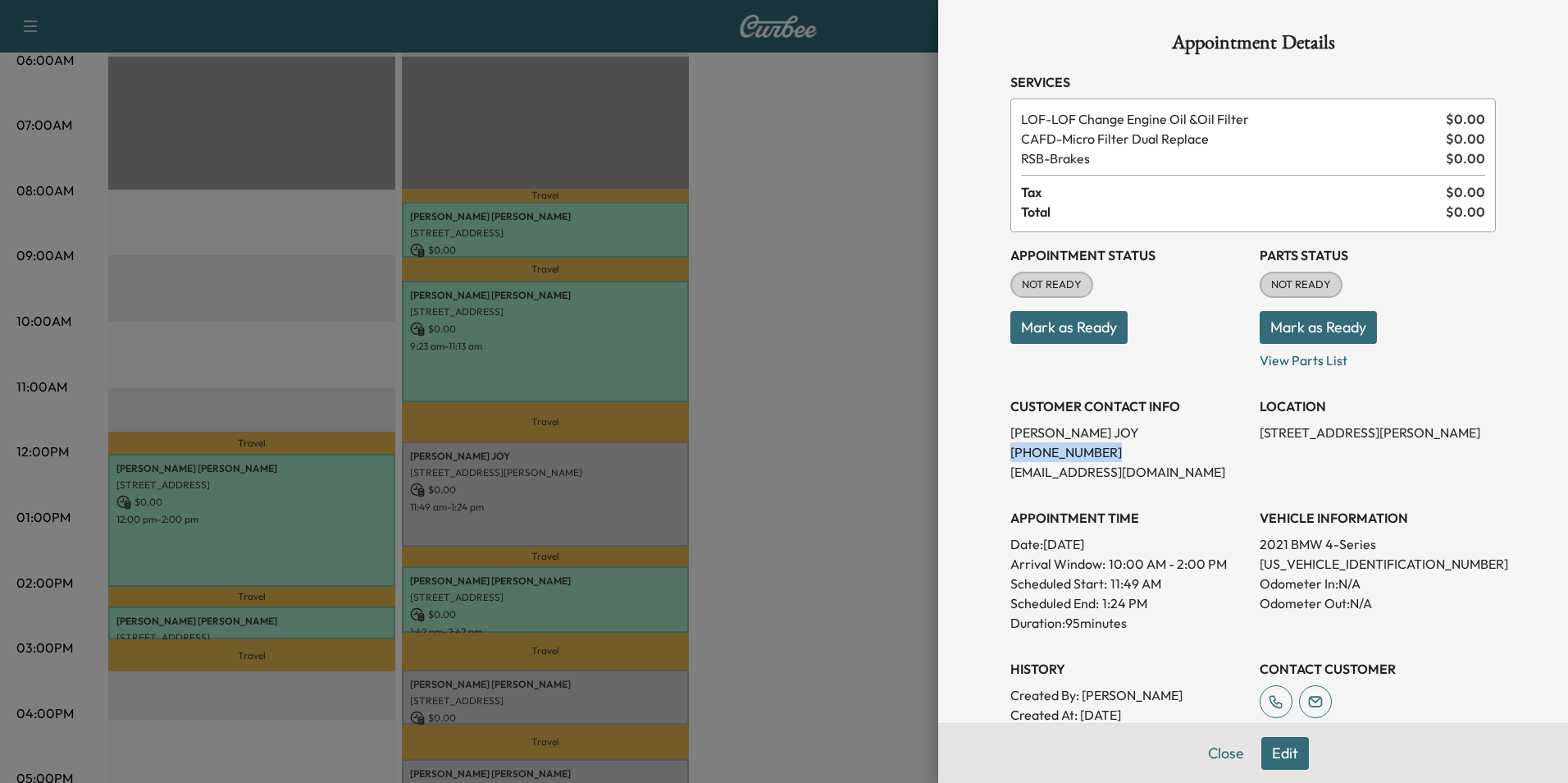
click at [1011, 451] on p "(917) 327-2021" at bounding box center [1128, 452] width 236 height 20
drag, startPoint x: 999, startPoint y: 451, endPoint x: 1064, endPoint y: 454, distance: 65.1
copy p "(917) 327-2021"
click at [1091, 333] on button "Mark as Ready" at bounding box center [1069, 327] width 117 height 32
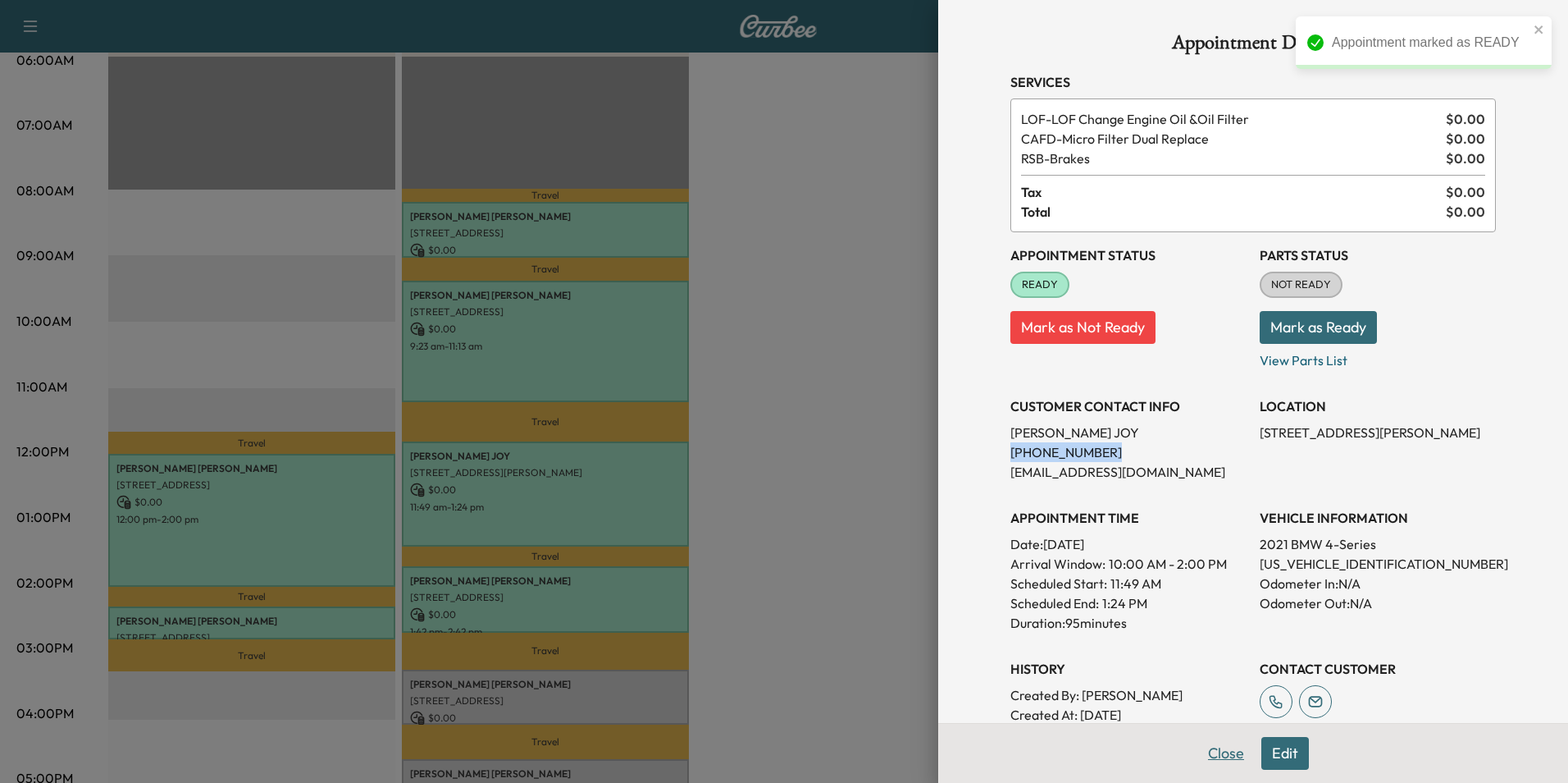
click at [1222, 754] on button "Close" at bounding box center [1226, 753] width 58 height 32
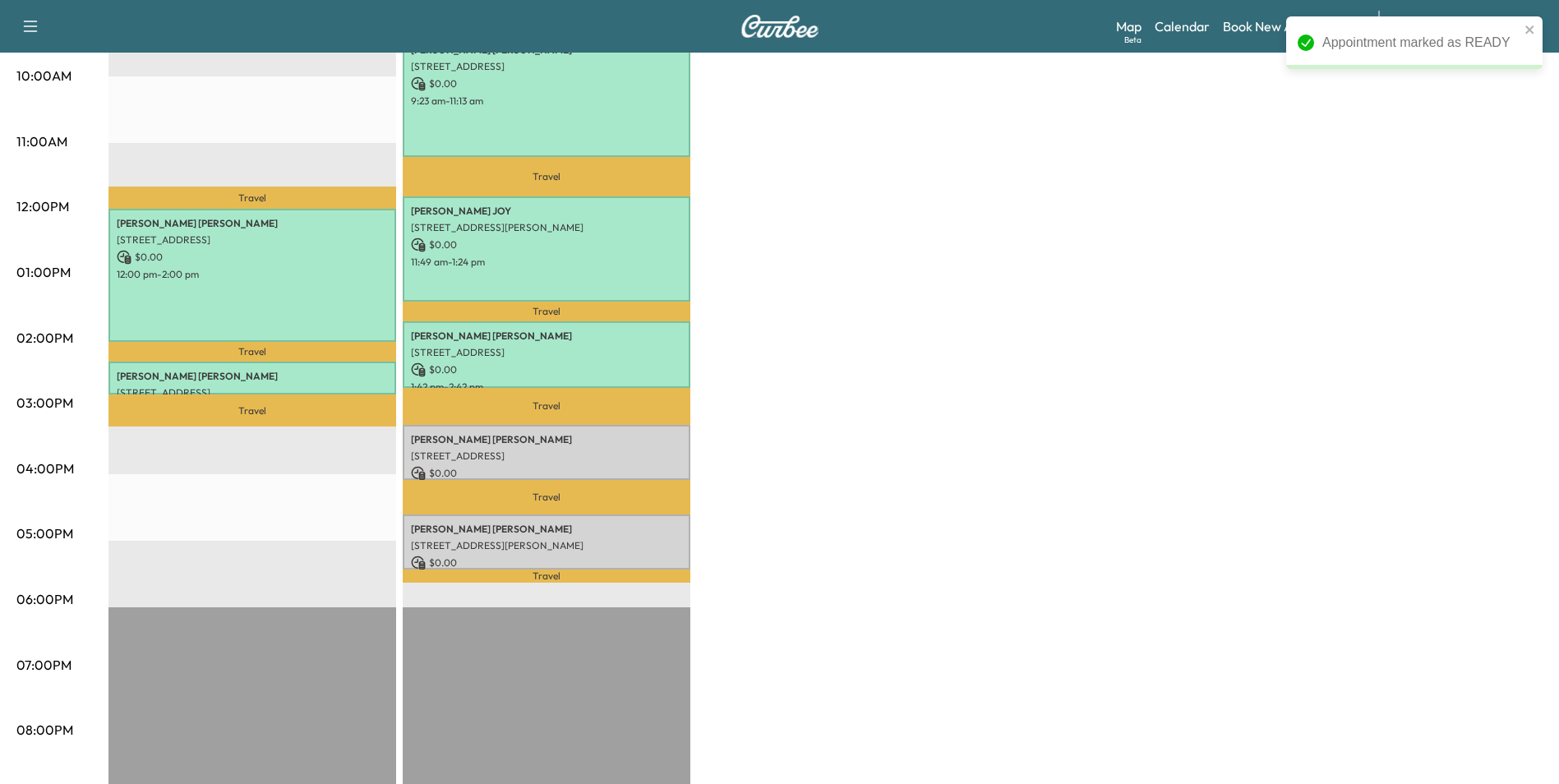
scroll to position [575, 0]
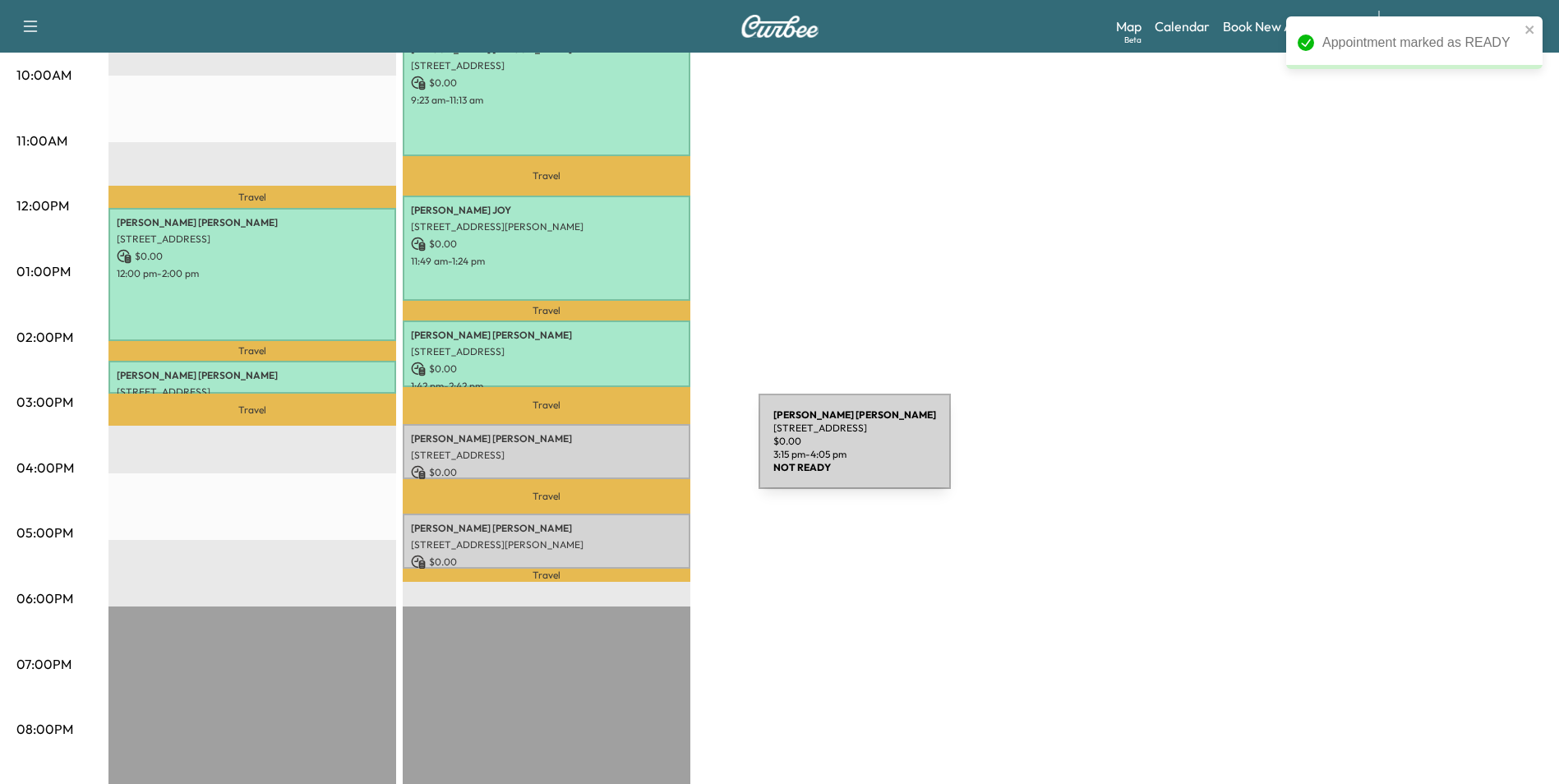
click at [636, 451] on p "[STREET_ADDRESS]" at bounding box center [546, 455] width 271 height 14
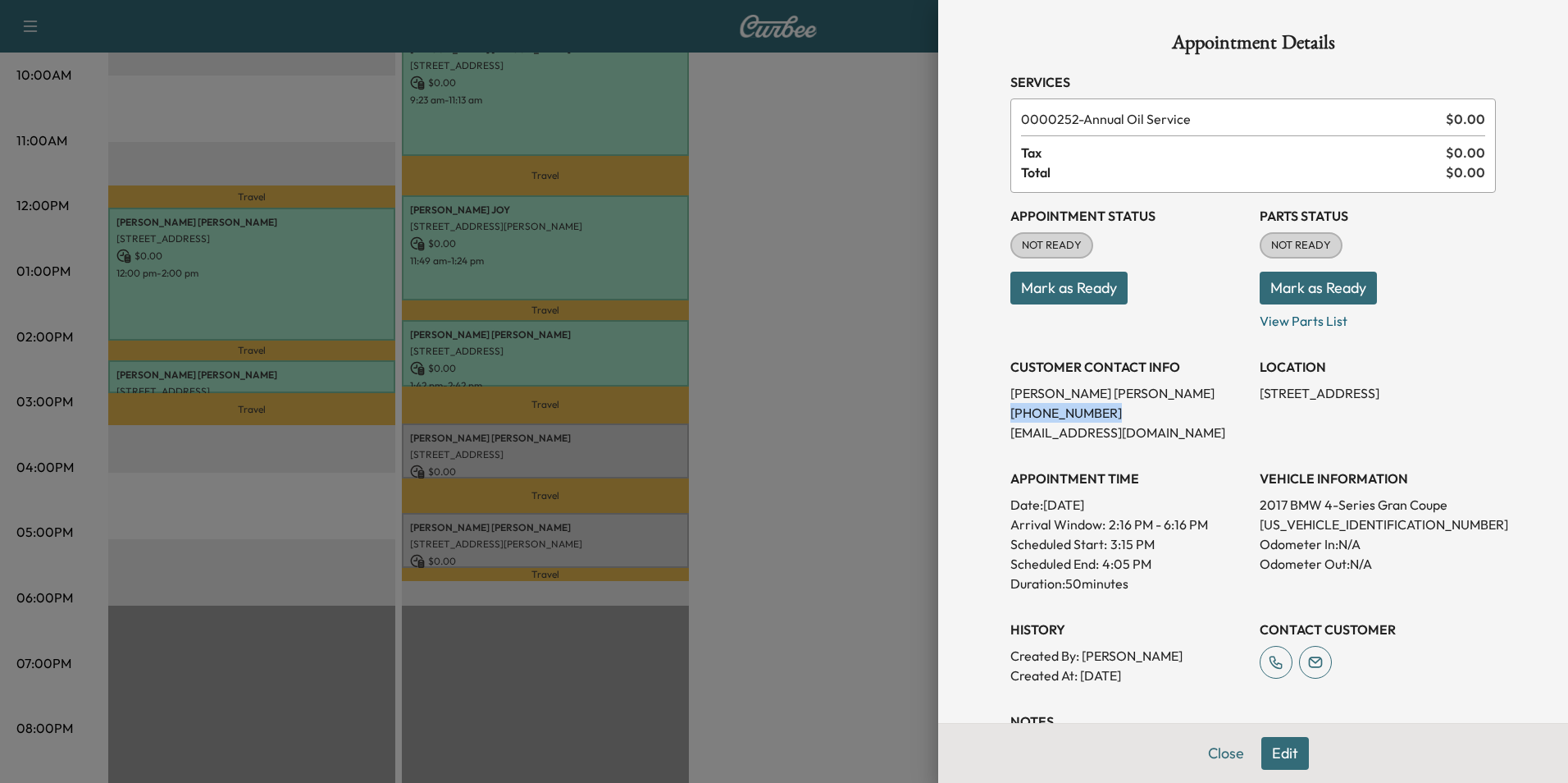
drag, startPoint x: 1087, startPoint y: 412, endPoint x: 999, endPoint y: 419, distance: 88.3
click at [1011, 419] on p "(832) 506-2146" at bounding box center [1128, 413] width 236 height 20
drag, startPoint x: 999, startPoint y: 419, endPoint x: 1073, endPoint y: 415, distance: 74.1
copy p "(832) 506-2146"
click at [1061, 287] on button "Mark as Ready" at bounding box center [1069, 287] width 117 height 32
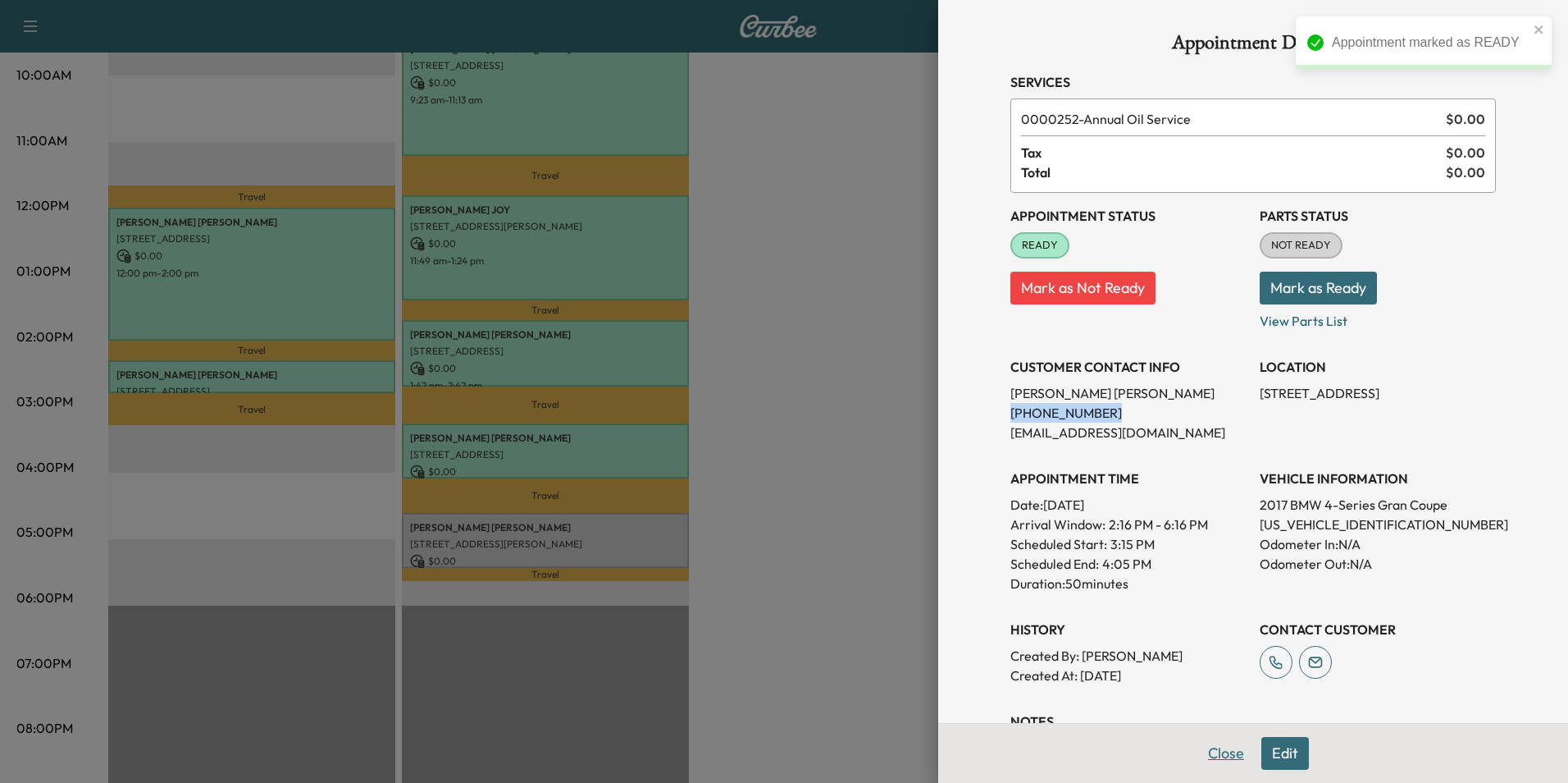
click at [1216, 757] on button "Close" at bounding box center [1226, 753] width 58 height 32
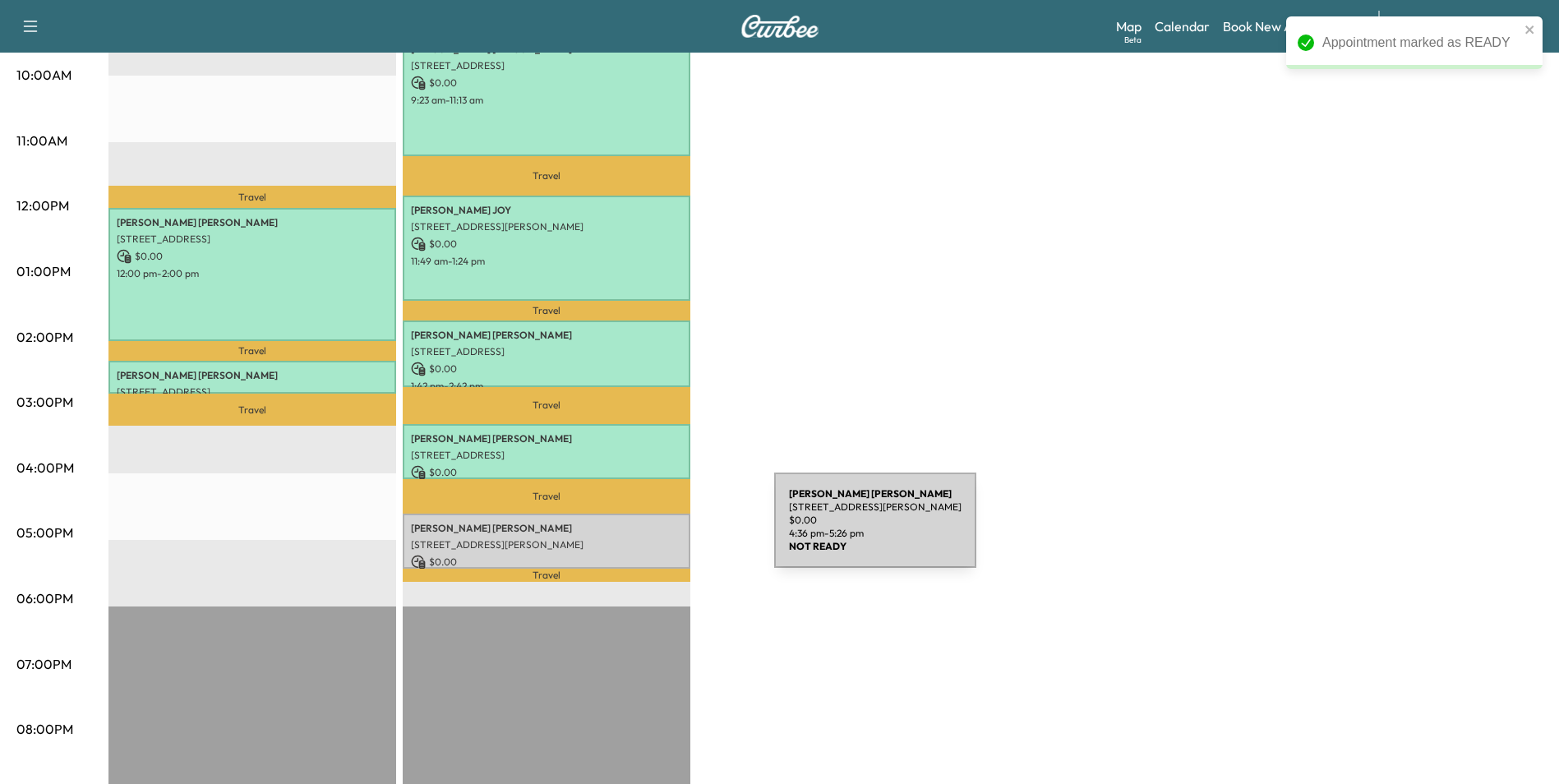
click at [651, 538] on p "[STREET_ADDRESS][PERSON_NAME]" at bounding box center [546, 544] width 271 height 14
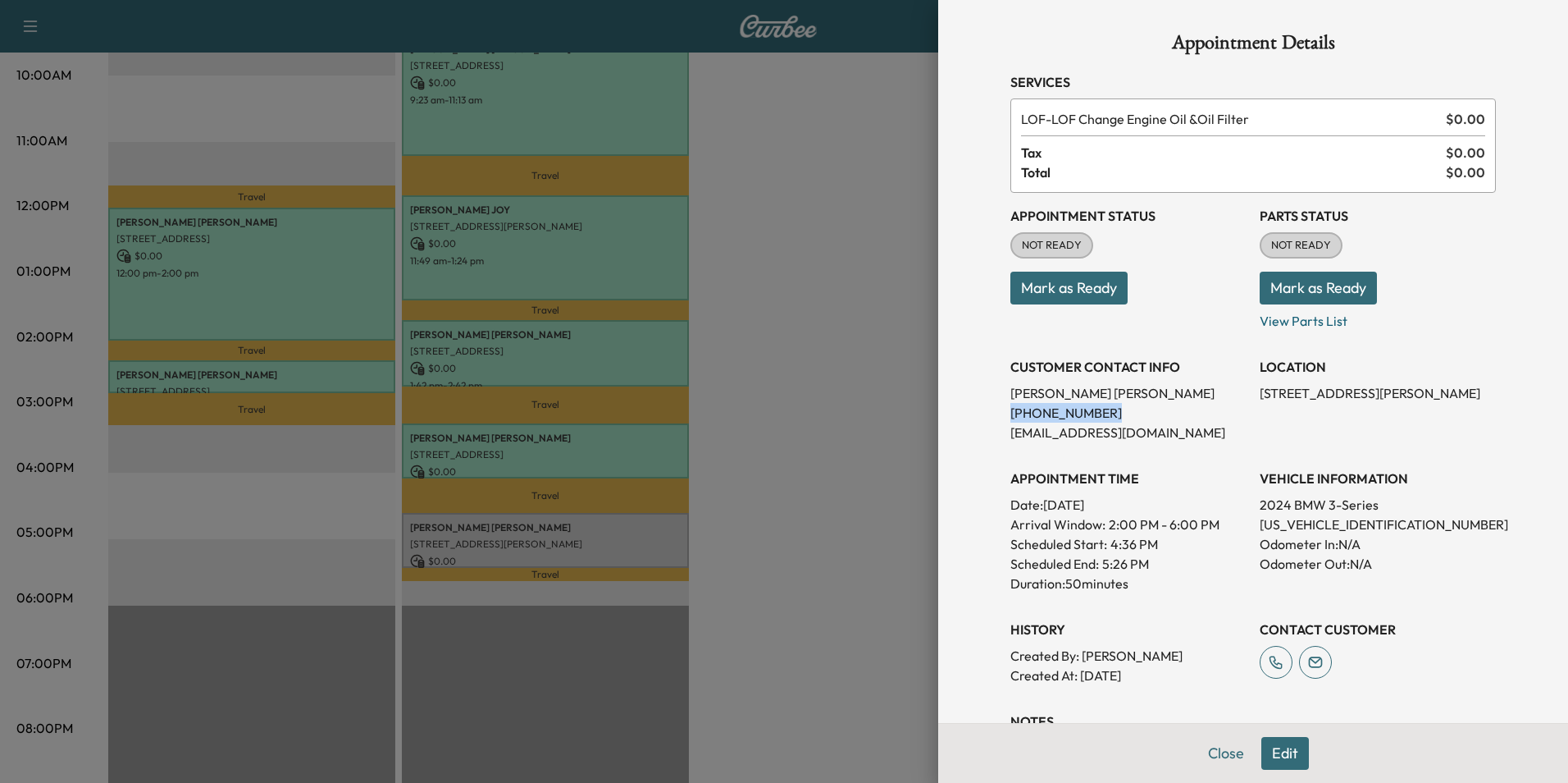
drag, startPoint x: 1088, startPoint y: 408, endPoint x: 1000, endPoint y: 413, distance: 88.1
click at [1011, 413] on p "(346) 504-1495" at bounding box center [1128, 413] width 236 height 20
drag, startPoint x: 1000, startPoint y: 413, endPoint x: 1083, endPoint y: 412, distance: 83.0
copy p "(346) 504-1495"
click at [1073, 278] on button "Mark as Ready" at bounding box center [1069, 287] width 117 height 32
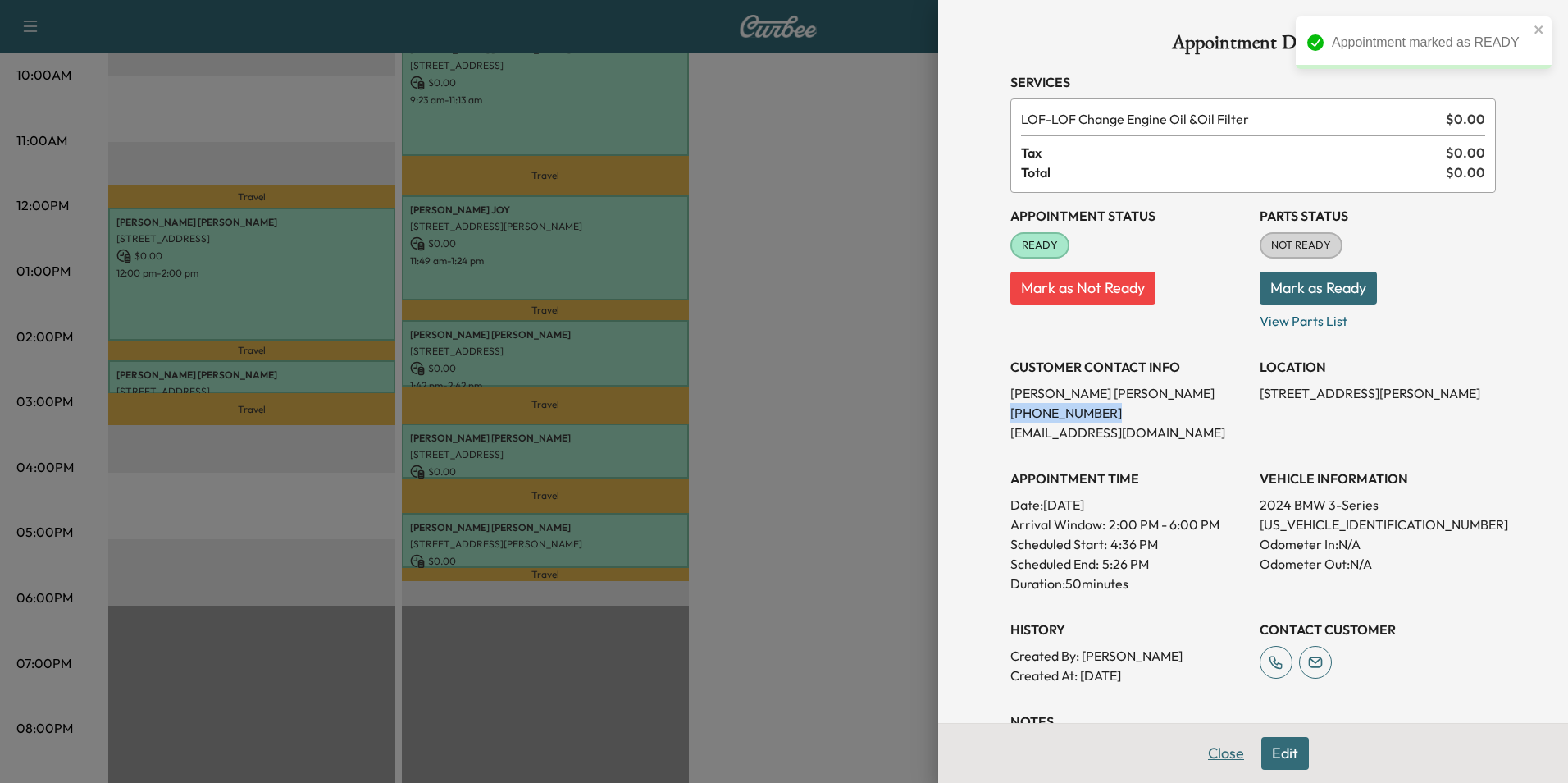
click at [1213, 759] on button "Close" at bounding box center [1226, 753] width 58 height 32
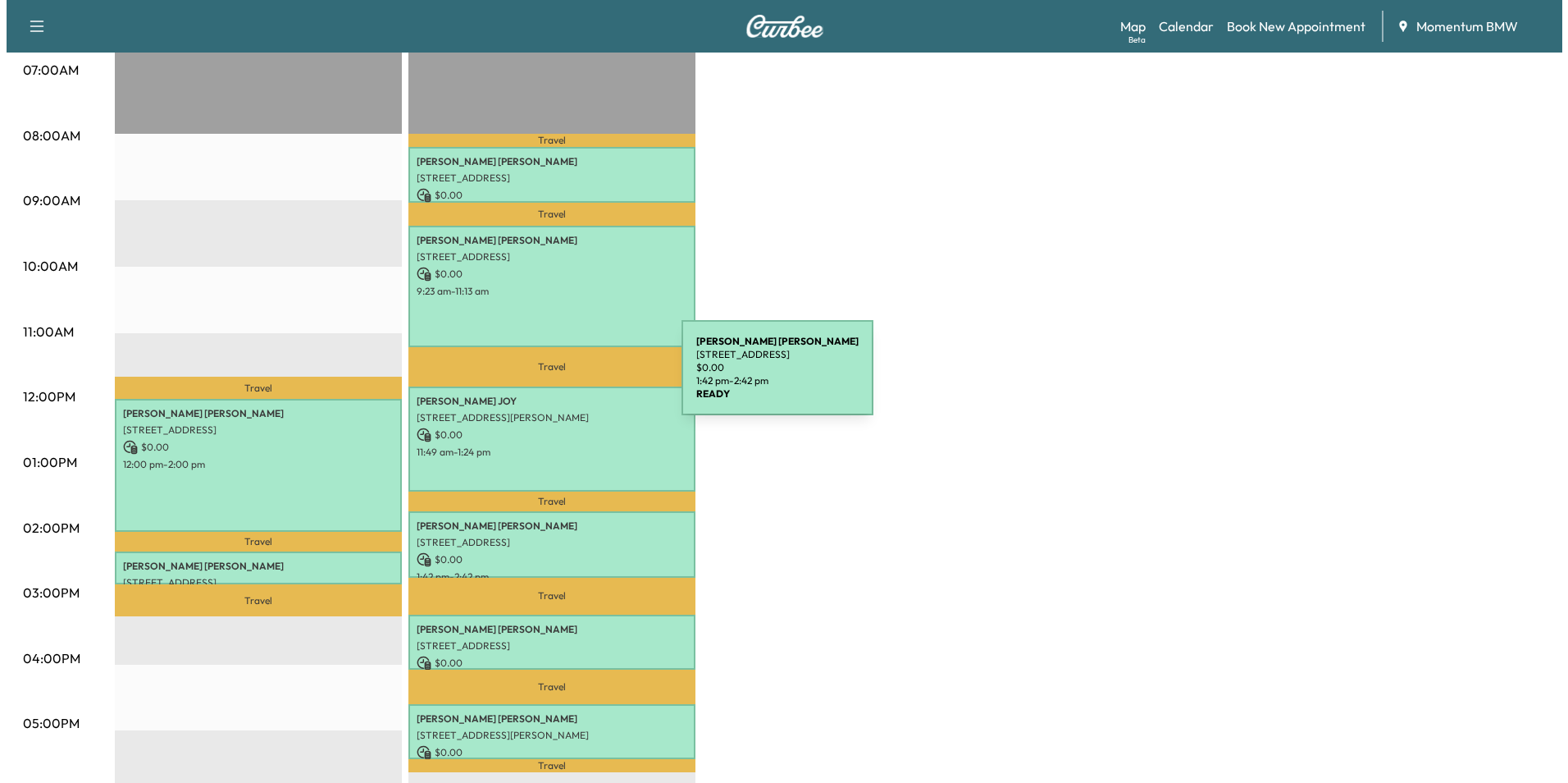
scroll to position [328, 0]
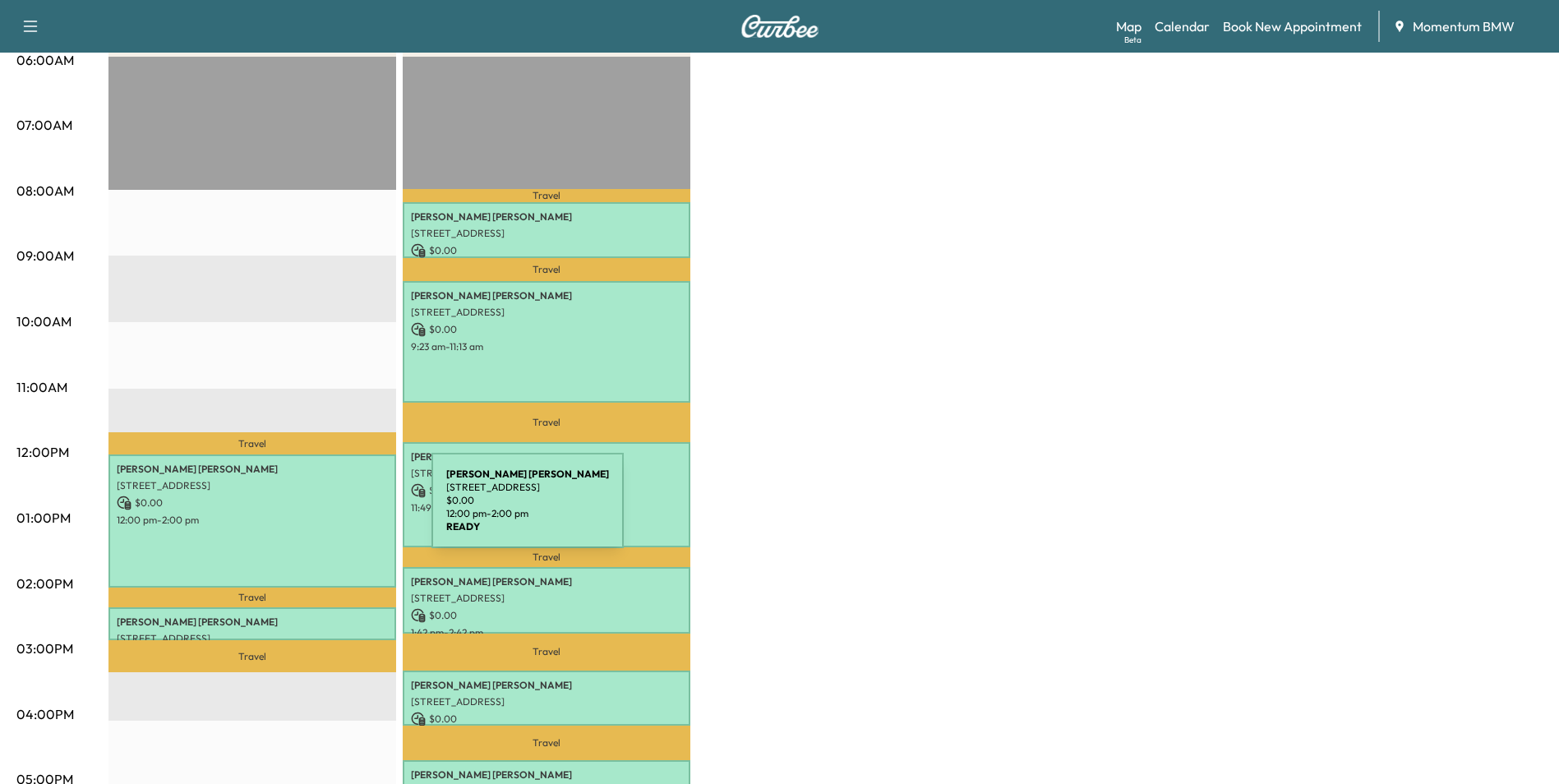
click at [308, 513] on p "12:00 pm - 2:00 pm" at bounding box center [252, 520] width 271 height 14
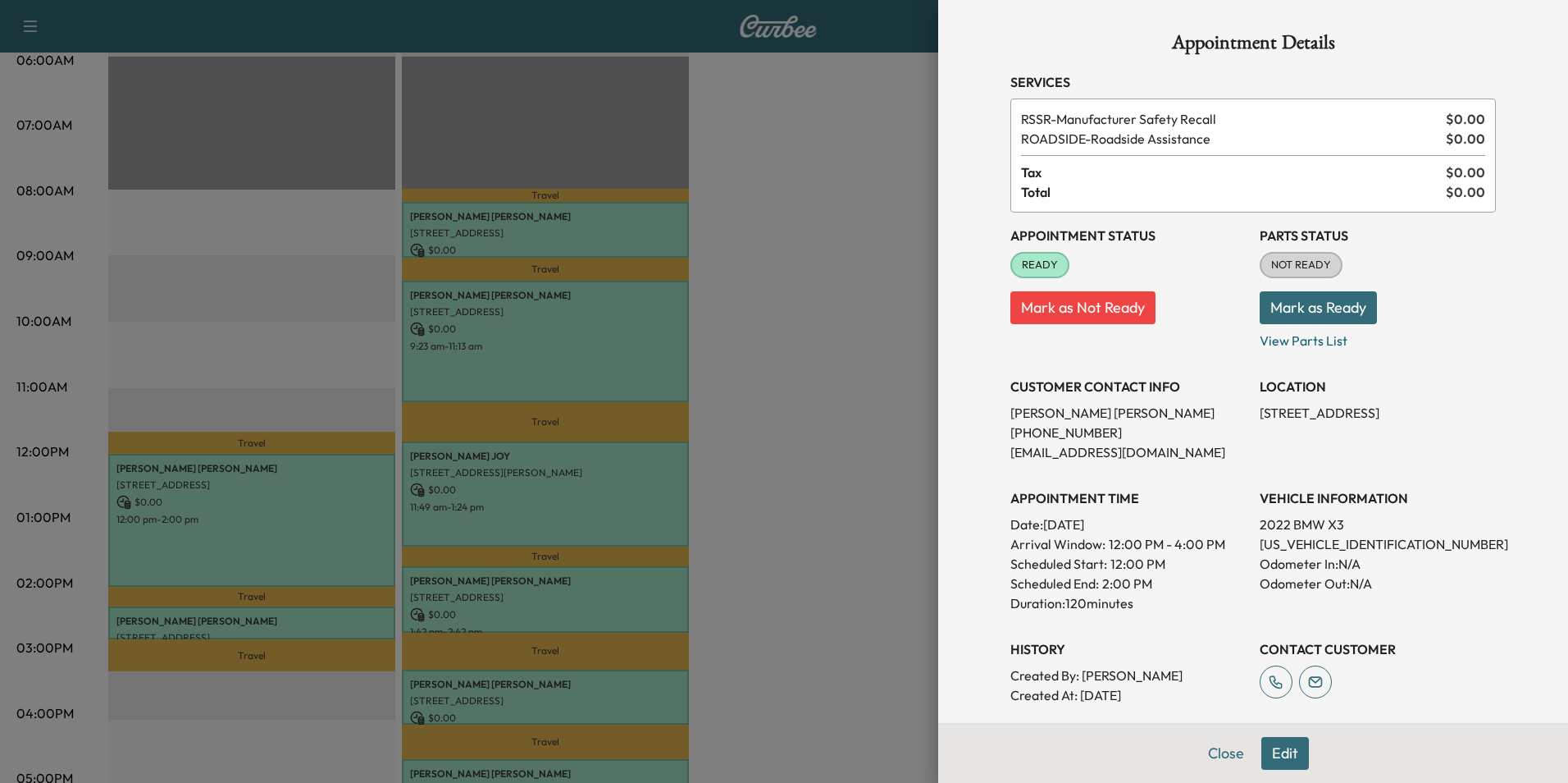
scroll to position [0, 0]
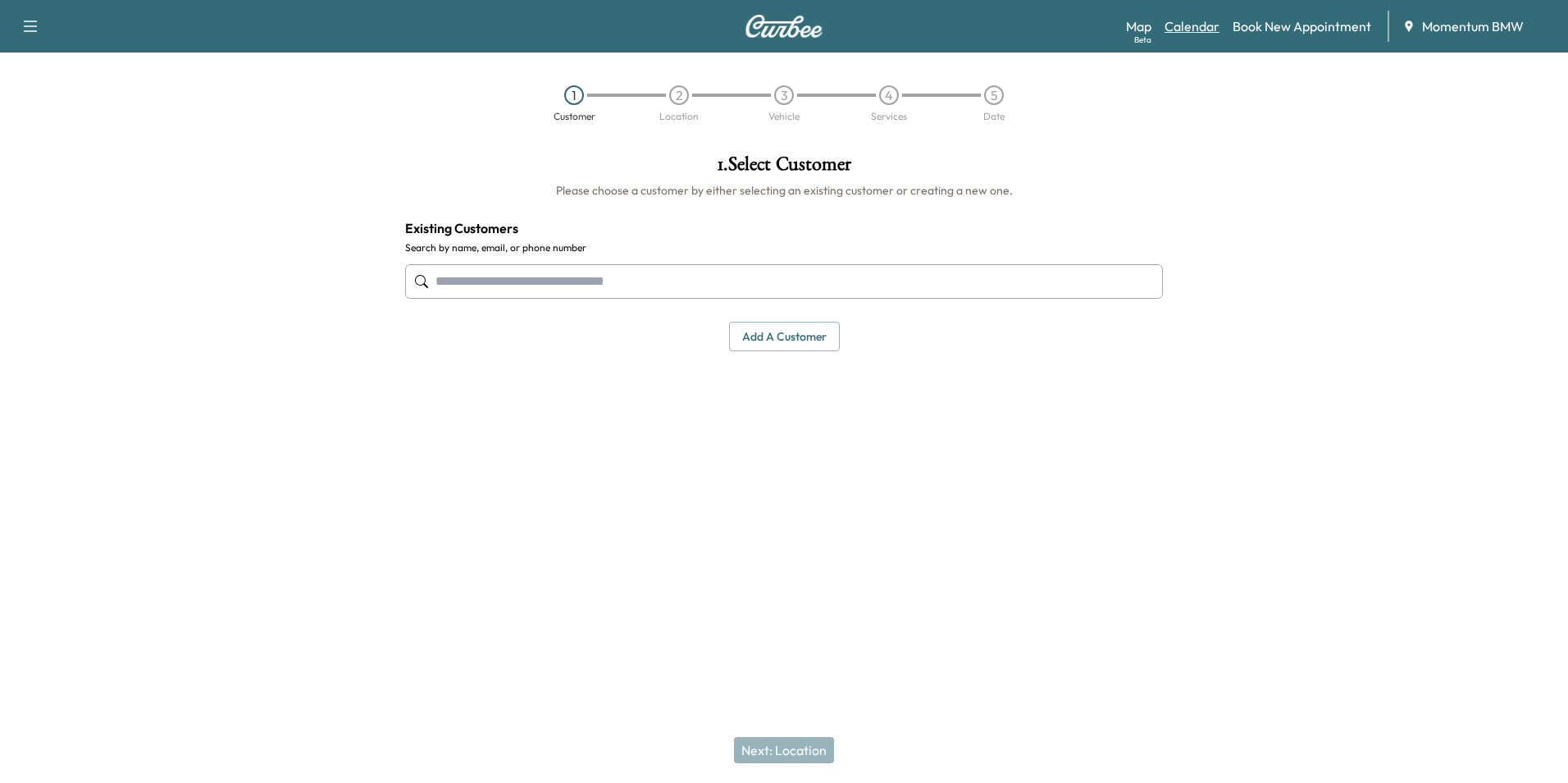
click at [1192, 25] on link "Calendar" at bounding box center [1192, 26] width 55 height 20
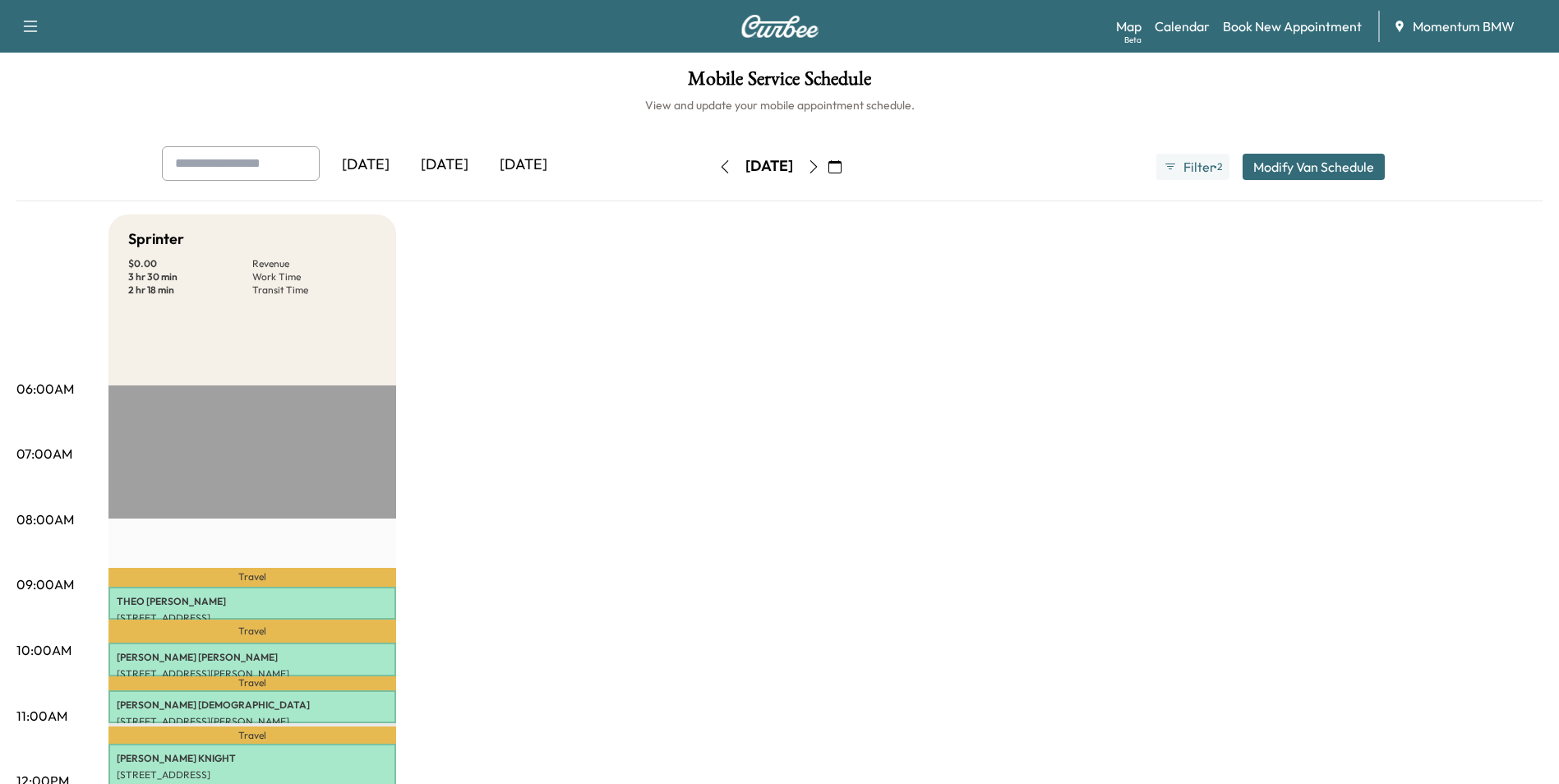
click at [821, 168] on icon "button" at bounding box center [813, 167] width 14 height 14
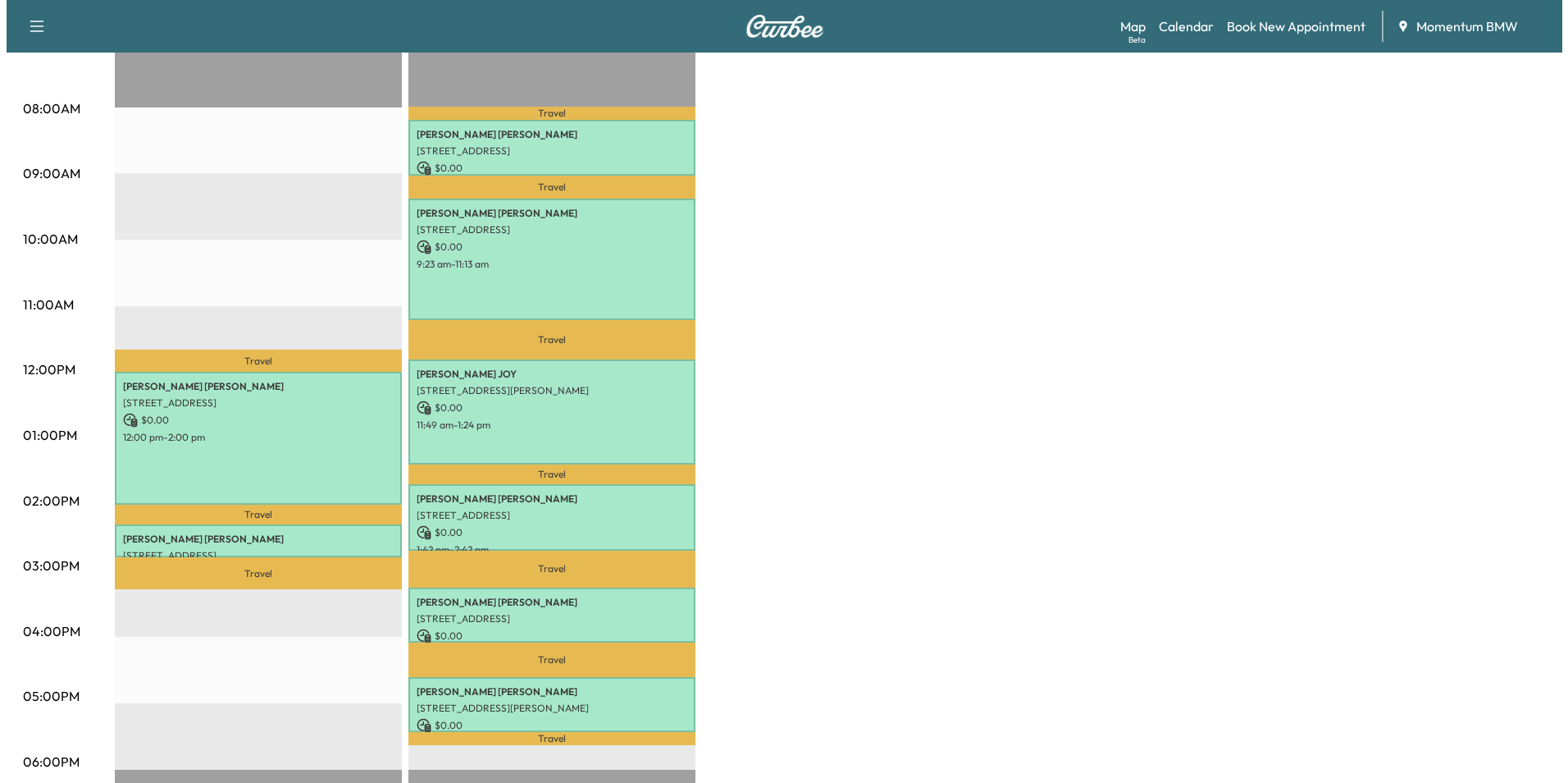
scroll to position [492, 0]
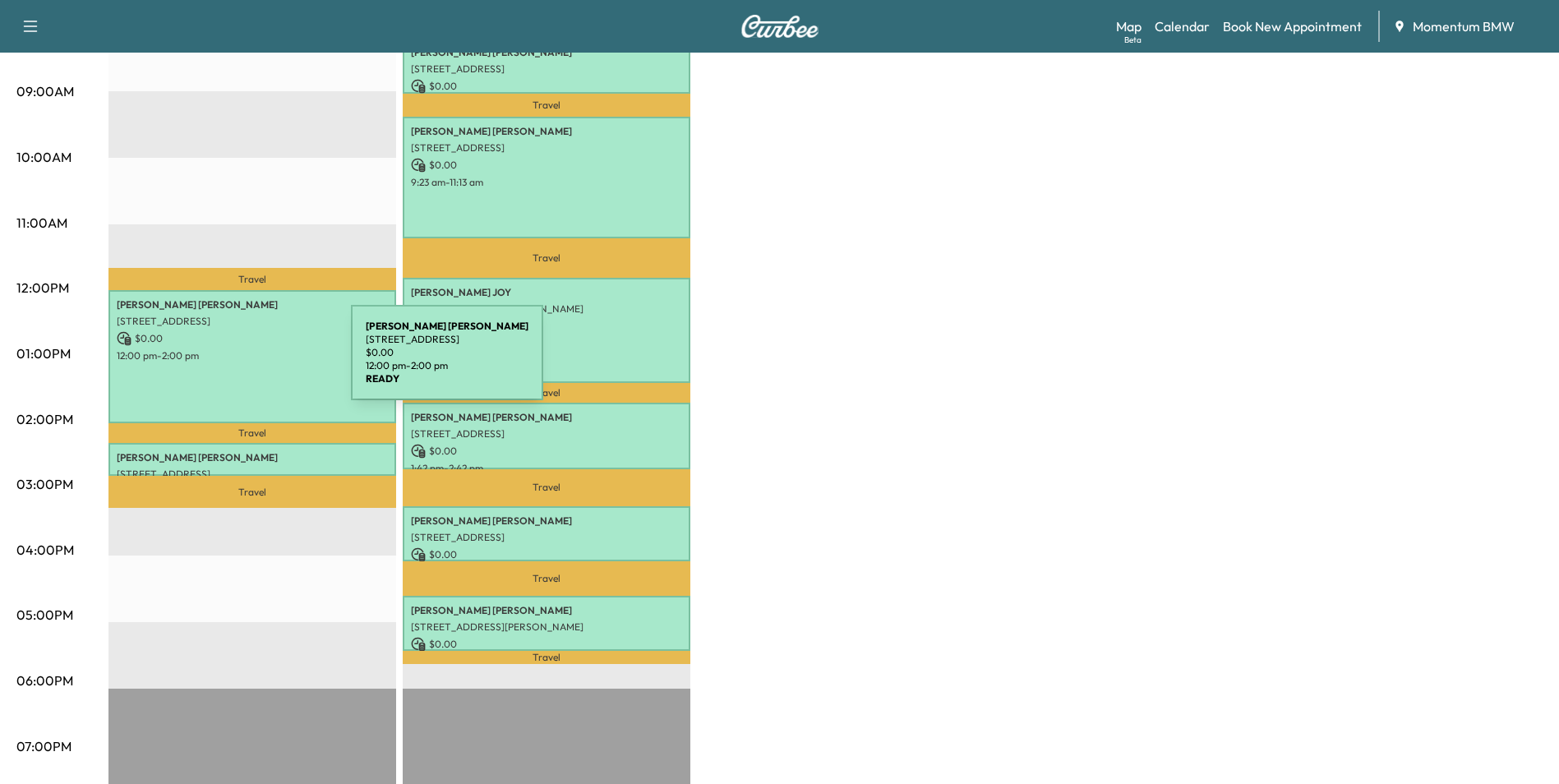
click at [227, 363] on div "[PERSON_NAME] [STREET_ADDRESS] $ 0.00 12:00 pm - 2:00 pm" at bounding box center [252, 356] width 288 height 134
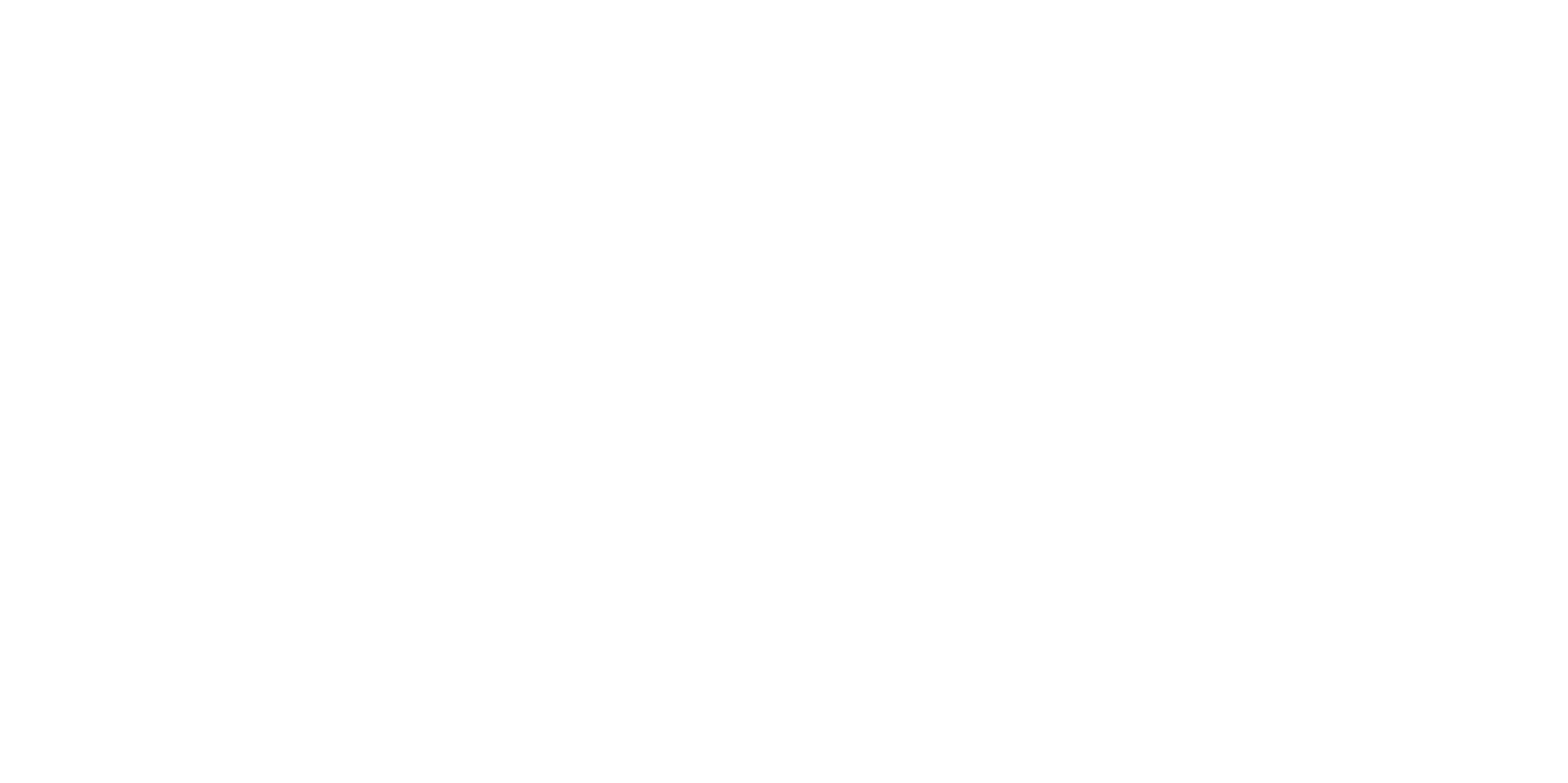
scroll to position [0, 0]
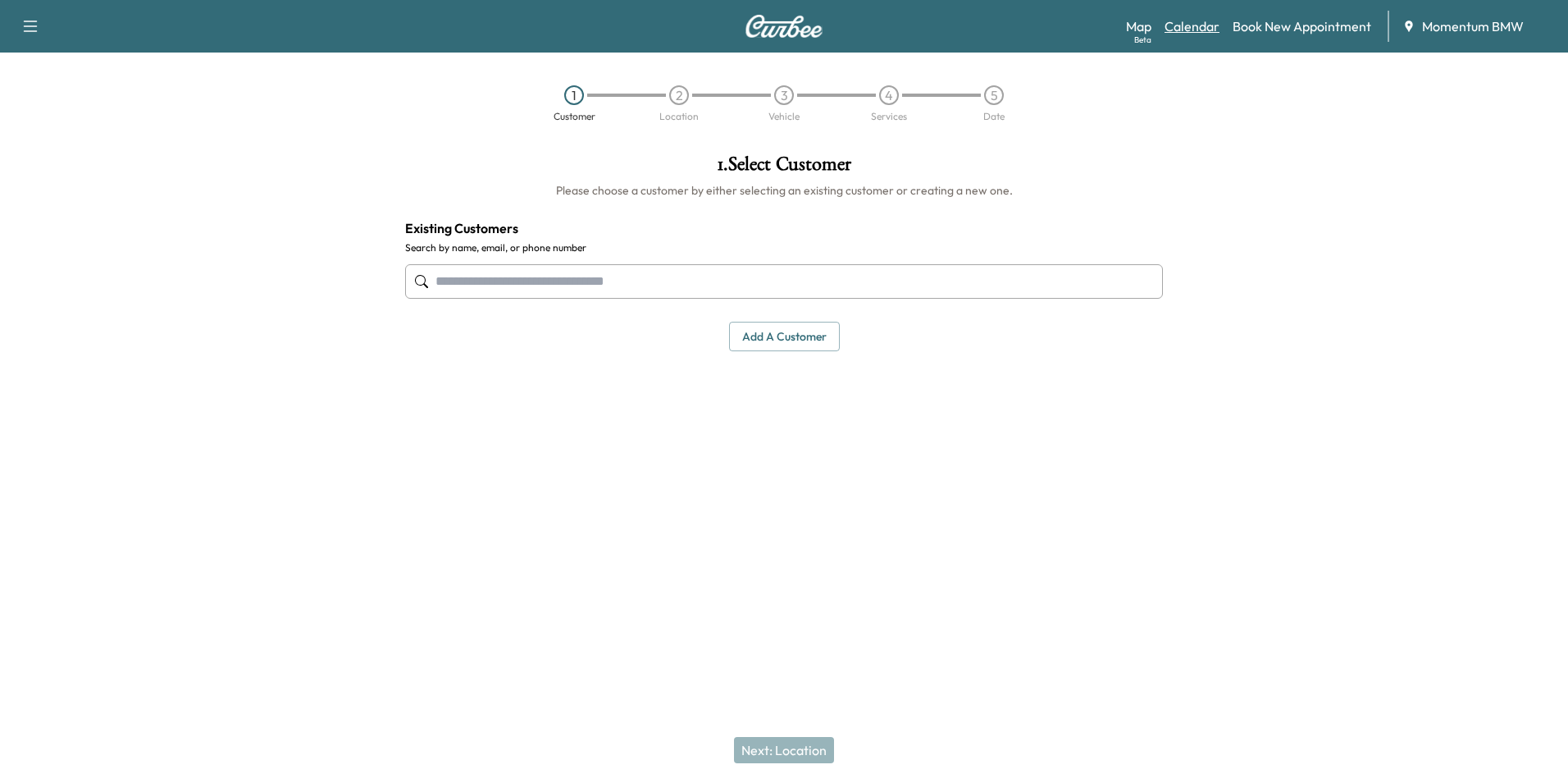
click at [1210, 30] on link "Calendar" at bounding box center [1192, 26] width 55 height 20
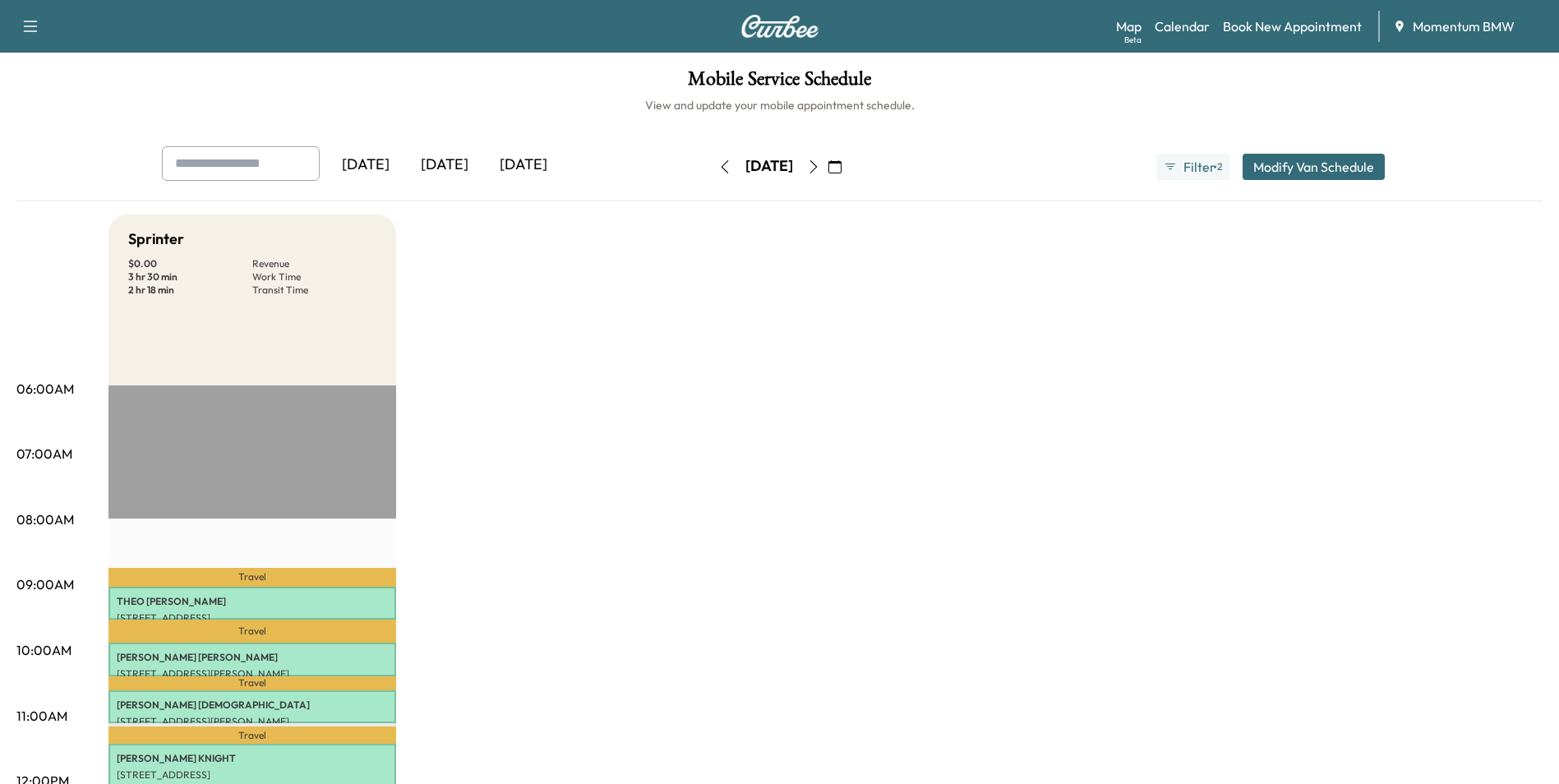
click at [817, 169] on icon "button" at bounding box center [813, 167] width 7 height 14
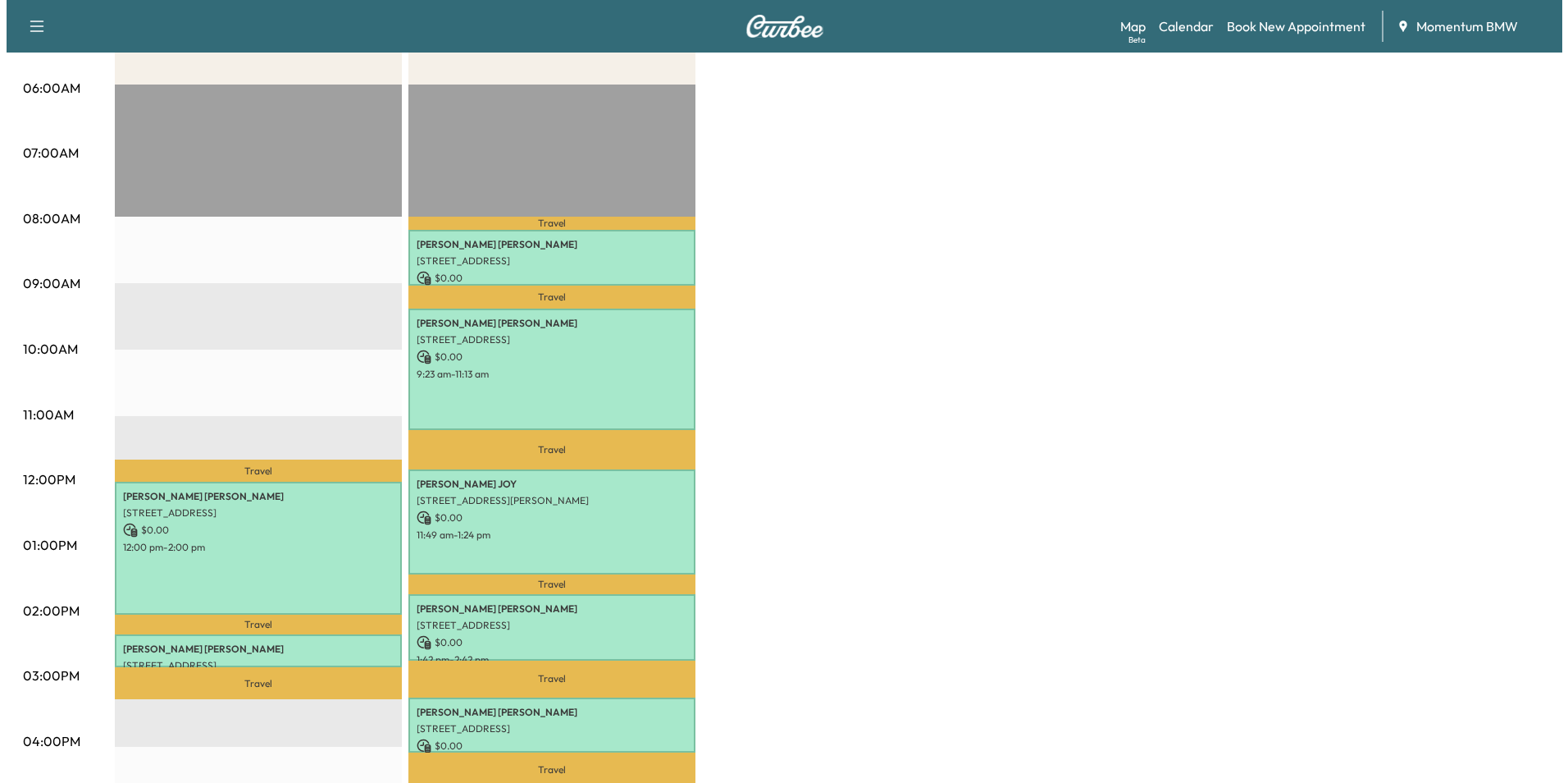
scroll to position [328, 0]
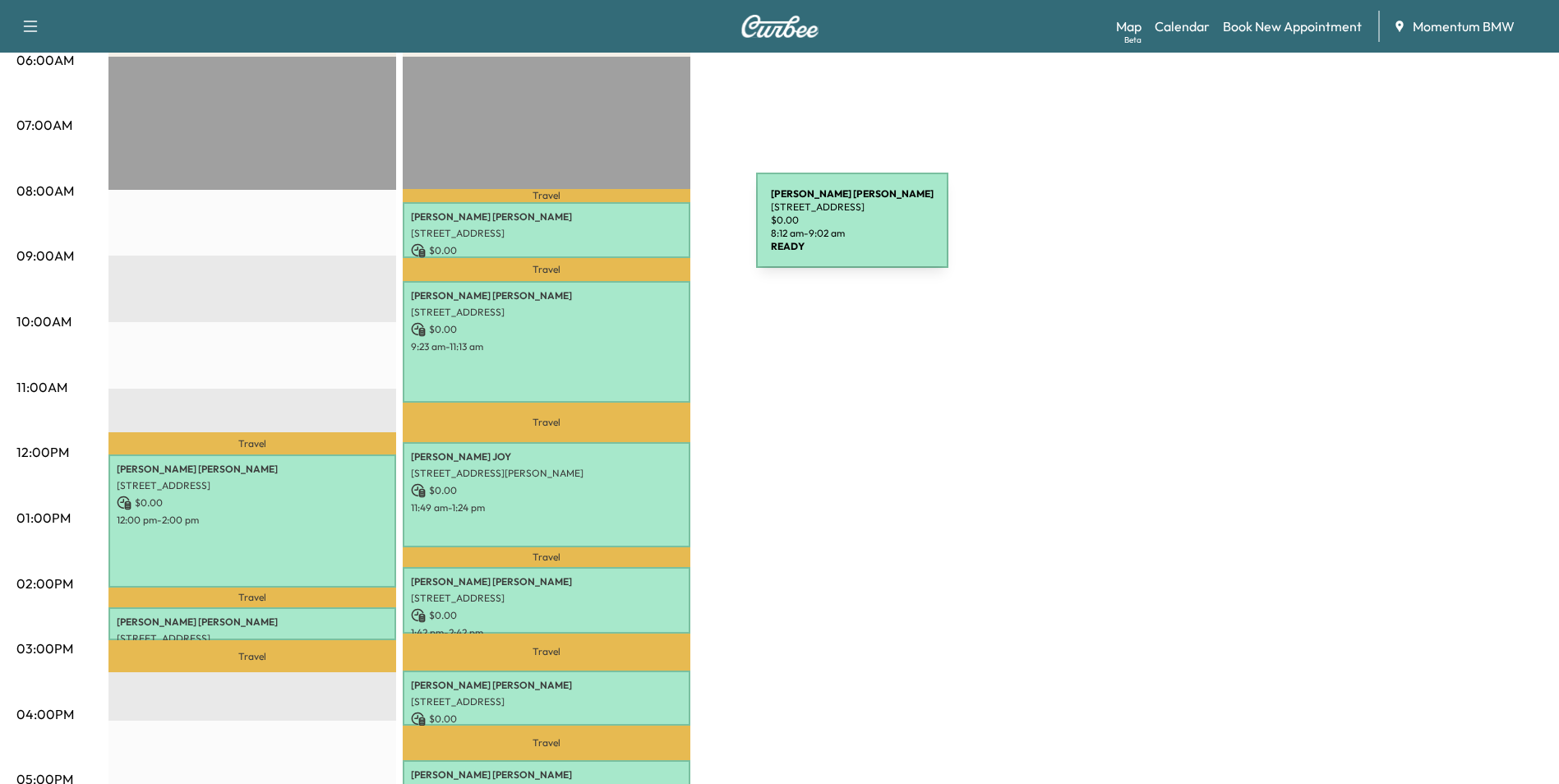
click at [633, 230] on p "[STREET_ADDRESS]" at bounding box center [546, 233] width 271 height 14
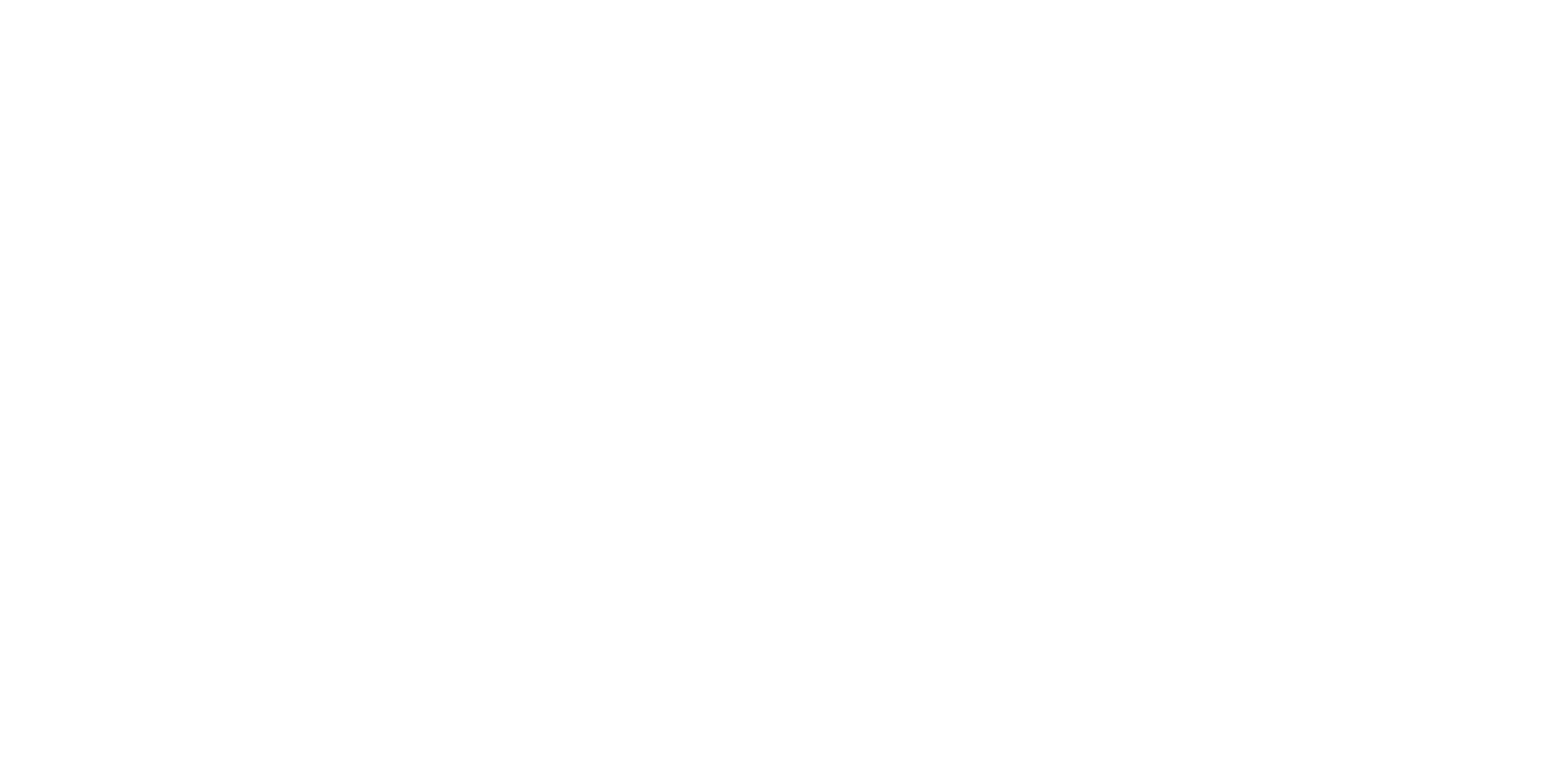
scroll to position [0, 0]
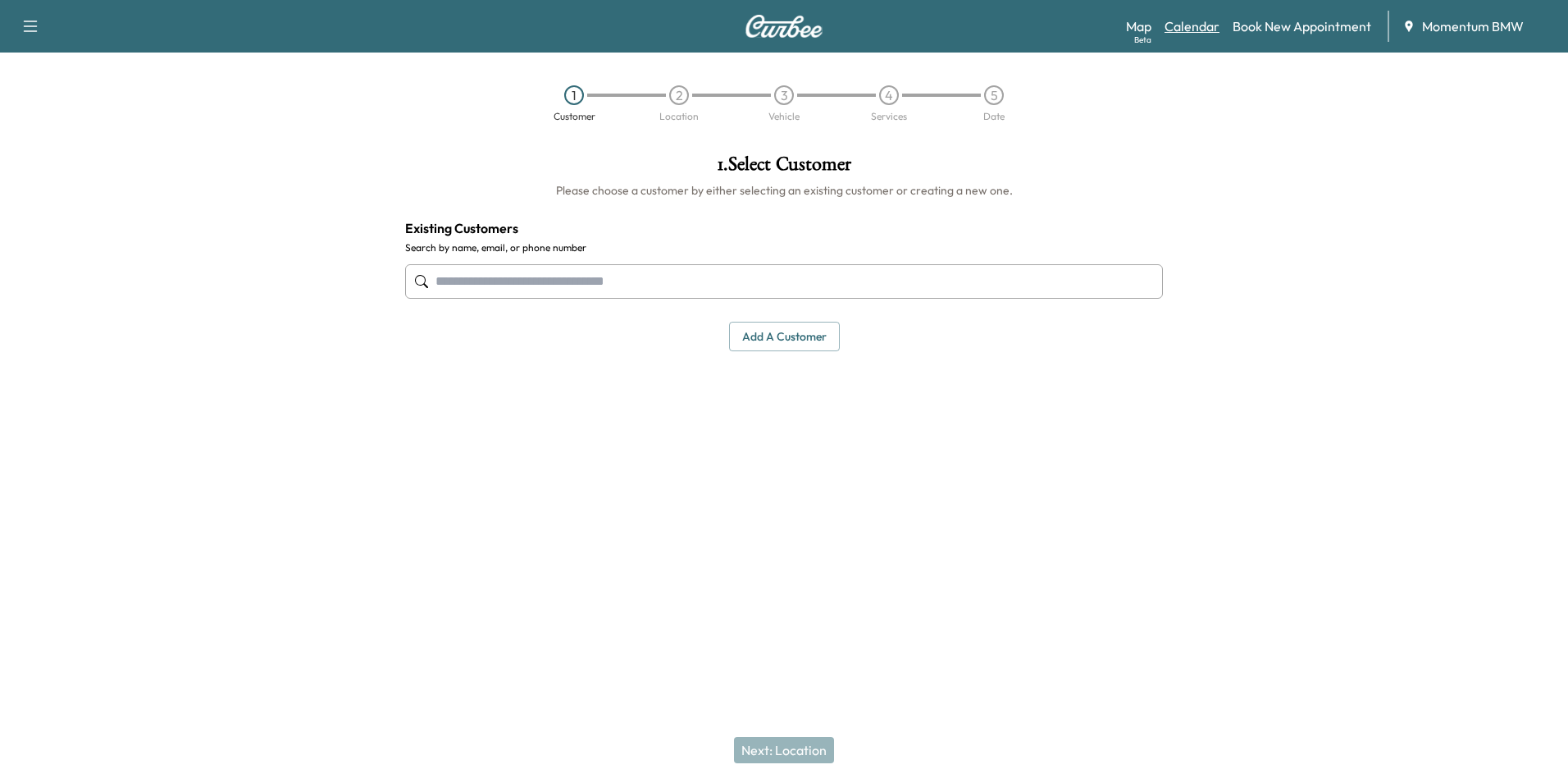
click at [1196, 32] on link "Calendar" at bounding box center [1192, 26] width 55 height 20
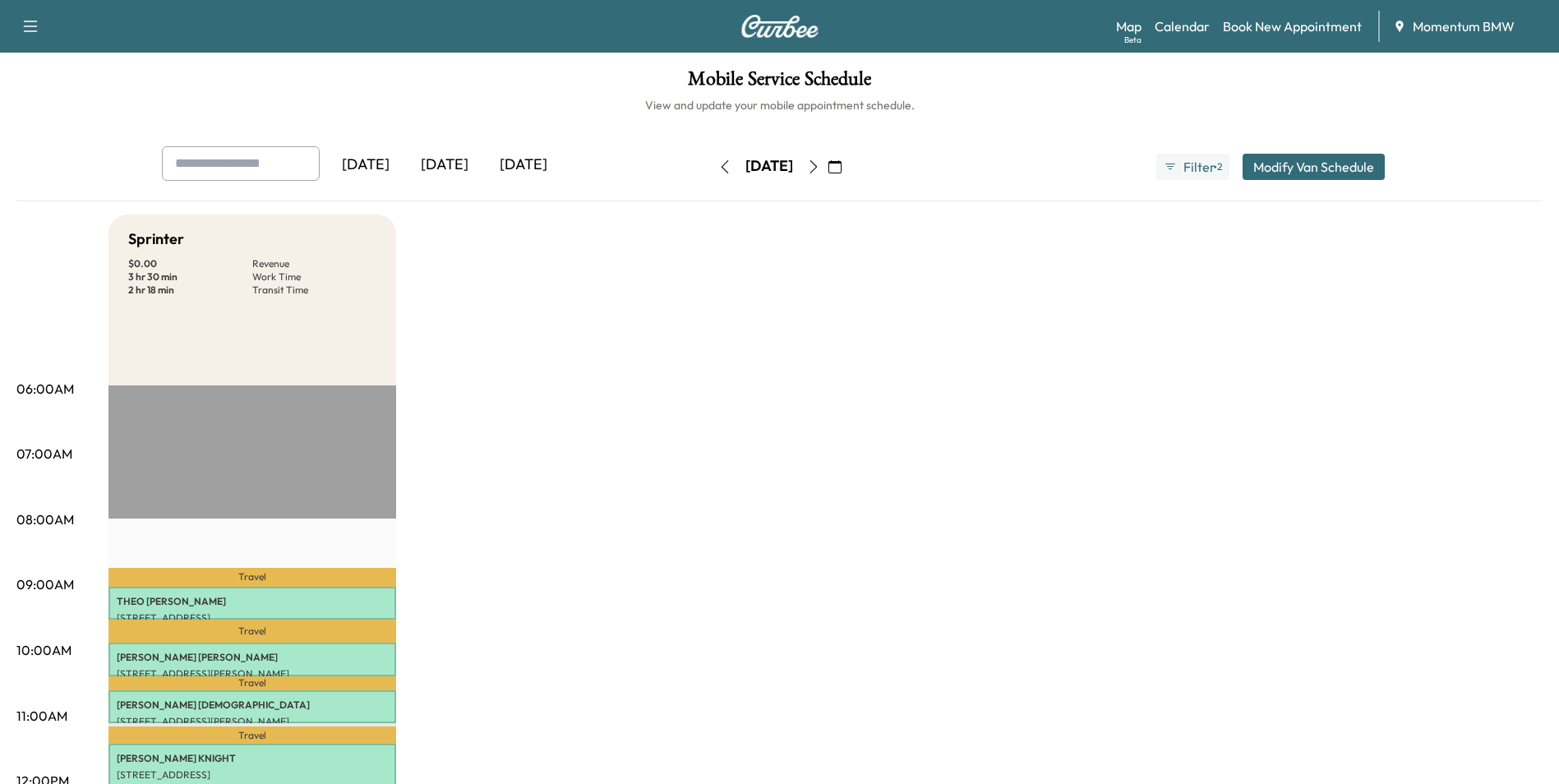
click at [821, 164] on icon "button" at bounding box center [813, 167] width 14 height 14
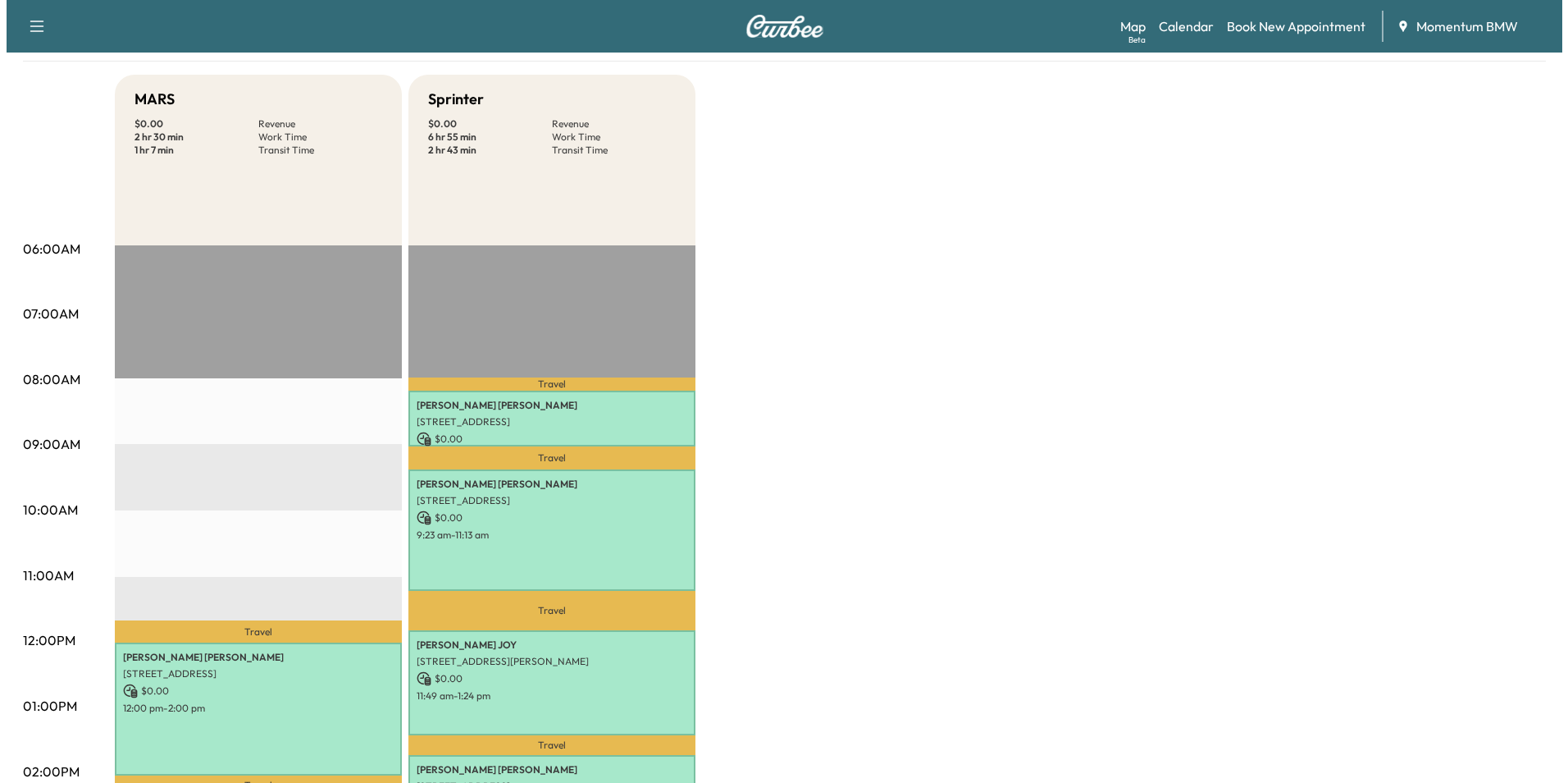
scroll to position [328, 0]
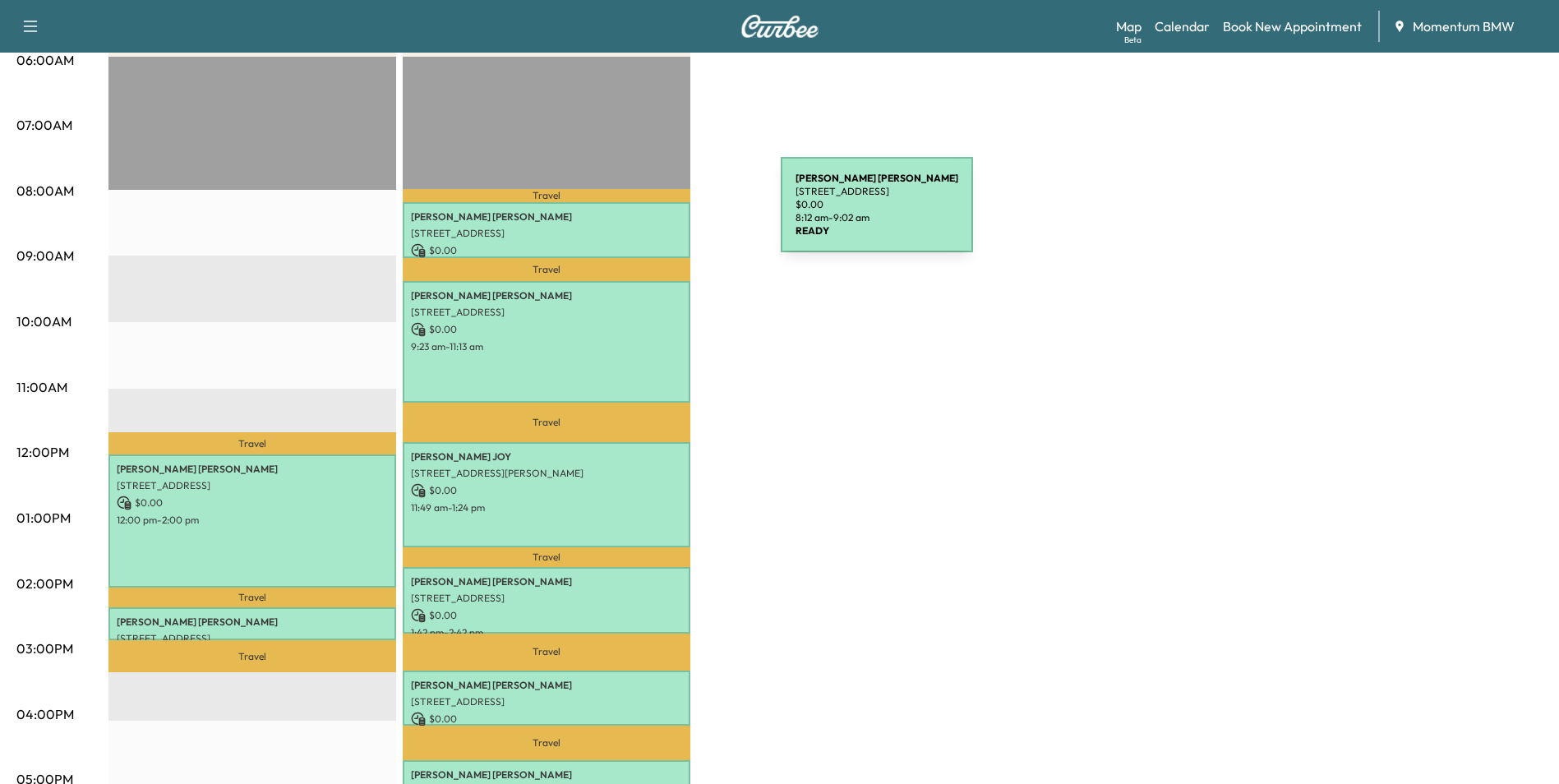
click at [657, 215] on p "[PERSON_NAME]" at bounding box center [546, 217] width 271 height 14
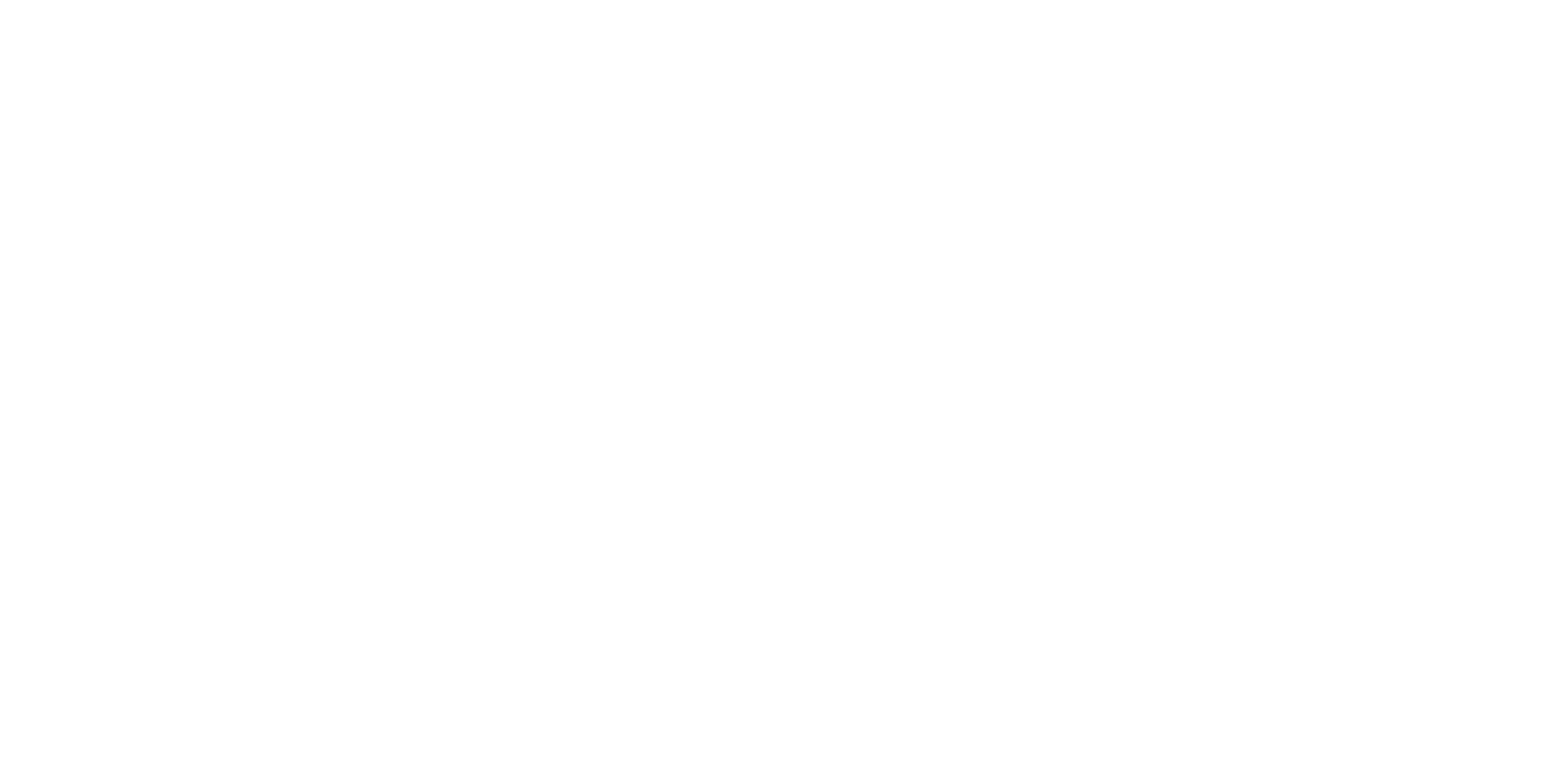
scroll to position [0, 0]
